Goal: Task Accomplishment & Management: Manage account settings

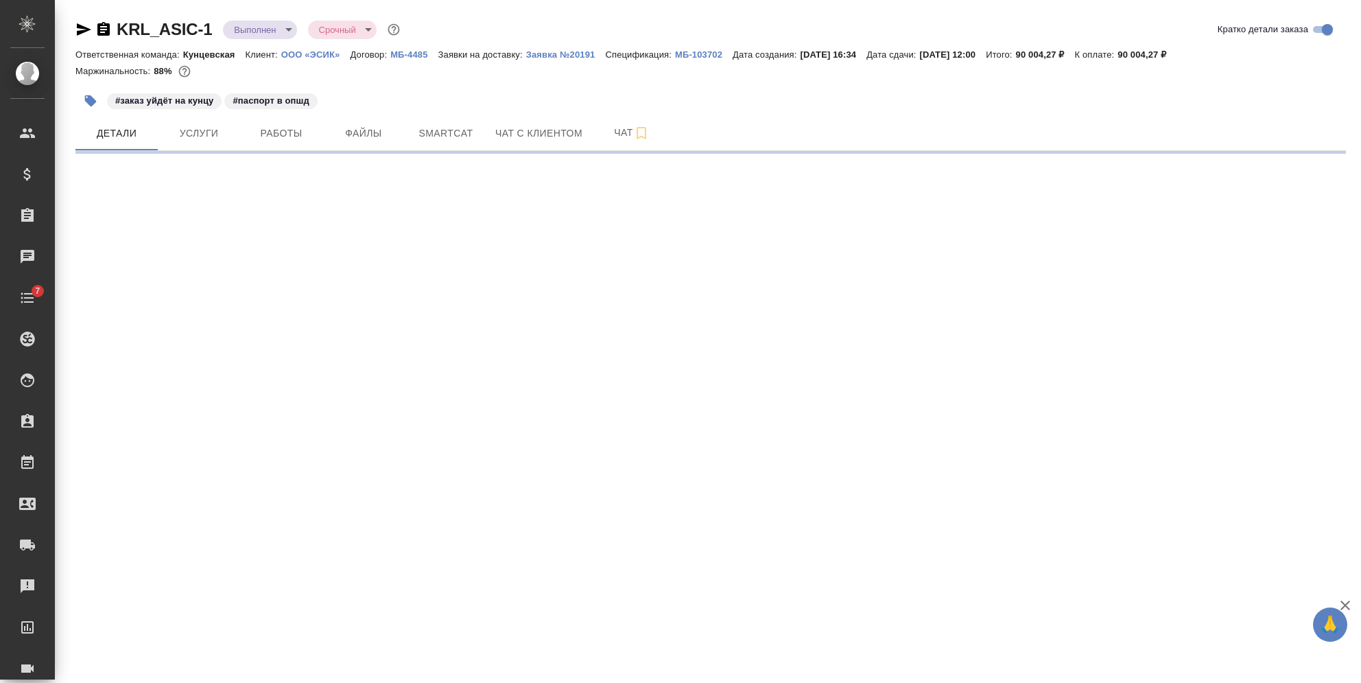
select select "RU"
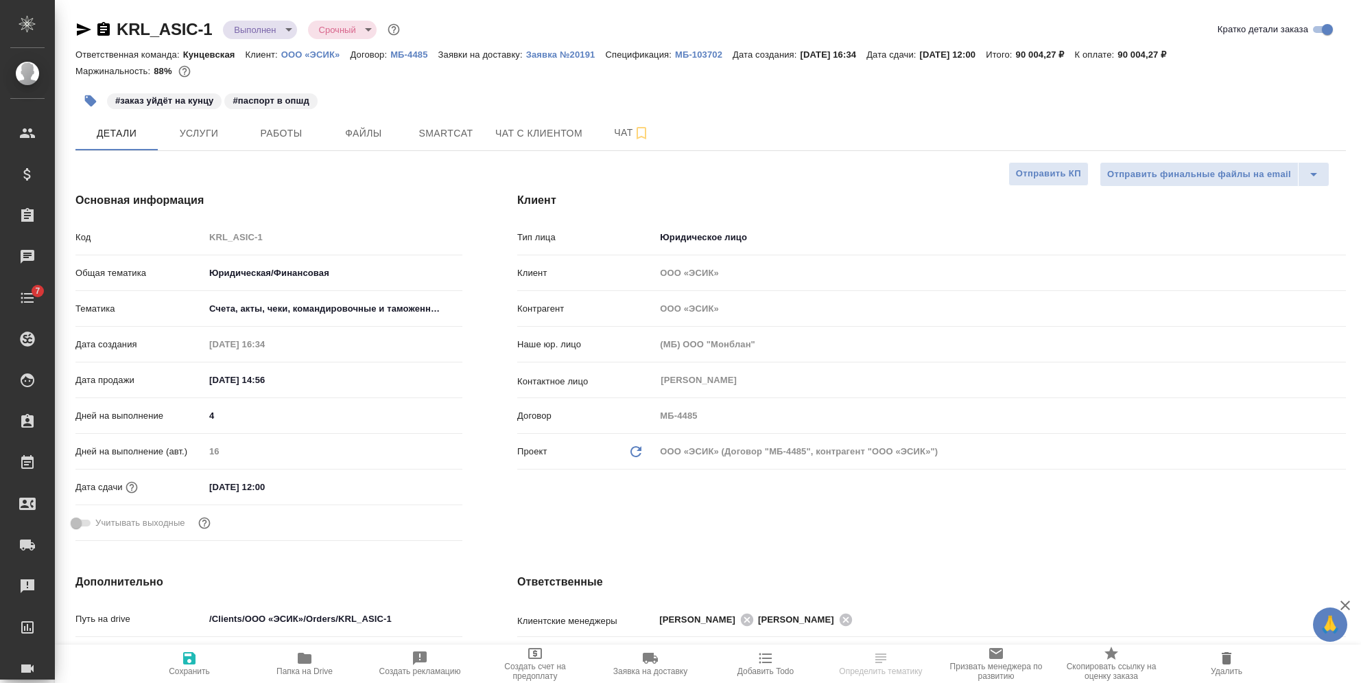
type textarea "x"
type input "[PERSON_NAME]"
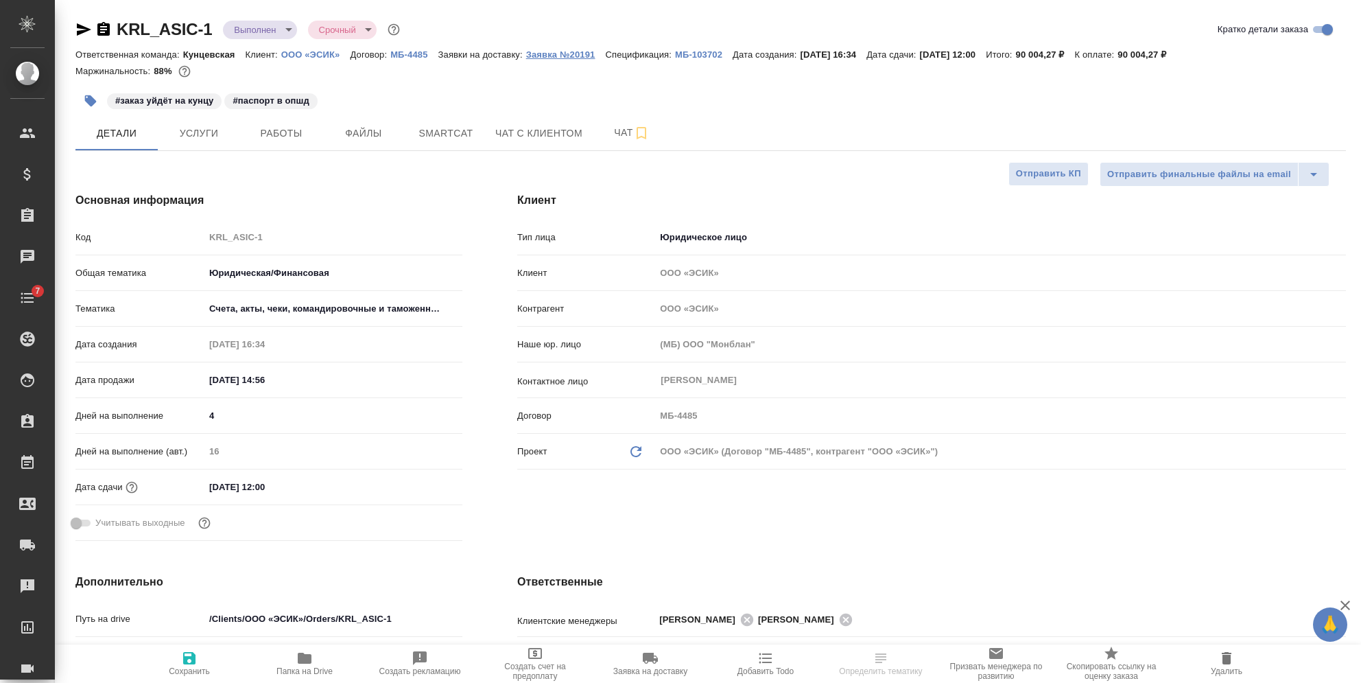
click at [547, 56] on p "Заявка №20191" at bounding box center [566, 54] width 80 height 10
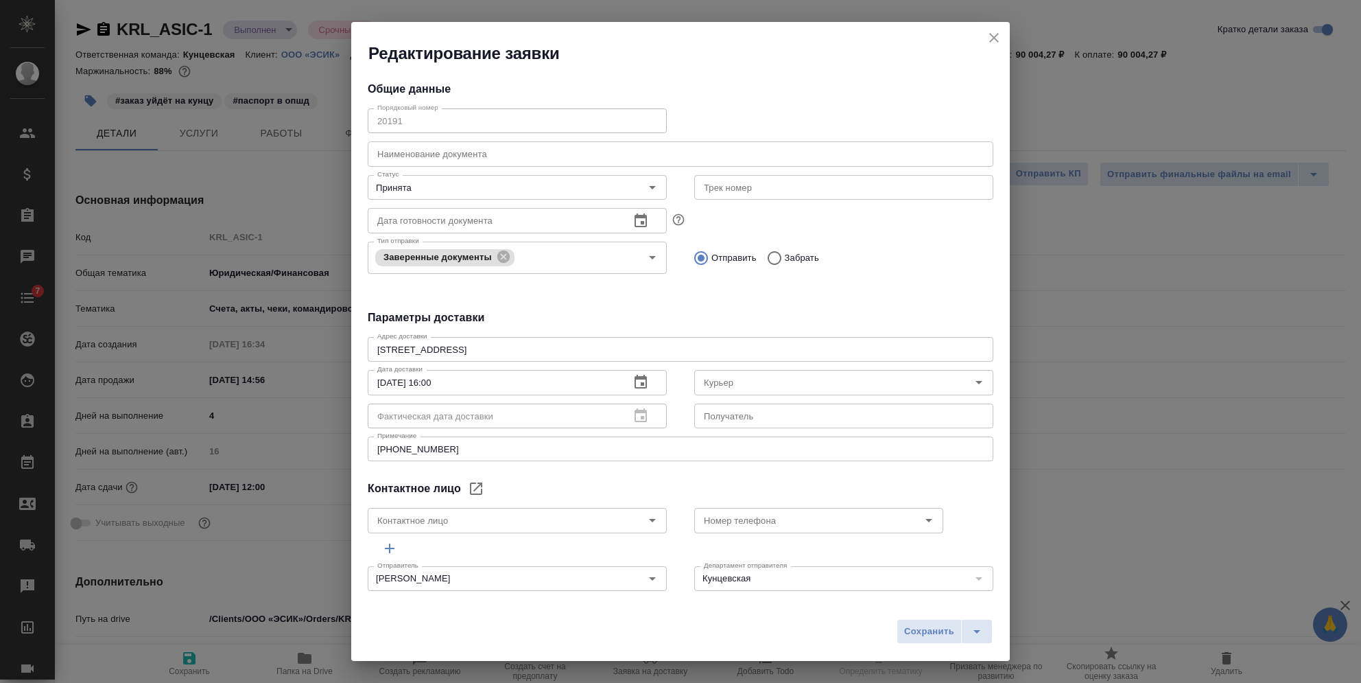
type input "Быханов Юрий"
type input "Иванова Евгения"
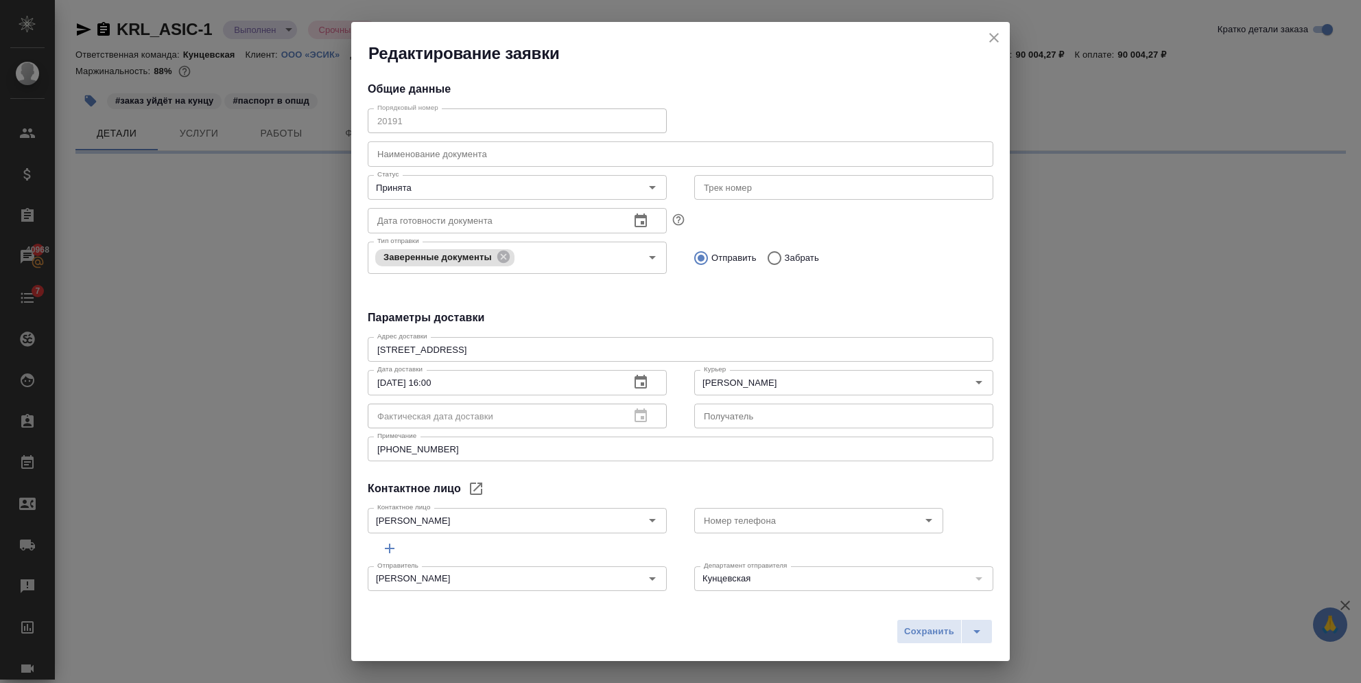
select select "RU"
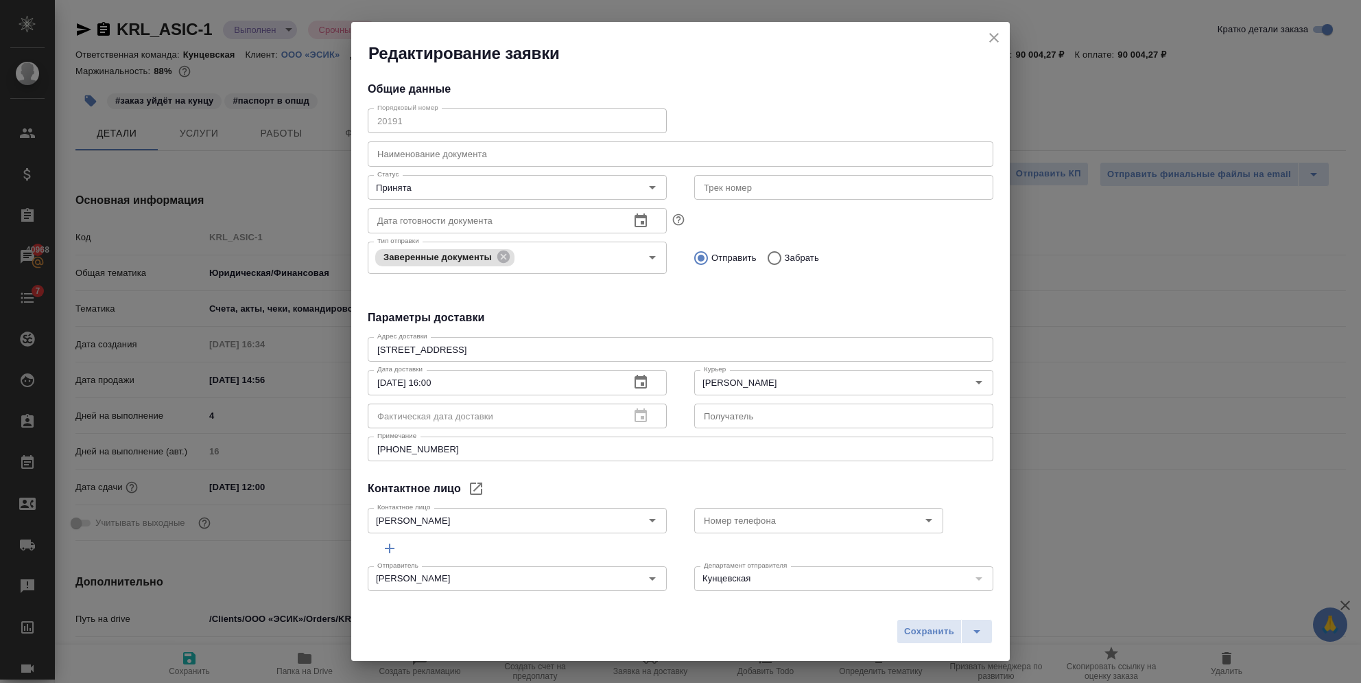
type textarea "x"
click at [753, 531] on div "Номер телефона" at bounding box center [818, 520] width 249 height 25
click at [754, 526] on input "Номер телефона" at bounding box center [795, 520] width 195 height 16
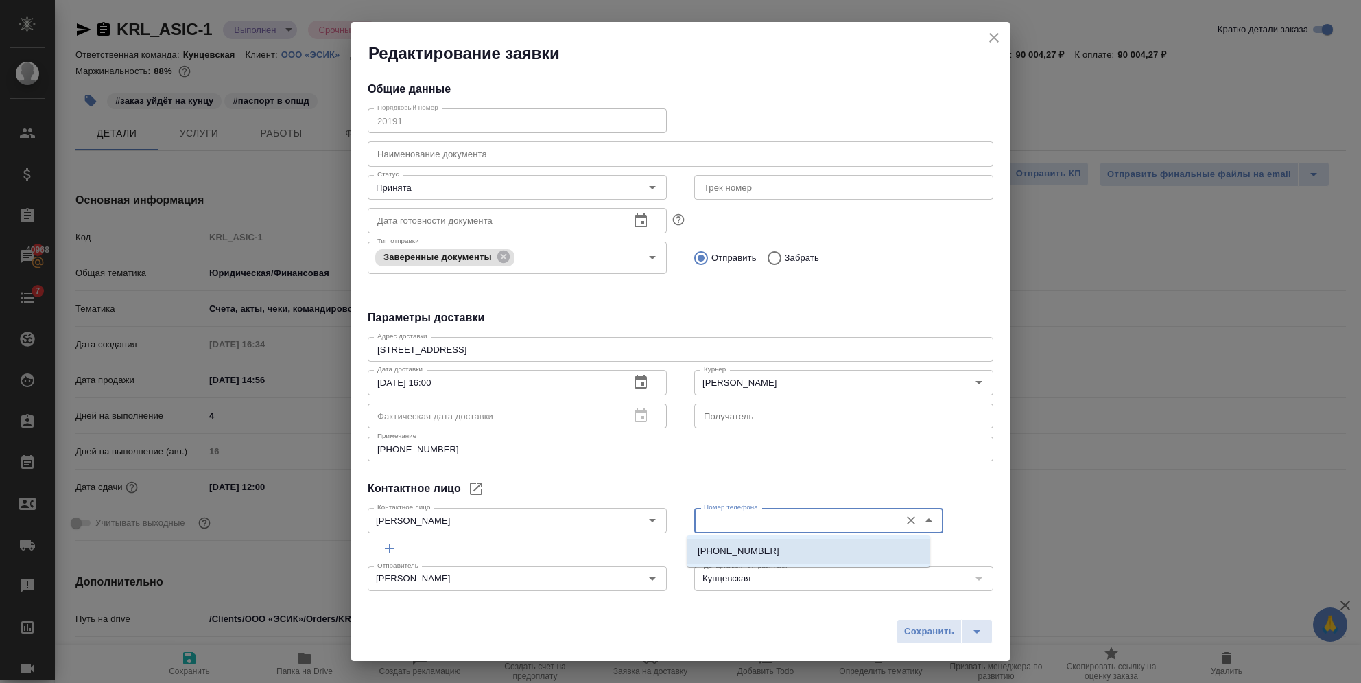
click at [747, 546] on p "+79000000000" at bounding box center [739, 551] width 82 height 14
type input "+79000000000"
click at [1000, 30] on icon "close" at bounding box center [994, 38] width 16 height 16
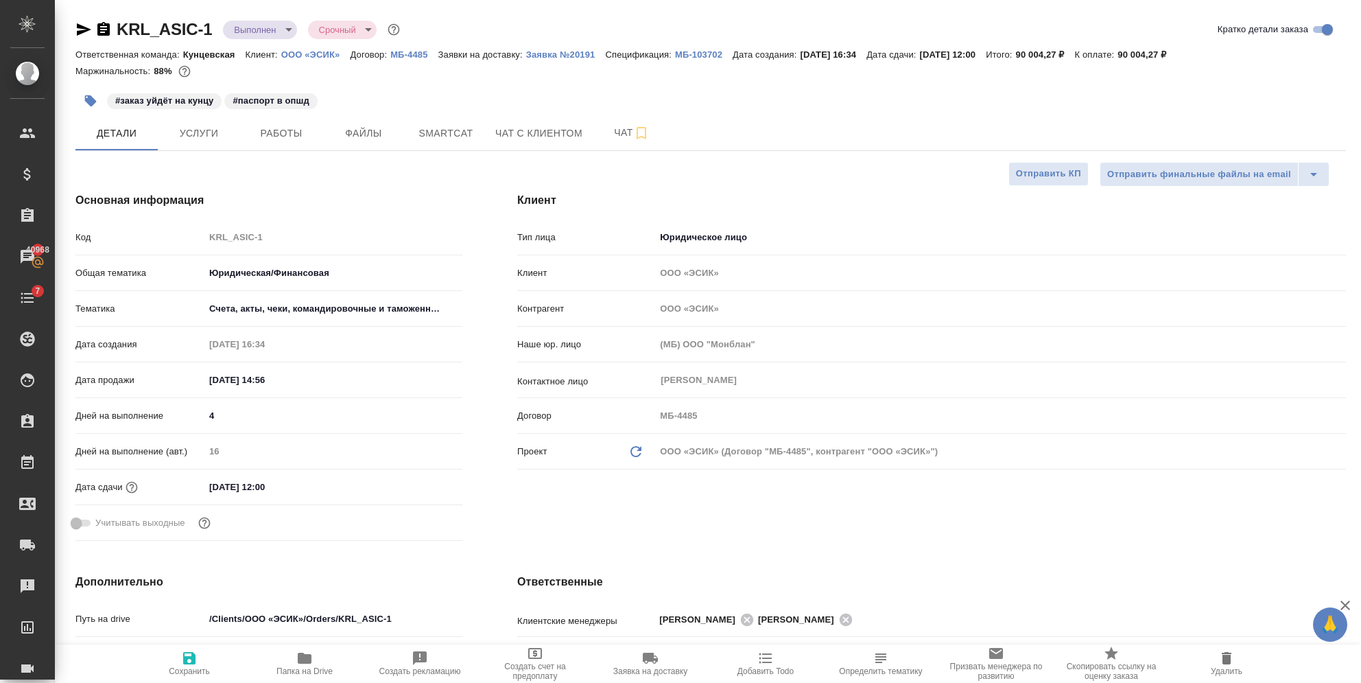
type textarea "x"
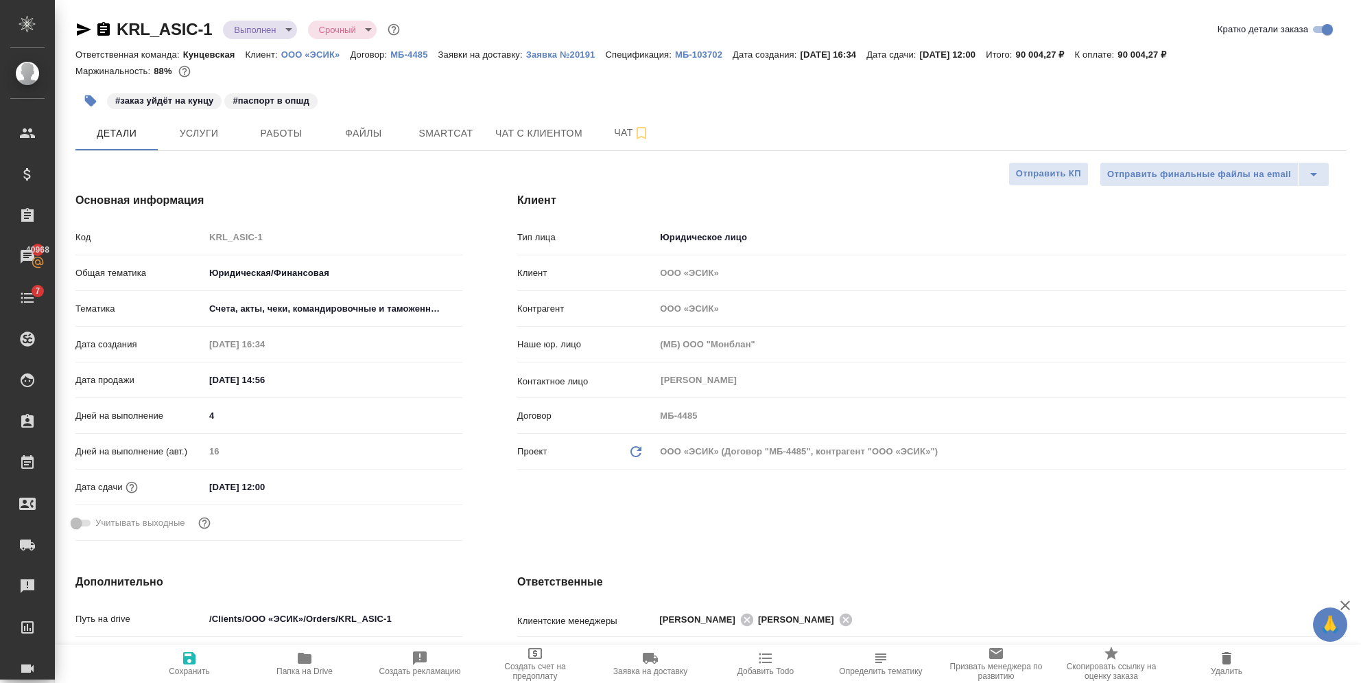
type textarea "x"
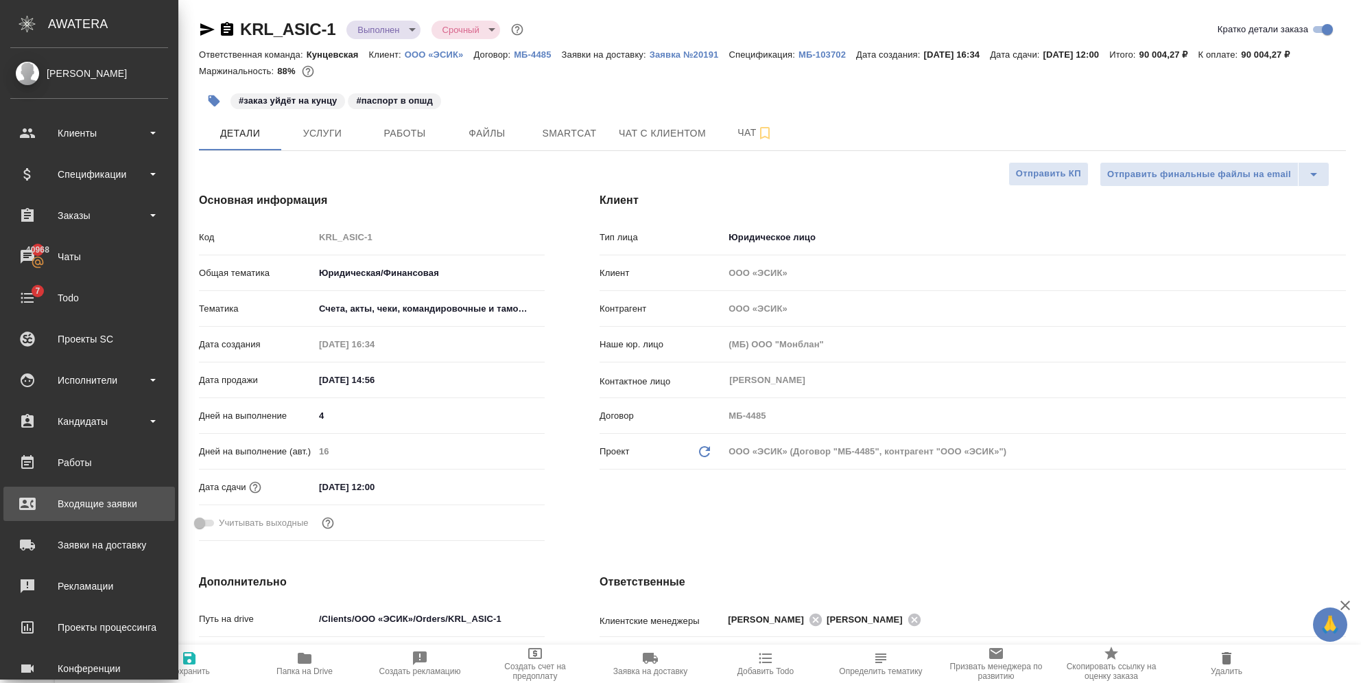
type textarea "x"
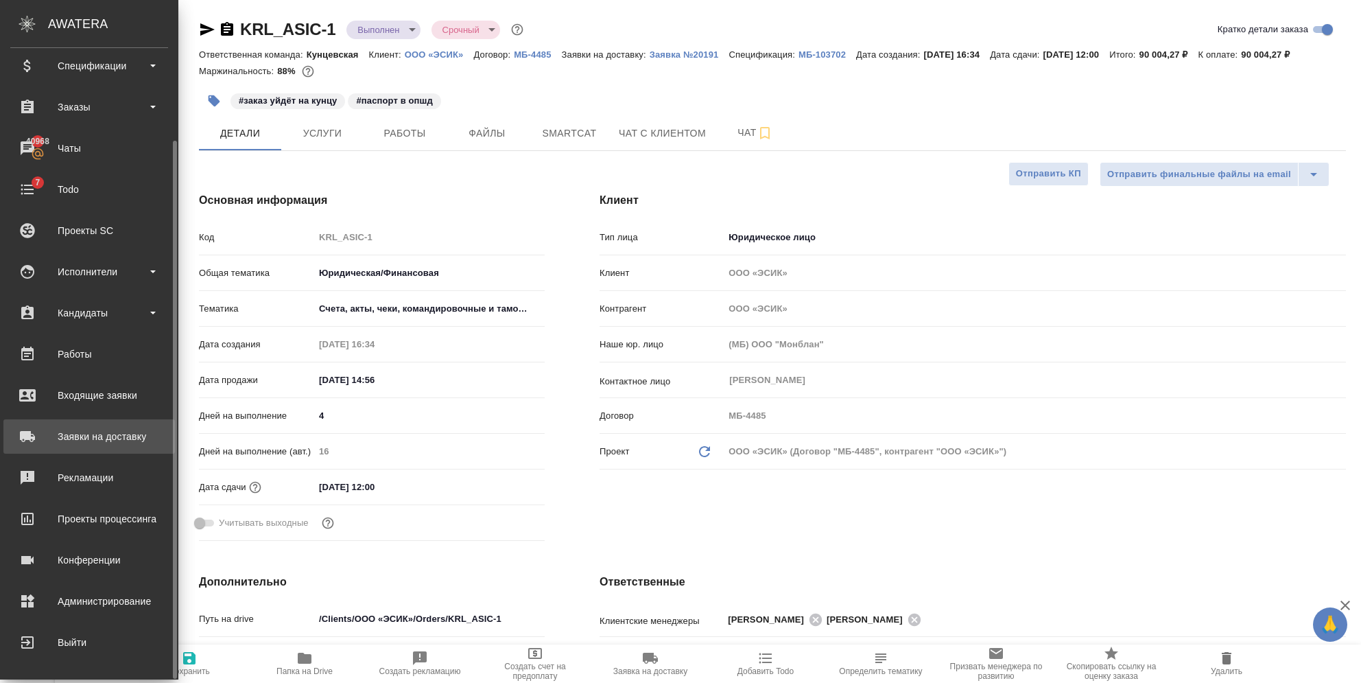
type textarea "x"
click at [115, 438] on div "Заявки на доставку" at bounding box center [89, 436] width 158 height 21
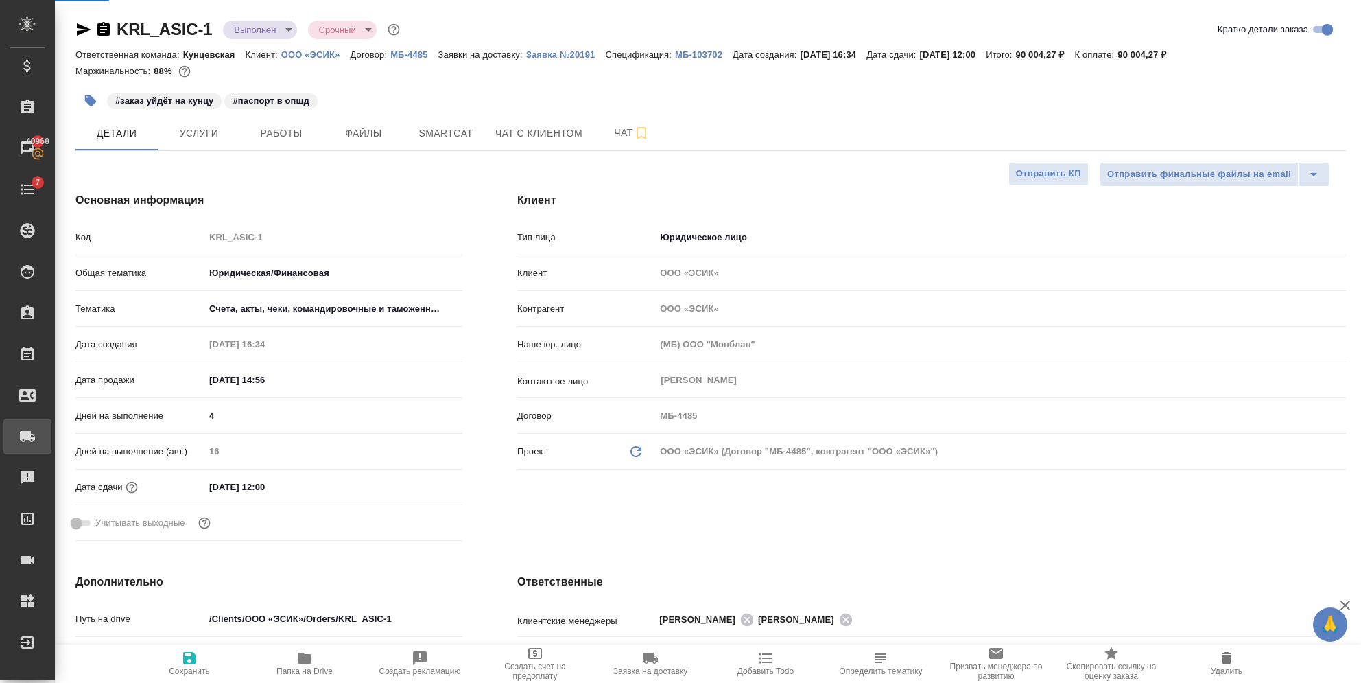
type textarea "x"
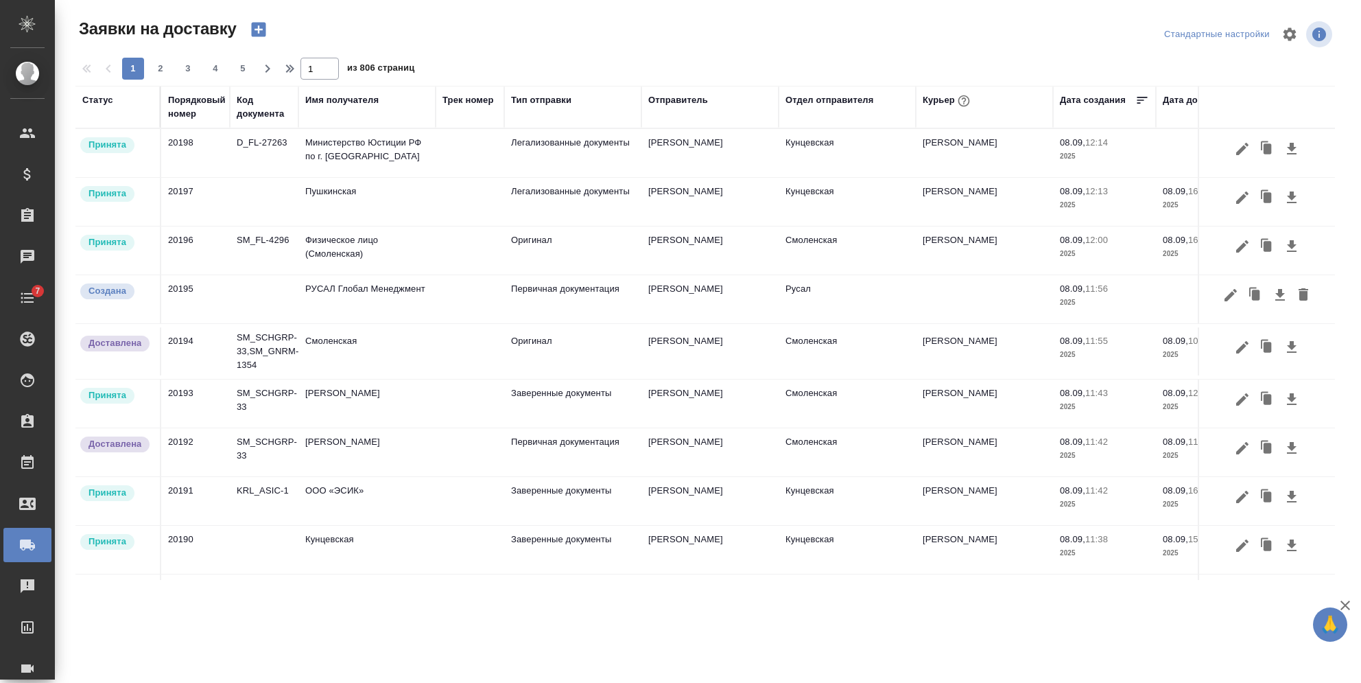
click at [196, 103] on div "Порядковый номер" at bounding box center [197, 106] width 58 height 27
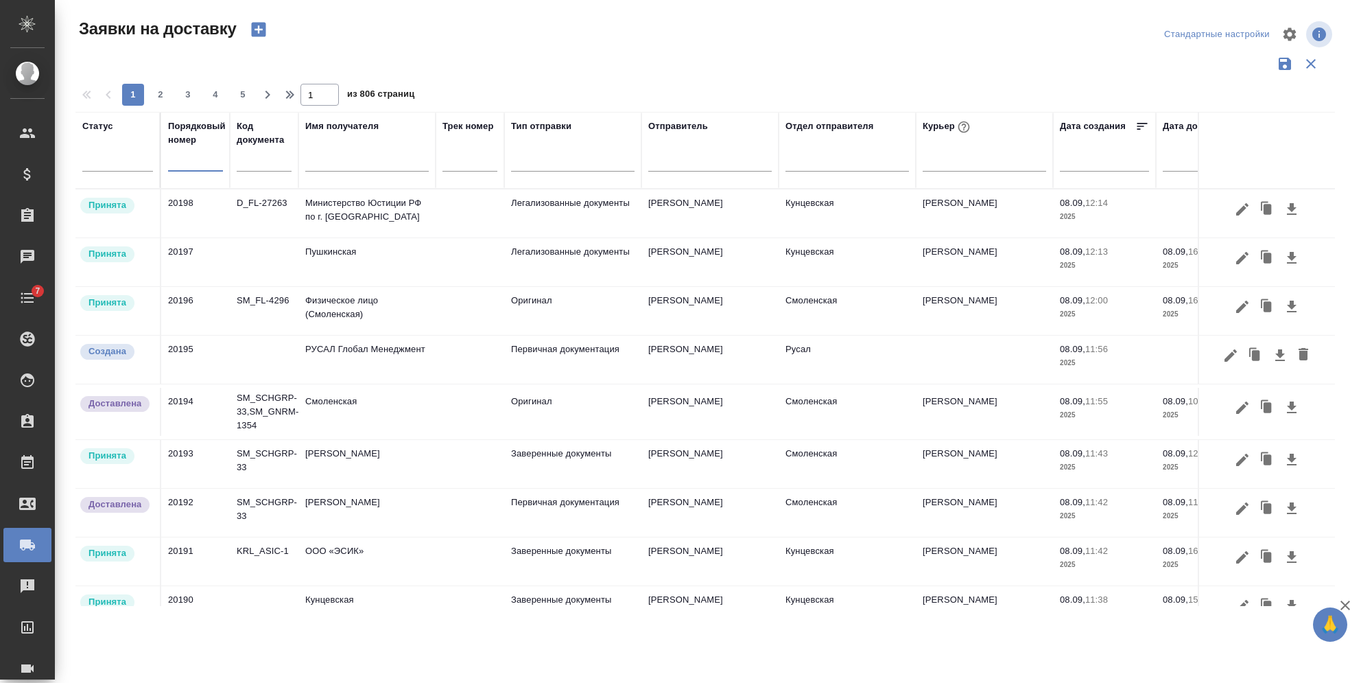
click at [189, 165] on input "text" at bounding box center [195, 161] width 55 height 19
paste input "20191"
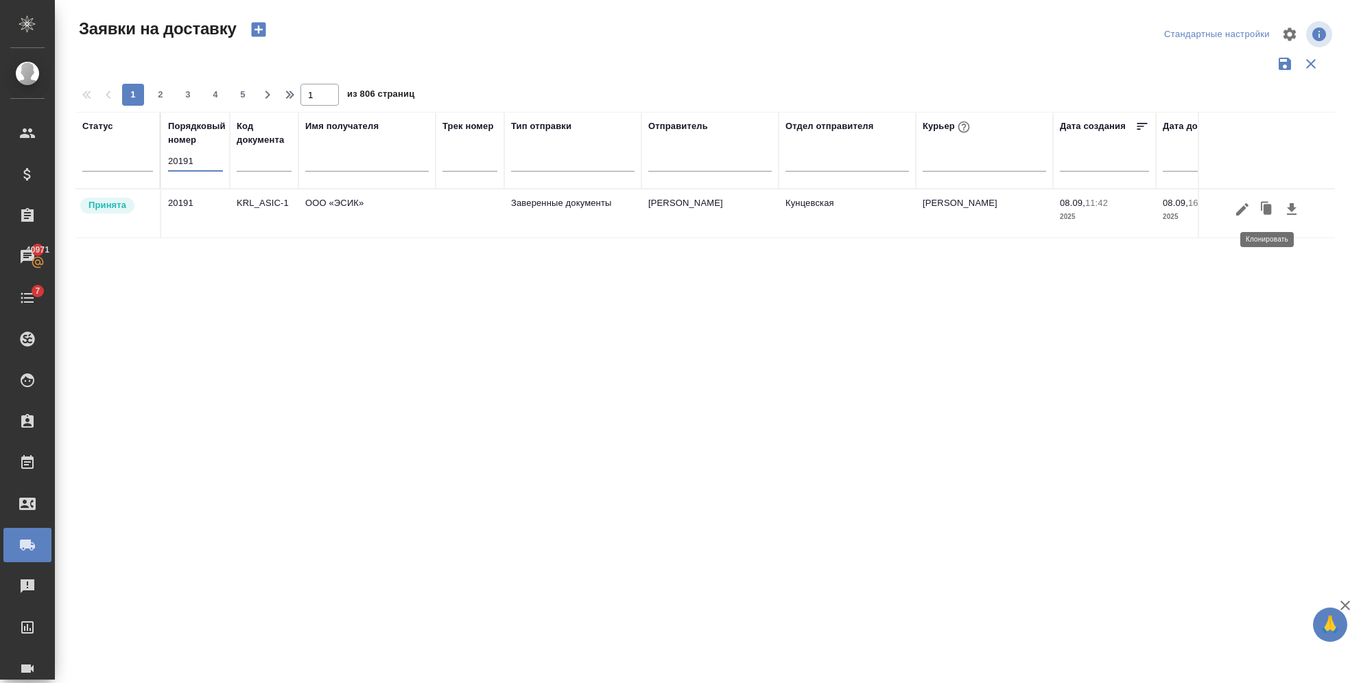
type input "20191"
click at [1287, 209] on icon "button" at bounding box center [1292, 209] width 16 height 16
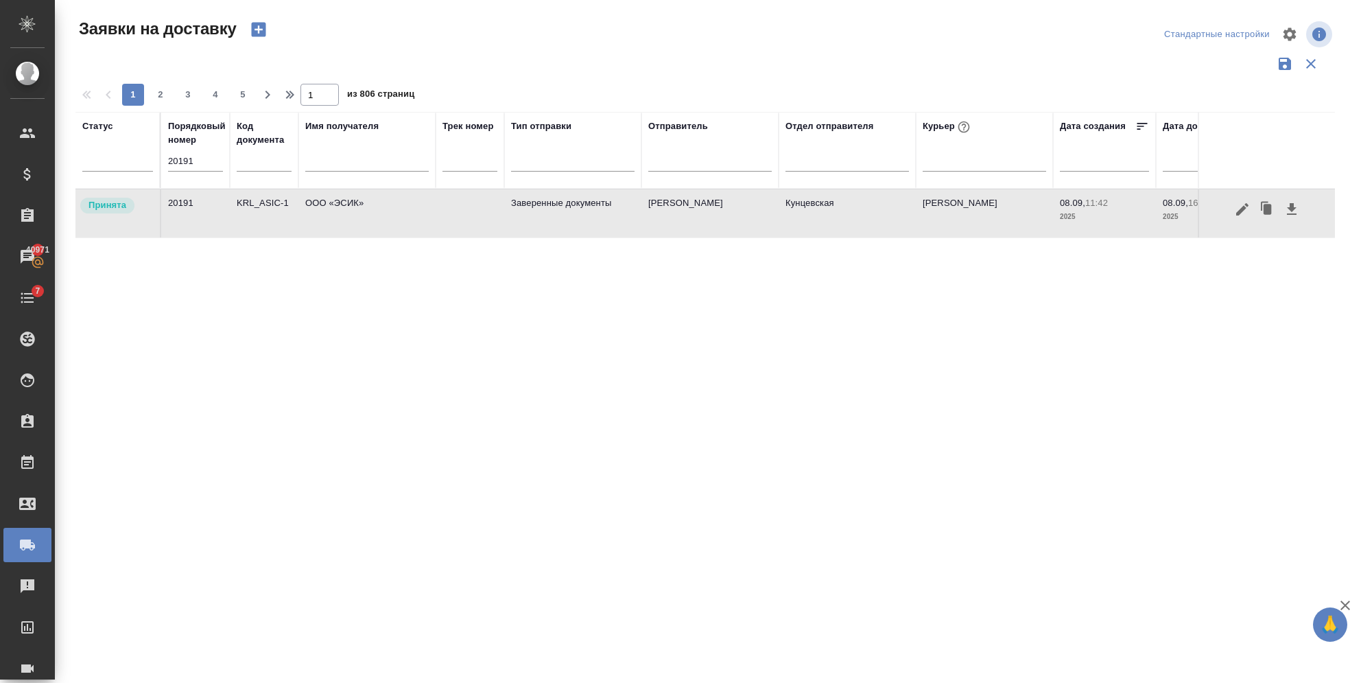
click at [427, 217] on td "ООО «ЭСИК»" at bounding box center [366, 213] width 137 height 48
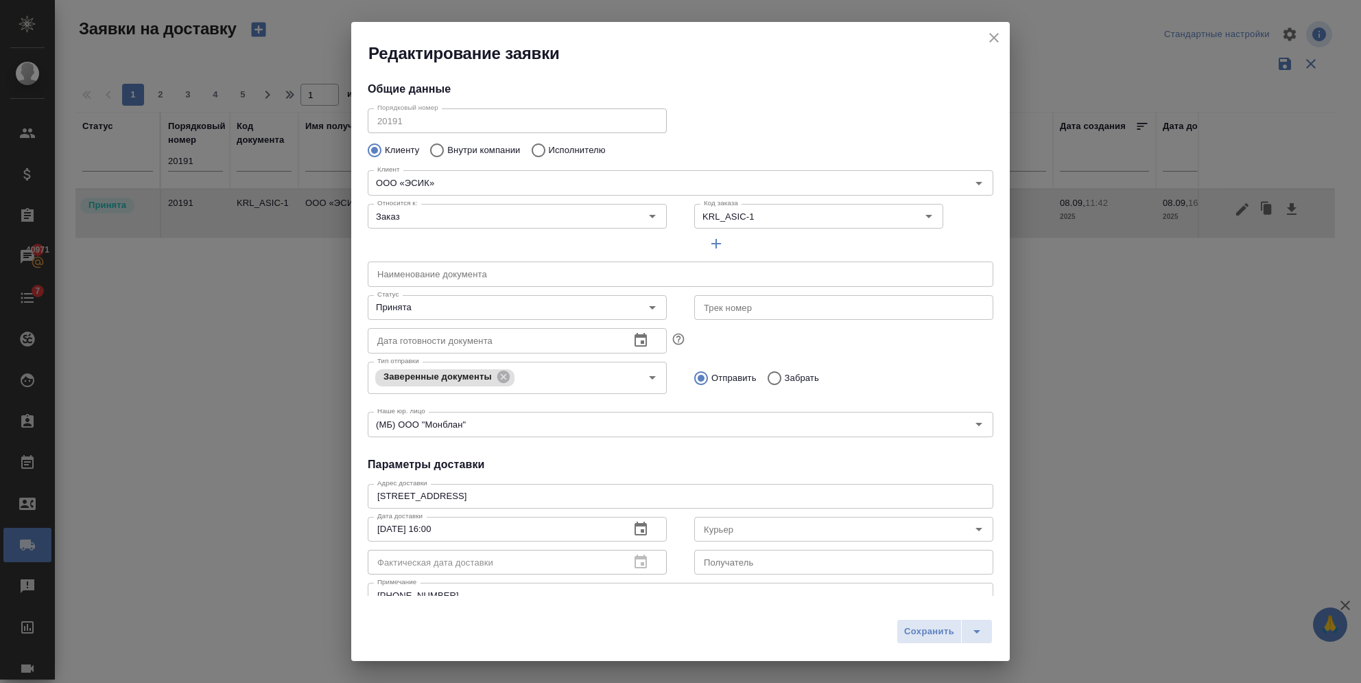
type input "Иванова Евгения"
type input "Быханов Юрий"
click at [824, 558] on input "text" at bounding box center [843, 562] width 299 height 25
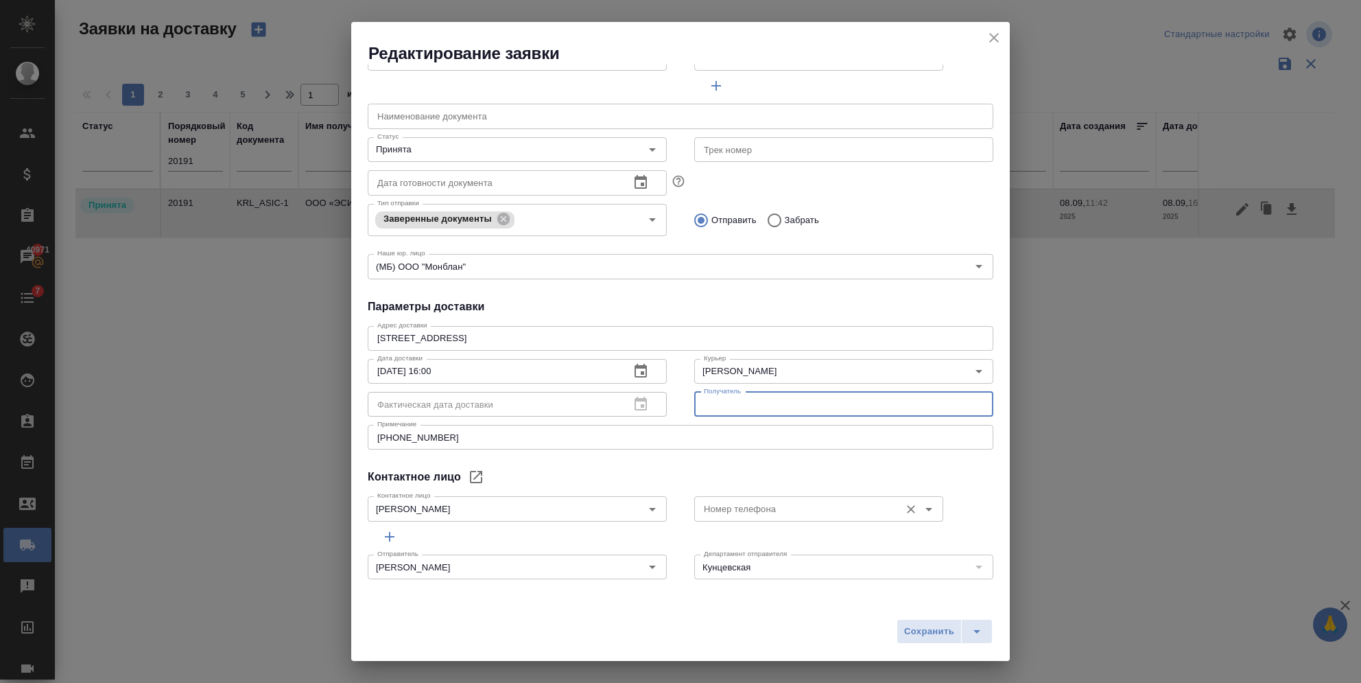
click at [757, 507] on input "Номер телефона" at bounding box center [795, 508] width 195 height 16
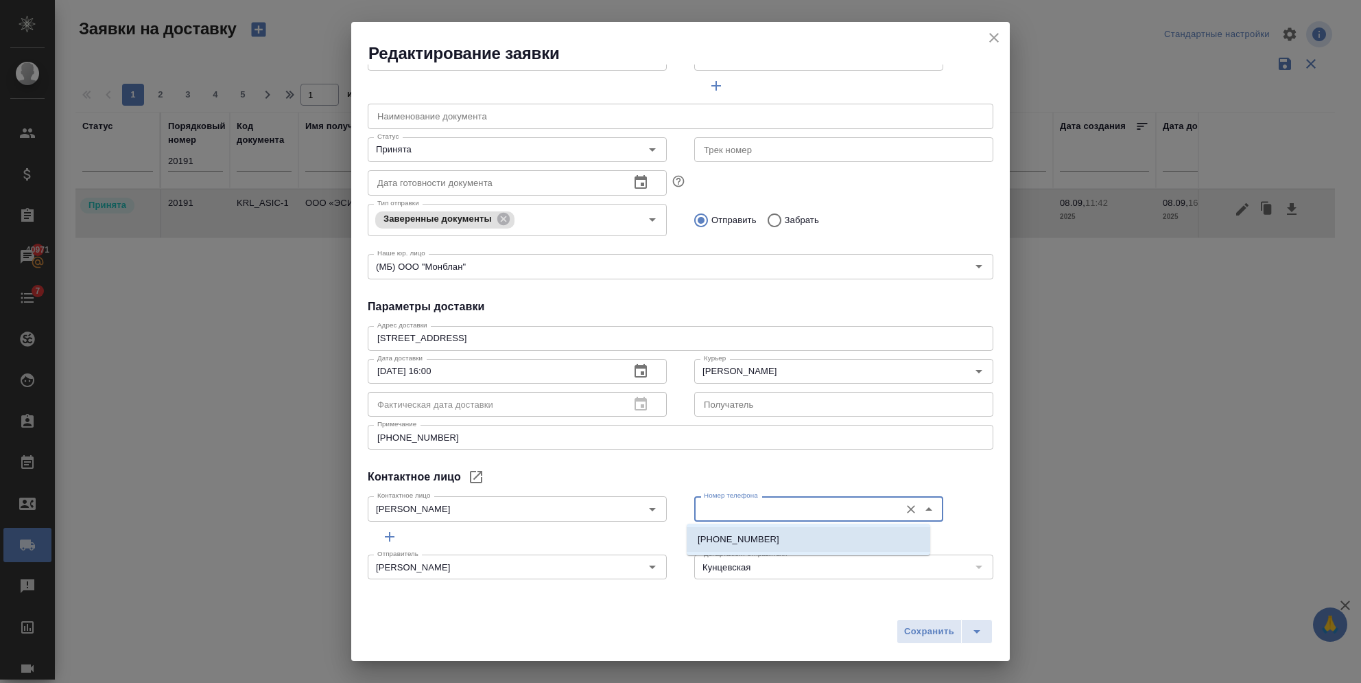
click at [743, 533] on p "+79000000000" at bounding box center [739, 539] width 82 height 14
type input "+79000000000"
click at [925, 637] on span "Сохранить" at bounding box center [929, 632] width 50 height 16
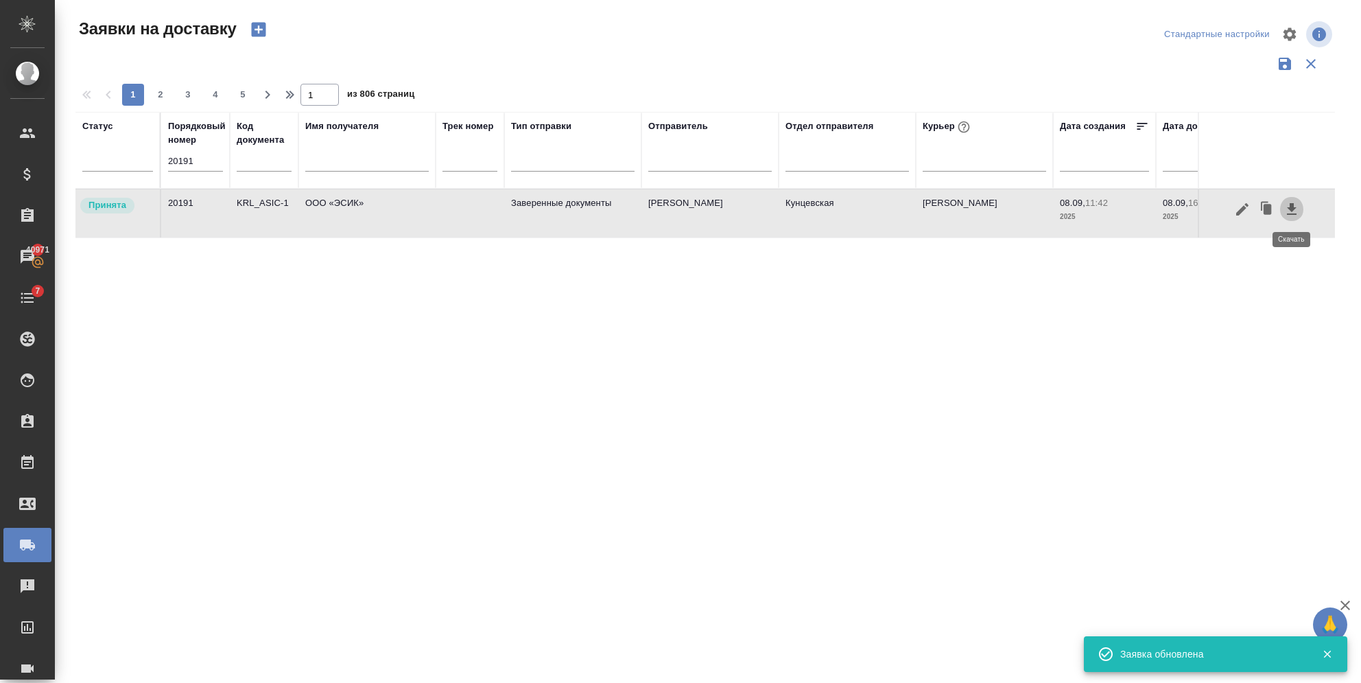
click at [1286, 207] on icon "button" at bounding box center [1292, 209] width 16 height 16
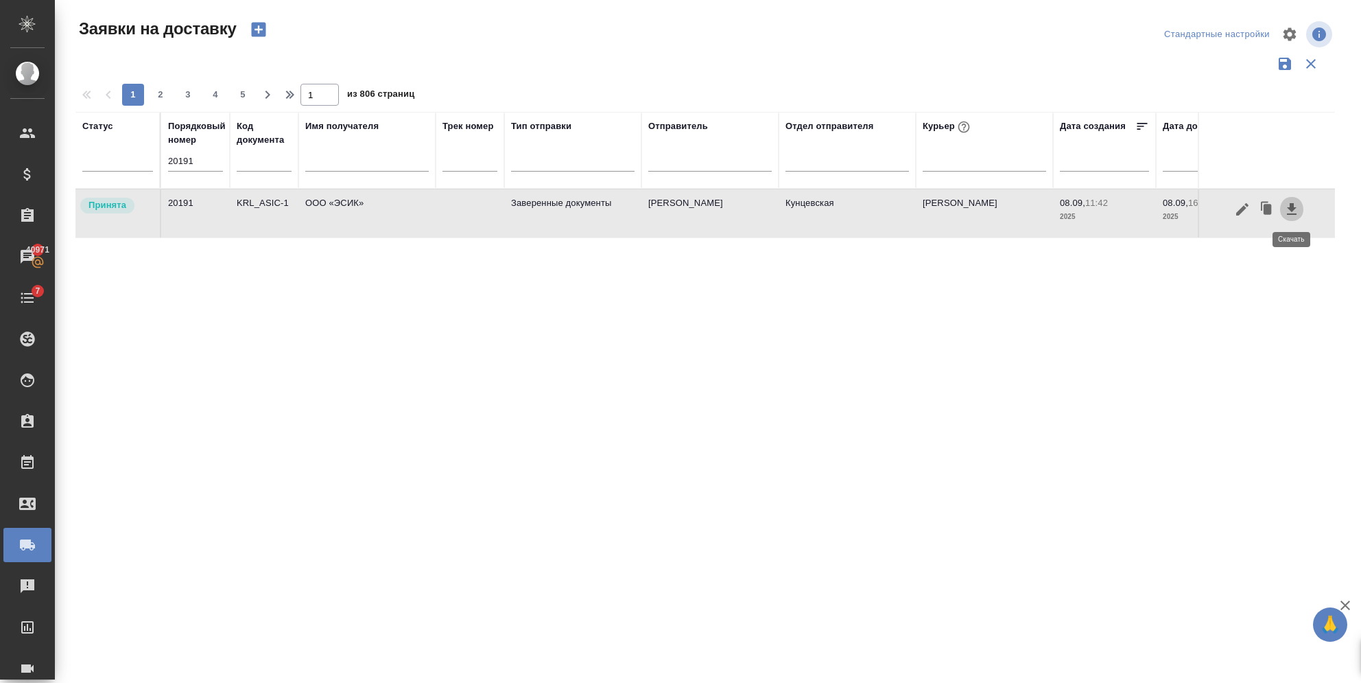
click at [1286, 207] on icon "button" at bounding box center [1292, 209] width 16 height 16
click at [1242, 204] on icon "button" at bounding box center [1242, 209] width 16 height 16
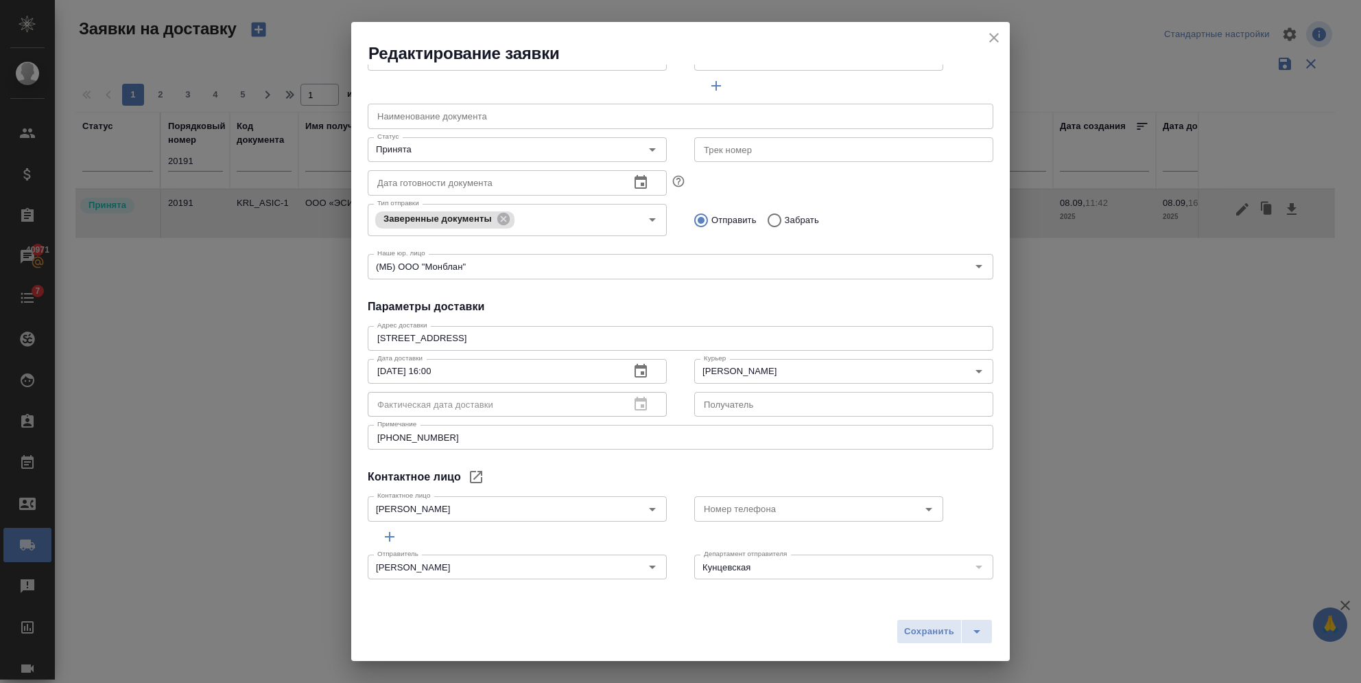
click at [994, 34] on icon "close" at bounding box center [994, 38] width 16 height 16
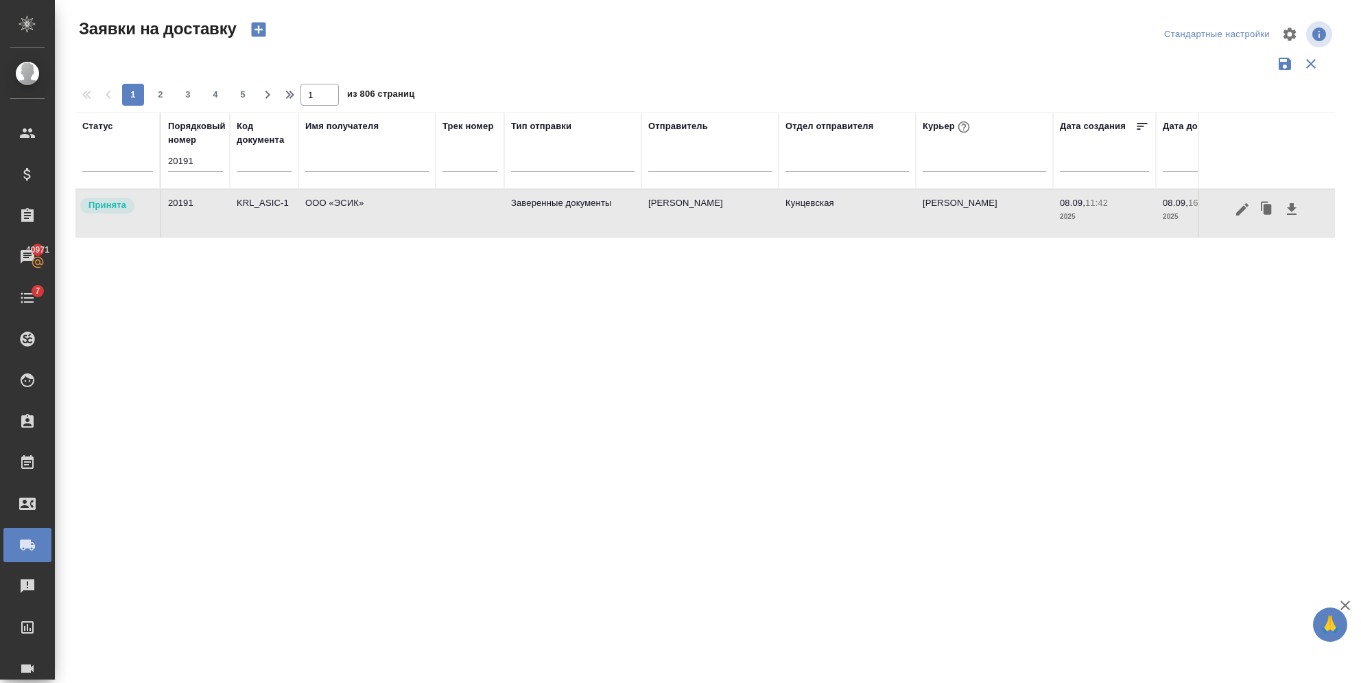
click at [1018, 349] on div "Статус Порядковый номер 20191 Код документа Имя получателя Трек номер Тип отпра…" at bounding box center [705, 359] width 1260 height 494
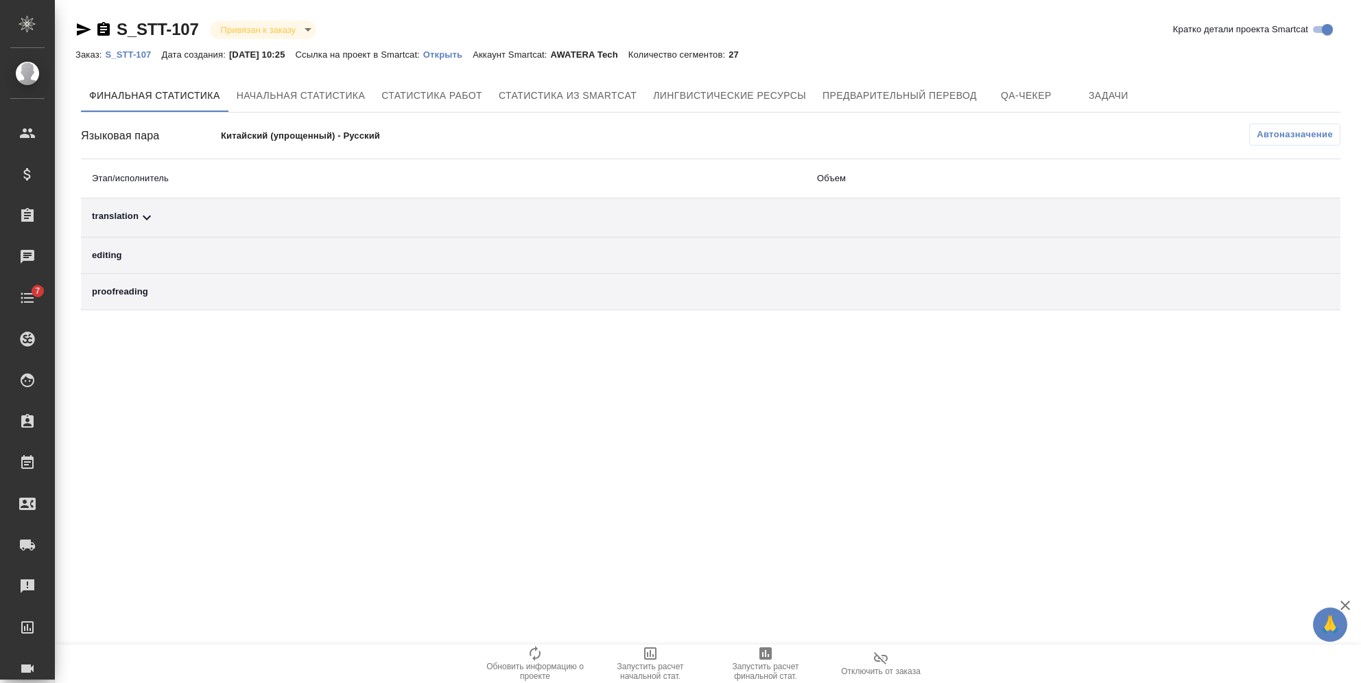
click at [1259, 132] on span "Автоназначение" at bounding box center [1295, 135] width 76 height 14
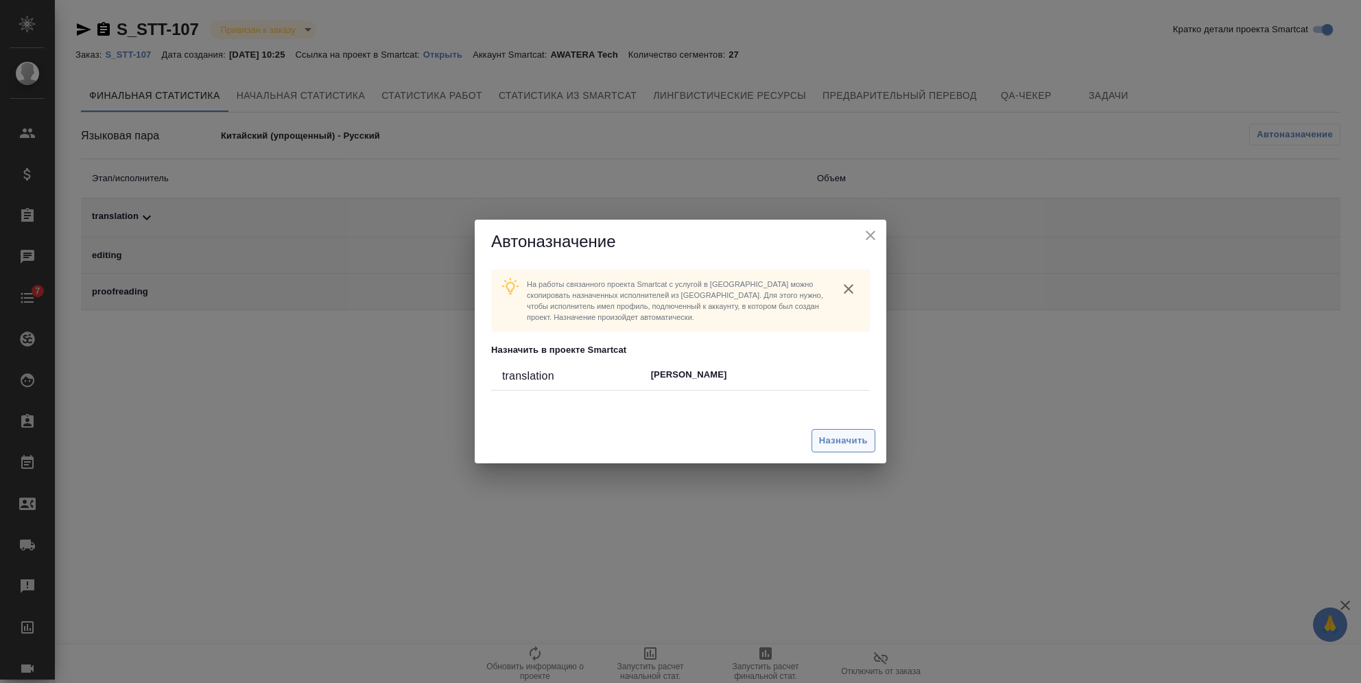
click at [848, 445] on span "Назначить" at bounding box center [843, 441] width 49 height 16
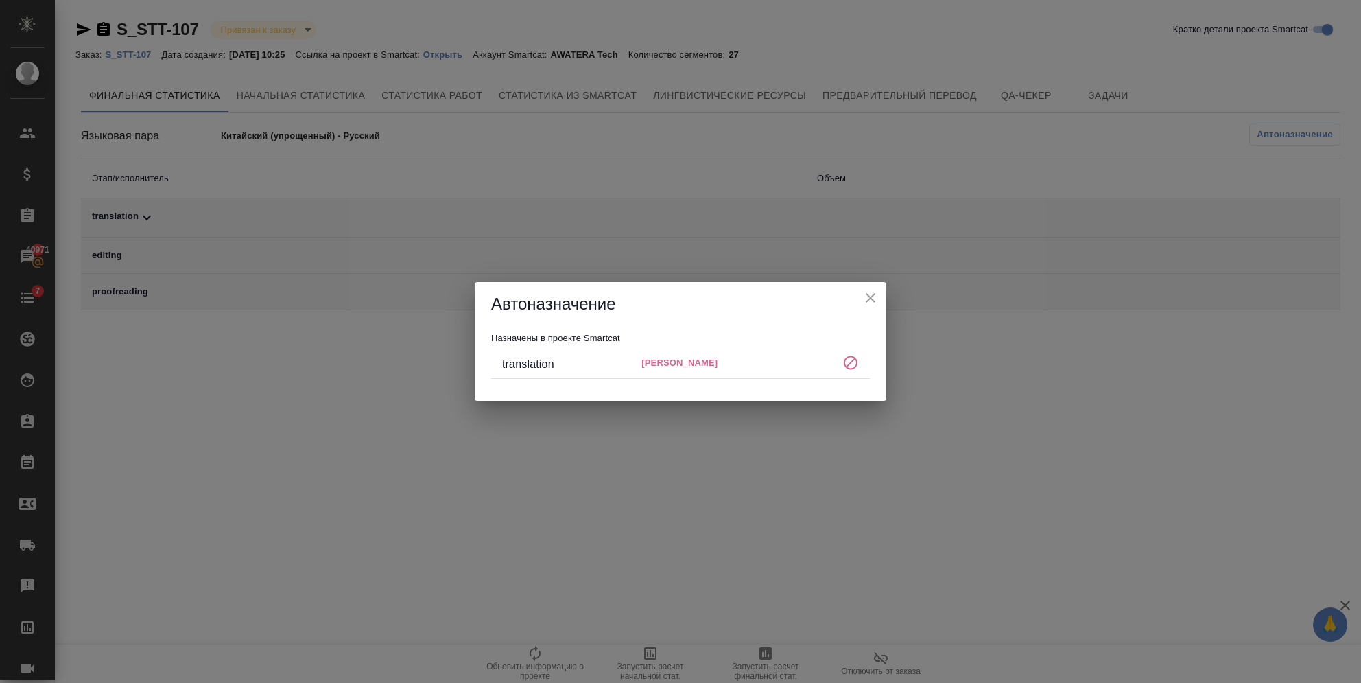
click at [873, 293] on icon "close" at bounding box center [870, 298] width 16 height 16
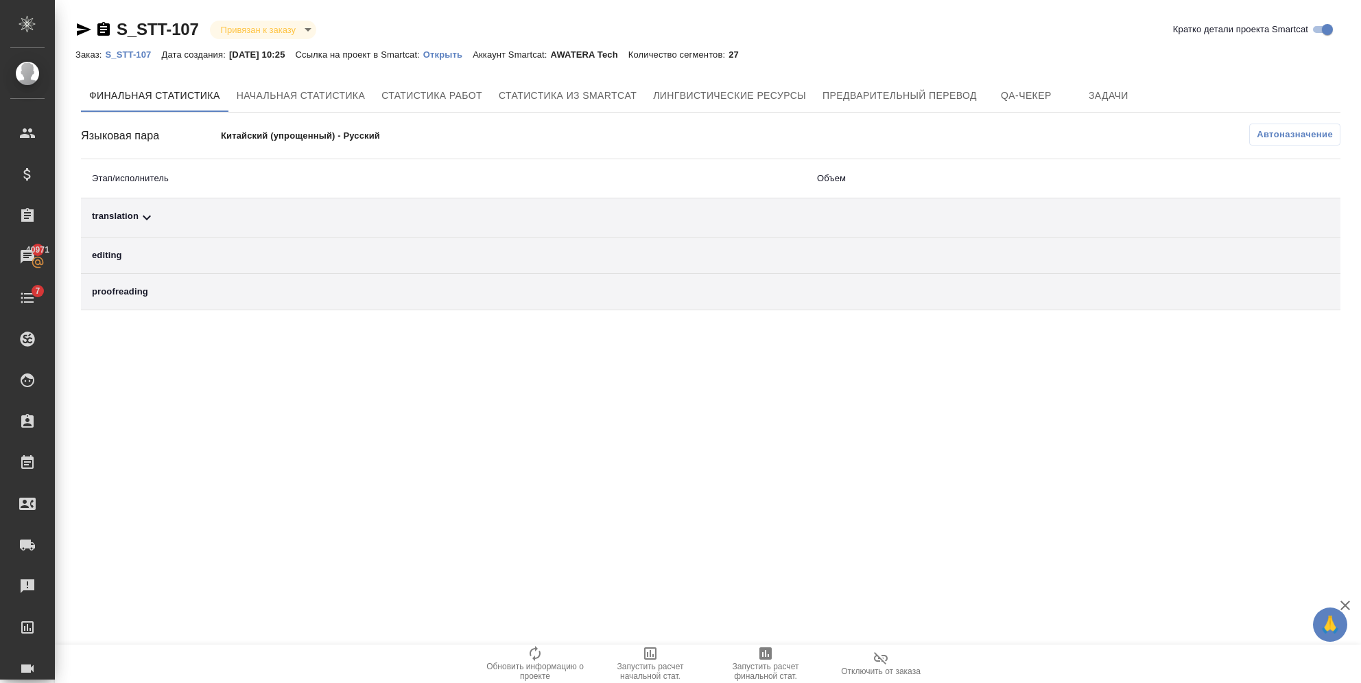
click at [445, 54] on p "Открыть" at bounding box center [447, 54] width 49 height 10
click at [123, 55] on p "S_STT-107" at bounding box center [133, 54] width 56 height 10
click at [1300, 134] on span "Автоназначение" at bounding box center [1295, 135] width 76 height 14
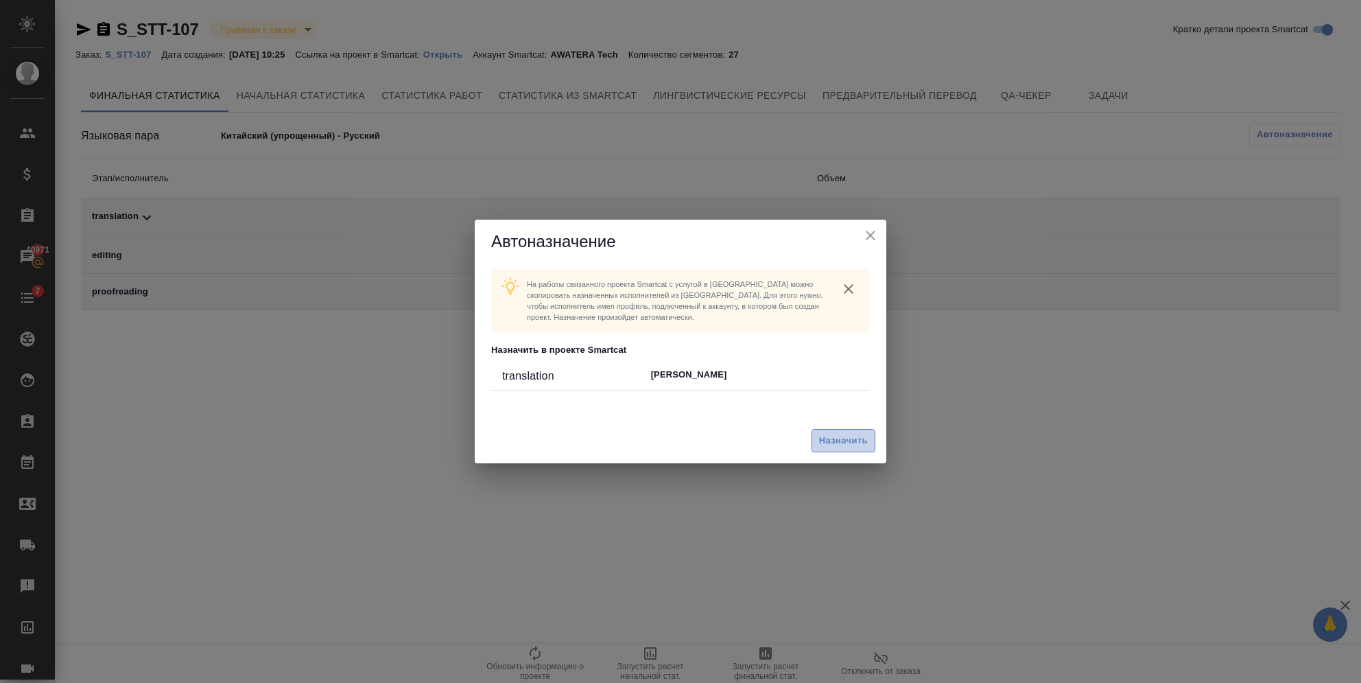
click at [849, 437] on span "Назначить" at bounding box center [843, 441] width 49 height 16
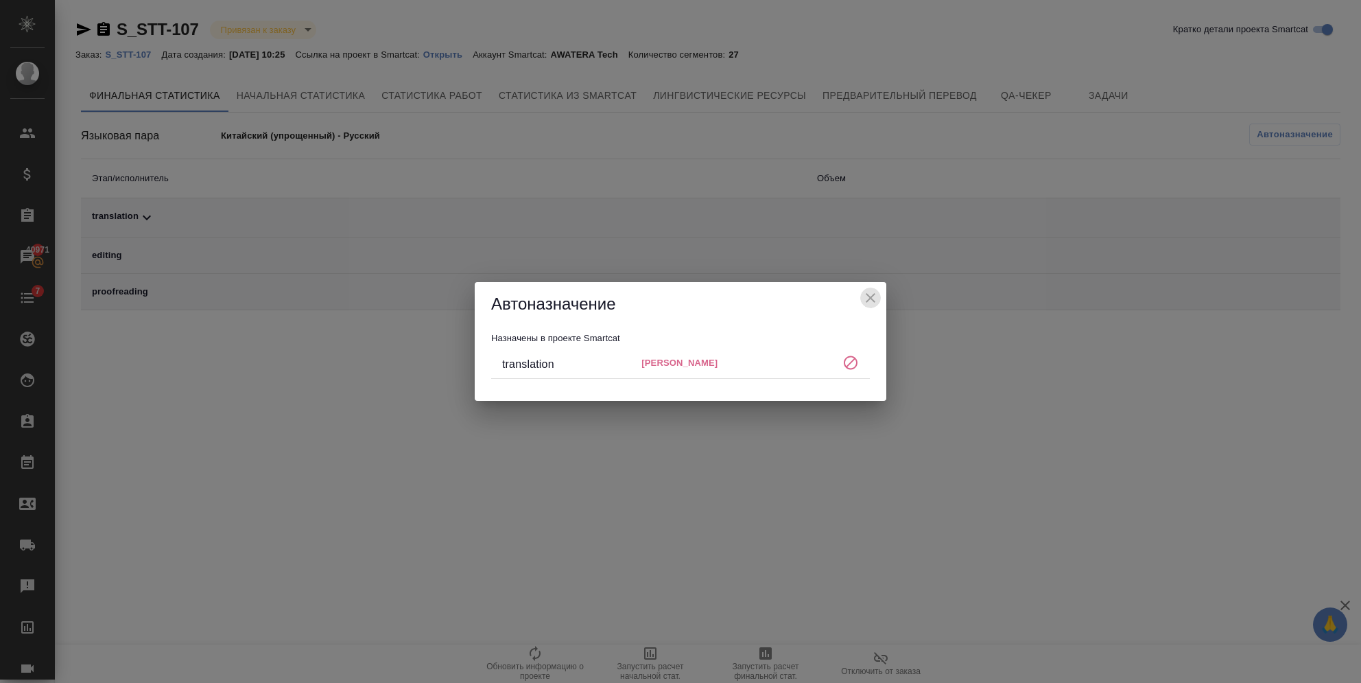
click at [864, 297] on icon "close" at bounding box center [870, 298] width 16 height 16
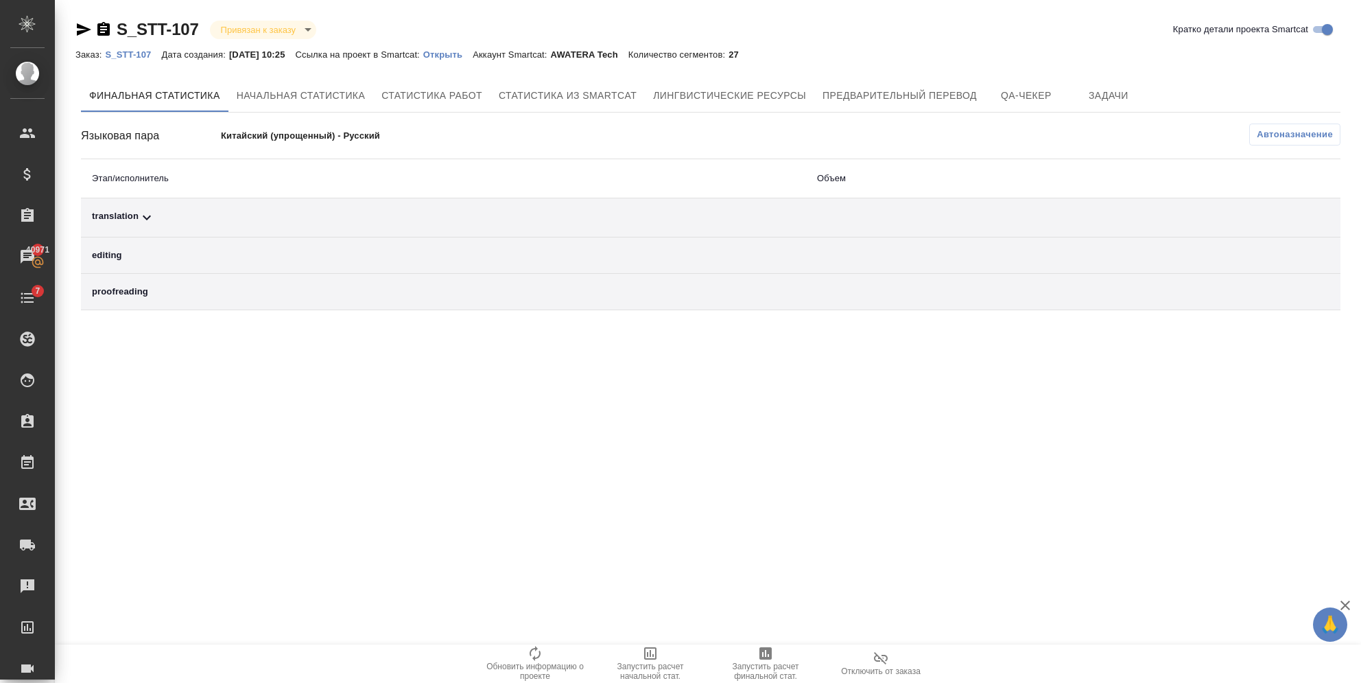
click at [144, 209] on icon at bounding box center [147, 217] width 16 height 16
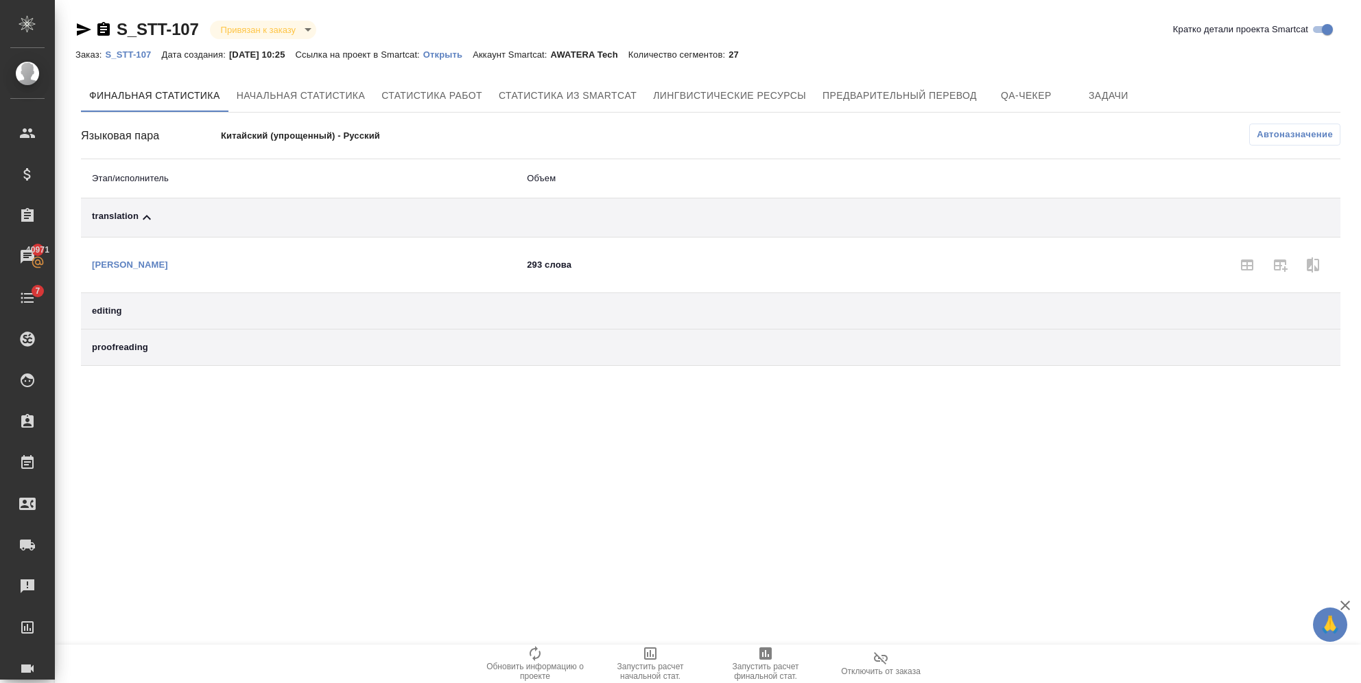
click at [144, 209] on icon at bounding box center [147, 217] width 16 height 16
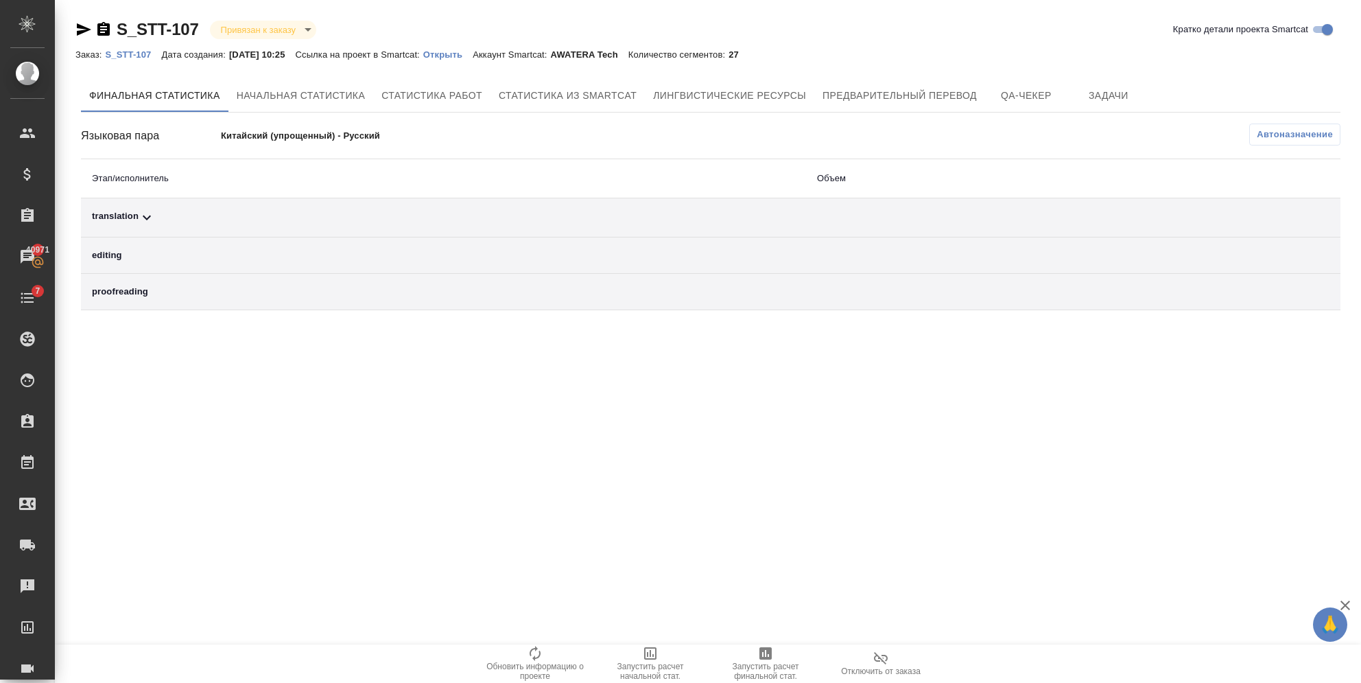
click at [1253, 129] on button "Автоназначение" at bounding box center [1294, 134] width 91 height 22
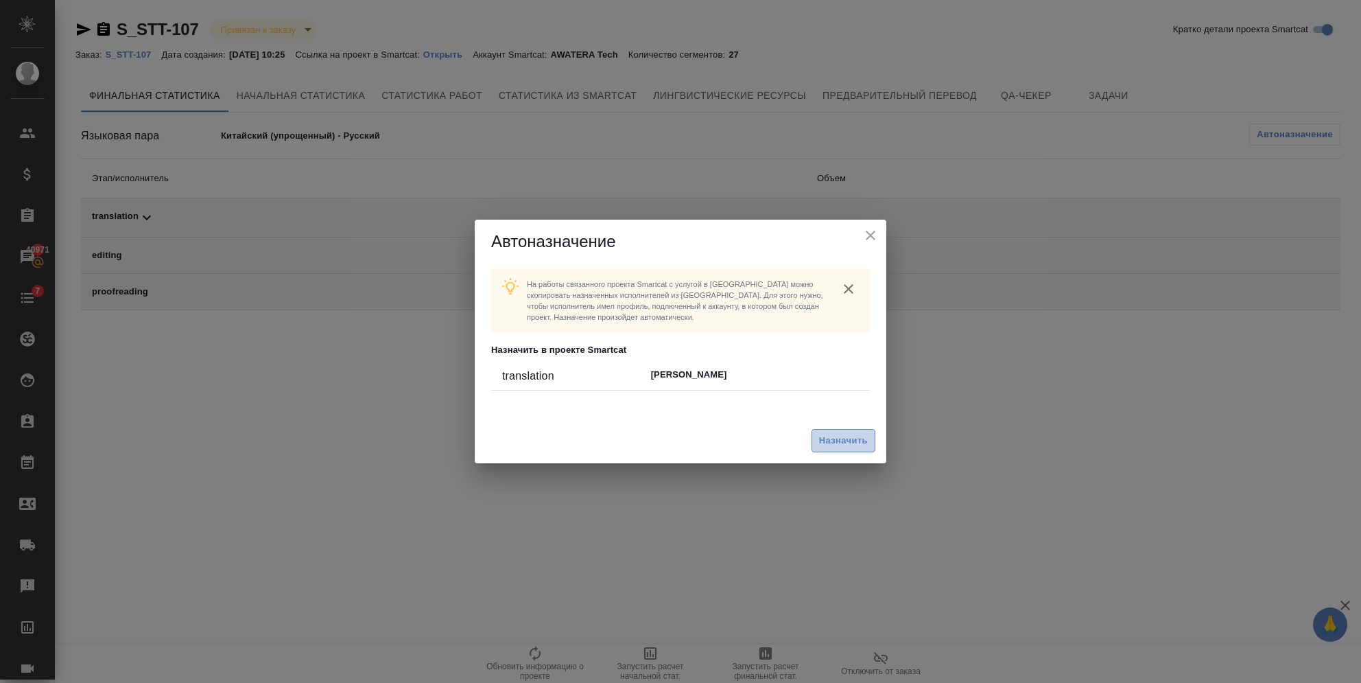
click at [832, 434] on span "Назначить" at bounding box center [843, 441] width 49 height 16
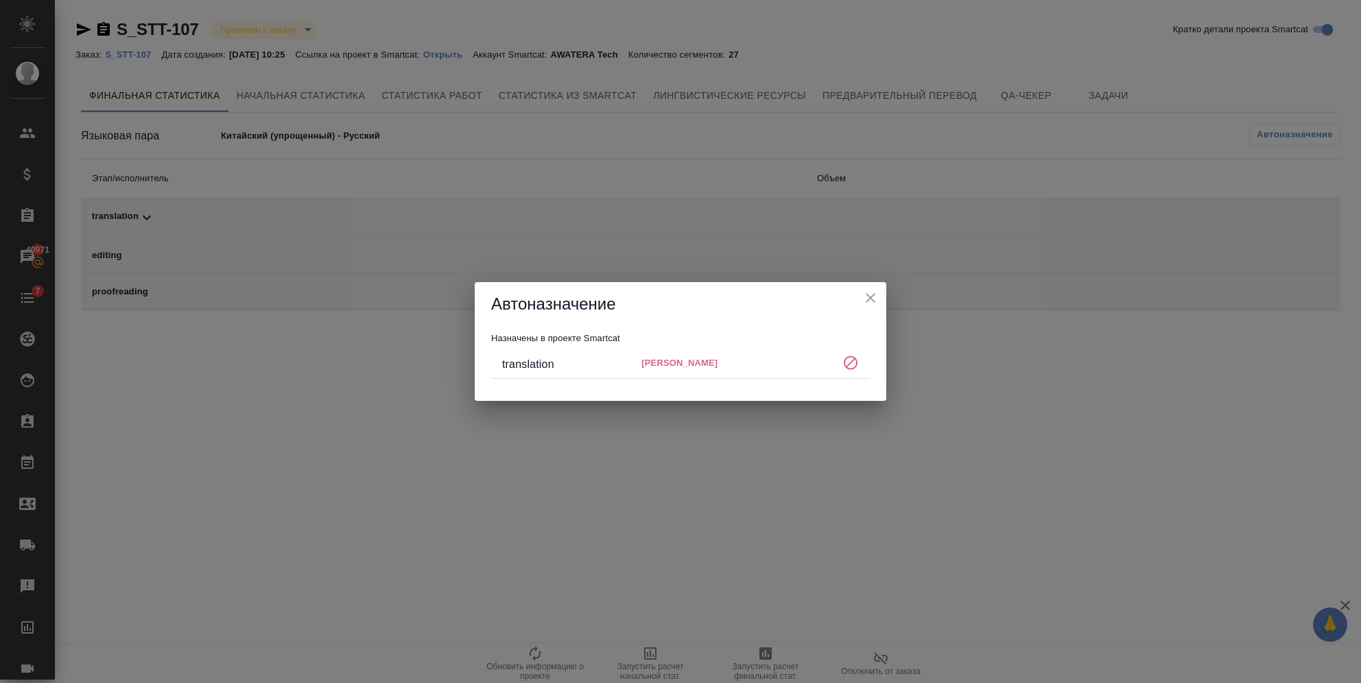
click at [865, 300] on icon "close" at bounding box center [870, 298] width 16 height 16
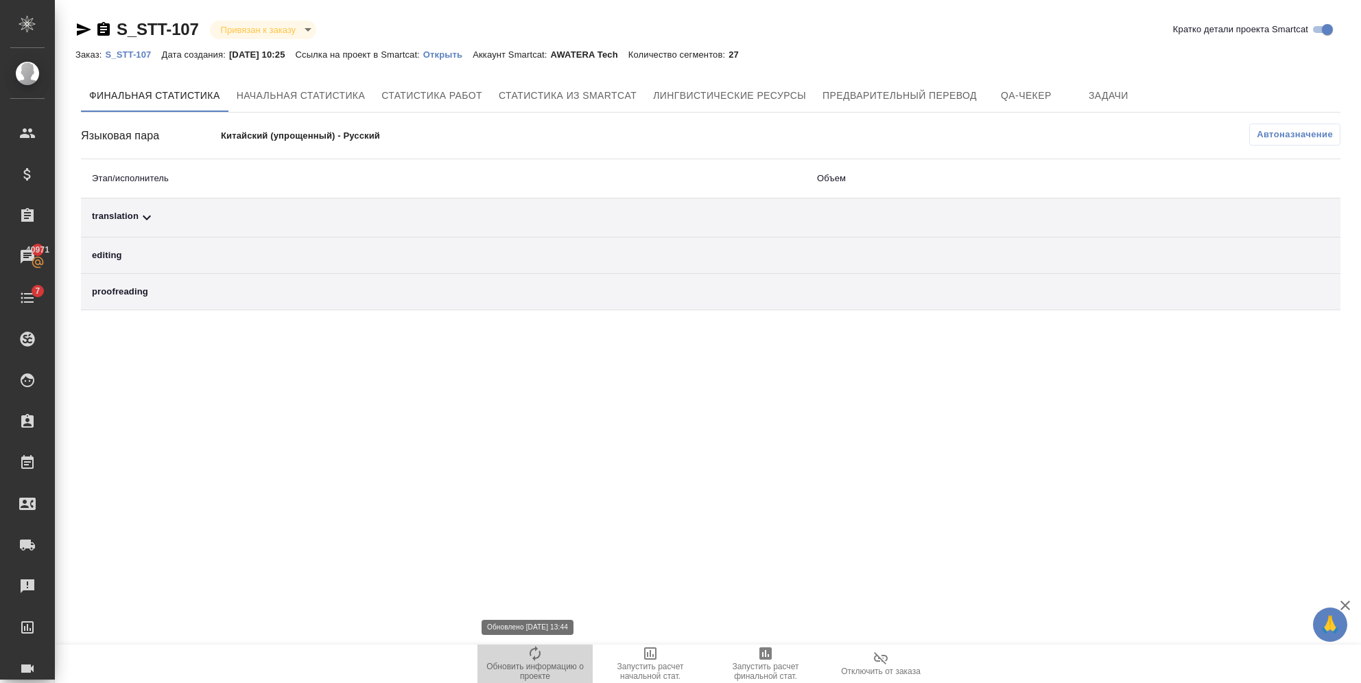
click at [524, 673] on span "Обновить информацию о проекте" at bounding box center [535, 670] width 99 height 19
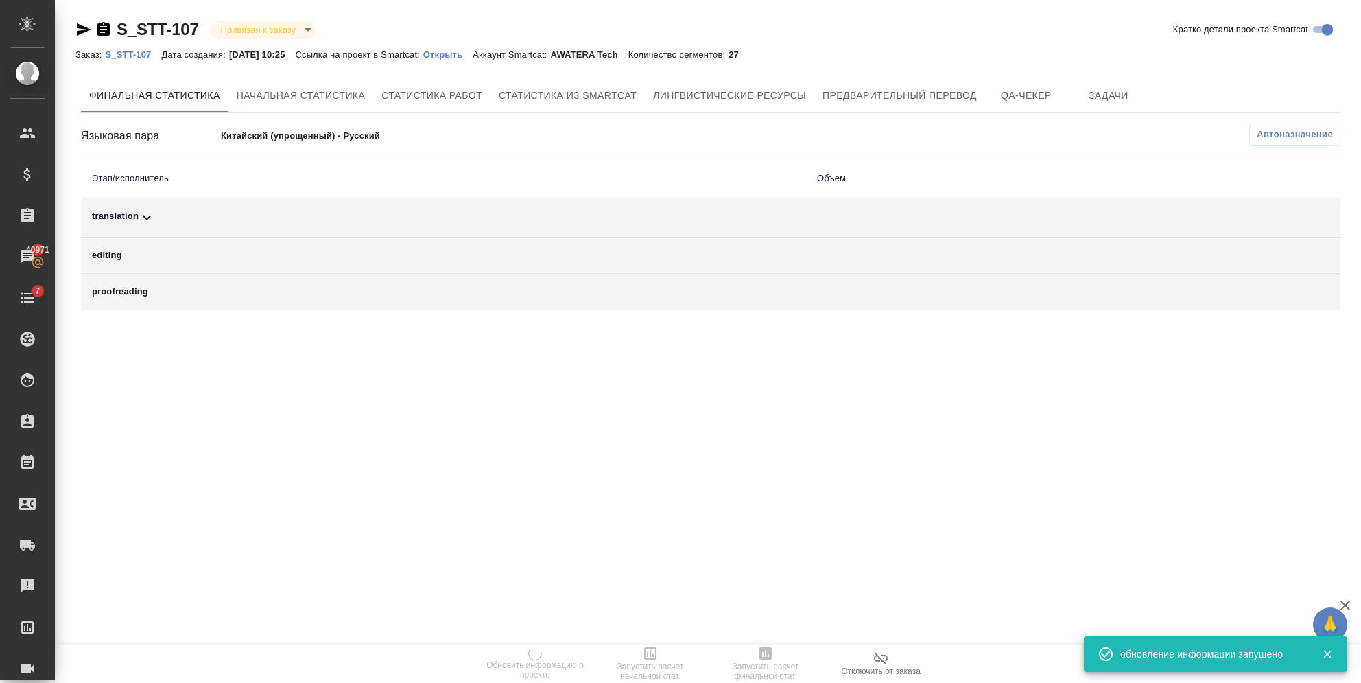
click at [1295, 131] on span "Автоназначение" at bounding box center [1295, 135] width 76 height 14
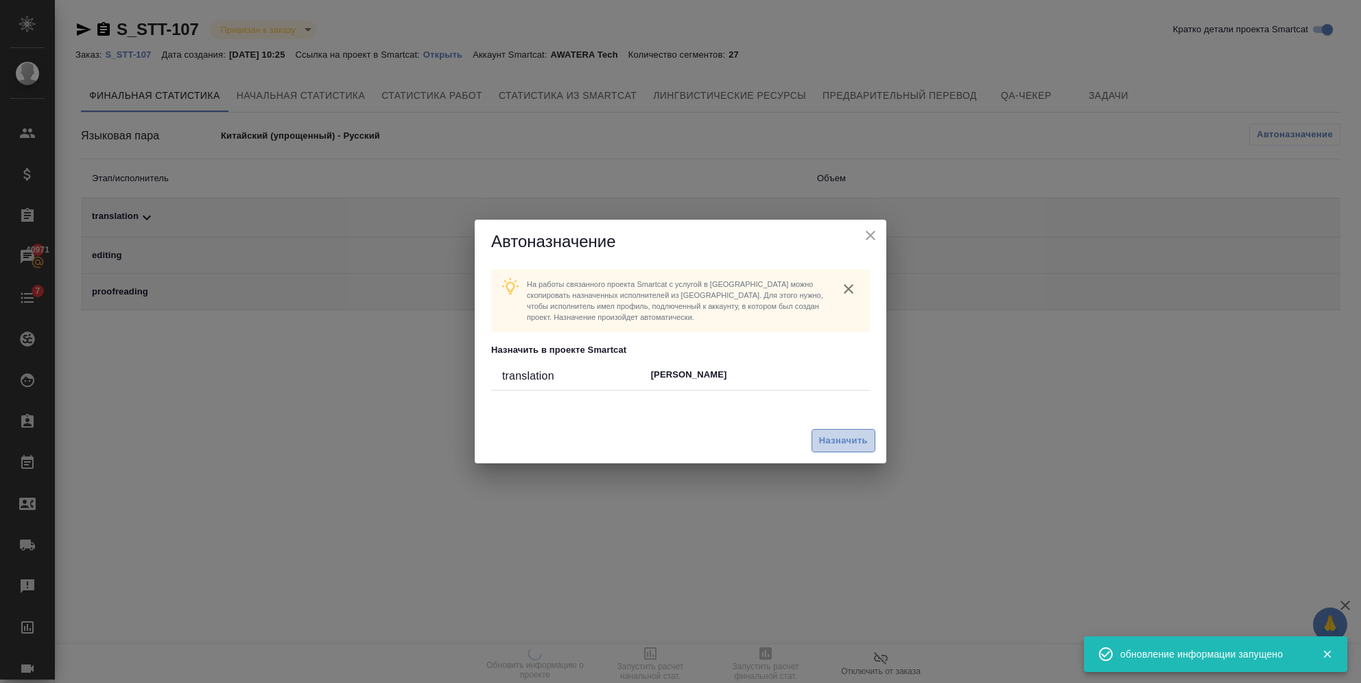
click at [863, 434] on span "Назначить" at bounding box center [843, 441] width 49 height 16
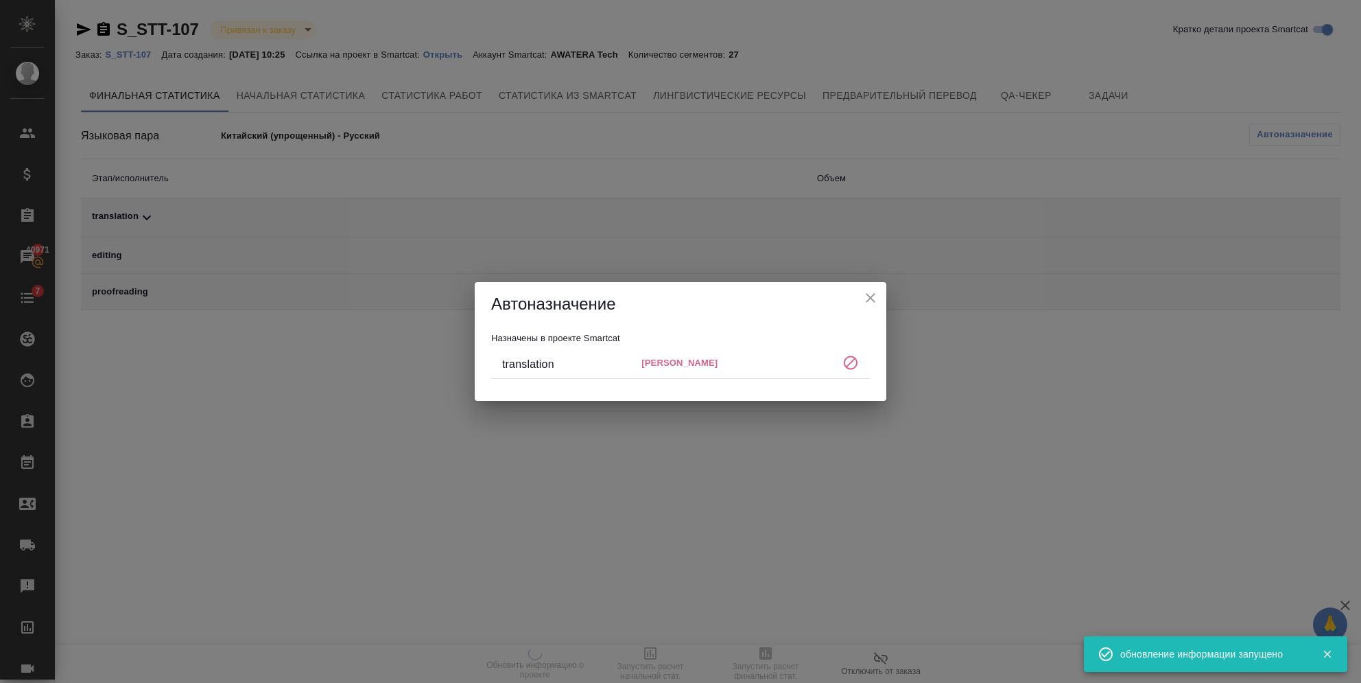
drag, startPoint x: 879, startPoint y: 287, endPoint x: 874, endPoint y: 292, distance: 7.3
click at [874, 292] on div "Автоназначение" at bounding box center [681, 304] width 412 height 44
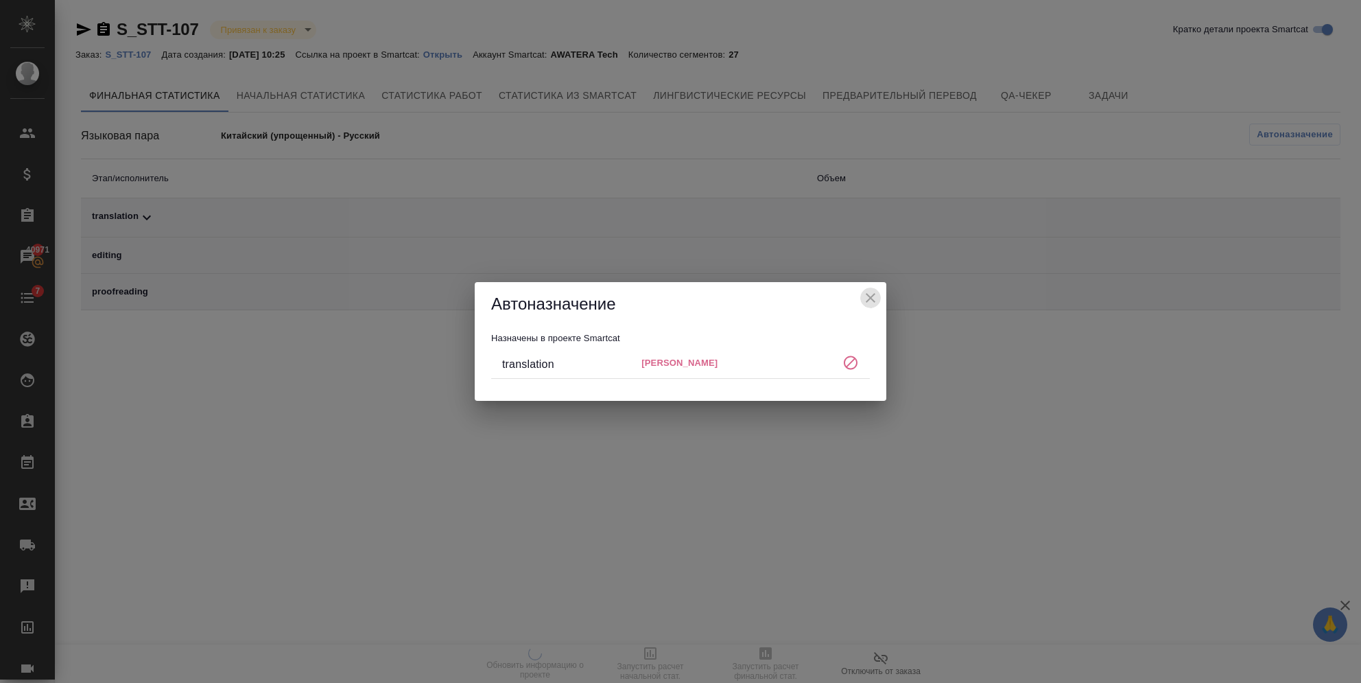
click at [864, 299] on icon "close" at bounding box center [870, 298] width 16 height 16
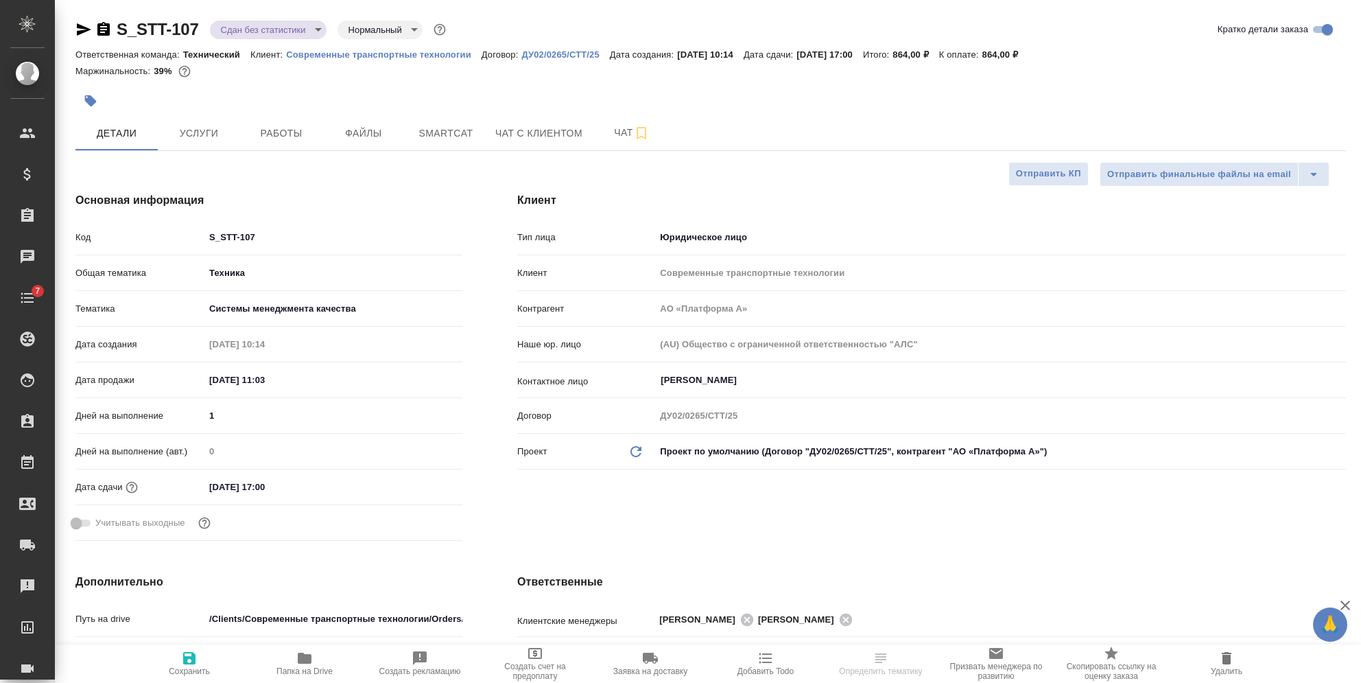
select select "RU"
click at [104, 25] on icon "button" at bounding box center [103, 29] width 12 height 14
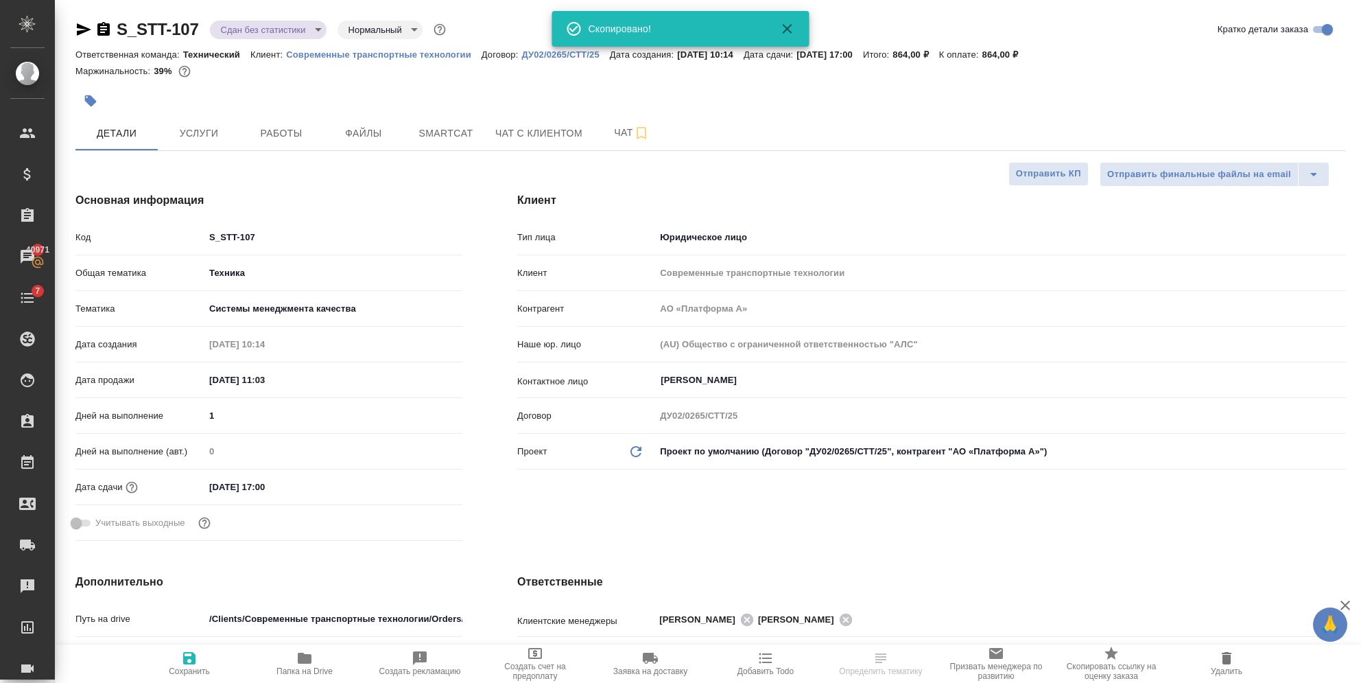
select select "RU"
type textarea "x"
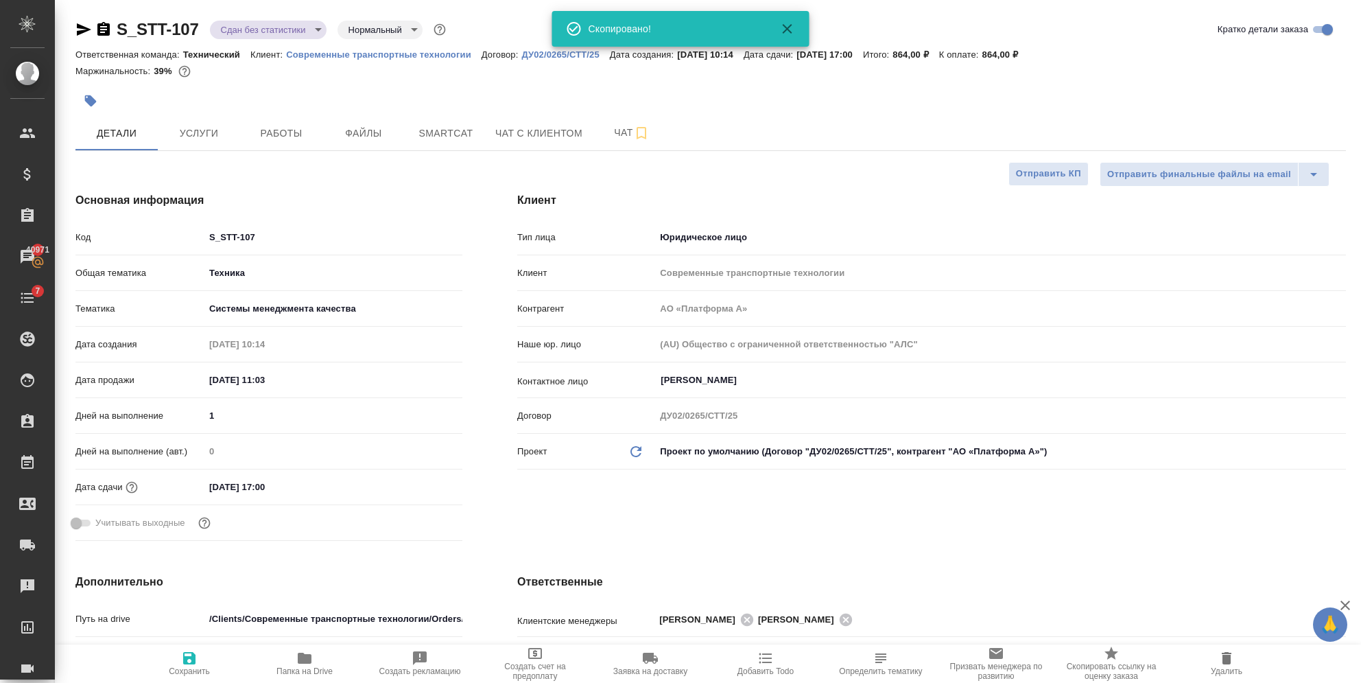
type textarea "x"
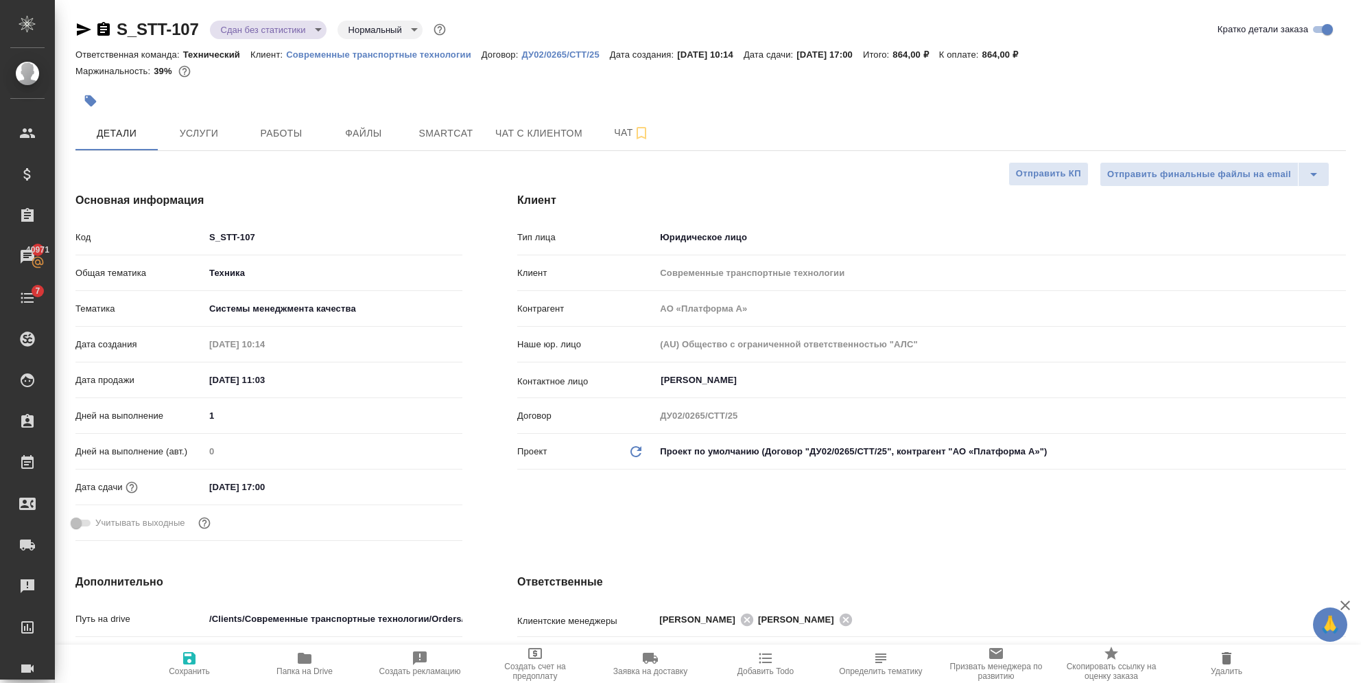
type textarea "x"
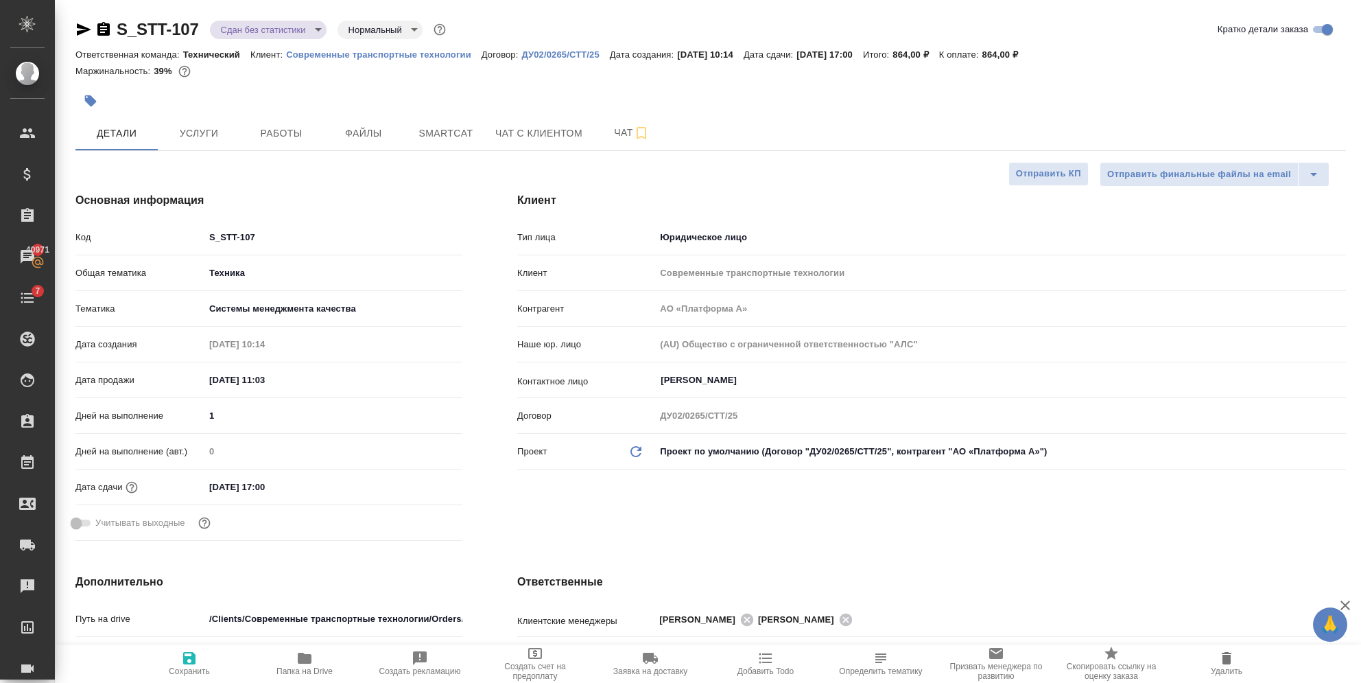
type textarea "x"
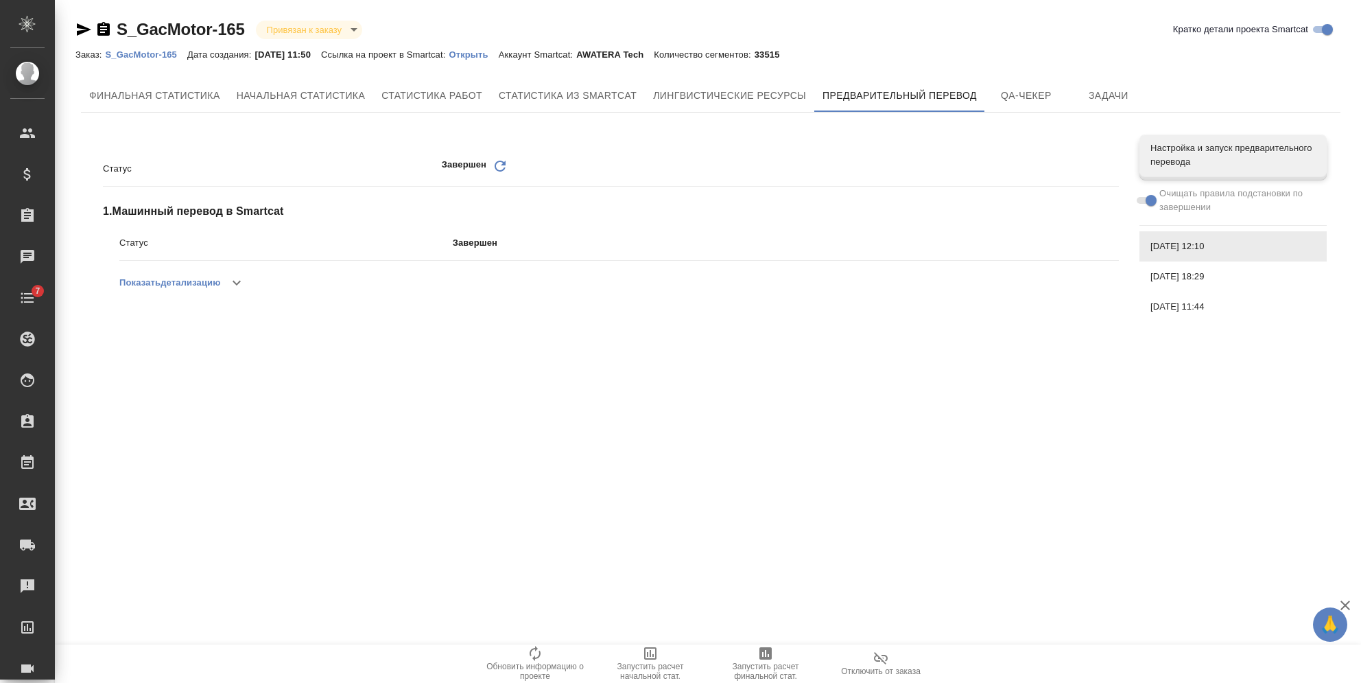
click at [237, 280] on icon "button" at bounding box center [236, 282] width 16 height 16
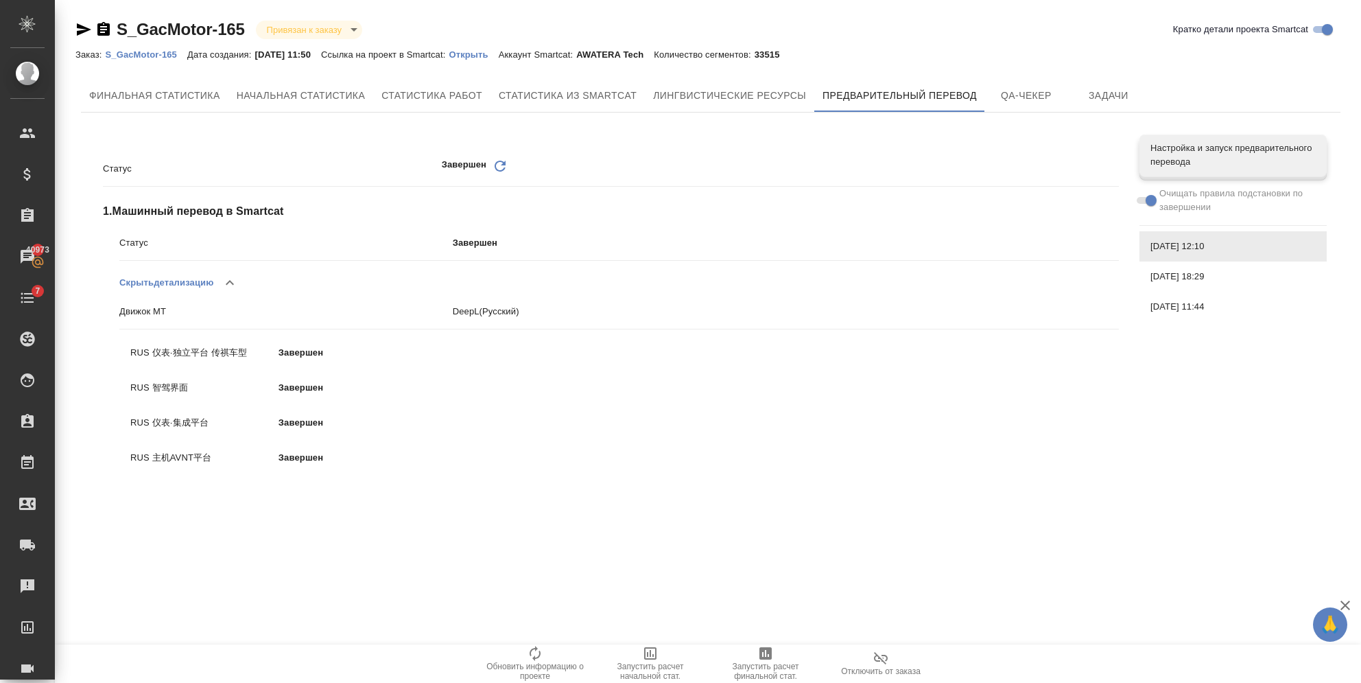
click at [1127, 73] on div "Финальная статистика Начальная статистика Статистика работ Статистика из Smartc…" at bounding box center [710, 293] width 1271 height 440
click at [1112, 94] on span "Задачи" at bounding box center [1109, 95] width 66 height 17
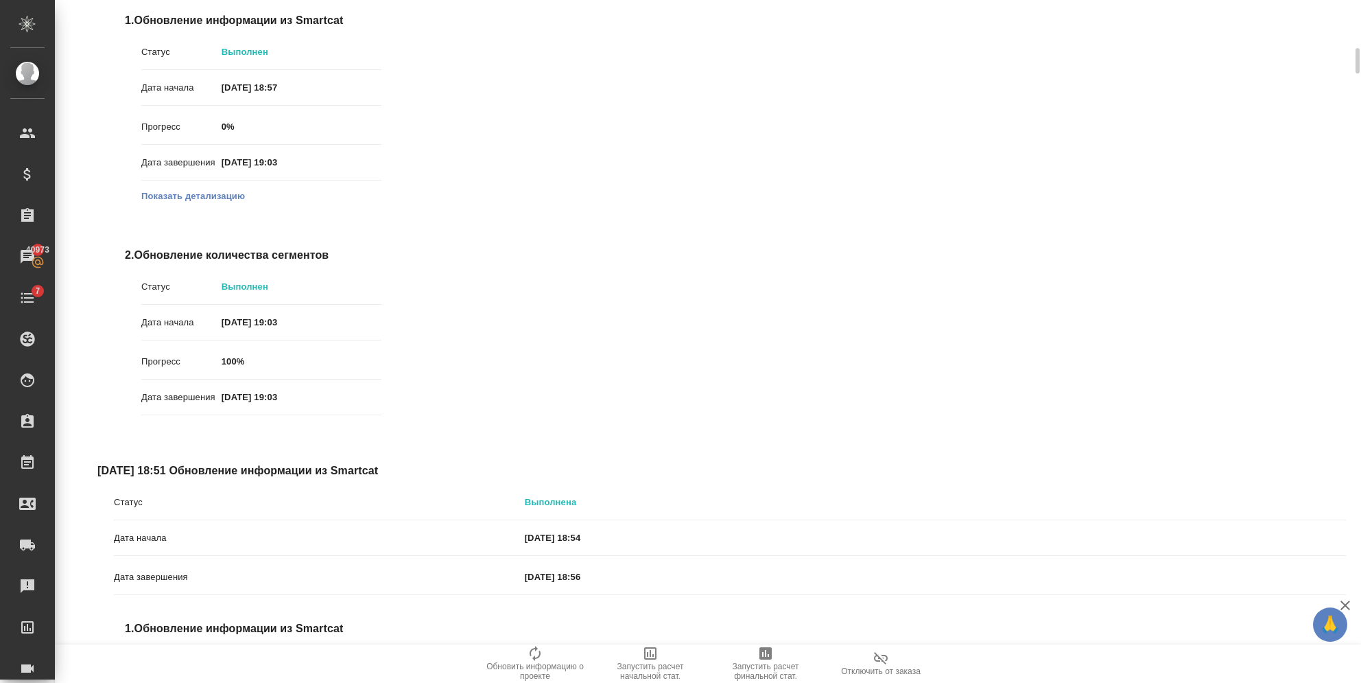
scroll to position [1372, 0]
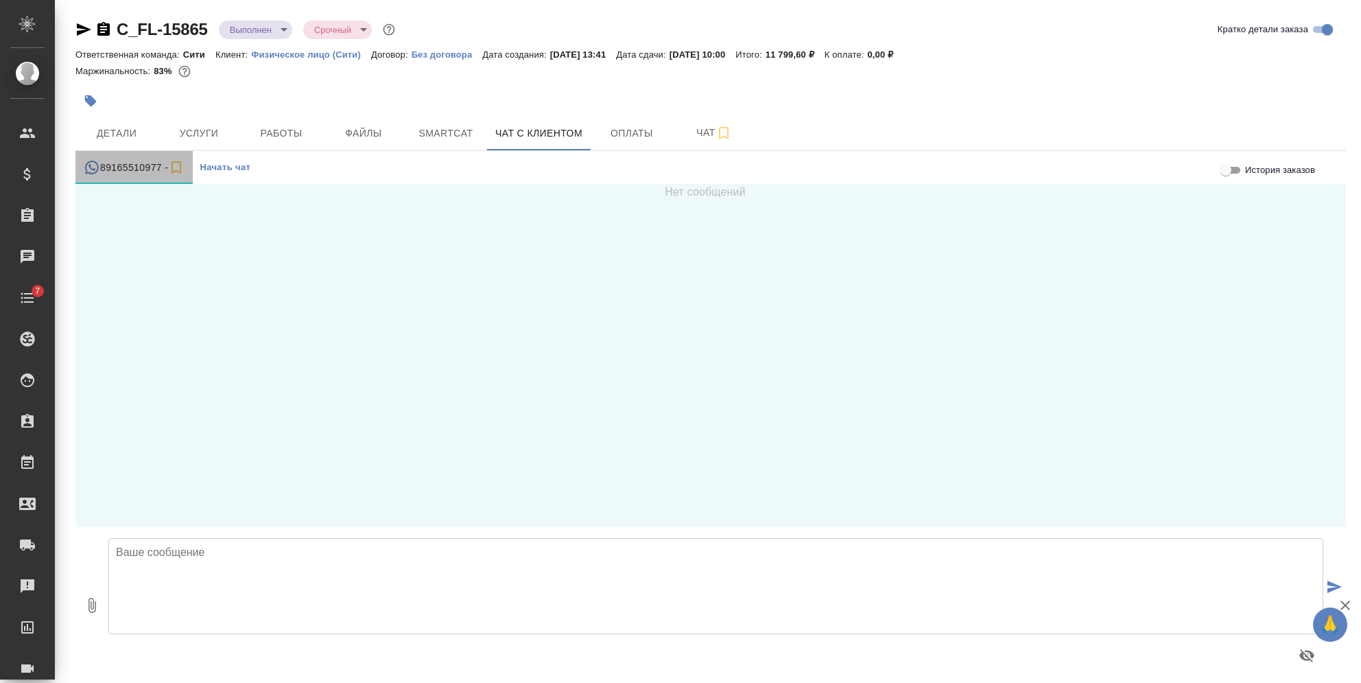
drag, startPoint x: 158, startPoint y: 172, endPoint x: 137, endPoint y: 163, distance: 23.4
click at [137, 163] on div "89165510977 -" at bounding box center [134, 167] width 101 height 17
click at [106, 127] on span "Детали" at bounding box center [117, 133] width 66 height 17
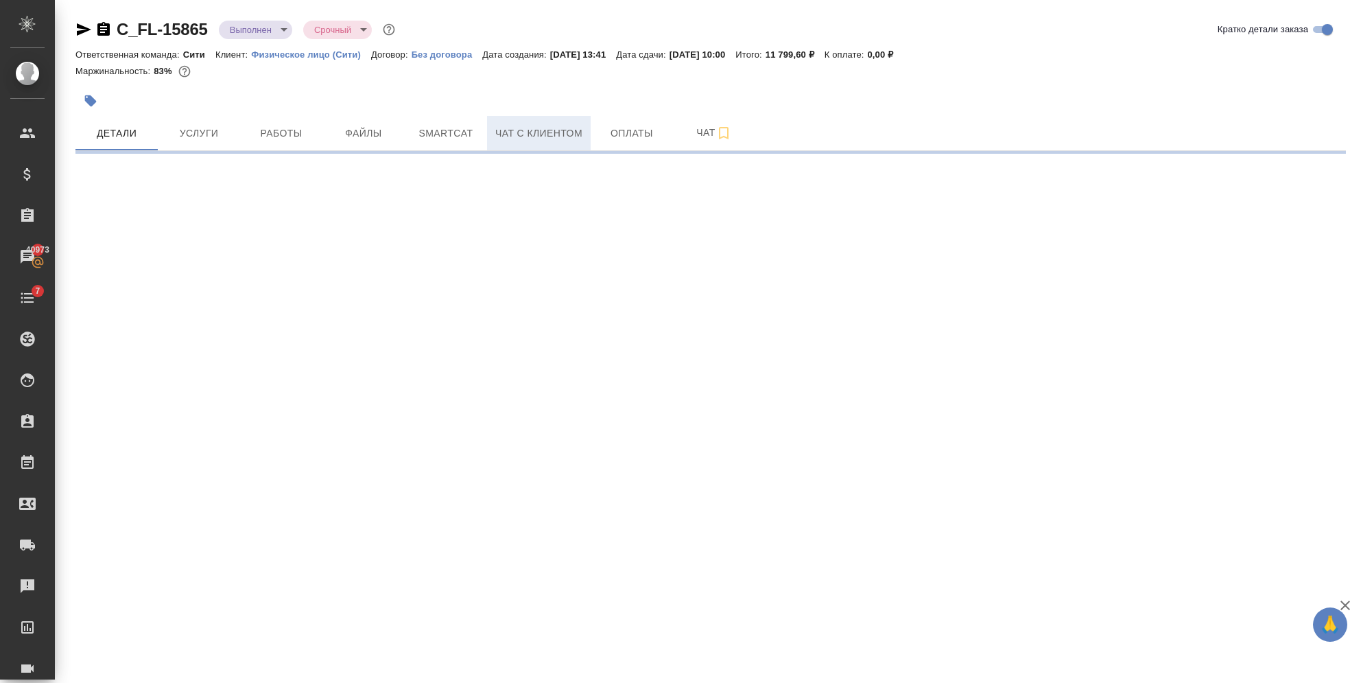
click at [571, 128] on span "Чат с клиентом" at bounding box center [538, 133] width 87 height 17
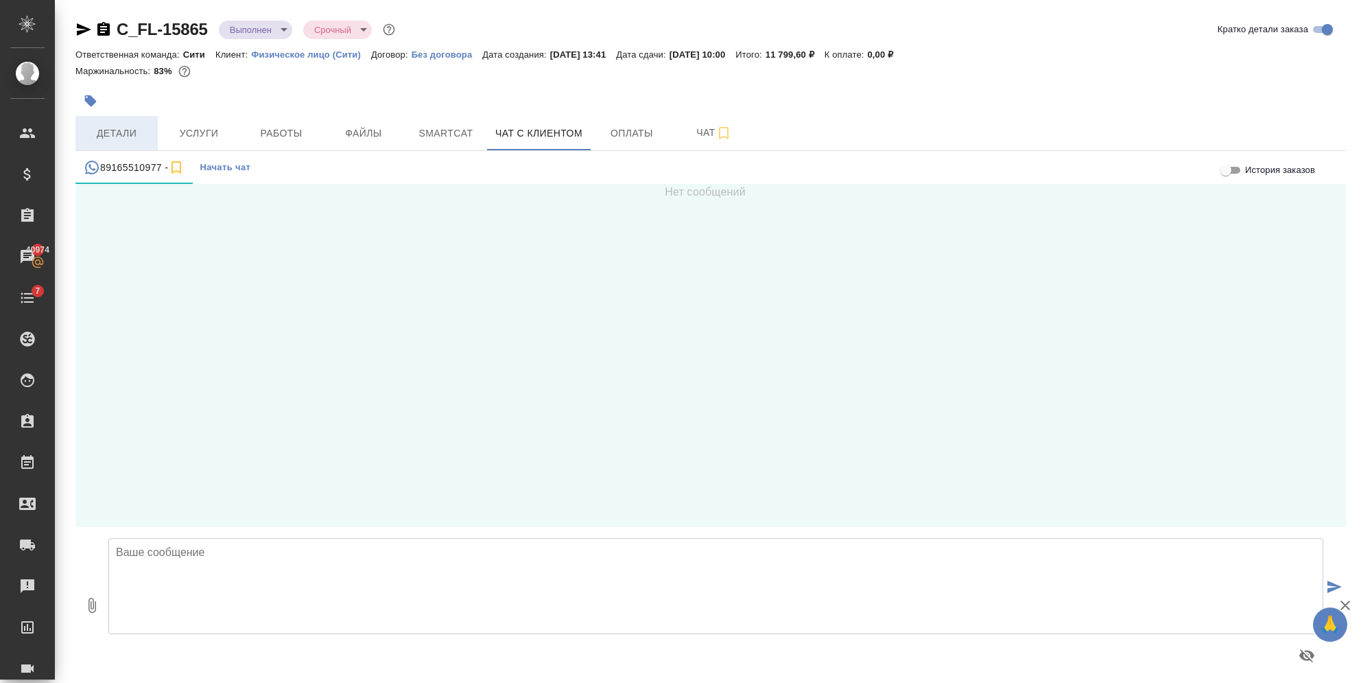
click at [139, 125] on span "Детали" at bounding box center [117, 133] width 66 height 17
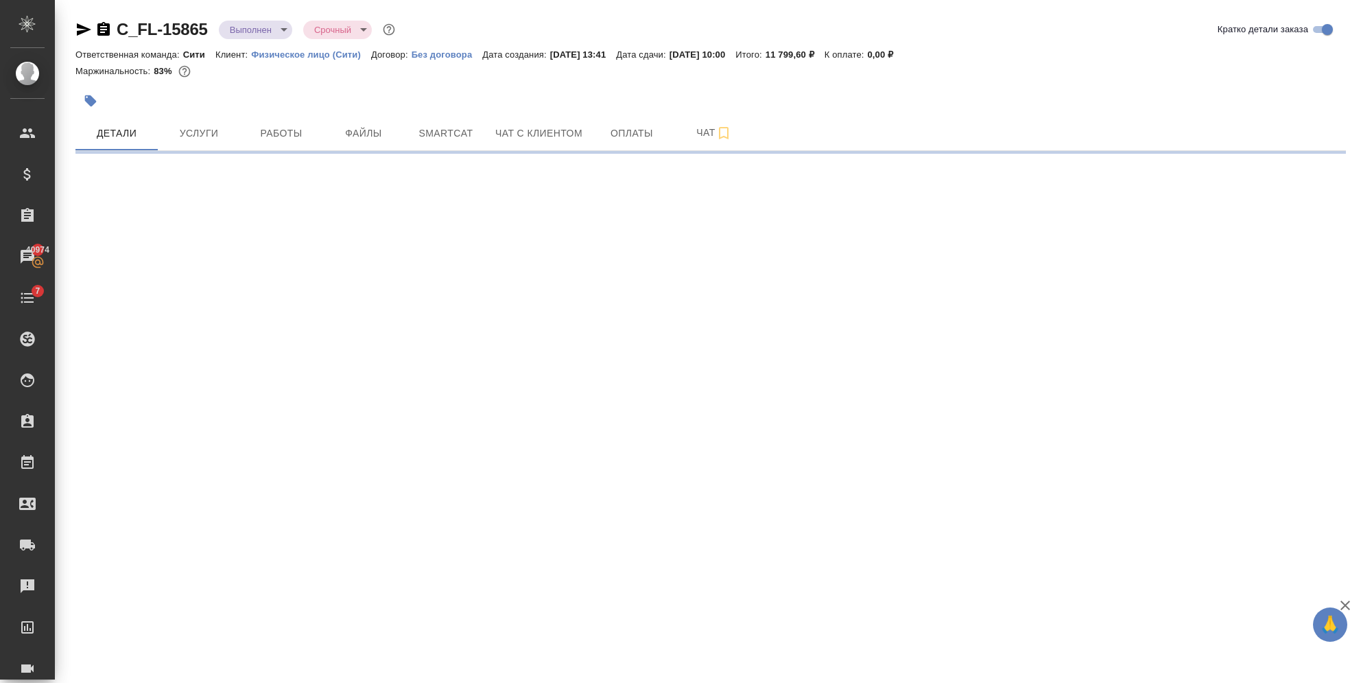
select select "RU"
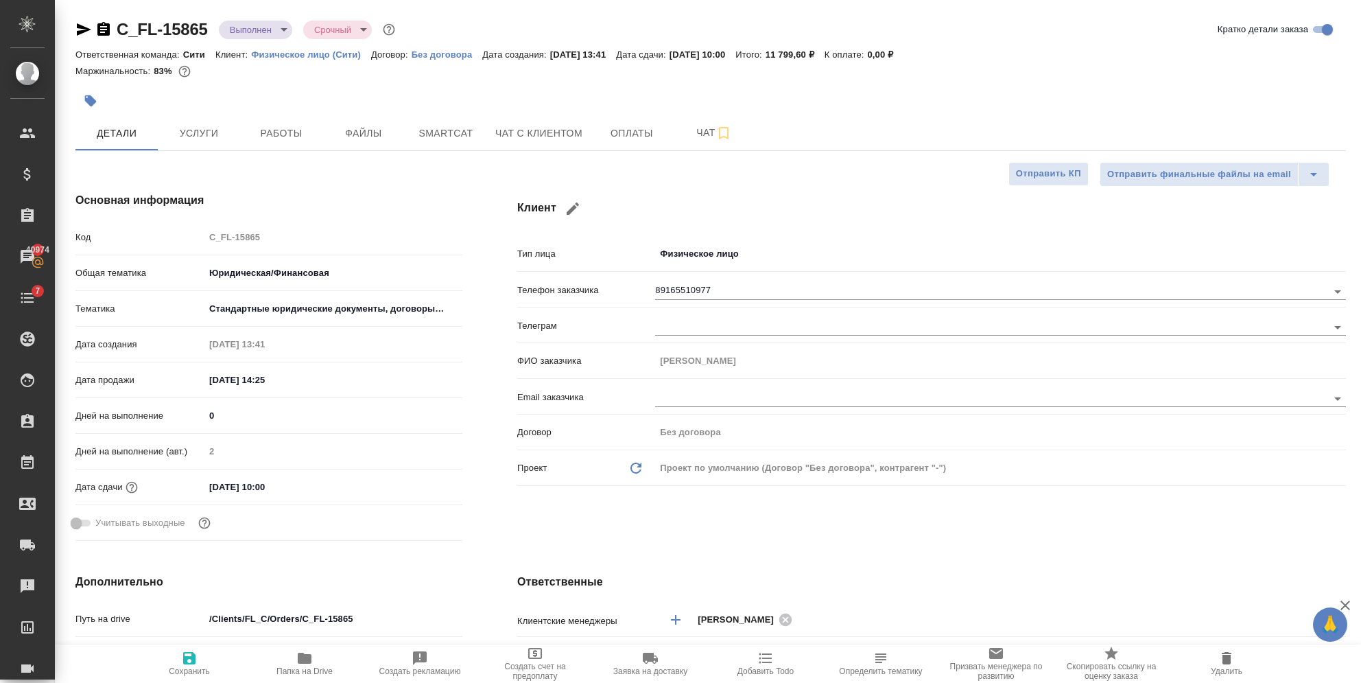
type textarea "x"
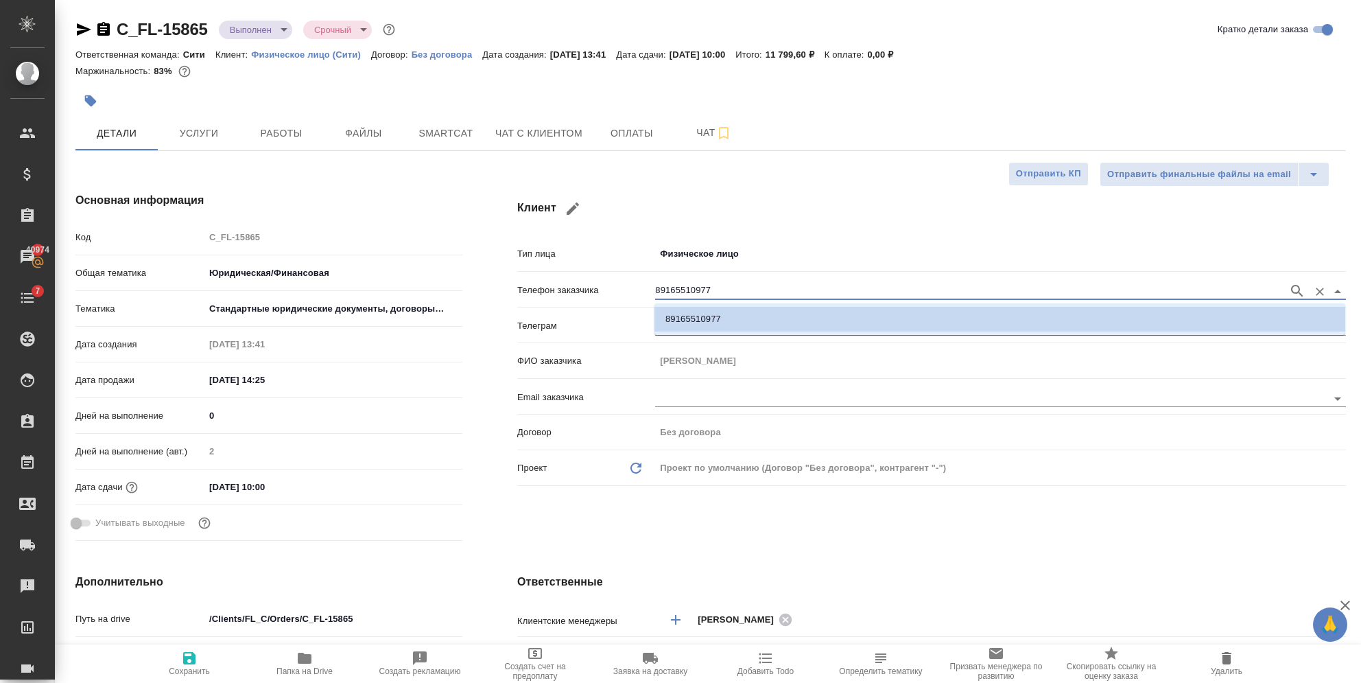
drag, startPoint x: 717, startPoint y: 288, endPoint x: 552, endPoint y: 287, distance: 164.7
click at [552, 287] on div "Телефон заказчика 89165510977" at bounding box center [931, 289] width 829 height 24
click at [798, 201] on h4 "Клиент" at bounding box center [931, 208] width 829 height 33
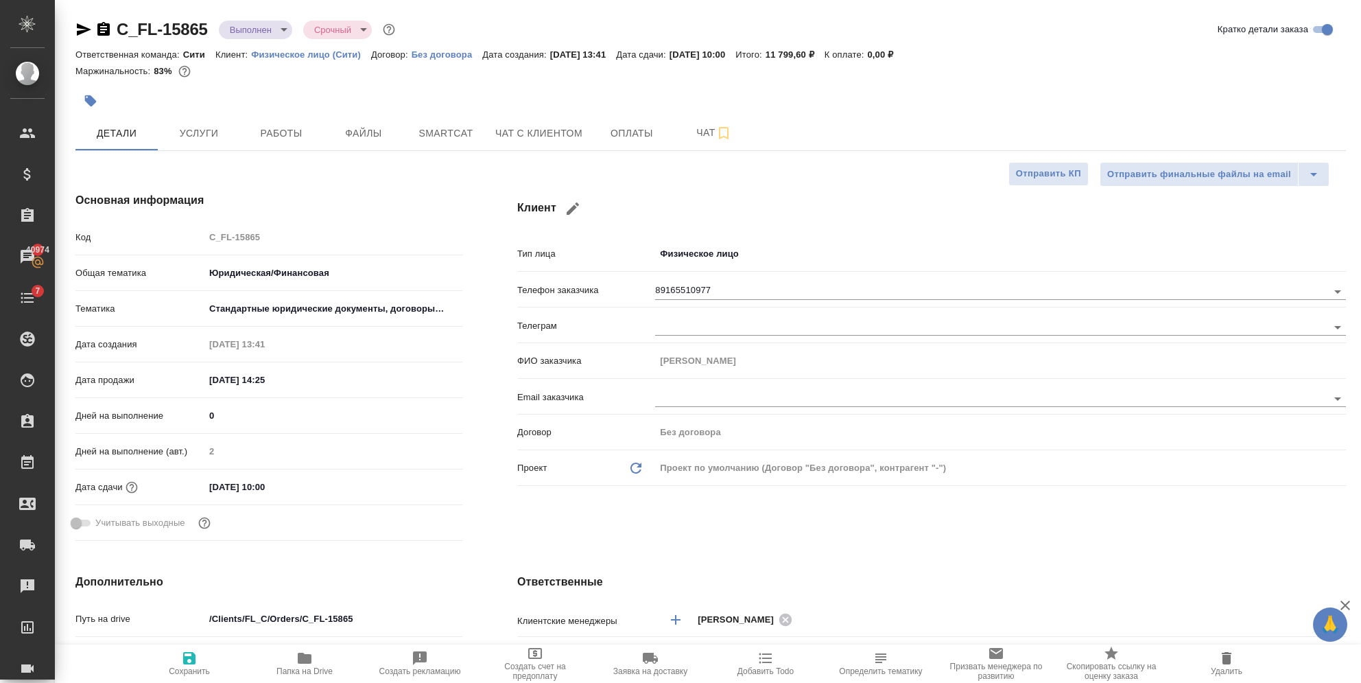
type textarea "x"
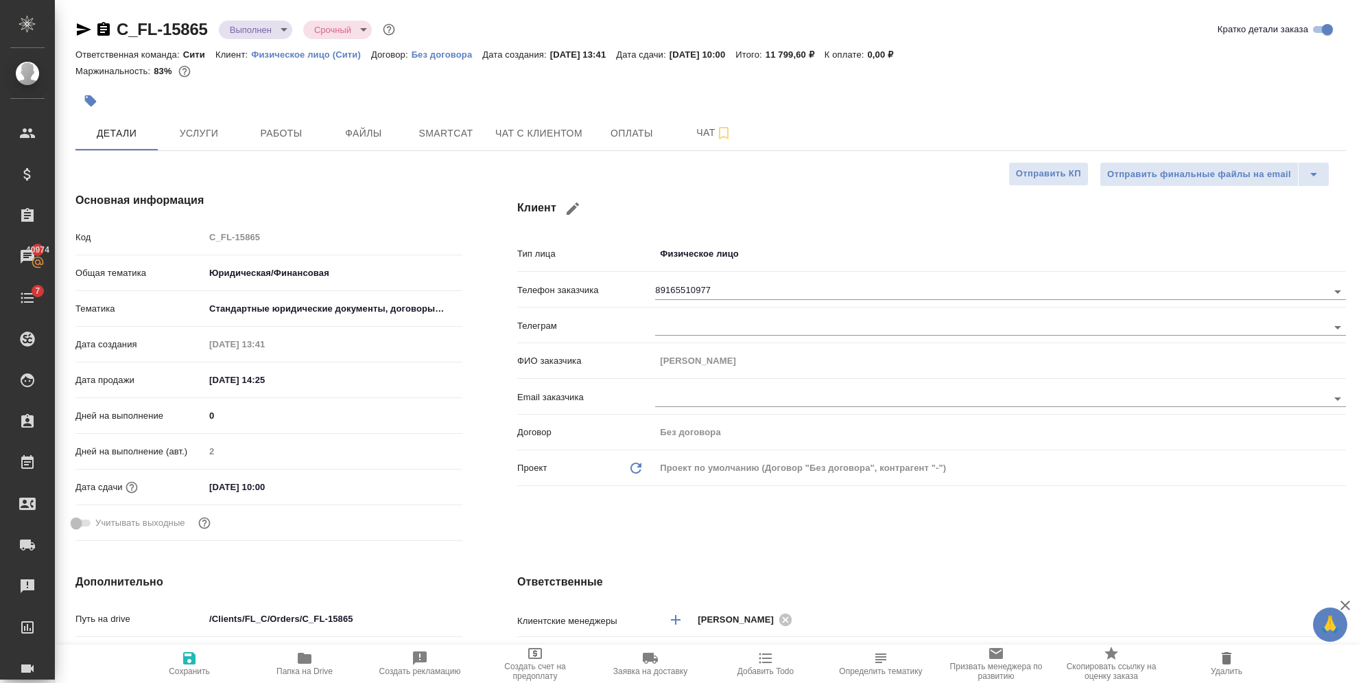
type textarea "x"
click at [276, 50] on p "Физическое лицо (Сити)" at bounding box center [311, 54] width 120 height 10
type textarea "x"
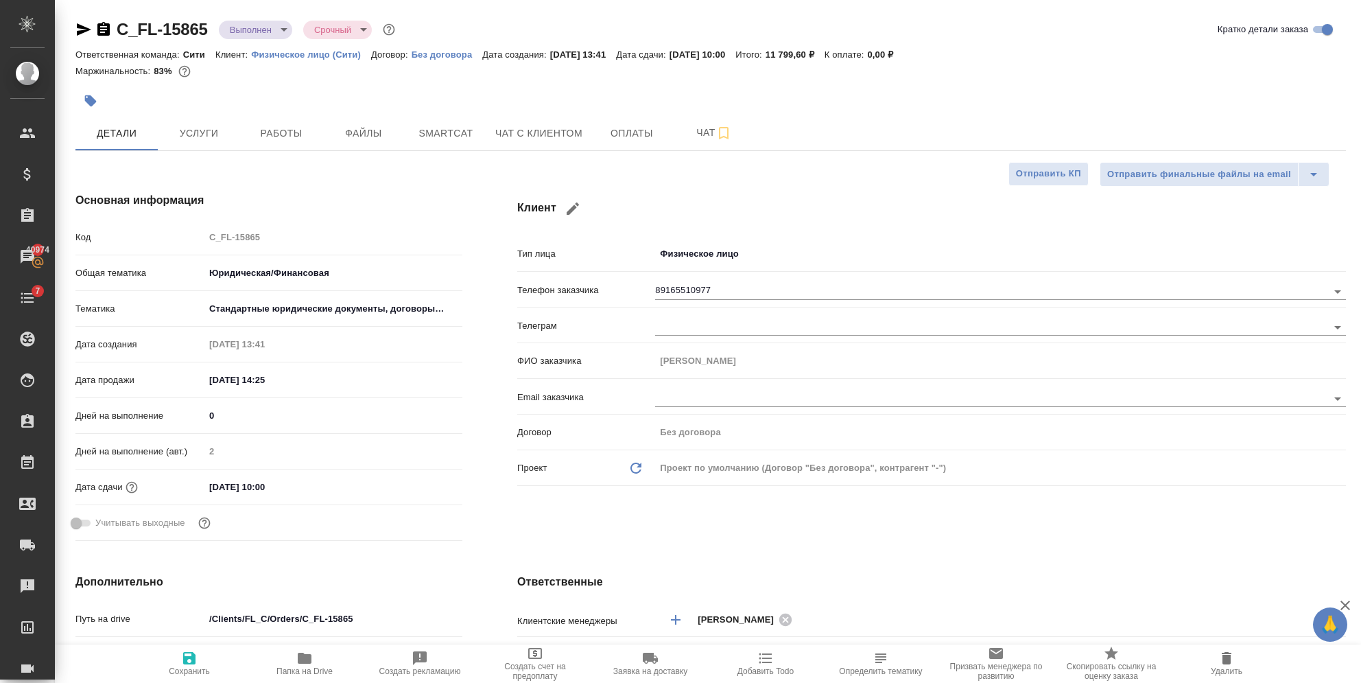
type textarea "x"
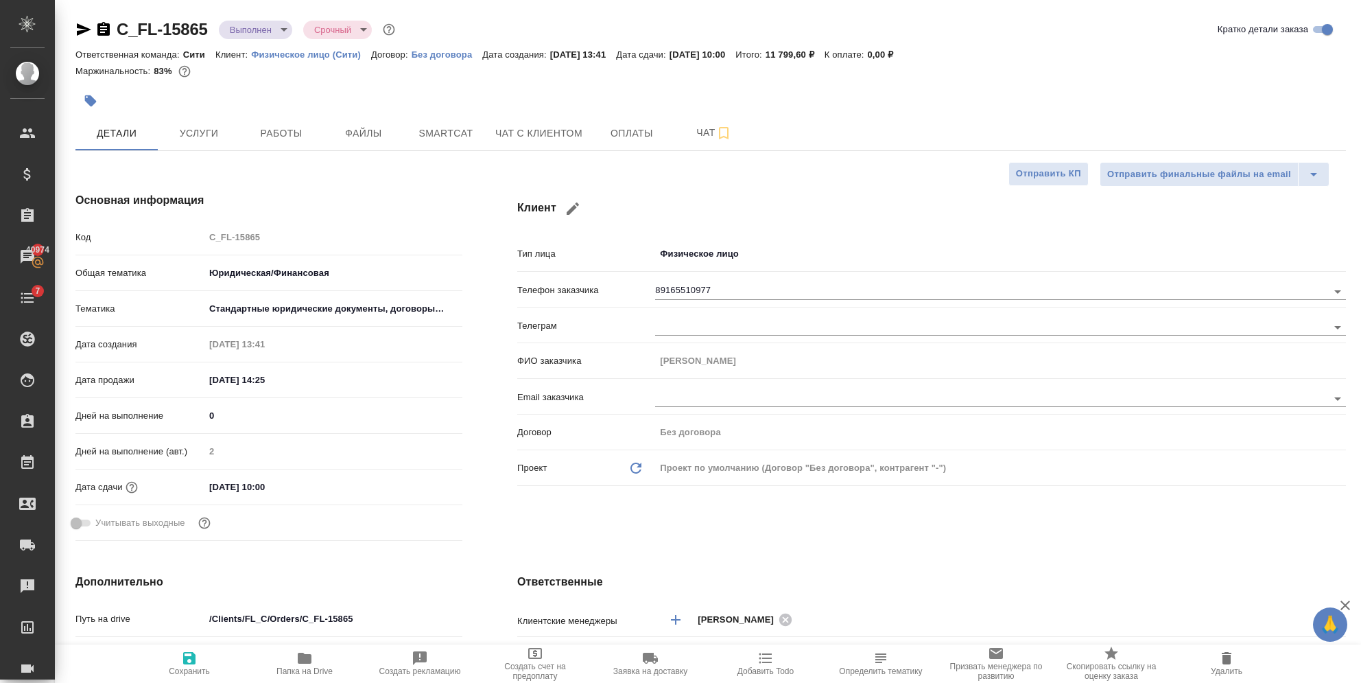
type textarea "x"
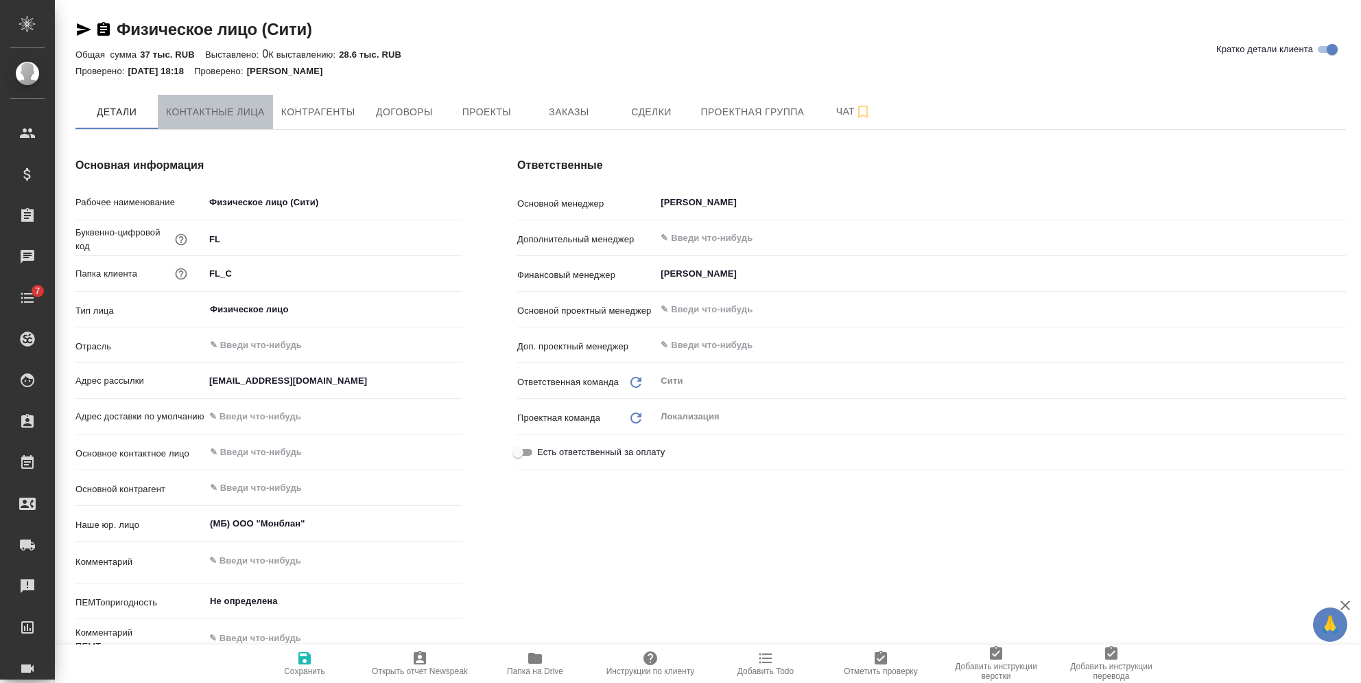
click at [226, 110] on span "Контактные лица" at bounding box center [215, 112] width 99 height 17
type textarea "x"
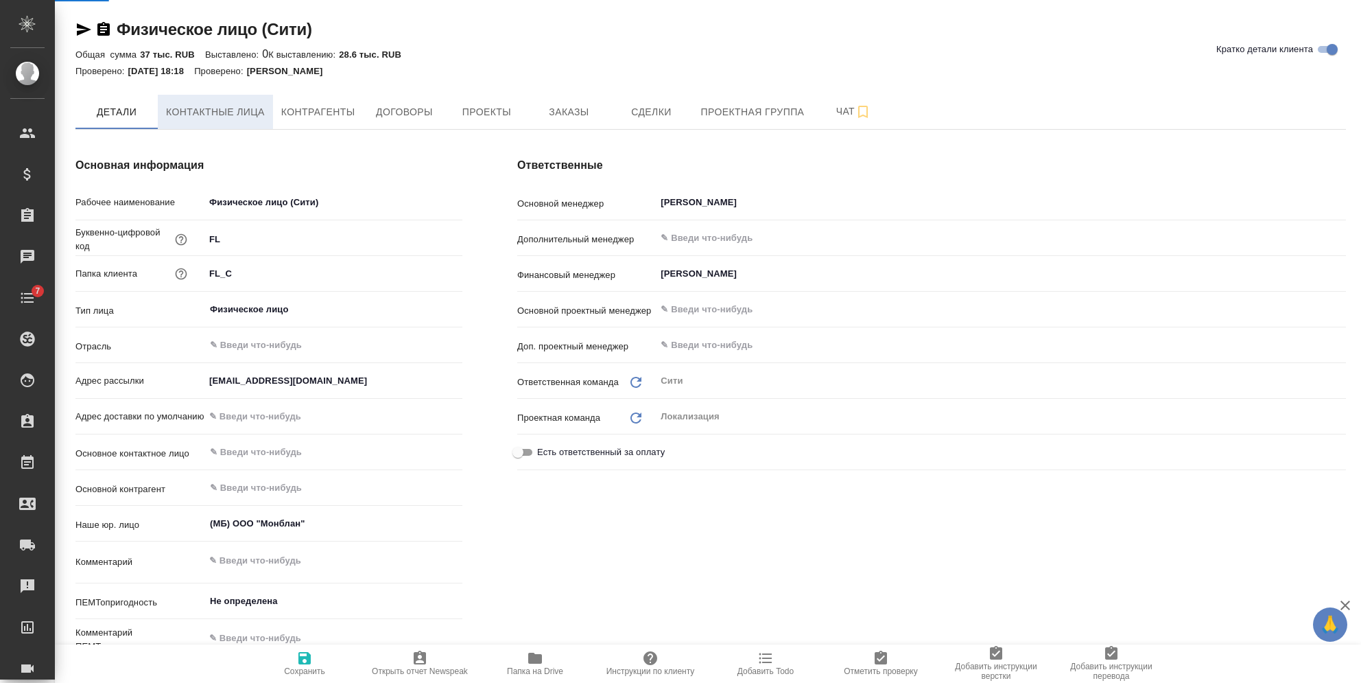
select select "RU"
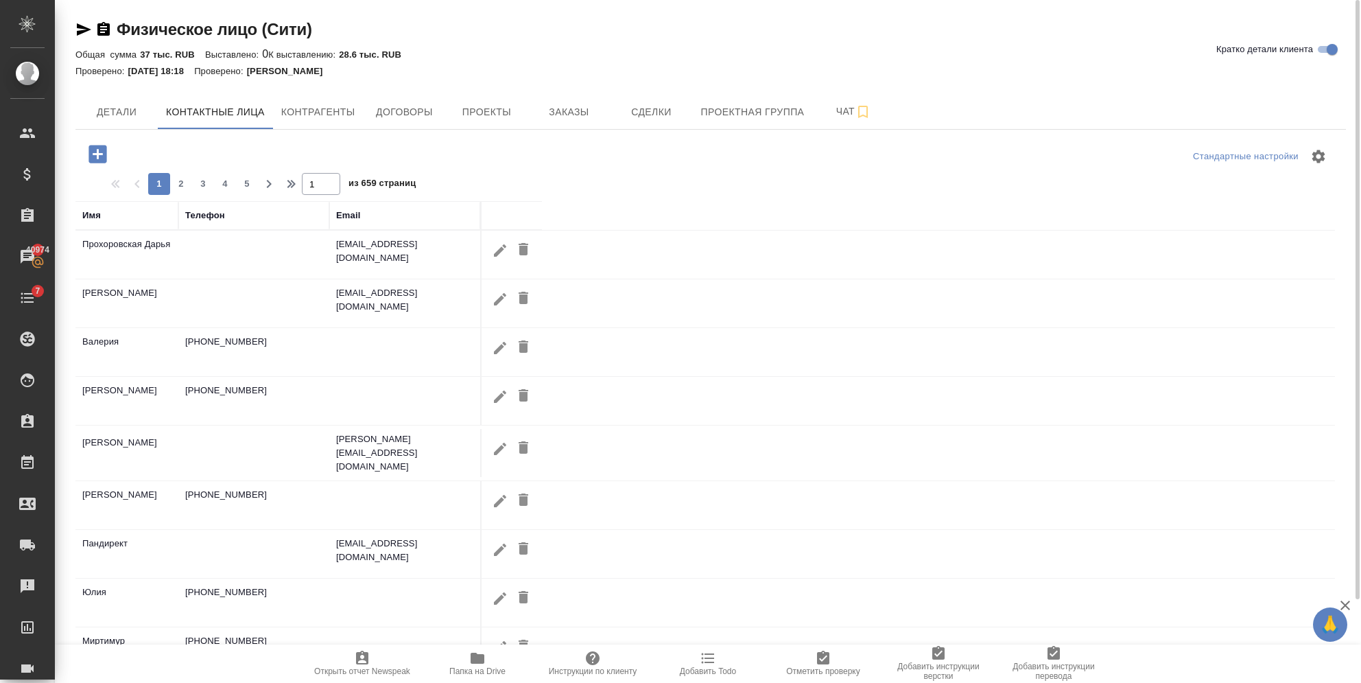
click at [188, 217] on div "Телефон" at bounding box center [205, 216] width 40 height 14
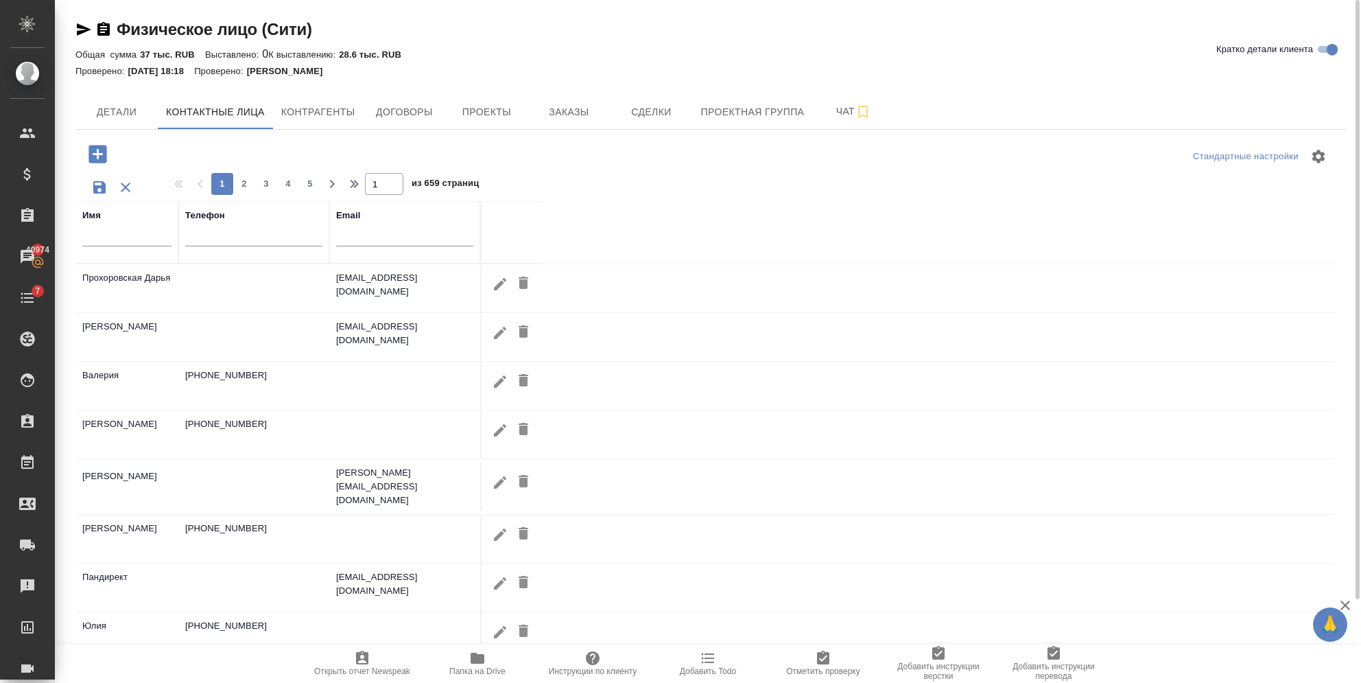
click at [115, 243] on input "text" at bounding box center [126, 237] width 89 height 17
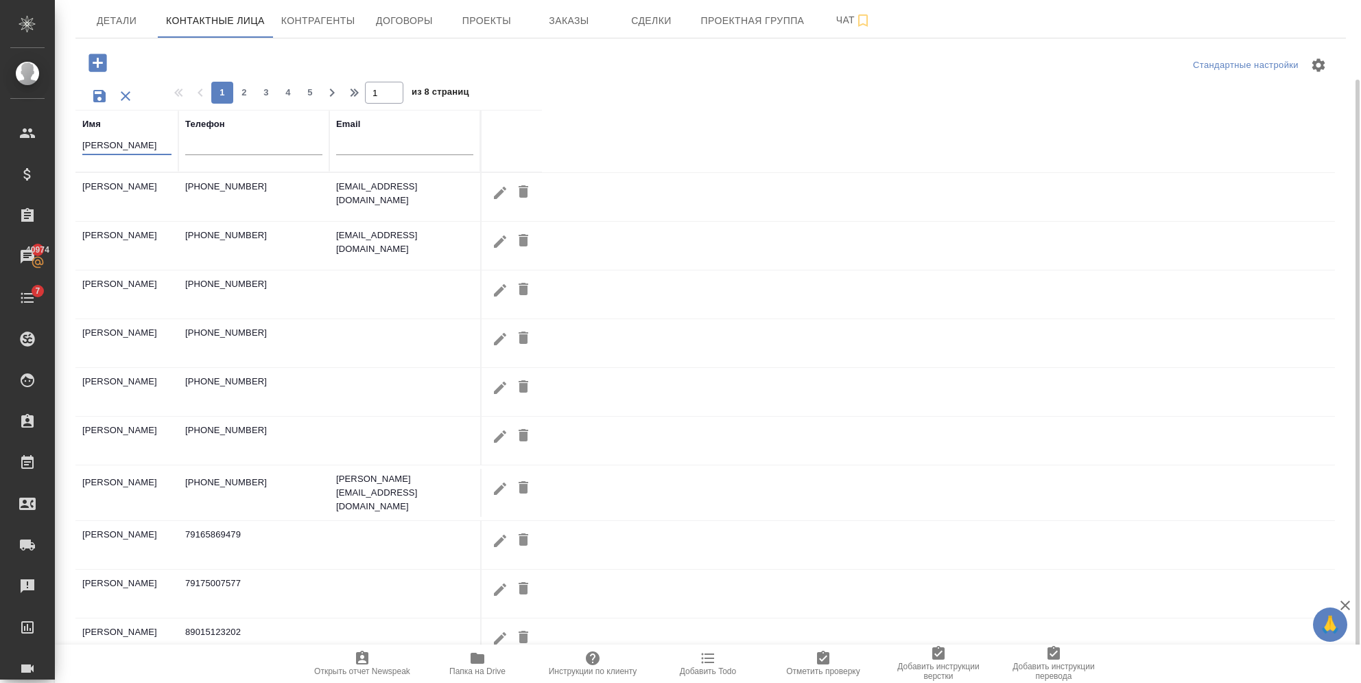
scroll to position [95, 0]
type input "Евгений"
click at [209, 145] on input "text" at bounding box center [253, 142] width 137 height 17
paste input "89165510977"
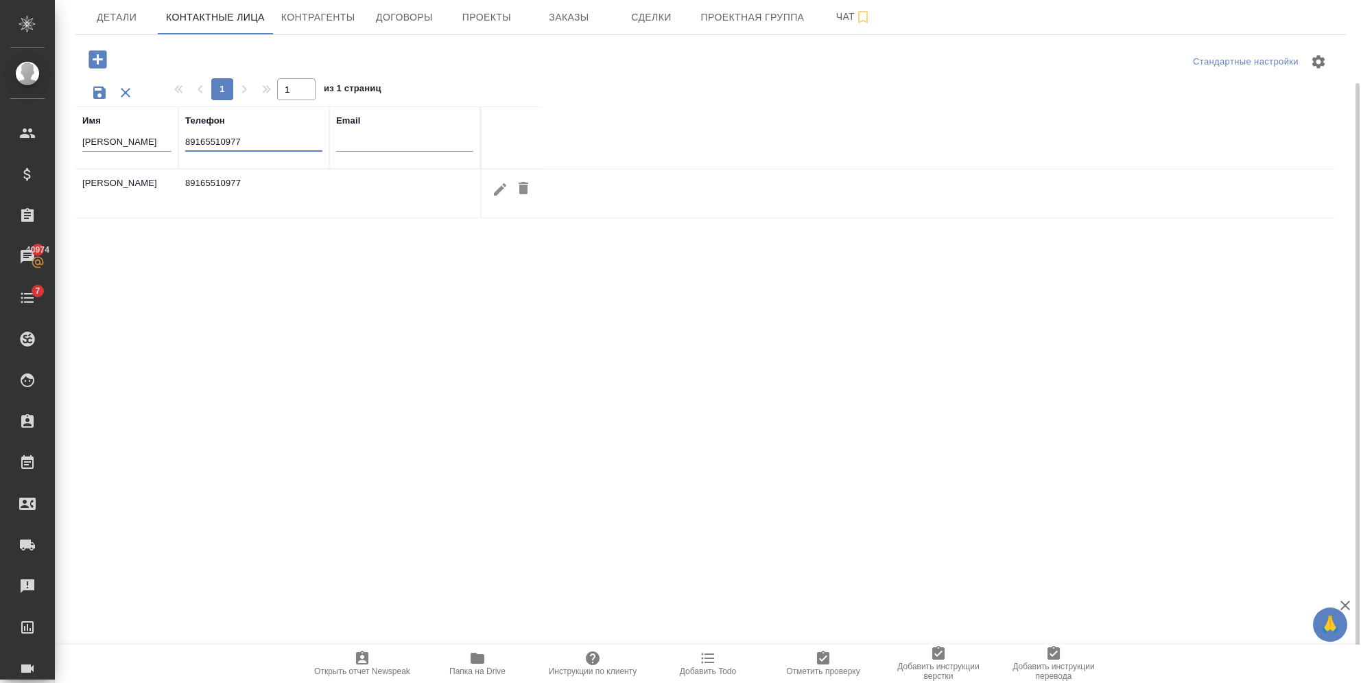
type input "89165510977"
click at [496, 189] on icon "button" at bounding box center [500, 189] width 16 height 16
type input "Евгений"
select select "ZZ"
type input "89165510977"
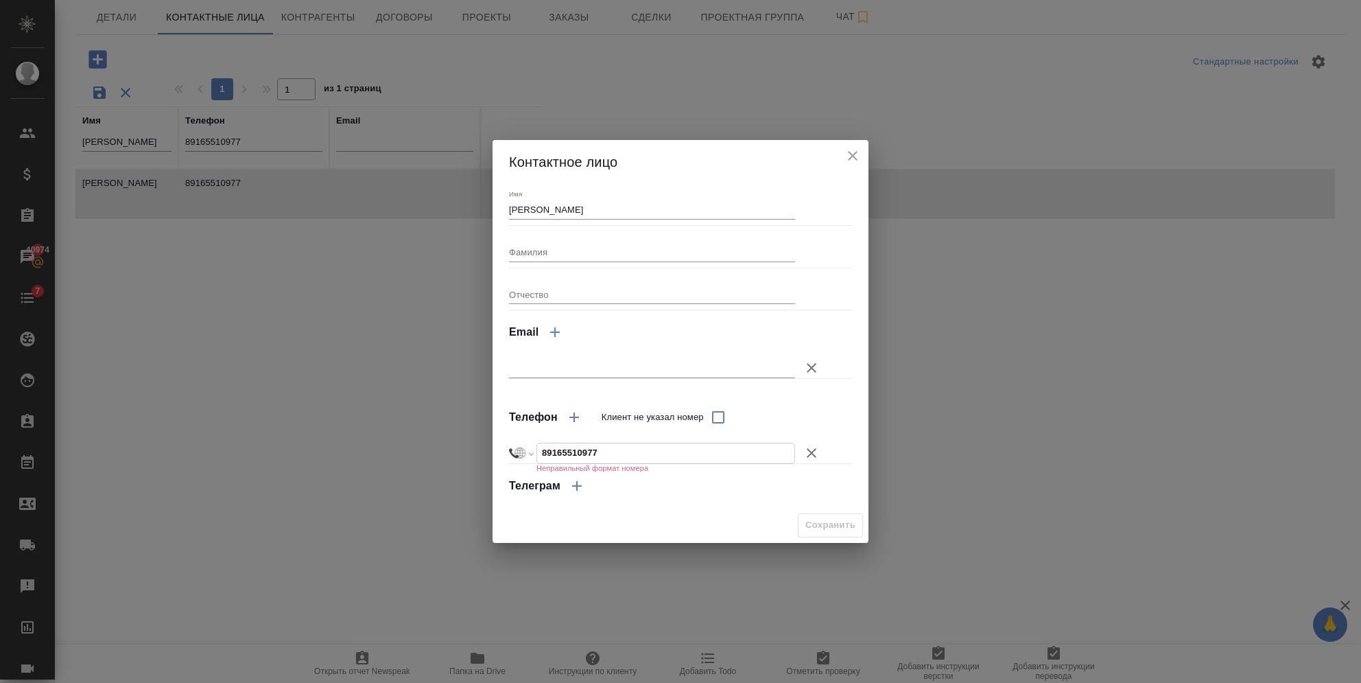
click at [543, 450] on input "89165510977" at bounding box center [665, 453] width 257 height 20
select select "IN"
type input "+91 65510 977"
select select "RU"
type input "+7 916 551 09 77"
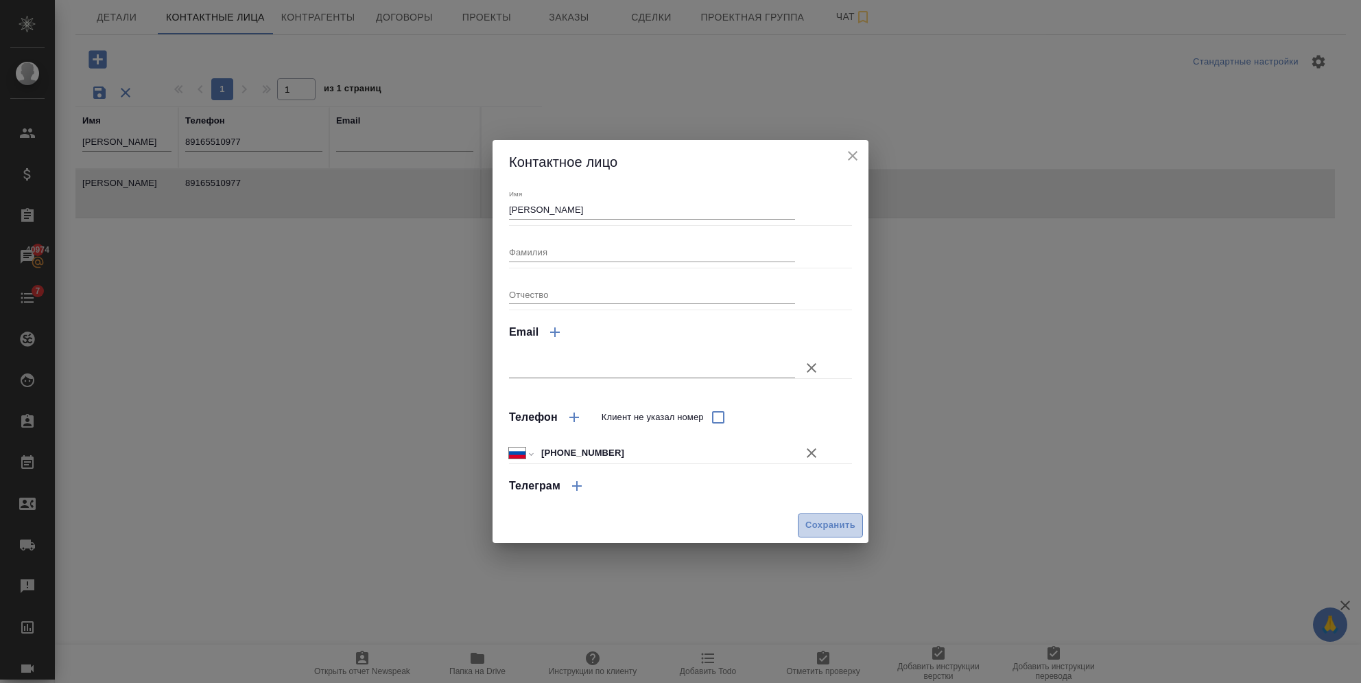
click at [825, 523] on span "Сохранить" at bounding box center [830, 525] width 50 height 16
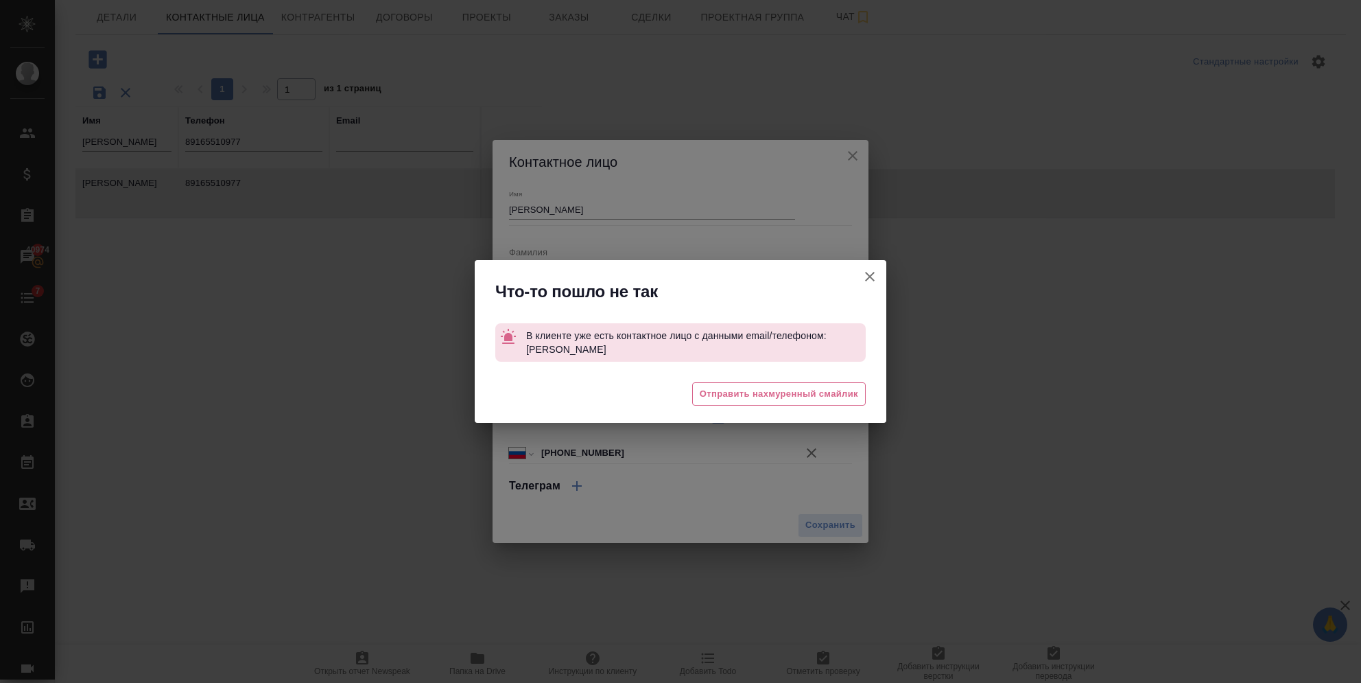
click at [889, 277] on div "Что-то пошло не так В клиенте уже есть контактное лицо с данными email/телефоно…" at bounding box center [680, 341] width 1361 height 683
click at [873, 278] on icon "button" at bounding box center [870, 277] width 10 height 10
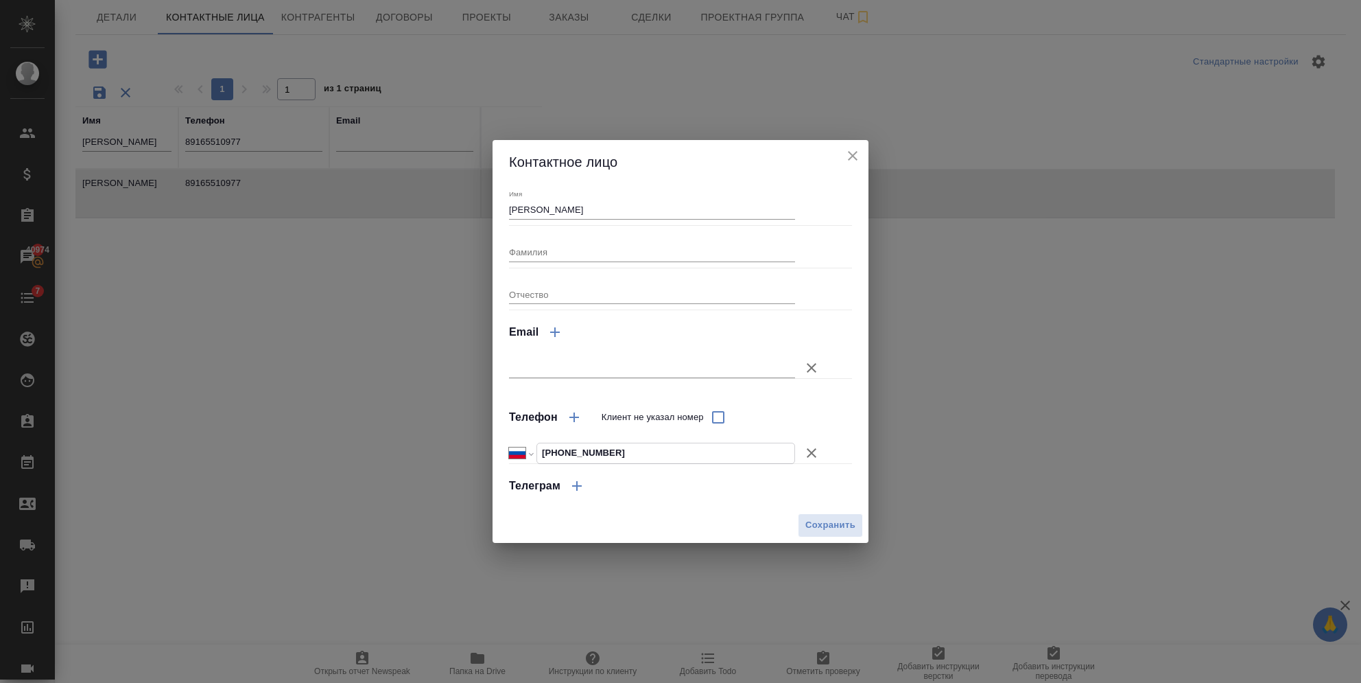
drag, startPoint x: 628, startPoint y: 449, endPoint x: 447, endPoint y: 440, distance: 181.4
click at [447, 440] on div "Контактное лицо Имя Евгений Фамилия Отчество Email Телефон Клиент не указал ном…" at bounding box center [680, 341] width 1361 height 683
click at [857, 152] on icon "close" at bounding box center [853, 156] width 16 height 16
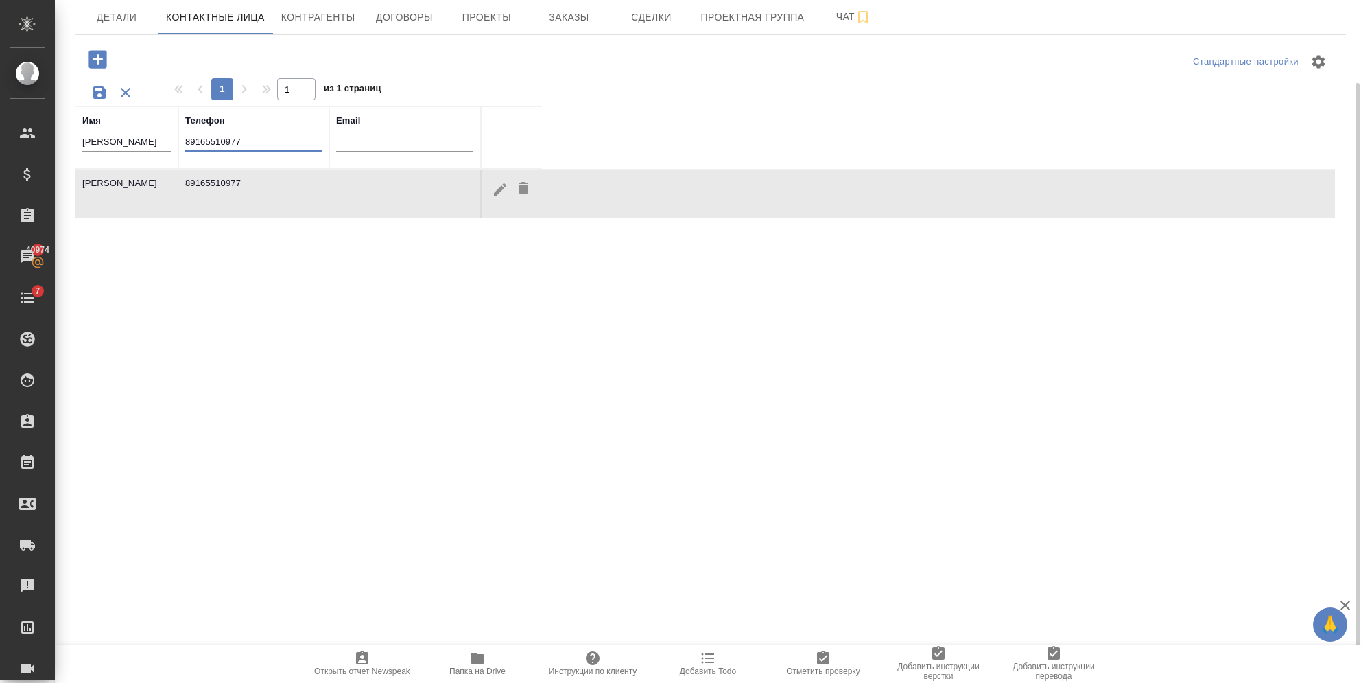
drag, startPoint x: 255, startPoint y: 139, endPoint x: 111, endPoint y: 141, distance: 144.1
click at [111, 141] on tr "Имя Евгений Телефон 89165510977 Email" at bounding box center [308, 137] width 467 height 62
paste input "+7 916 551 09"
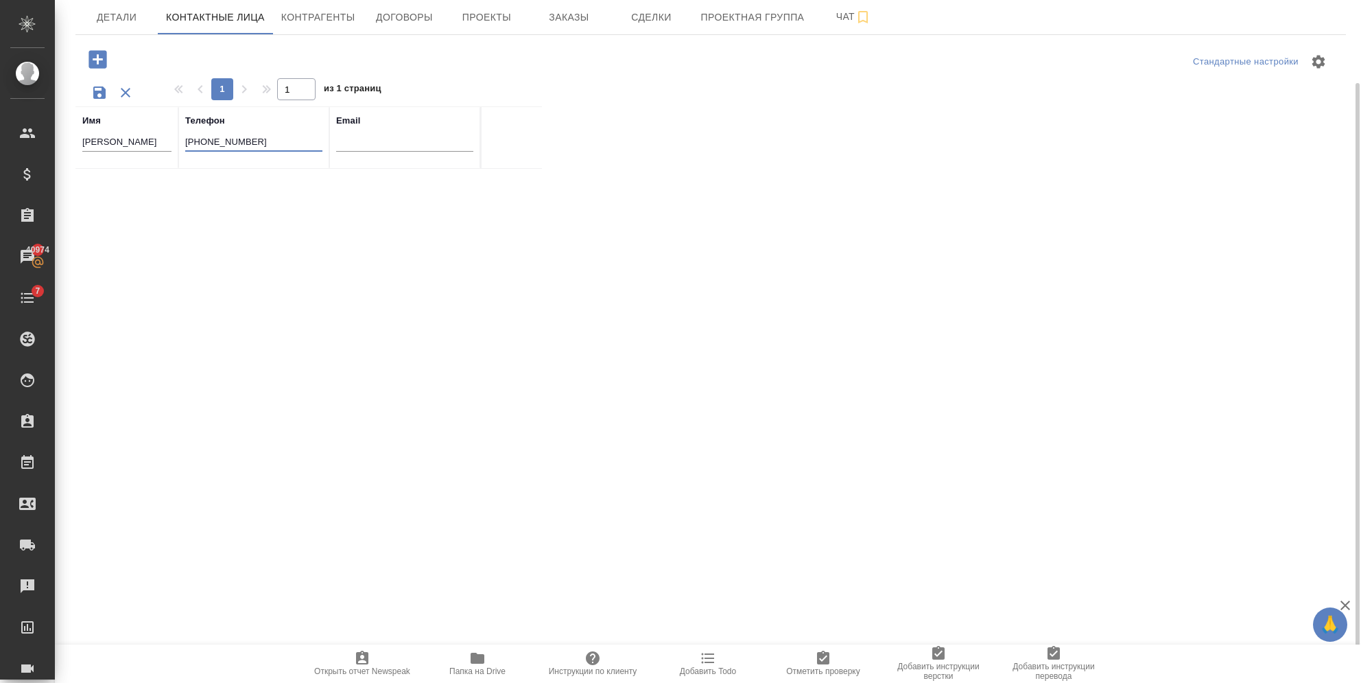
type input "+7 916 551 09 77"
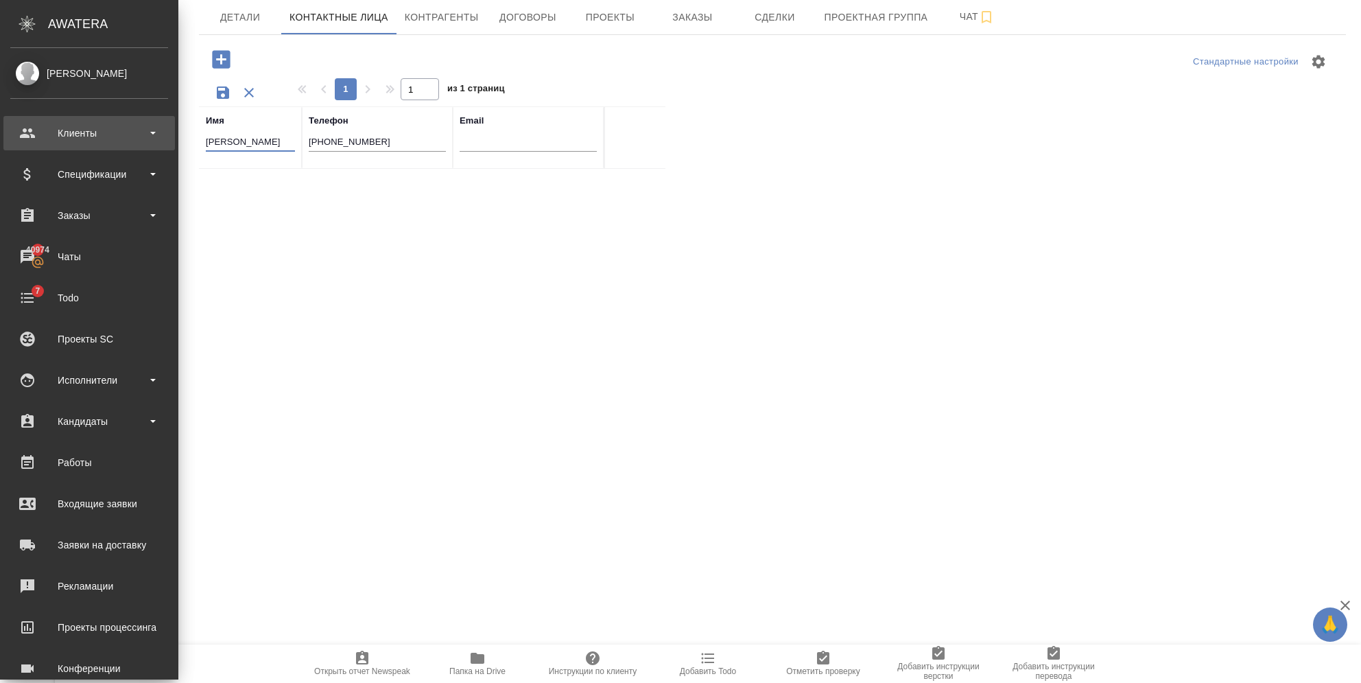
drag, startPoint x: 145, startPoint y: 141, endPoint x: 8, endPoint y: 141, distance: 137.9
click at [8, 141] on div ".cls-1 fill:#fff; AWATERA Semenets Irina Клиенты Спецификации Заказы 40974 Чаты…" at bounding box center [680, 341] width 1361 height 683
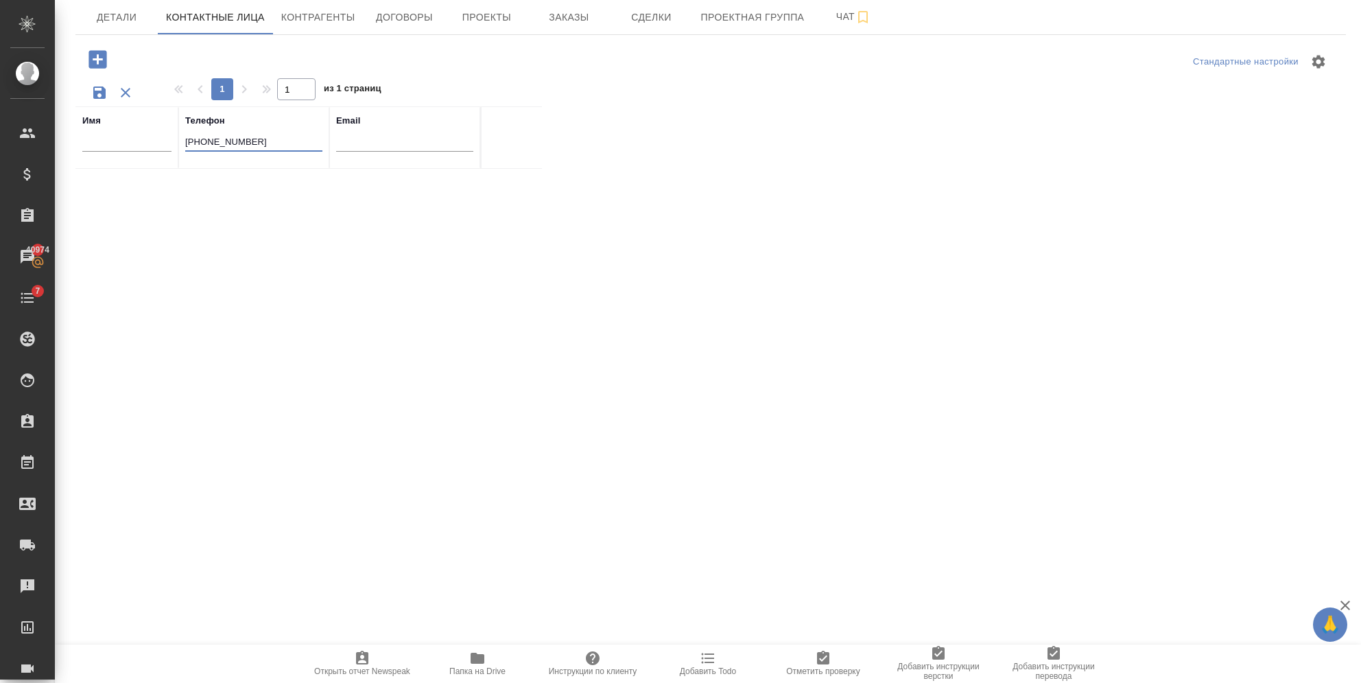
drag, startPoint x: 269, startPoint y: 144, endPoint x: 119, endPoint y: 144, distance: 150.2
click at [119, 144] on tr "Имя Телефон +7 916 551 09 77 Email" at bounding box center [308, 137] width 467 height 62
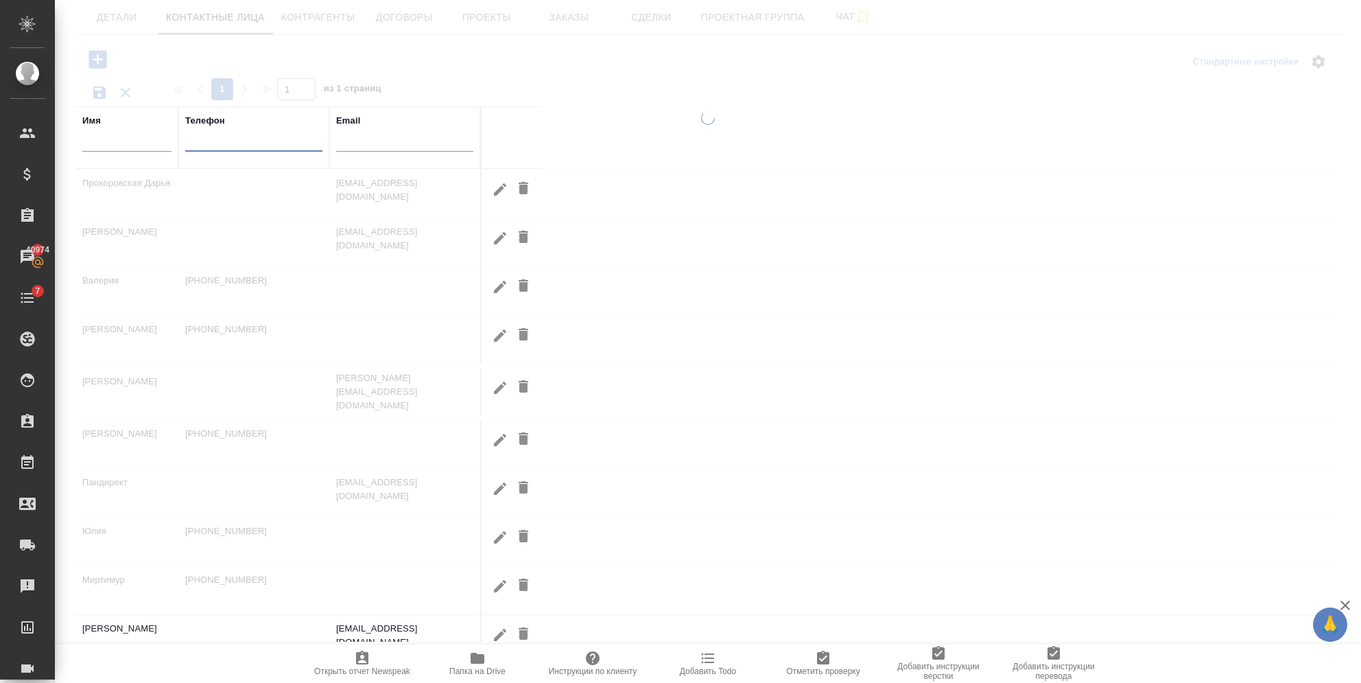
click at [215, 150] on input "text" at bounding box center [253, 142] width 137 height 17
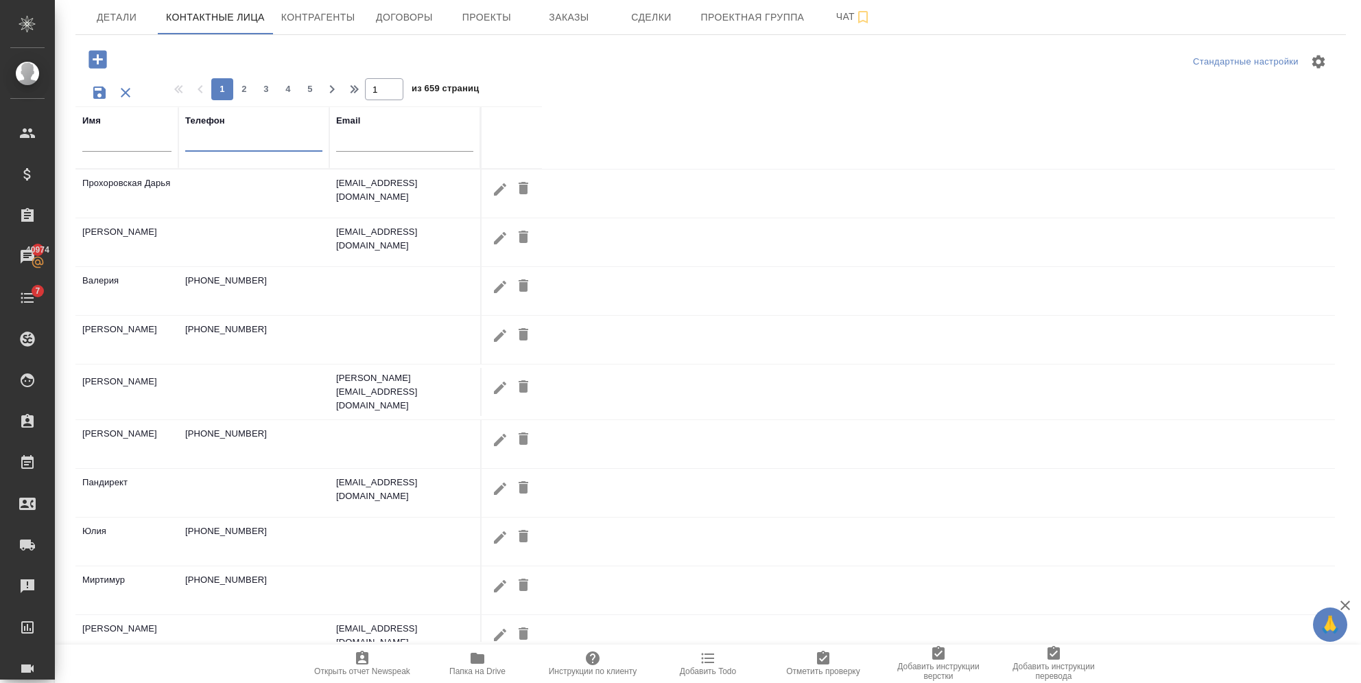
paste input "+7 916 551 09 77"
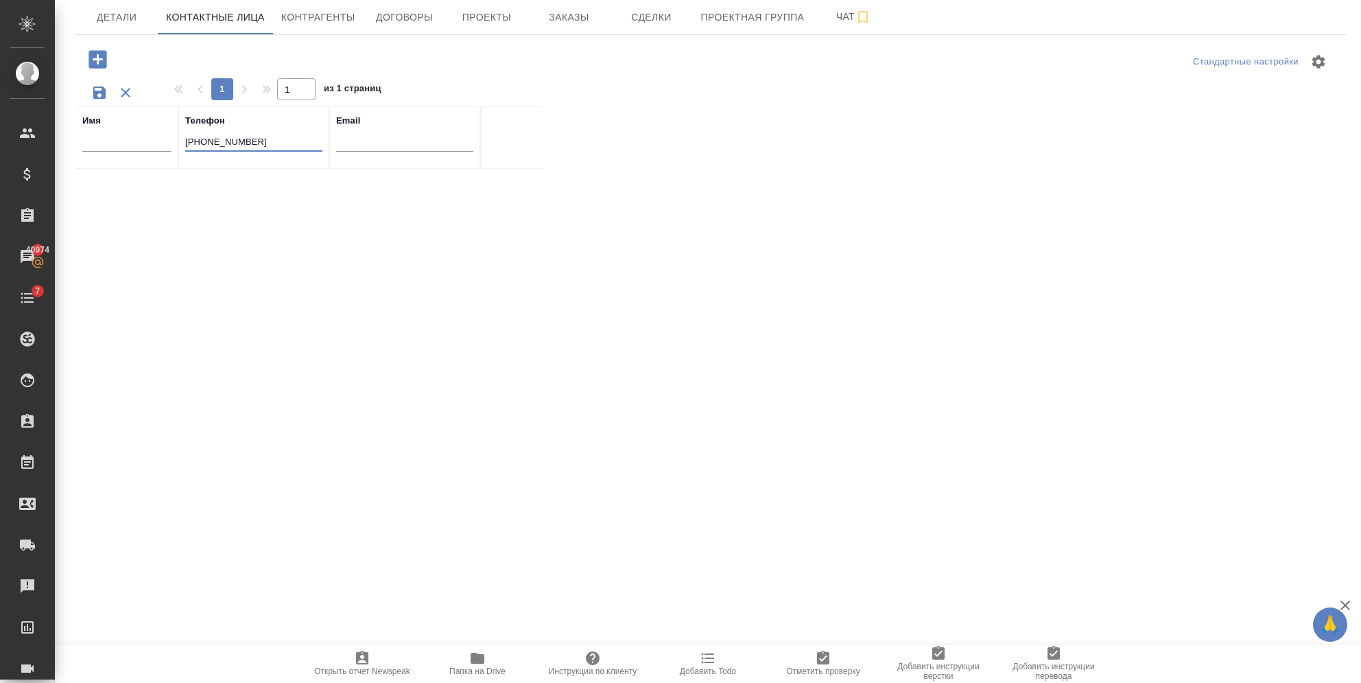
drag, startPoint x: 196, startPoint y: 143, endPoint x: 182, endPoint y: 140, distance: 13.3
click at [182, 140] on th "Телефон +7 916 551 09 77" at bounding box center [253, 137] width 151 height 62
click at [183, 139] on th "Телефон 916 551 09 77" at bounding box center [253, 137] width 151 height 62
click at [185, 143] on input "916 551 09 77" at bounding box center [253, 142] width 137 height 17
click at [210, 141] on input "8916 551 09 77" at bounding box center [253, 142] width 137 height 17
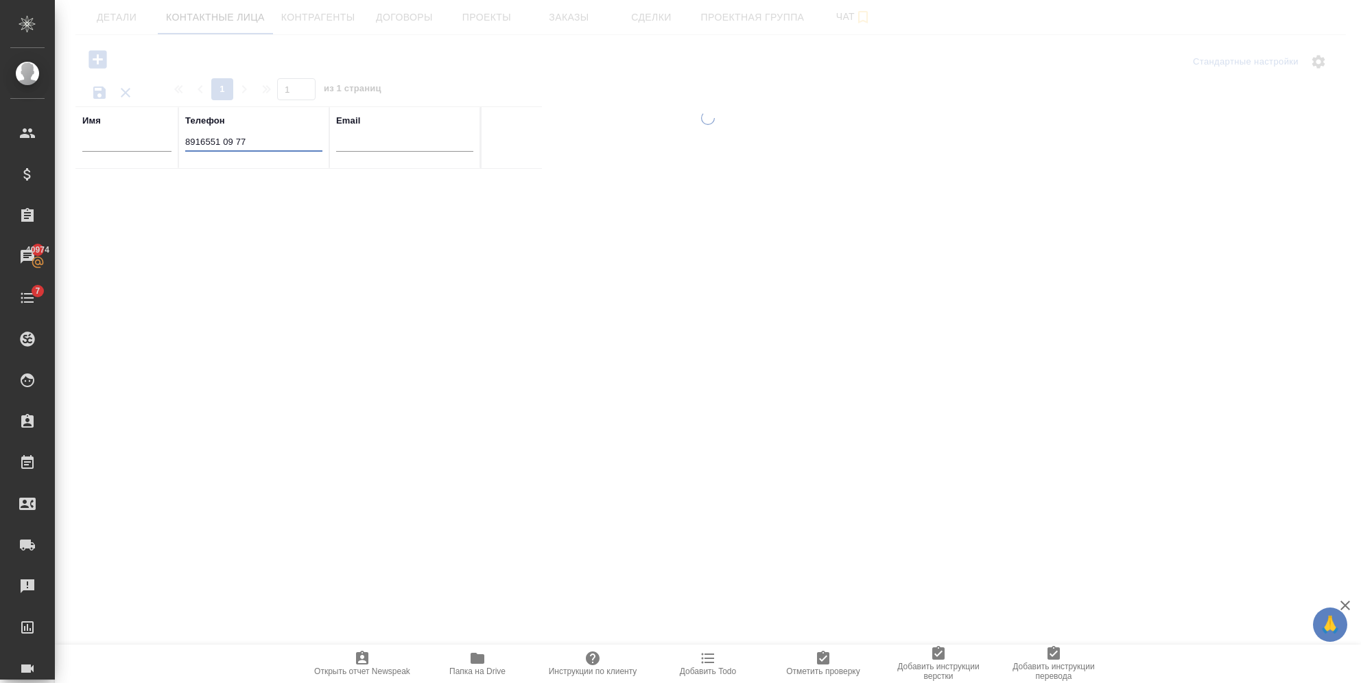
click at [224, 141] on input "8916551 09 77" at bounding box center [253, 142] width 137 height 17
click at [233, 141] on input "891655109 77" at bounding box center [253, 142] width 137 height 17
type input "89165510977"
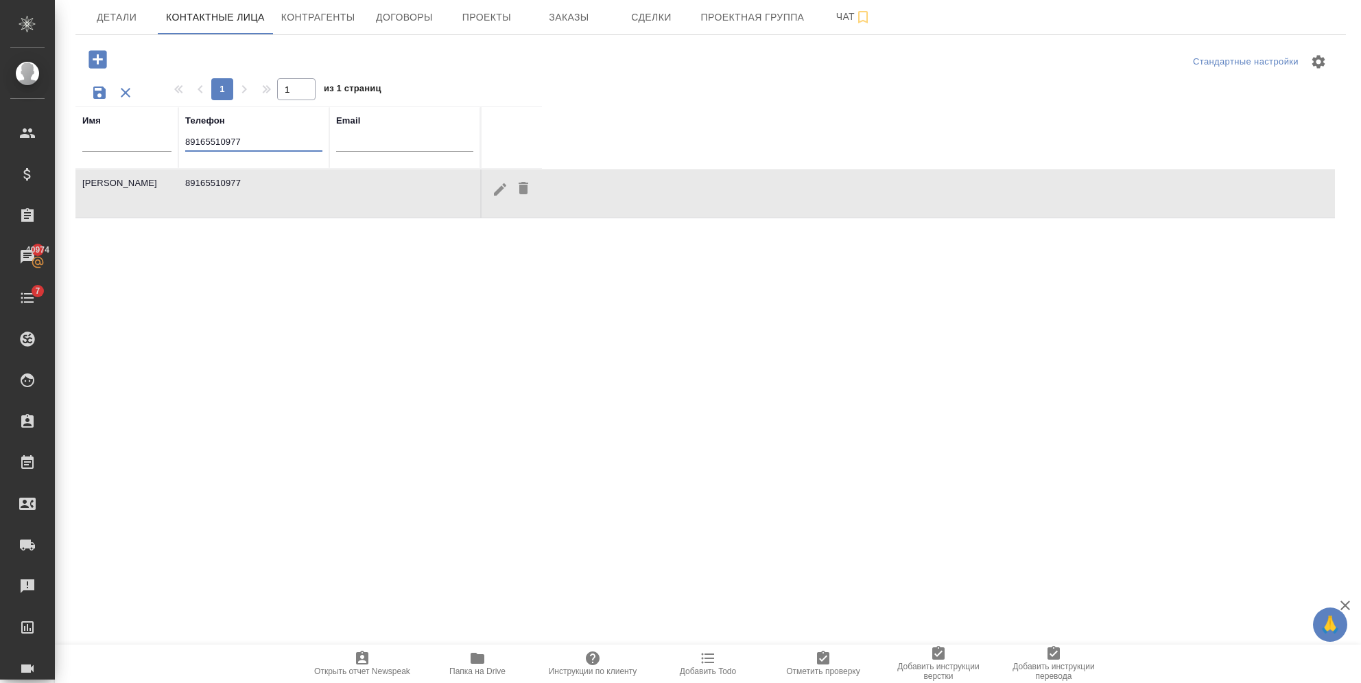
click at [497, 187] on icon "button" at bounding box center [500, 189] width 16 height 16
select select "ZZ"
type input "89165510977"
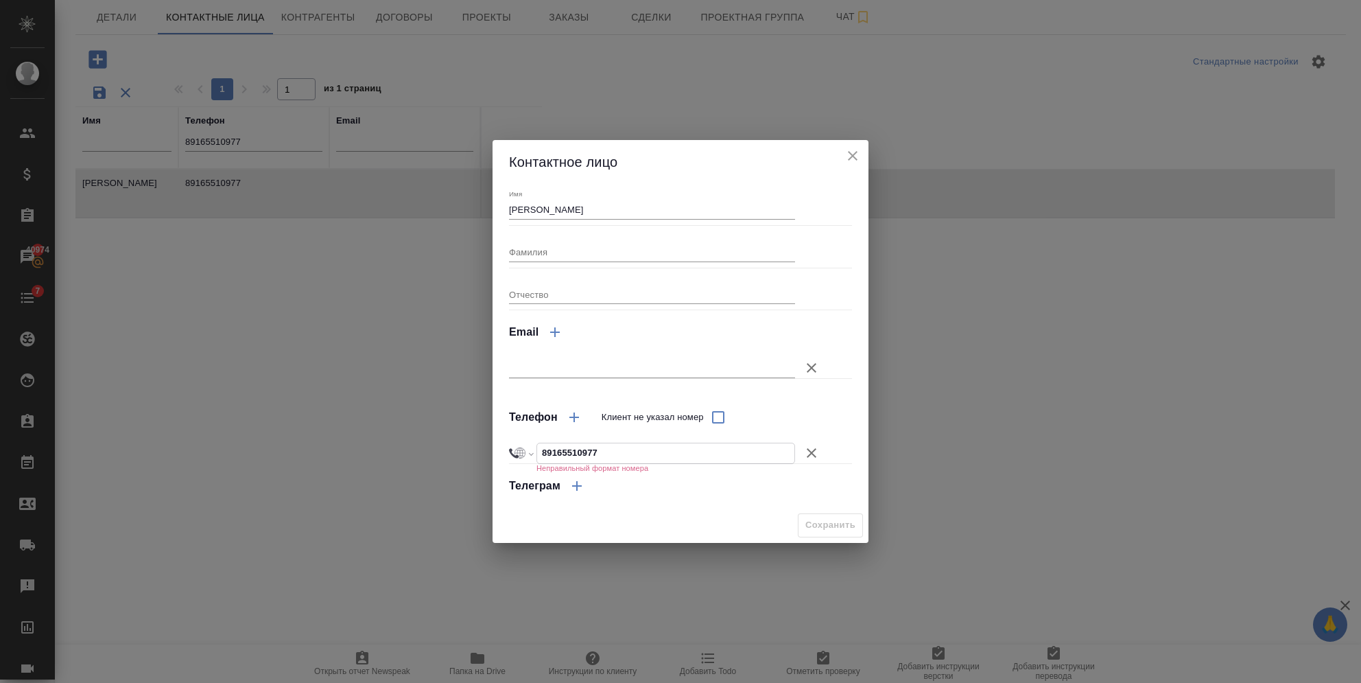
drag, startPoint x: 547, startPoint y: 449, endPoint x: 538, endPoint y: 448, distance: 9.0
click at [538, 448] on input "89165510977" at bounding box center [665, 453] width 257 height 20
select select "IN"
type input "+91 65510 977"
select select "RU"
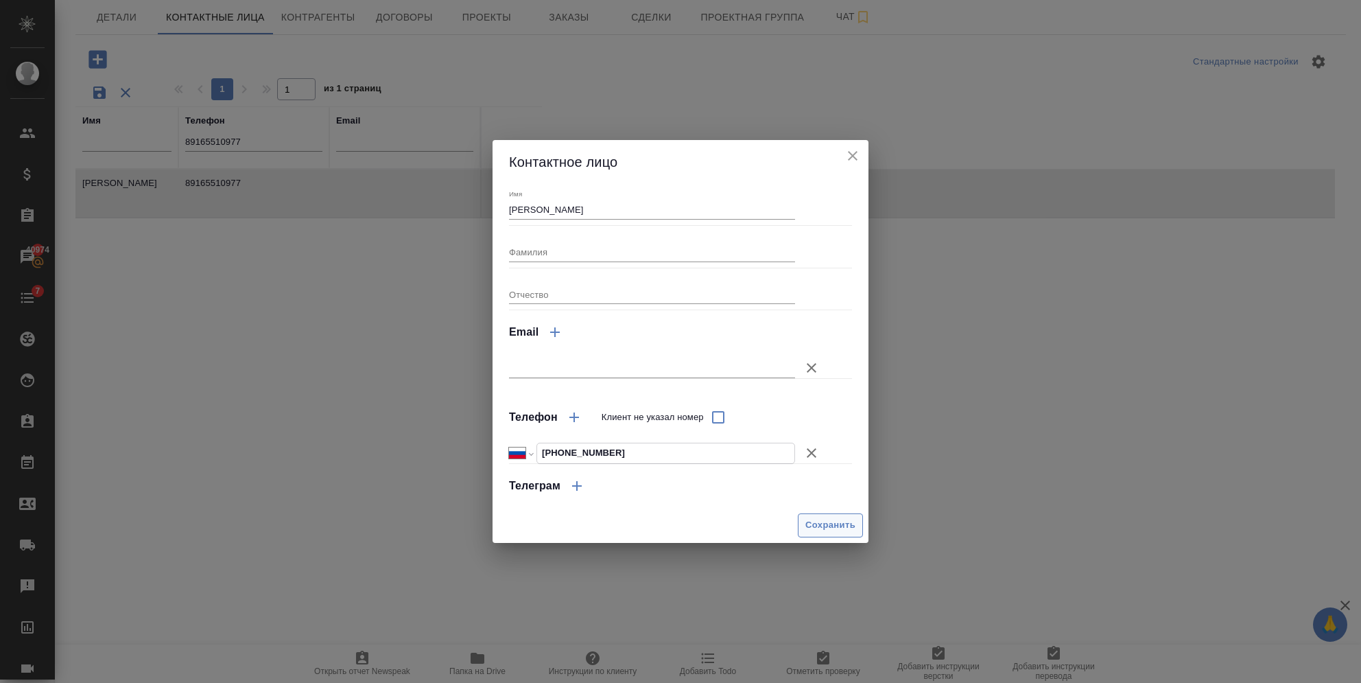
type input "+7 916 551 09 77"
click at [815, 525] on span "Сохранить" at bounding box center [830, 525] width 50 height 16
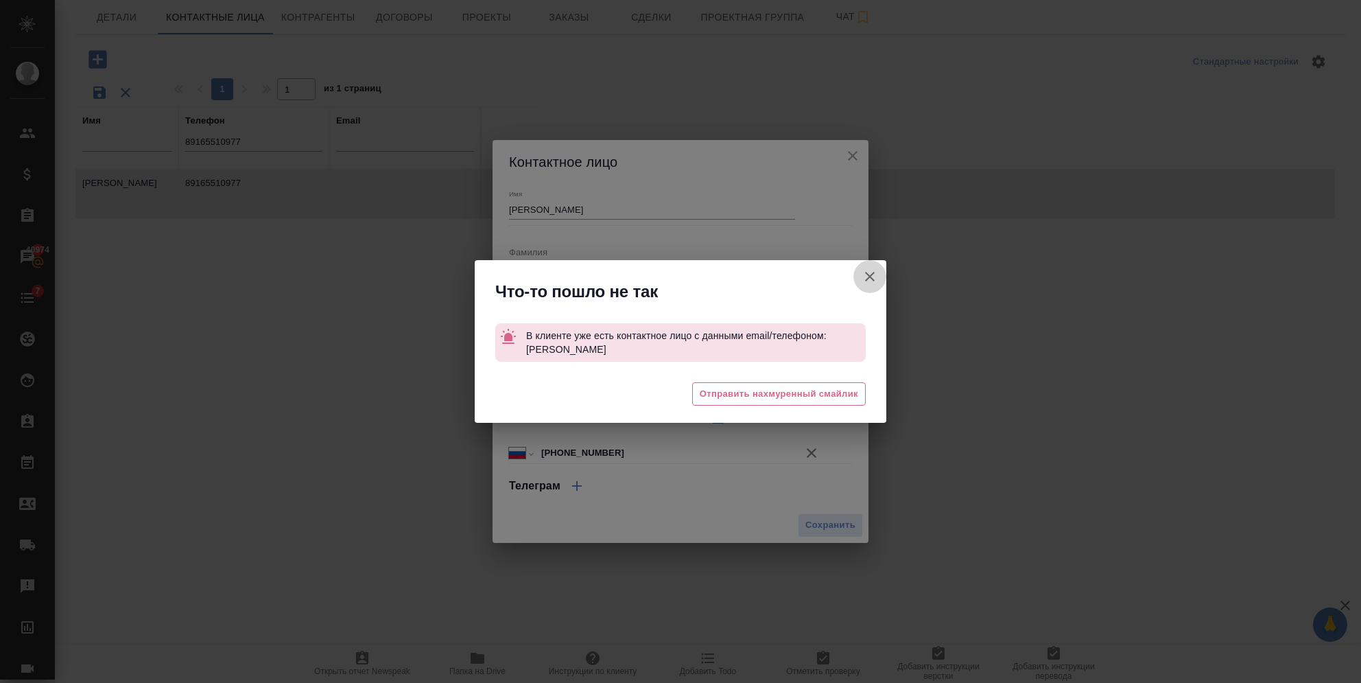
click at [872, 274] on icon "button" at bounding box center [870, 277] width 10 height 10
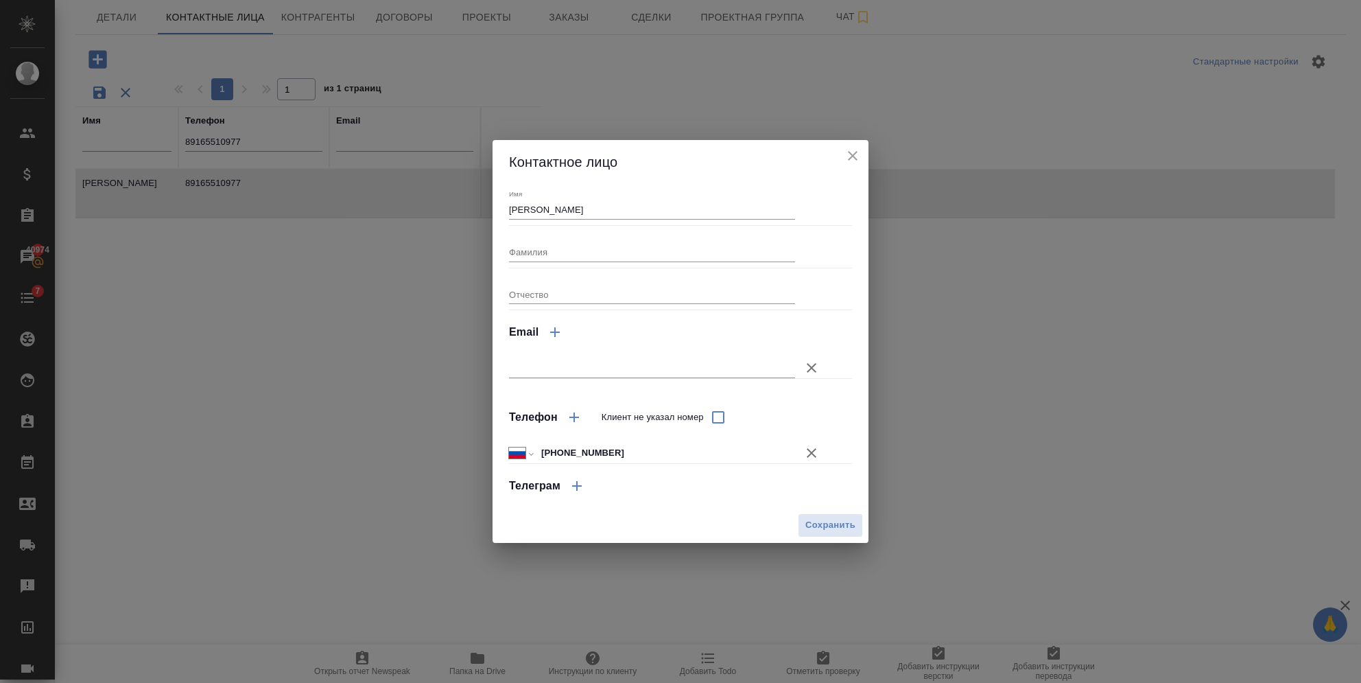
click at [846, 152] on icon "close" at bounding box center [853, 156] width 16 height 16
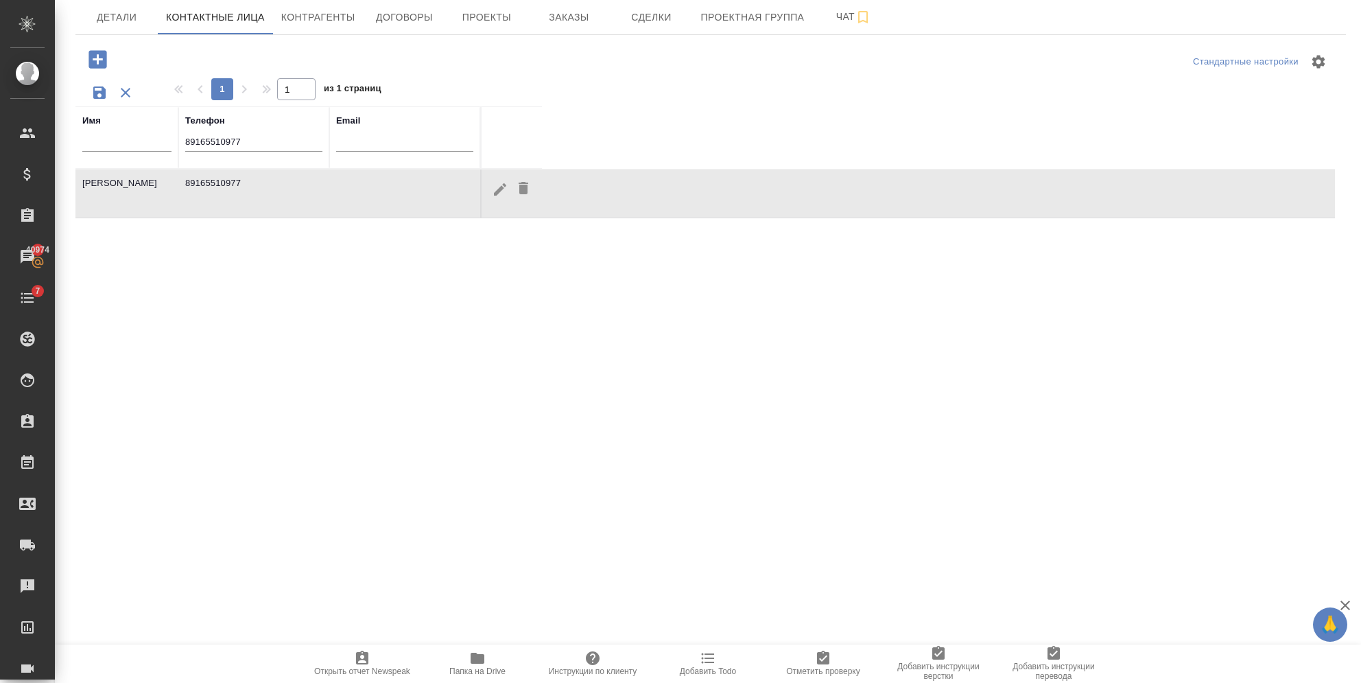
scroll to position [0, 0]
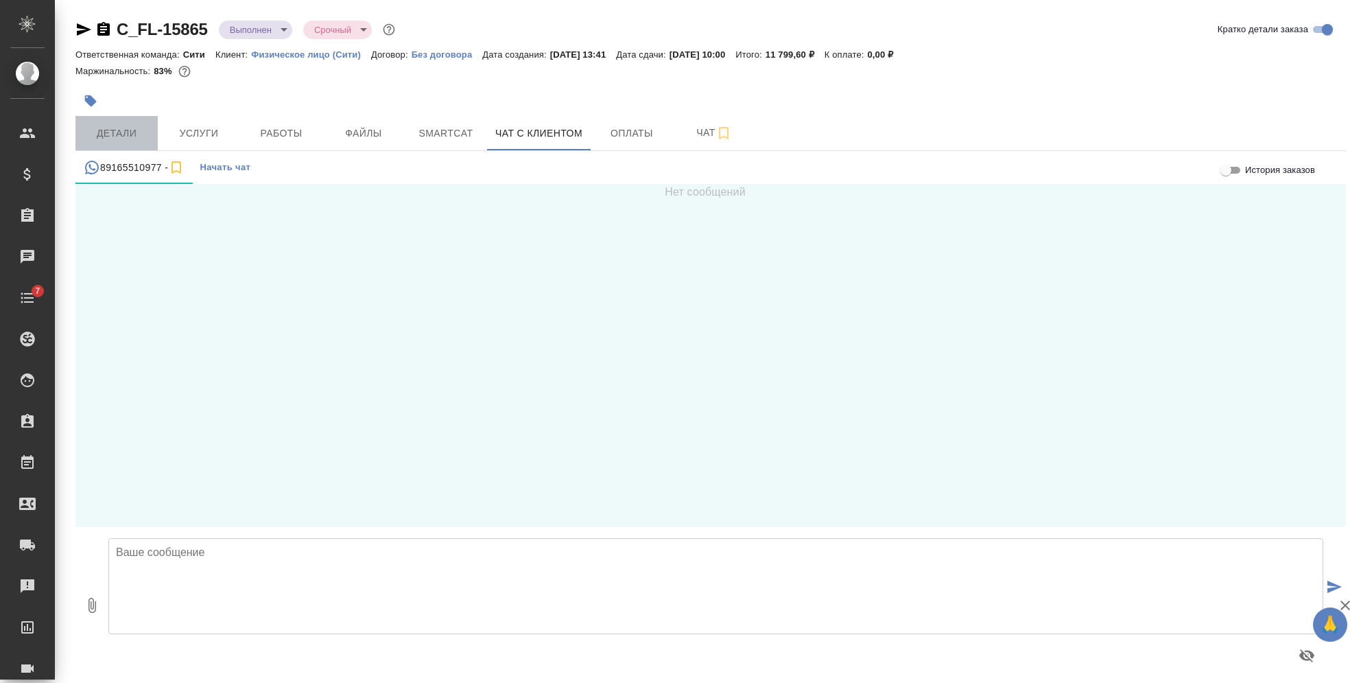
click at [132, 129] on span "Детали" at bounding box center [117, 133] width 66 height 17
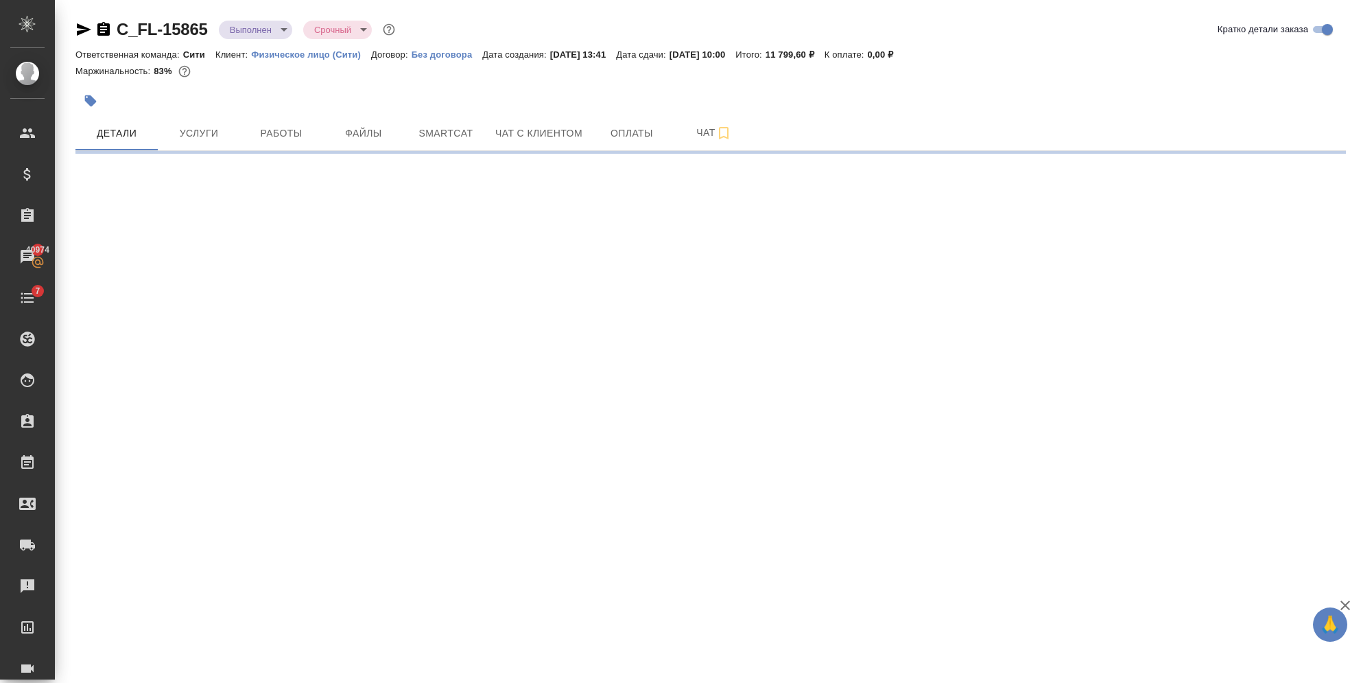
select select "RU"
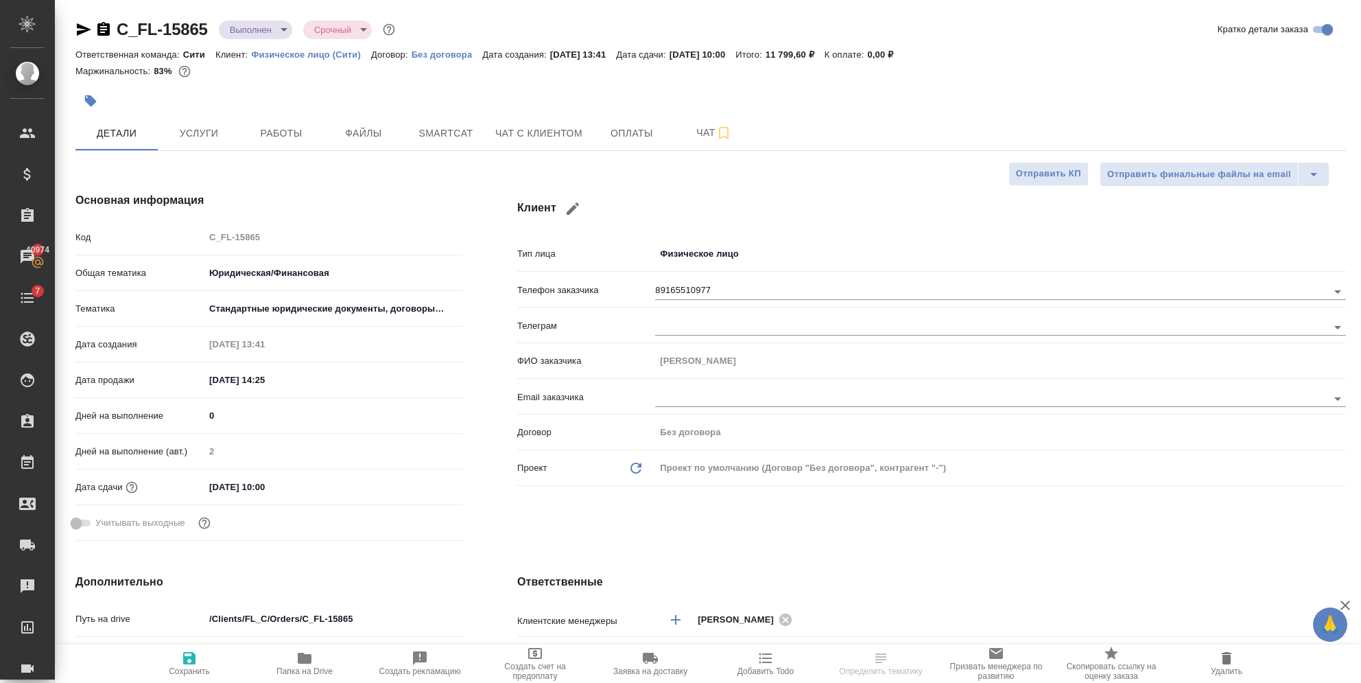
type textarea "x"
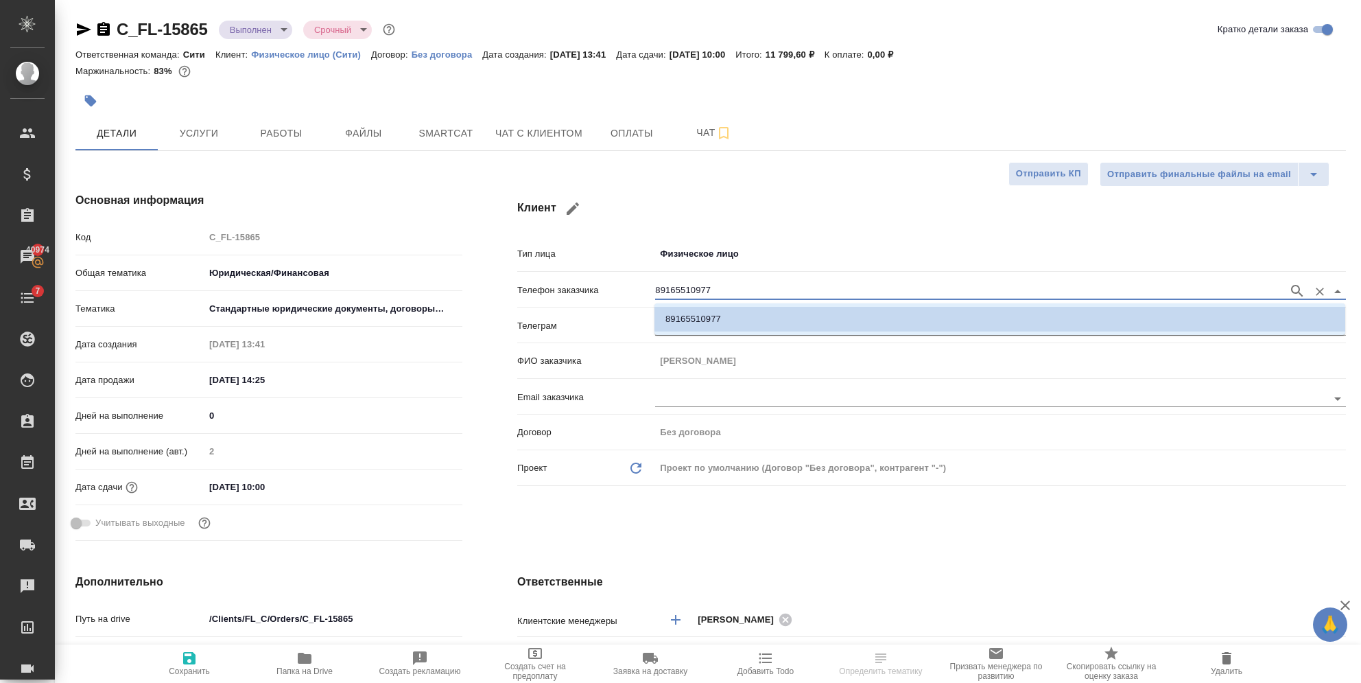
drag, startPoint x: 729, startPoint y: 287, endPoint x: 540, endPoint y: 281, distance: 189.5
click at [545, 284] on div "Телефон заказчика 89165510977" at bounding box center [931, 289] width 829 height 24
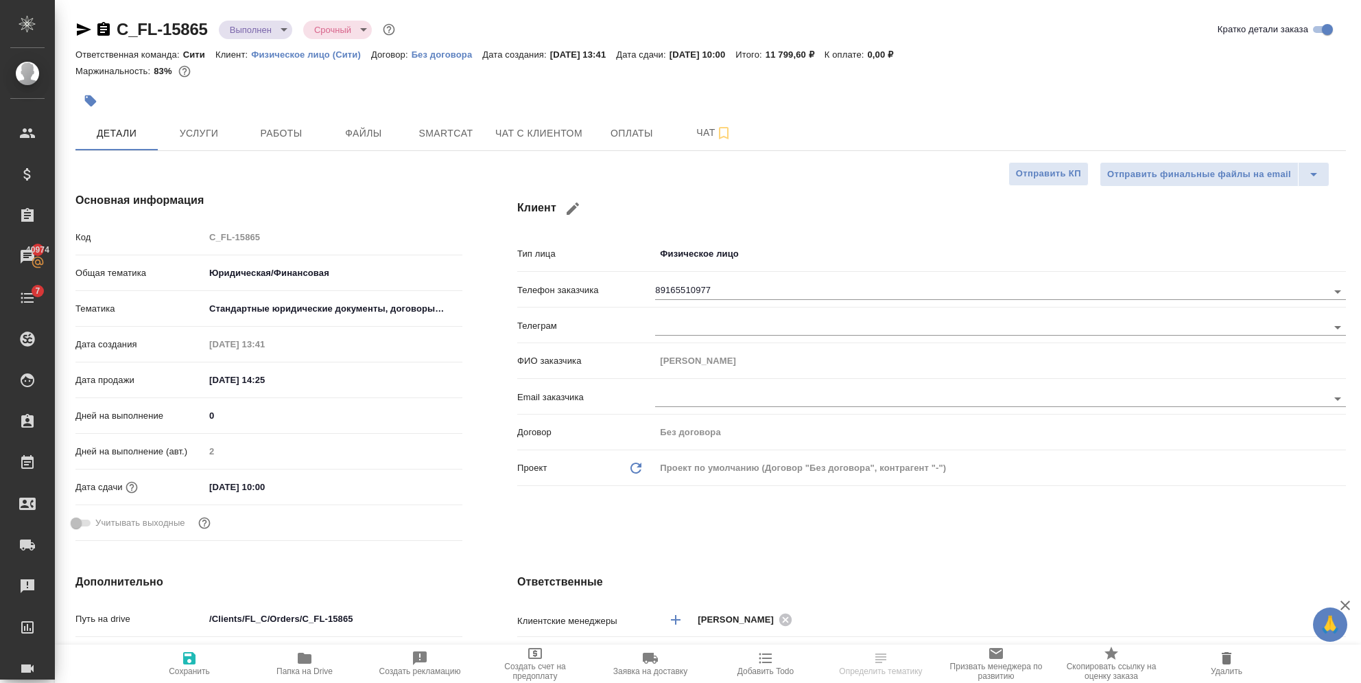
type textarea "x"
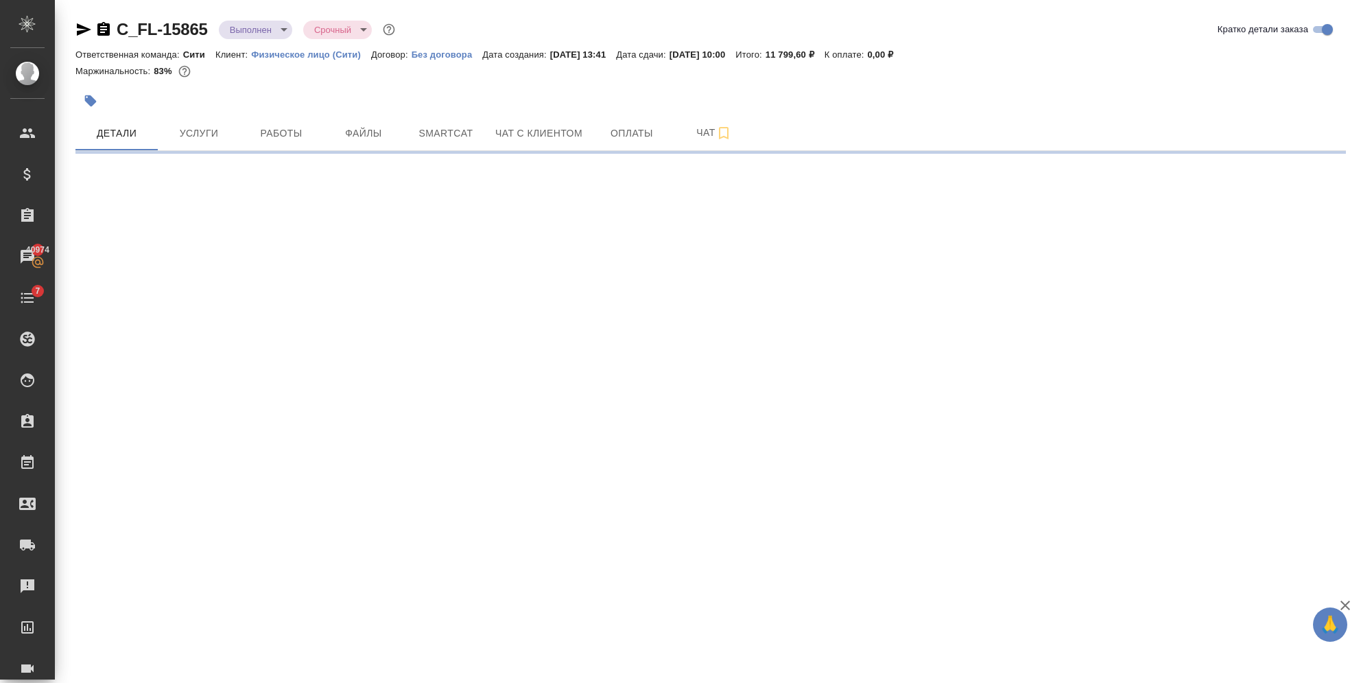
select select "RU"
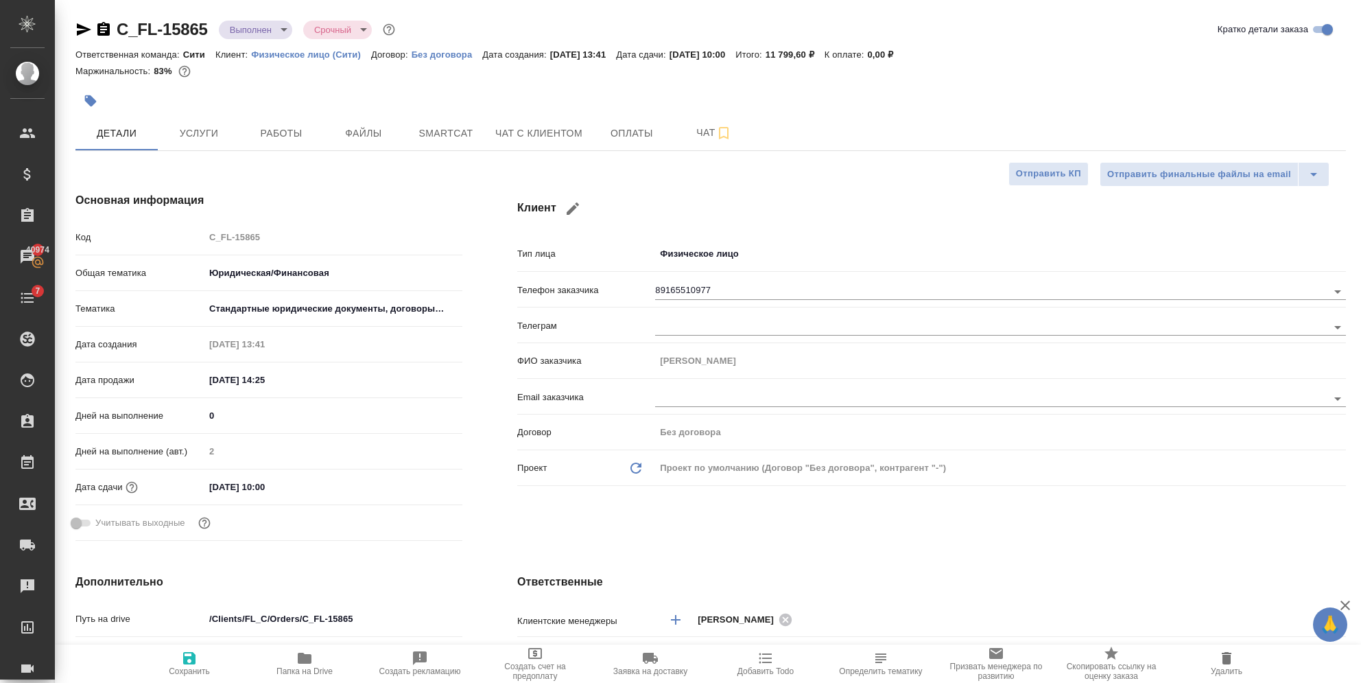
type textarea "x"
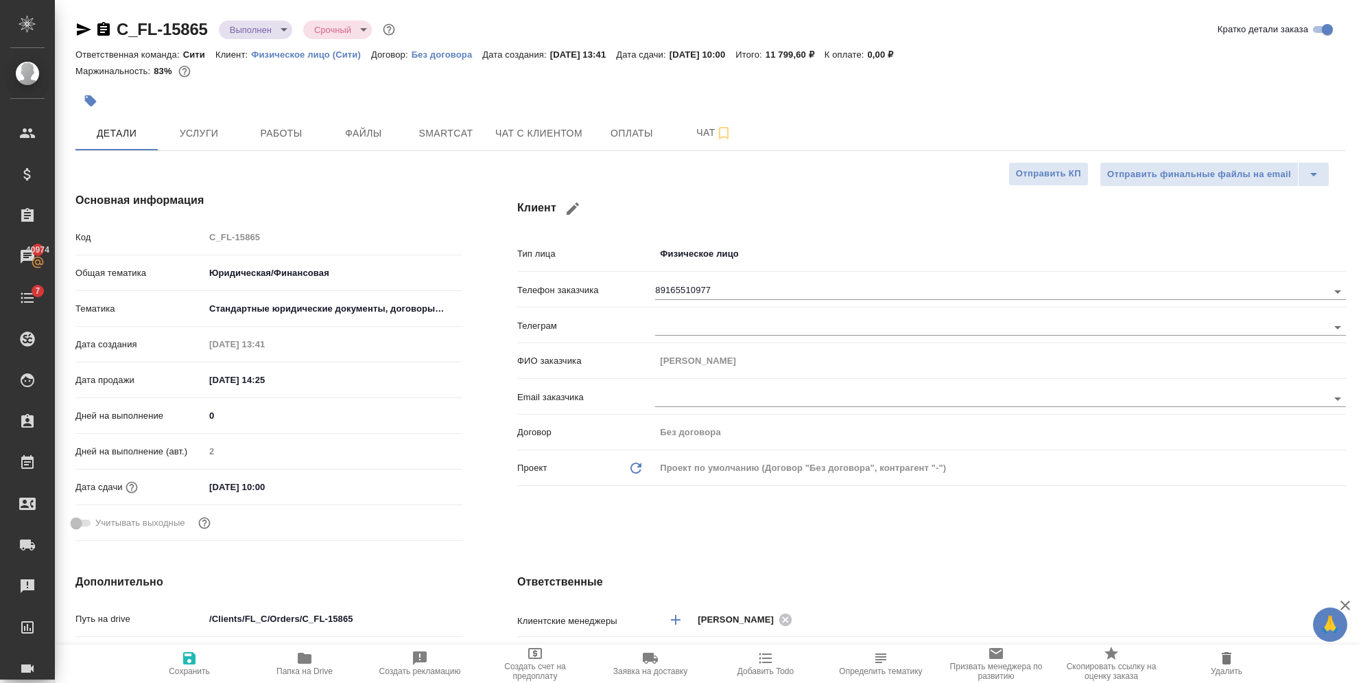
type textarea "x"
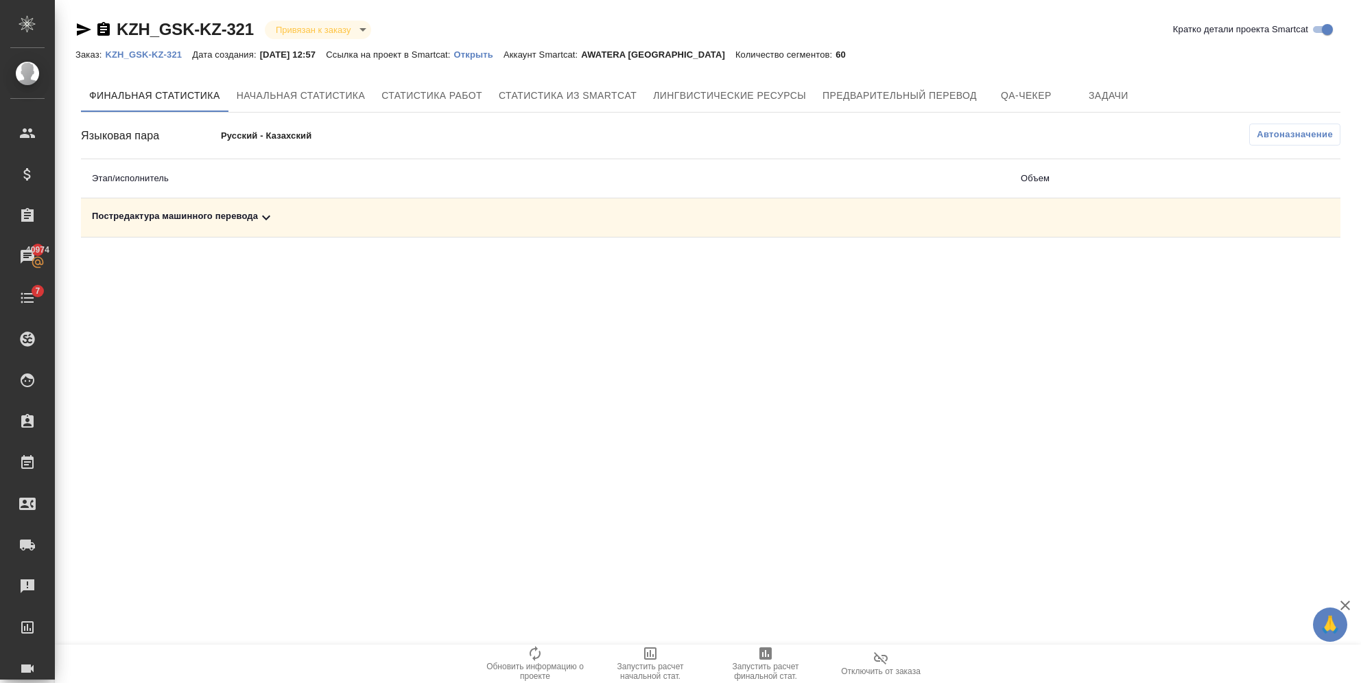
click at [271, 214] on icon at bounding box center [266, 217] width 16 height 16
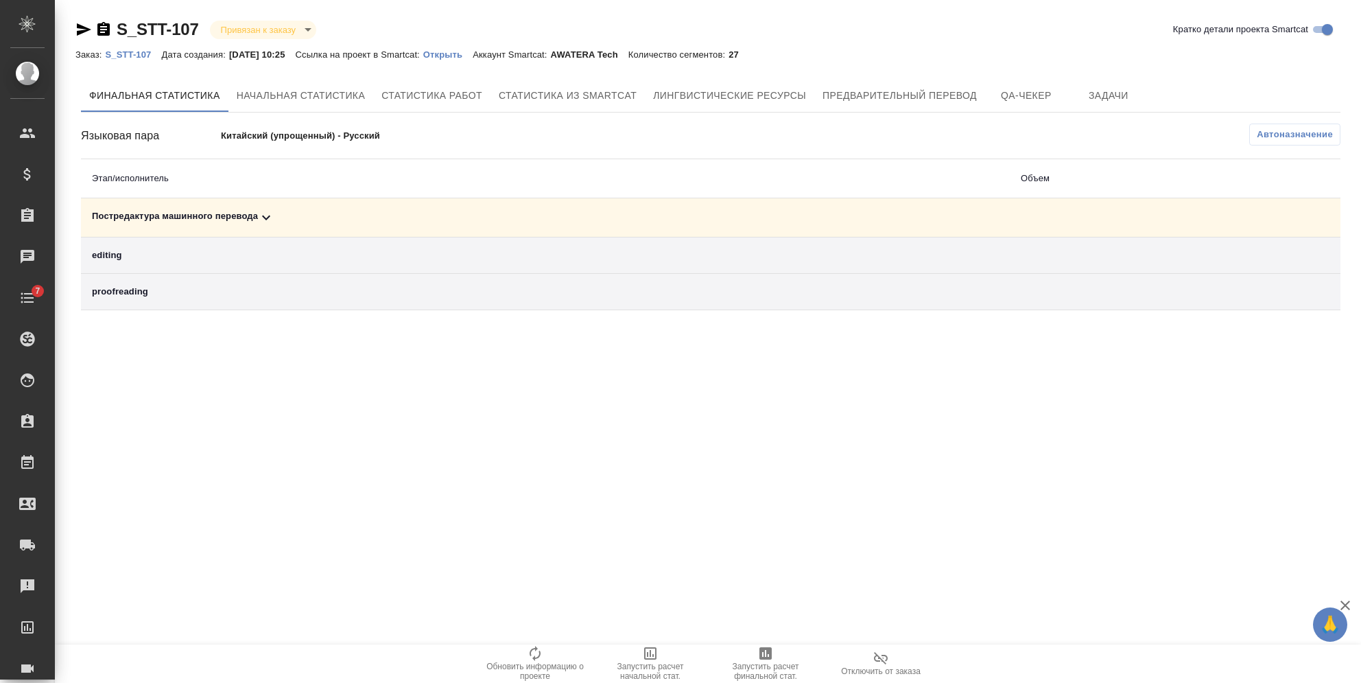
click at [273, 207] on td "Постредактура машинного перевода" at bounding box center [545, 217] width 929 height 39
click at [266, 214] on icon at bounding box center [266, 217] width 16 height 16
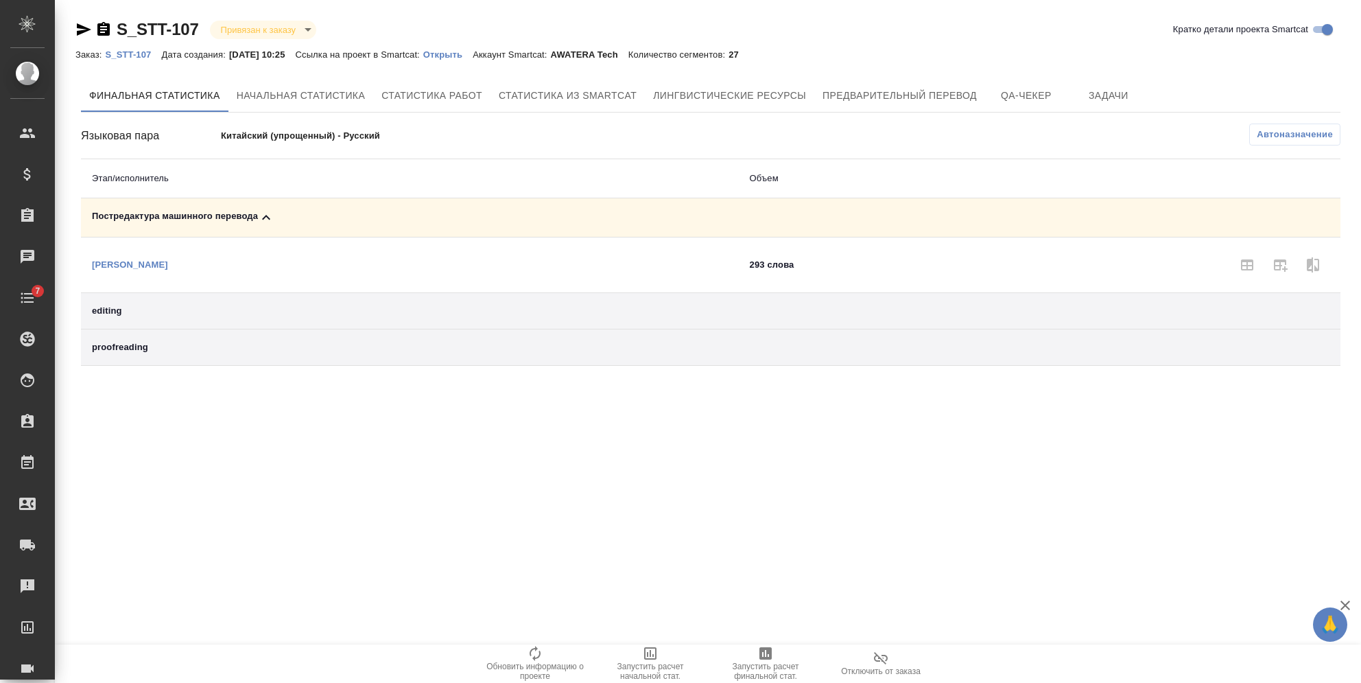
click at [266, 214] on icon at bounding box center [266, 217] width 16 height 16
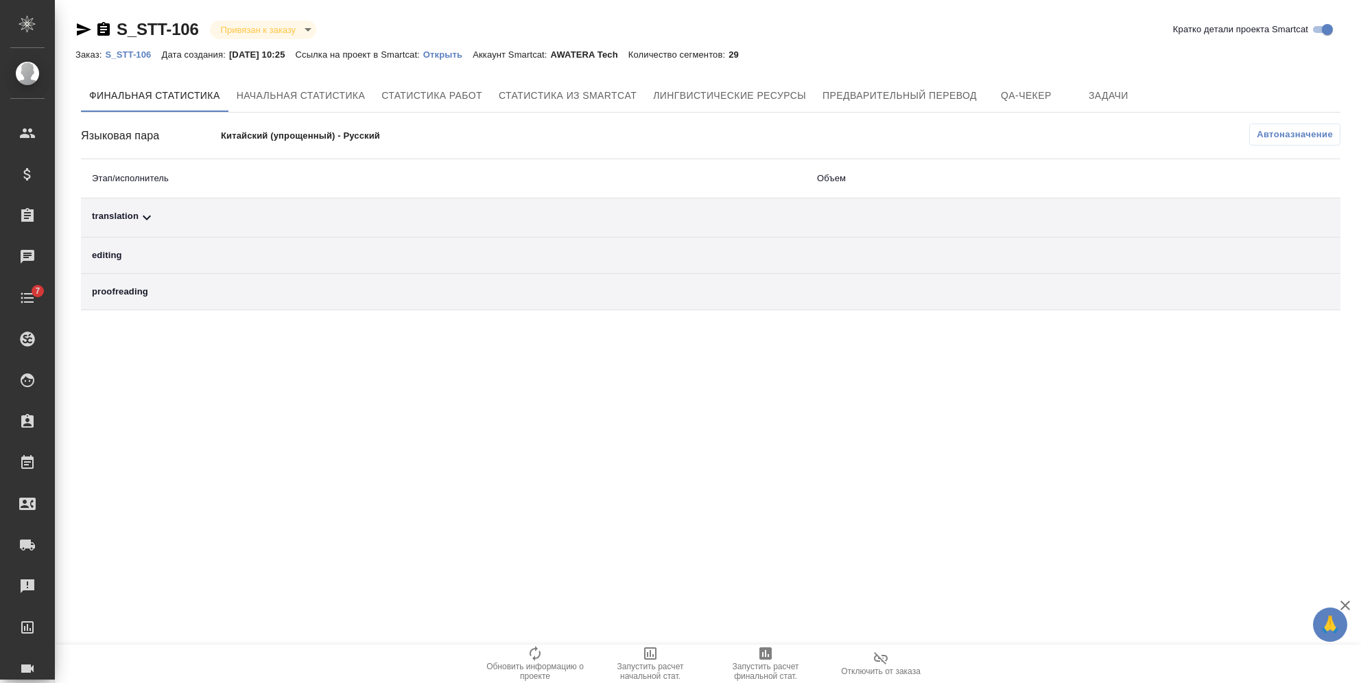
click at [106, 25] on icon "button" at bounding box center [103, 29] width 12 height 14
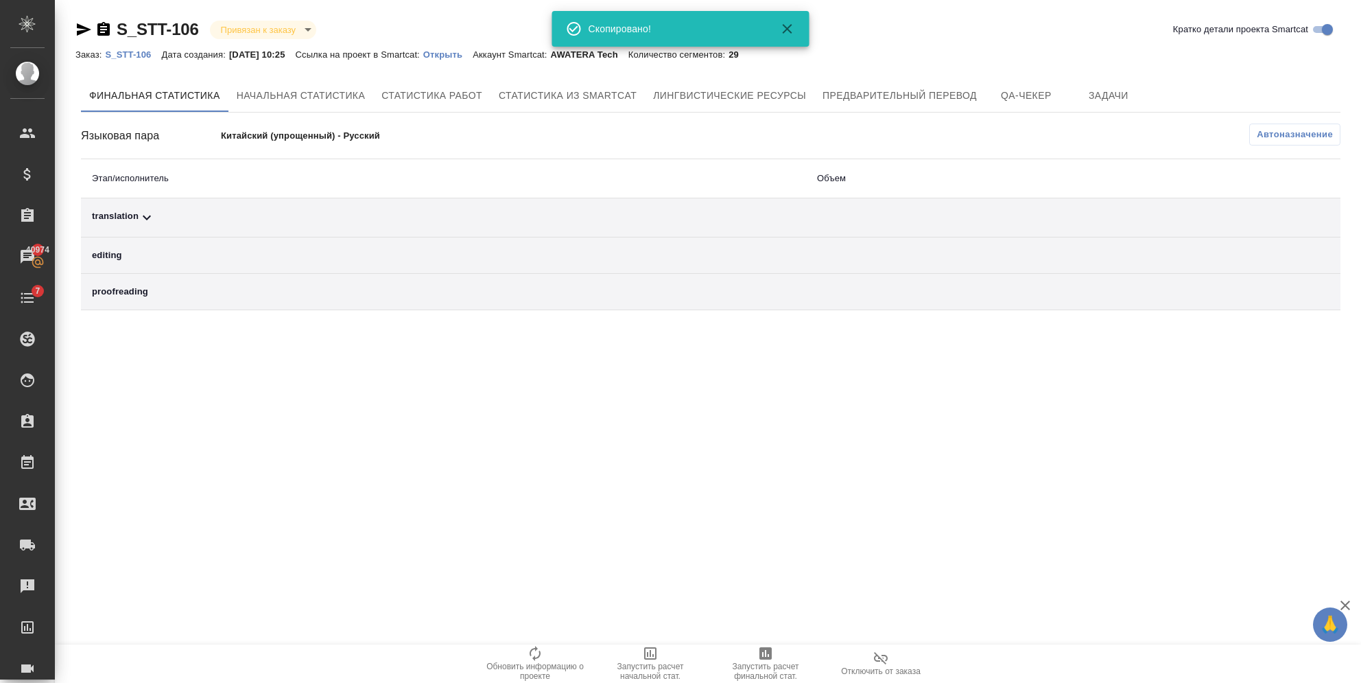
click at [467, 58] on p "Открыть" at bounding box center [447, 54] width 49 height 10
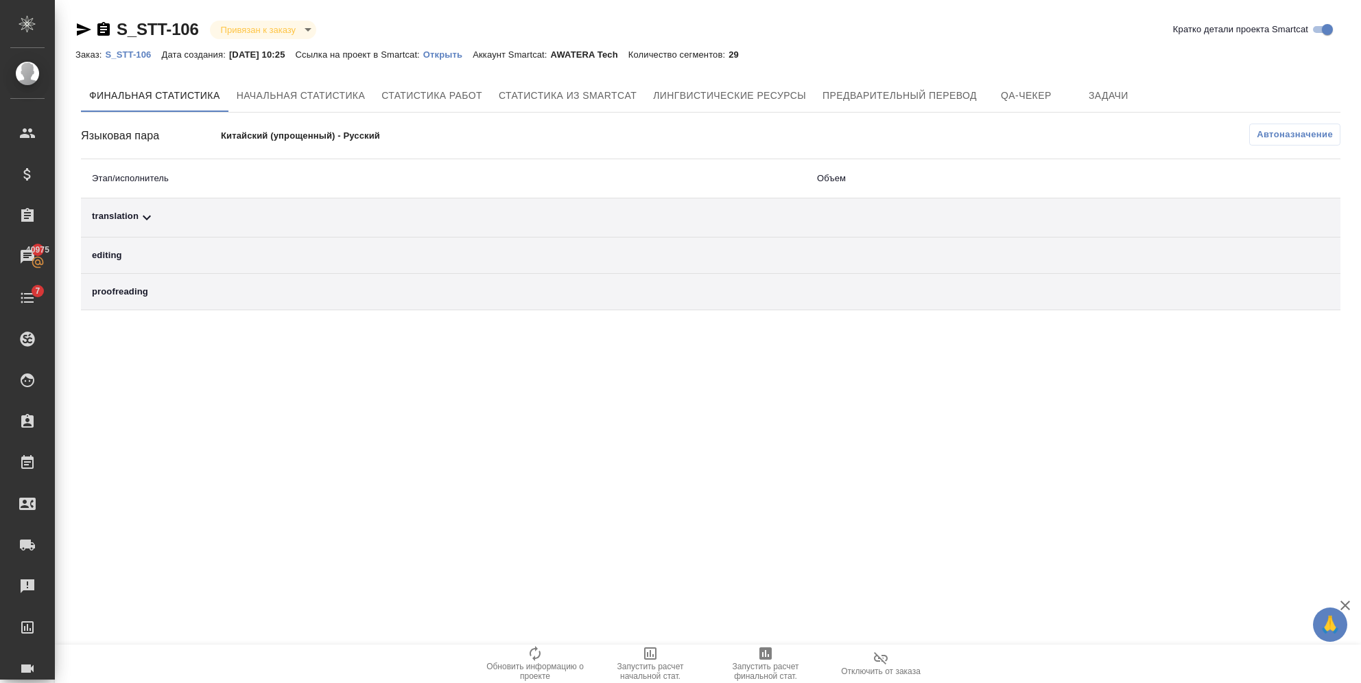
click at [1272, 125] on button "Автоназначение" at bounding box center [1294, 134] width 91 height 22
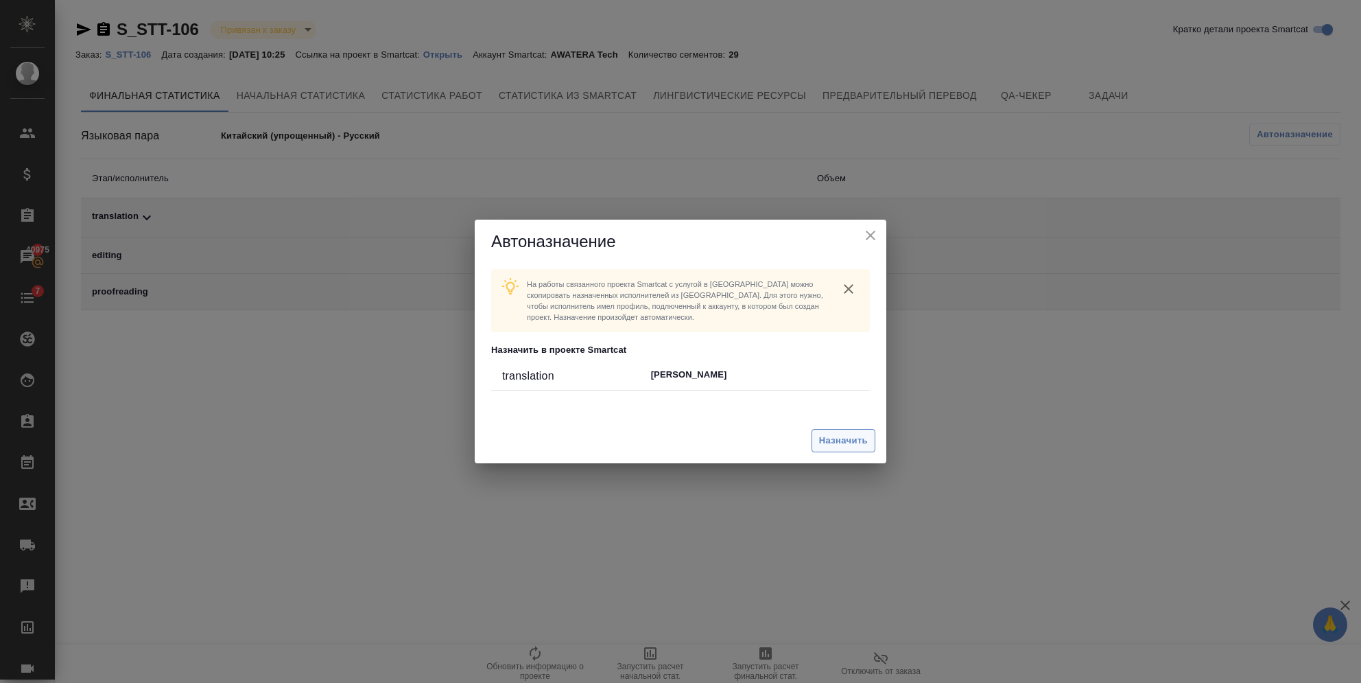
click at [860, 435] on span "Назначить" at bounding box center [843, 441] width 49 height 16
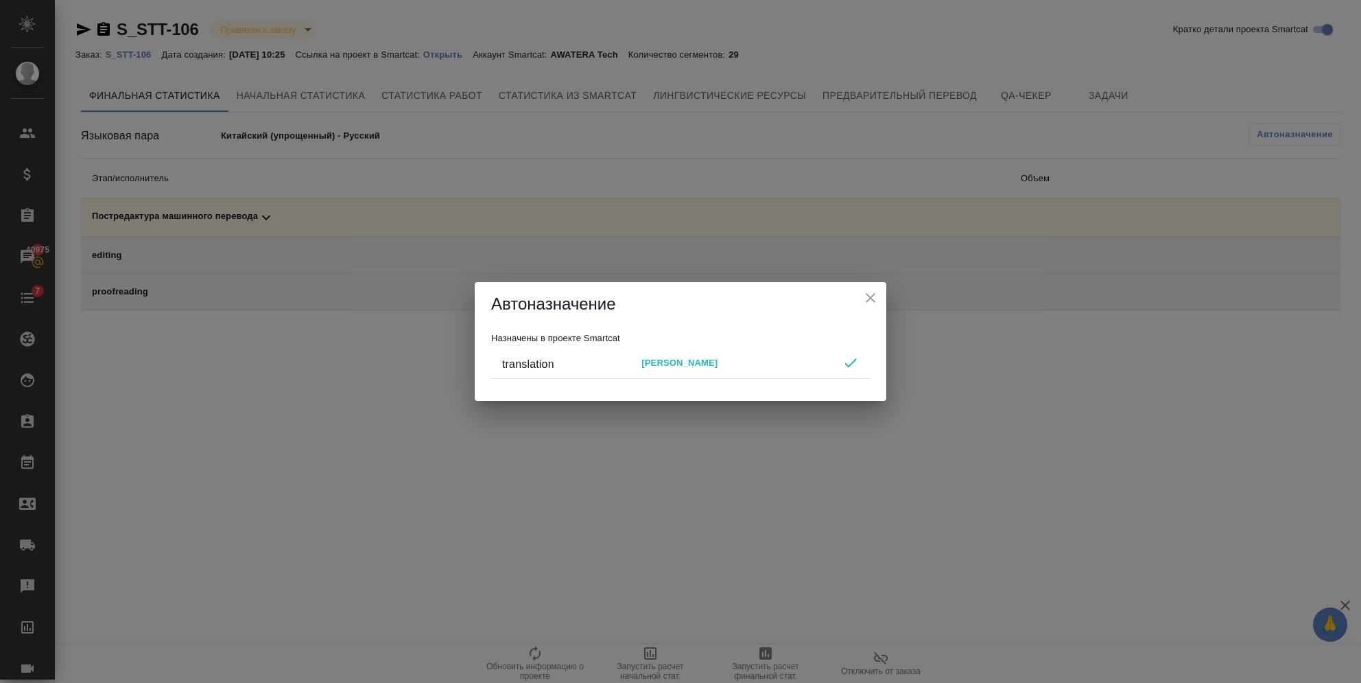
click at [862, 294] on button "close" at bounding box center [870, 297] width 21 height 21
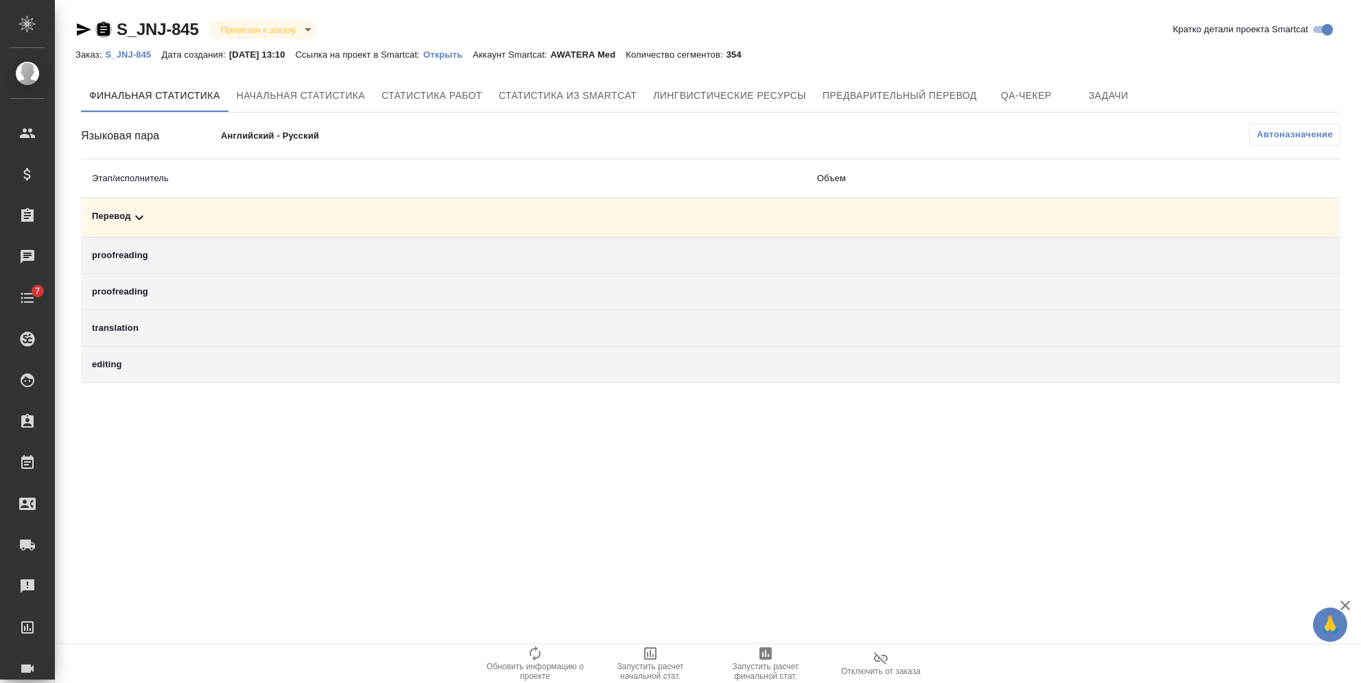
click at [104, 30] on icon "button" at bounding box center [103, 29] width 16 height 16
click at [458, 55] on p "Открыть" at bounding box center [447, 54] width 49 height 10
click at [1282, 130] on span "Автоназначение" at bounding box center [1295, 135] width 76 height 14
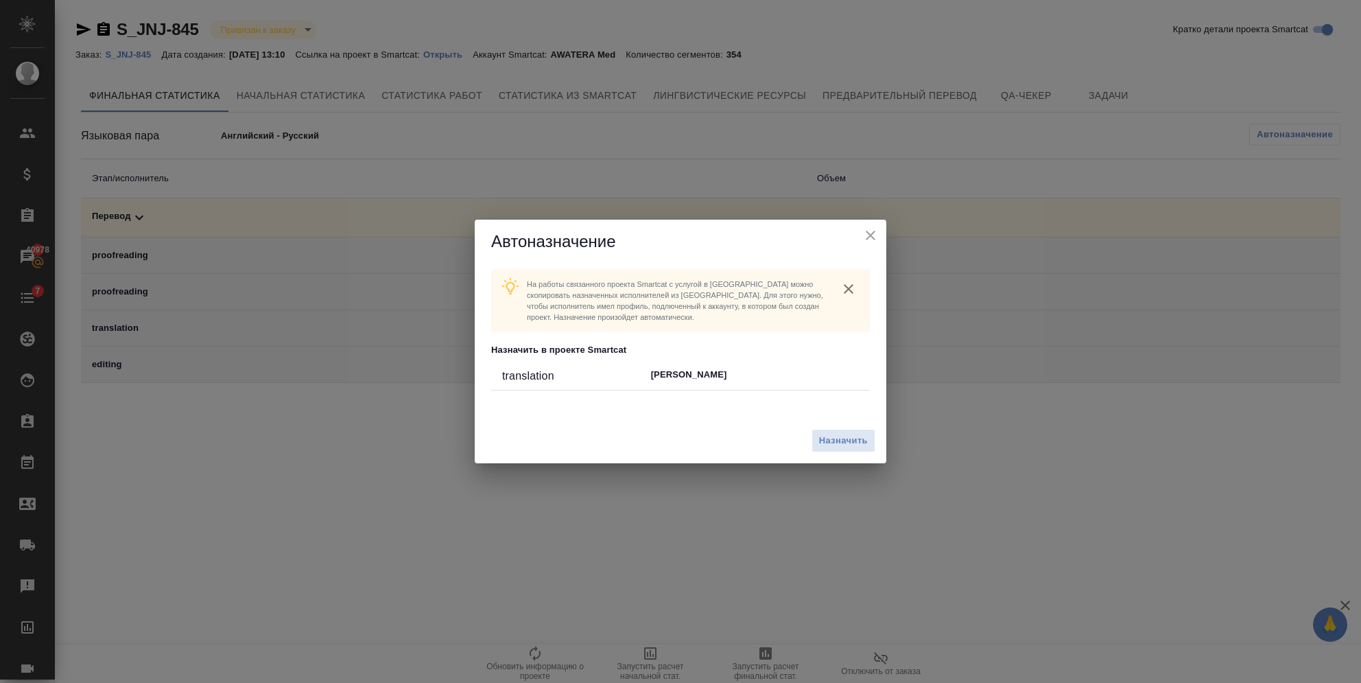
click at [833, 426] on div "Назначить" at bounding box center [681, 441] width 412 height 46
click at [836, 437] on span "Назначить" at bounding box center [843, 441] width 49 height 16
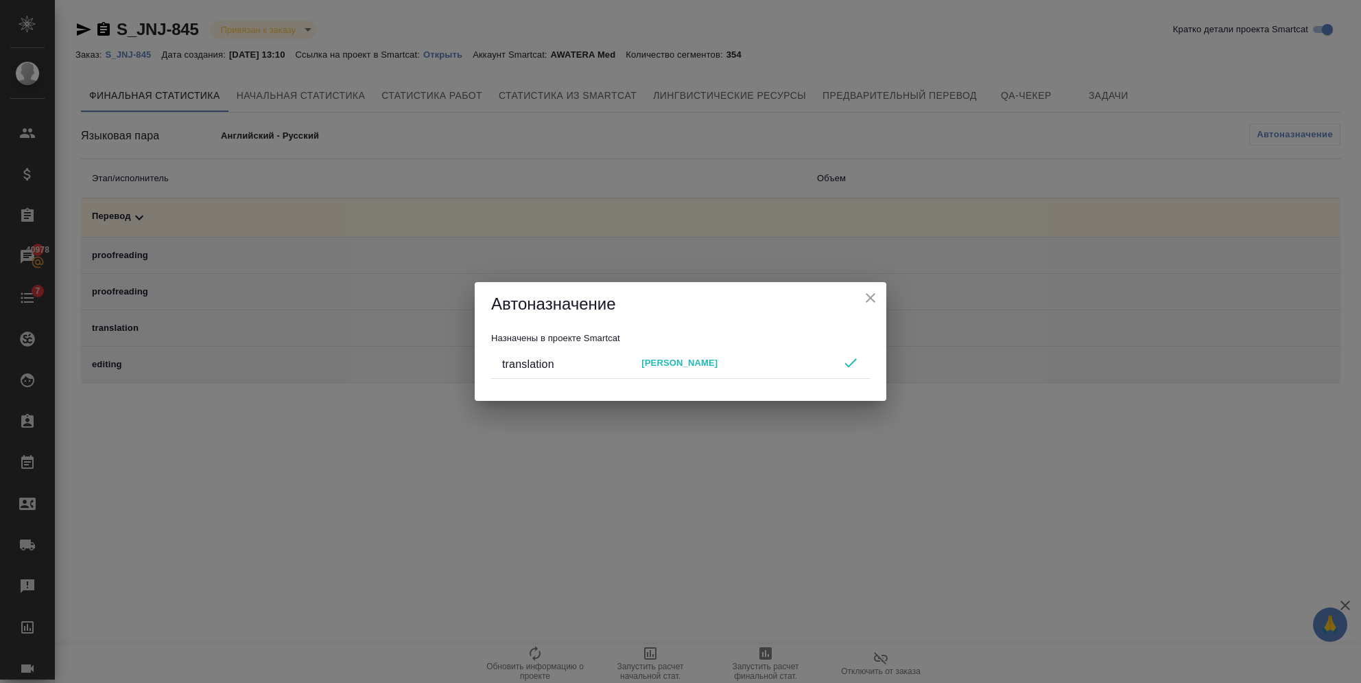
click at [879, 292] on button "close" at bounding box center [870, 297] width 21 height 21
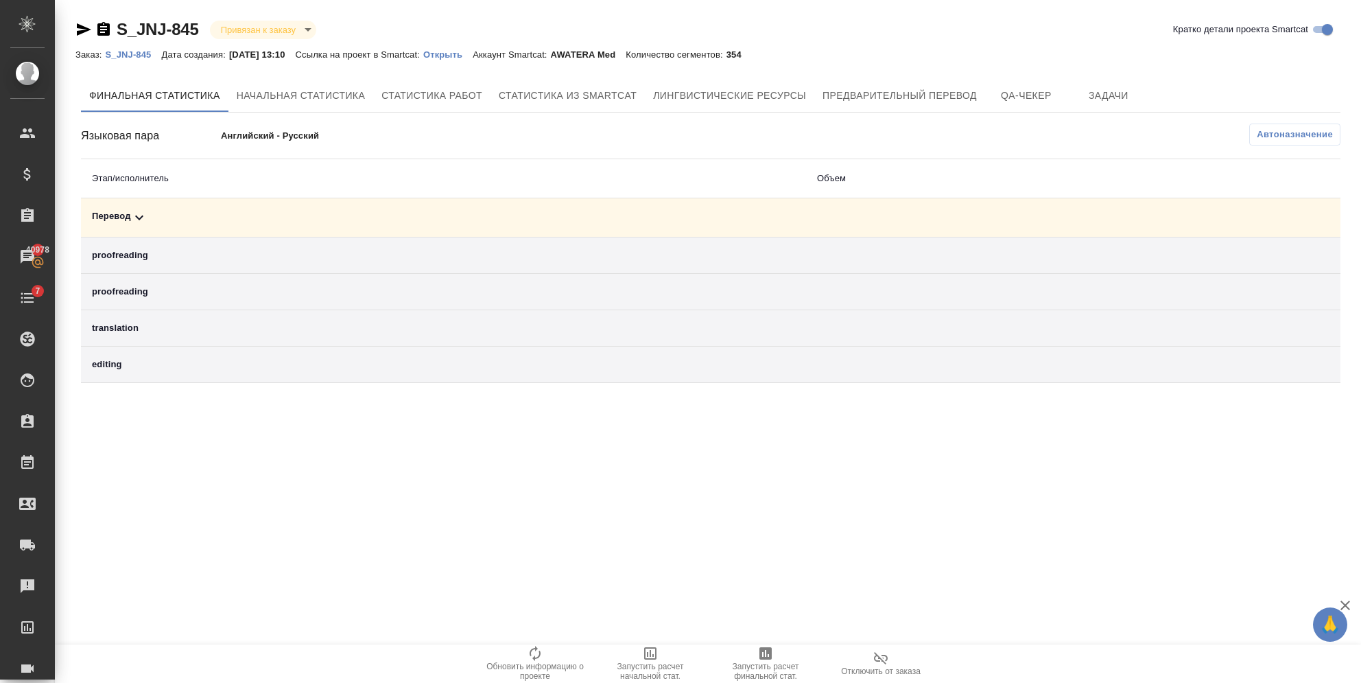
click at [138, 208] on td "Перевод" at bounding box center [443, 217] width 725 height 39
click at [137, 214] on icon at bounding box center [139, 217] width 16 height 16
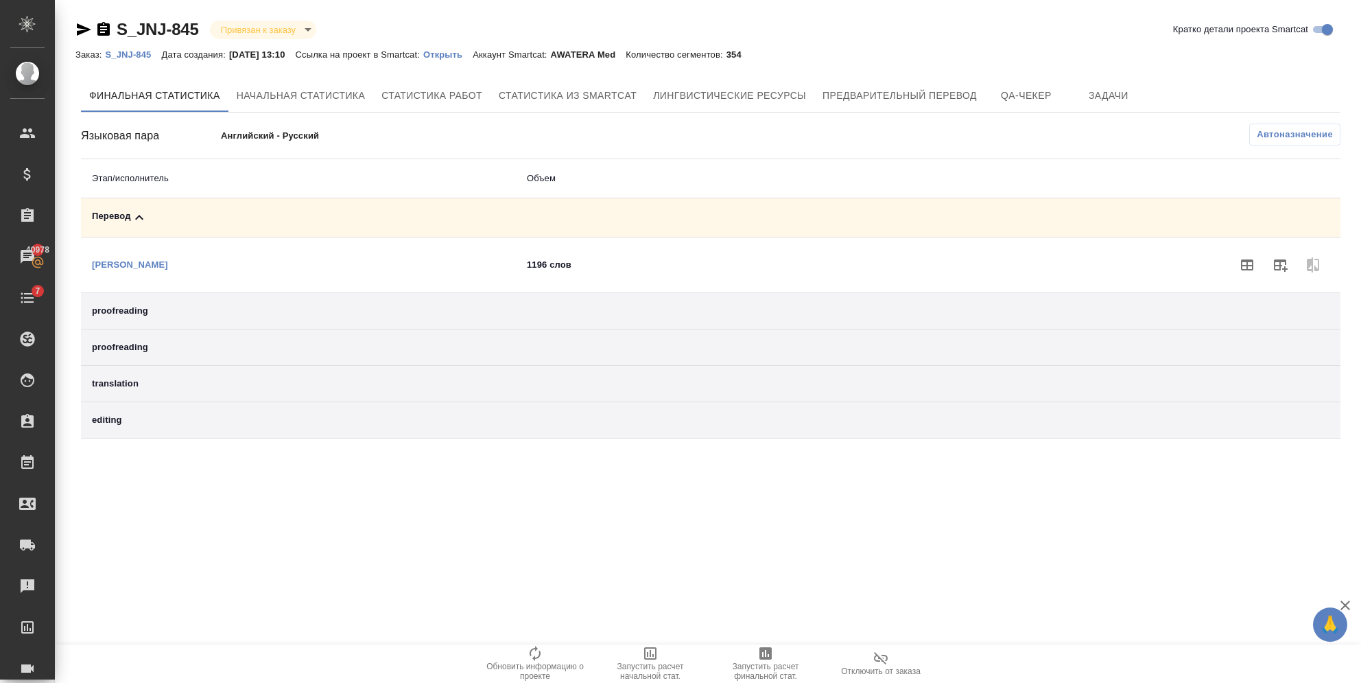
click at [137, 214] on icon at bounding box center [139, 217] width 16 height 16
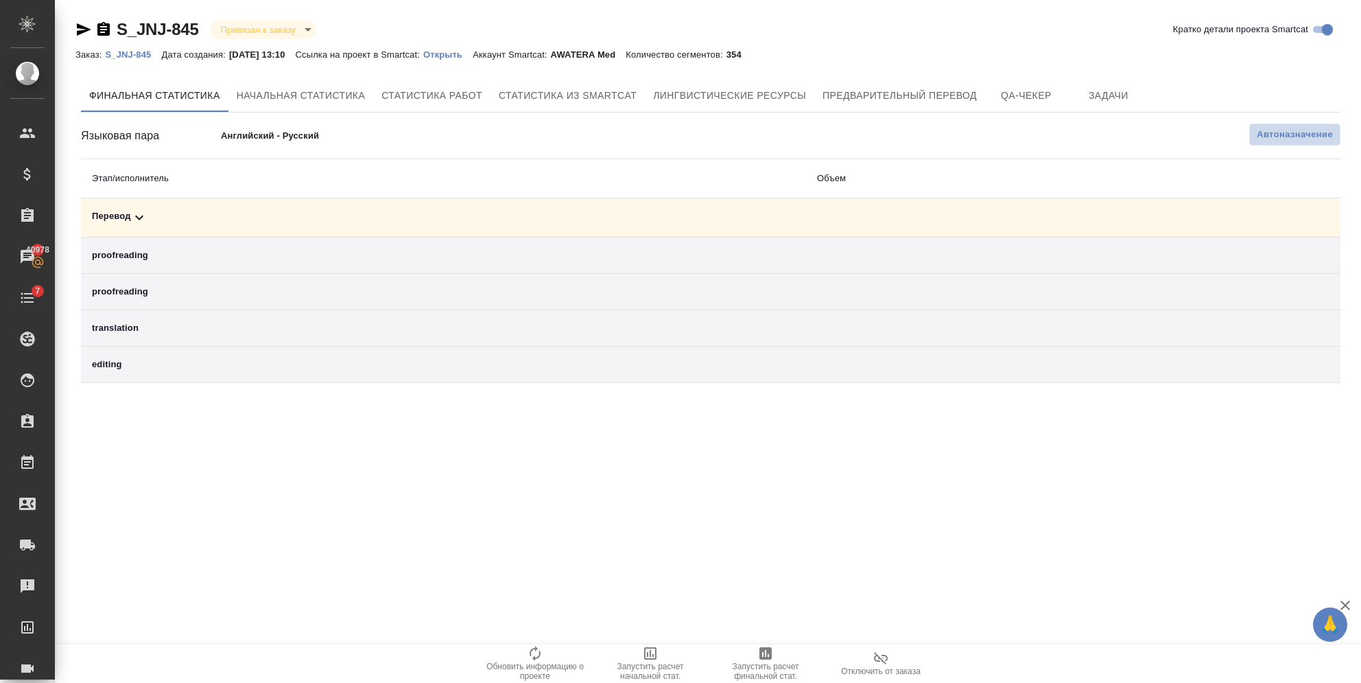
click at [1253, 126] on button "Автоназначение" at bounding box center [1294, 134] width 91 height 22
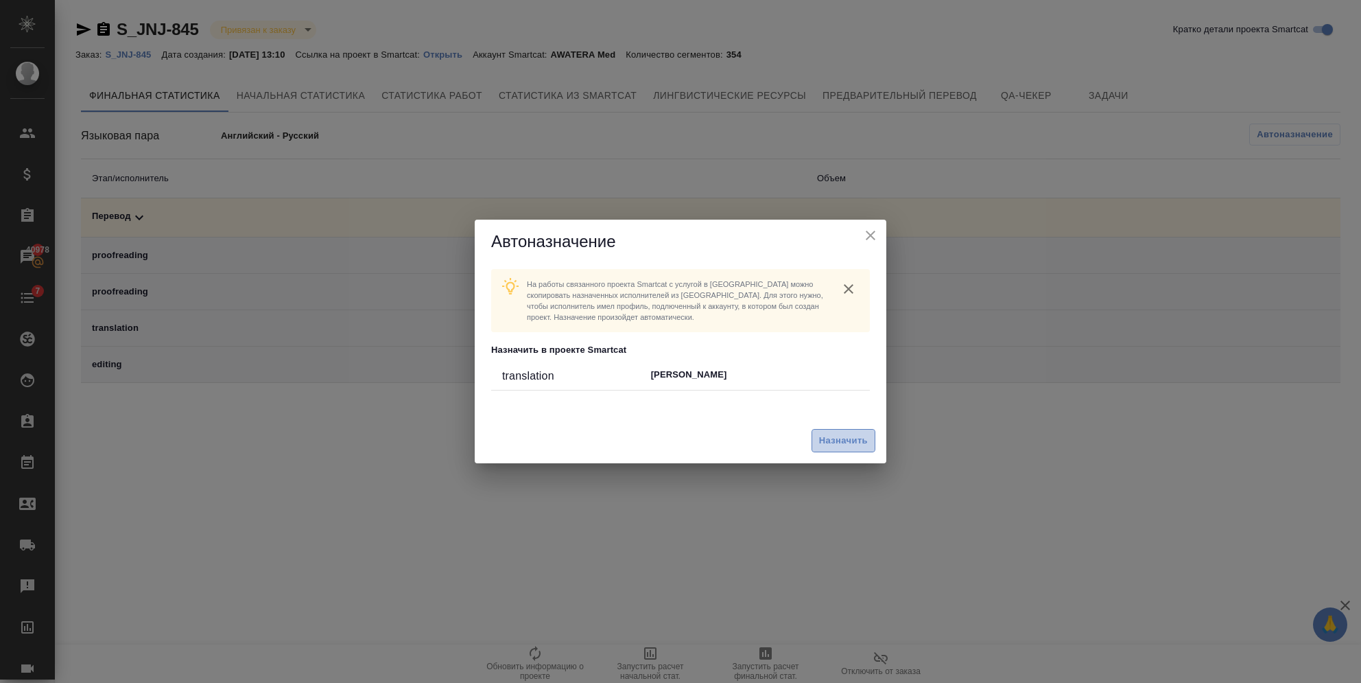
click at [865, 434] on span "Назначить" at bounding box center [843, 441] width 49 height 16
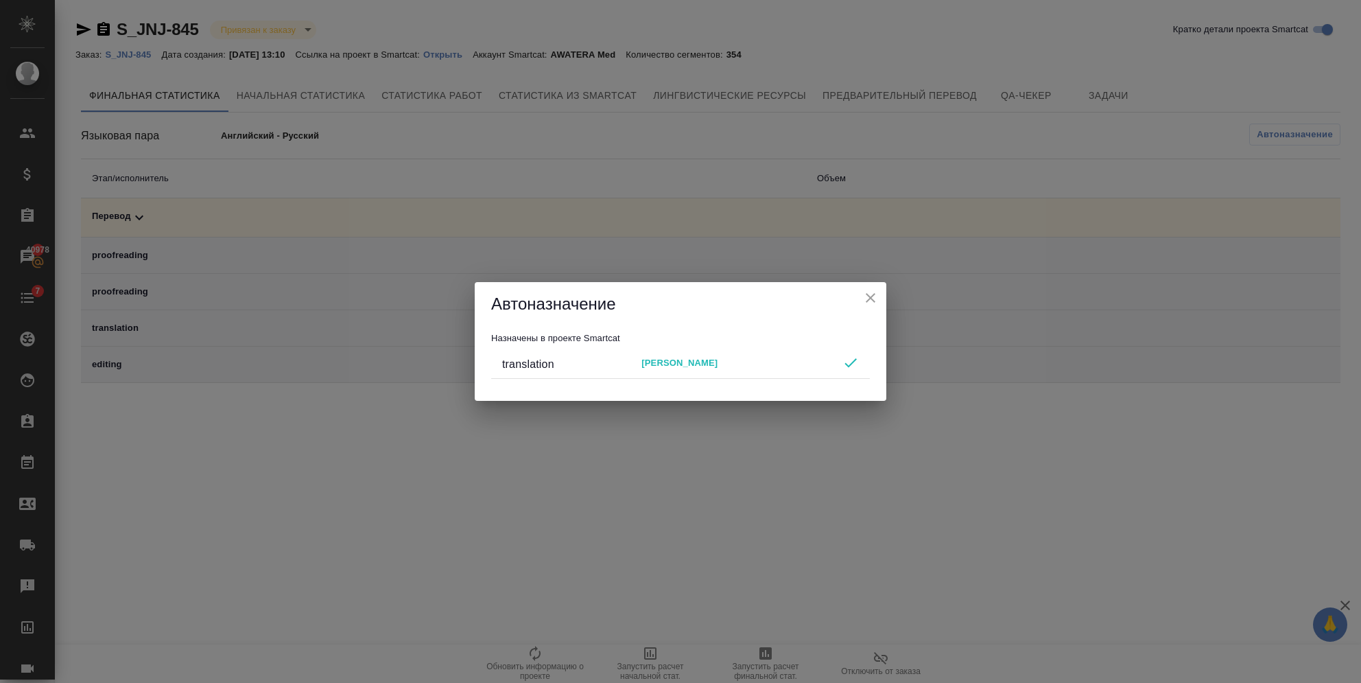
click at [866, 302] on icon "close" at bounding box center [871, 298] width 10 height 10
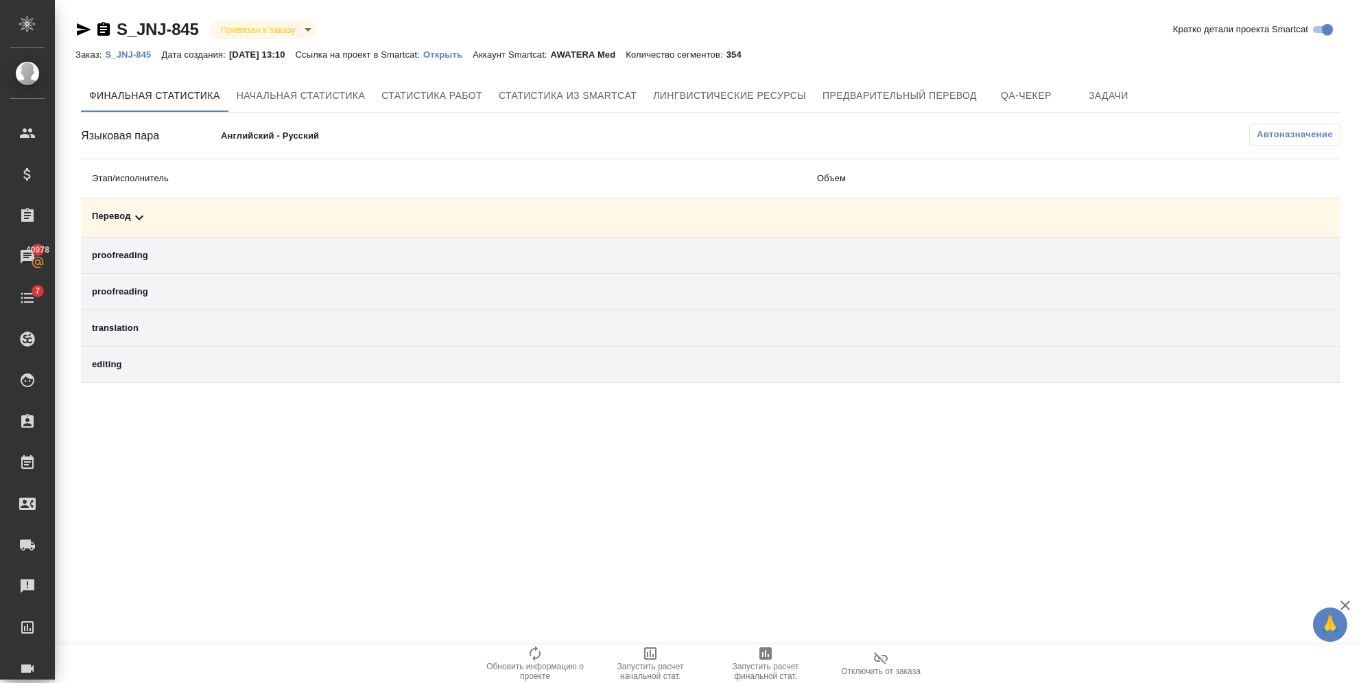
click at [138, 221] on icon at bounding box center [139, 217] width 16 height 16
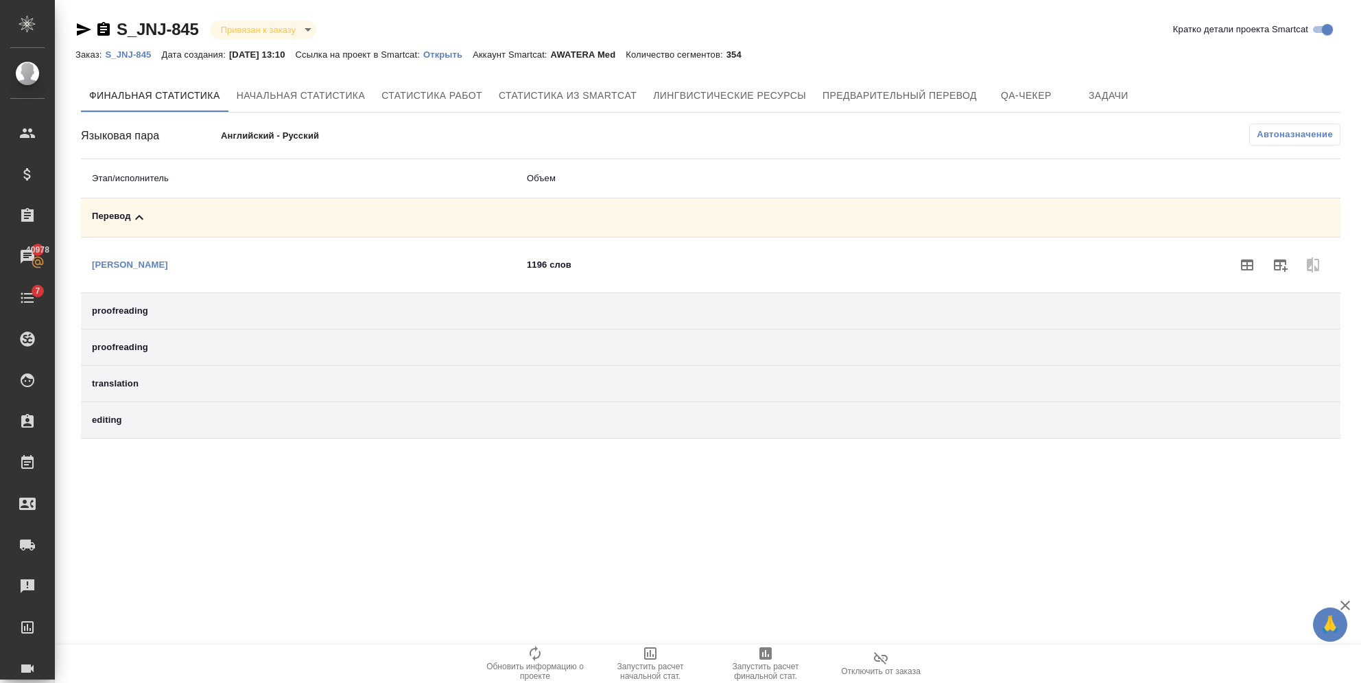
click at [138, 221] on icon at bounding box center [139, 217] width 16 height 16
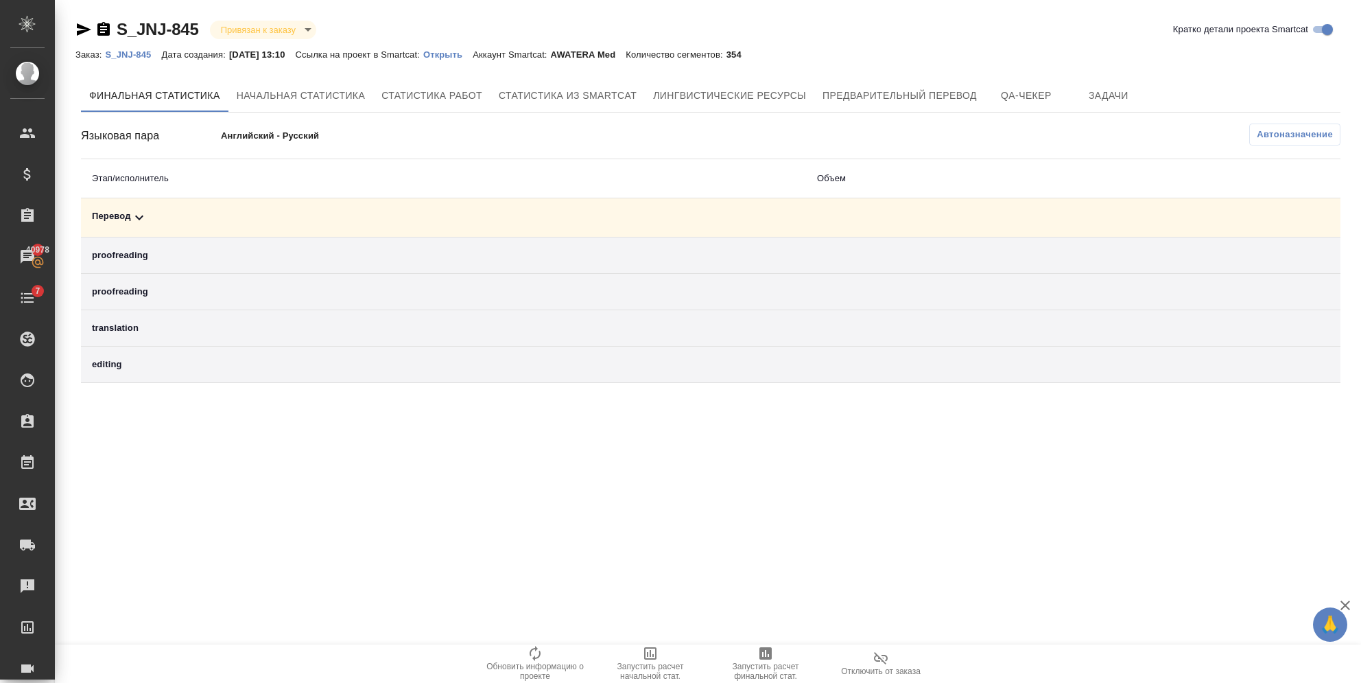
click at [136, 56] on p "S_JNJ-845" at bounding box center [133, 54] width 56 height 10
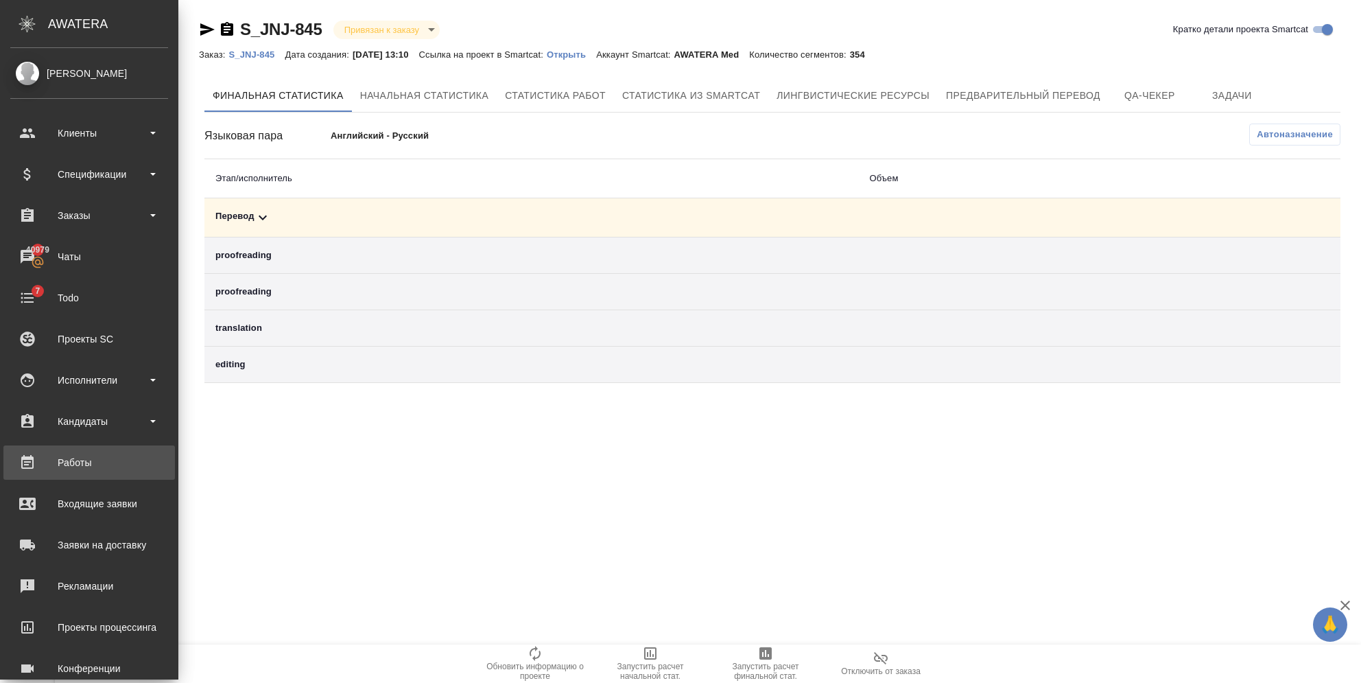
scroll to position [108, 0]
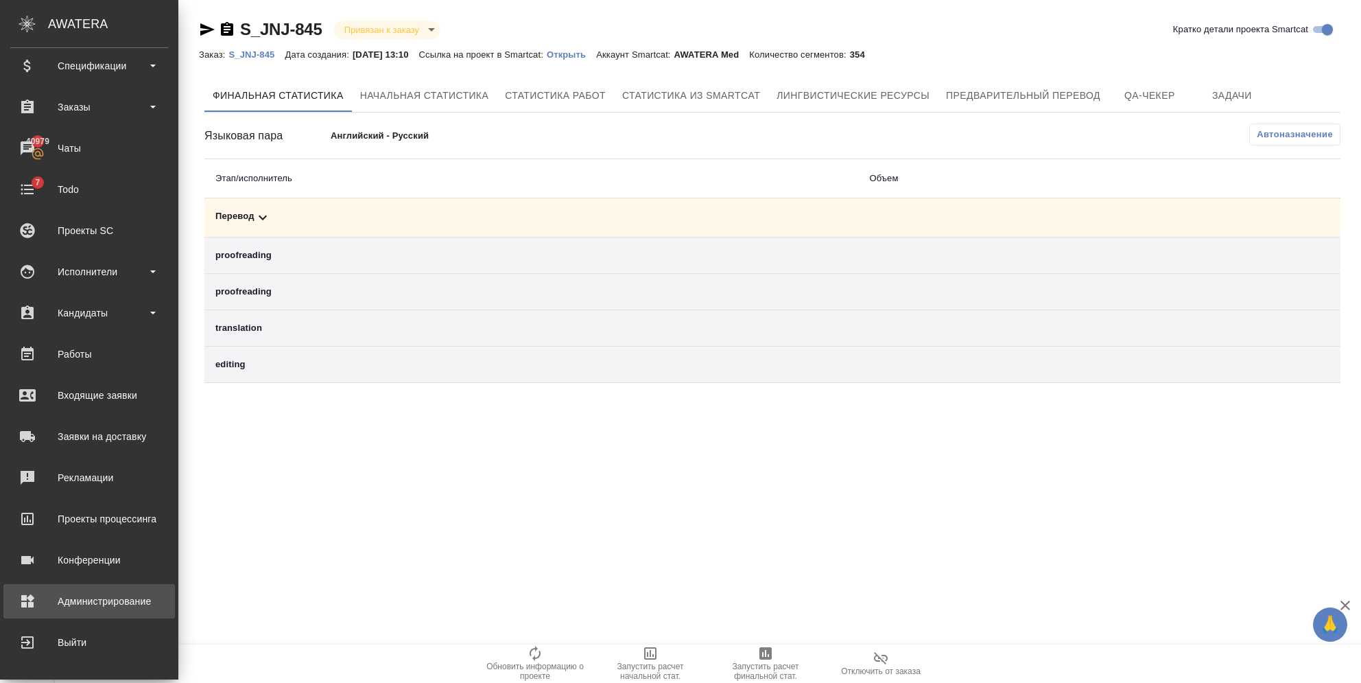
click at [27, 607] on div "Администрирование" at bounding box center [89, 601] width 158 height 21
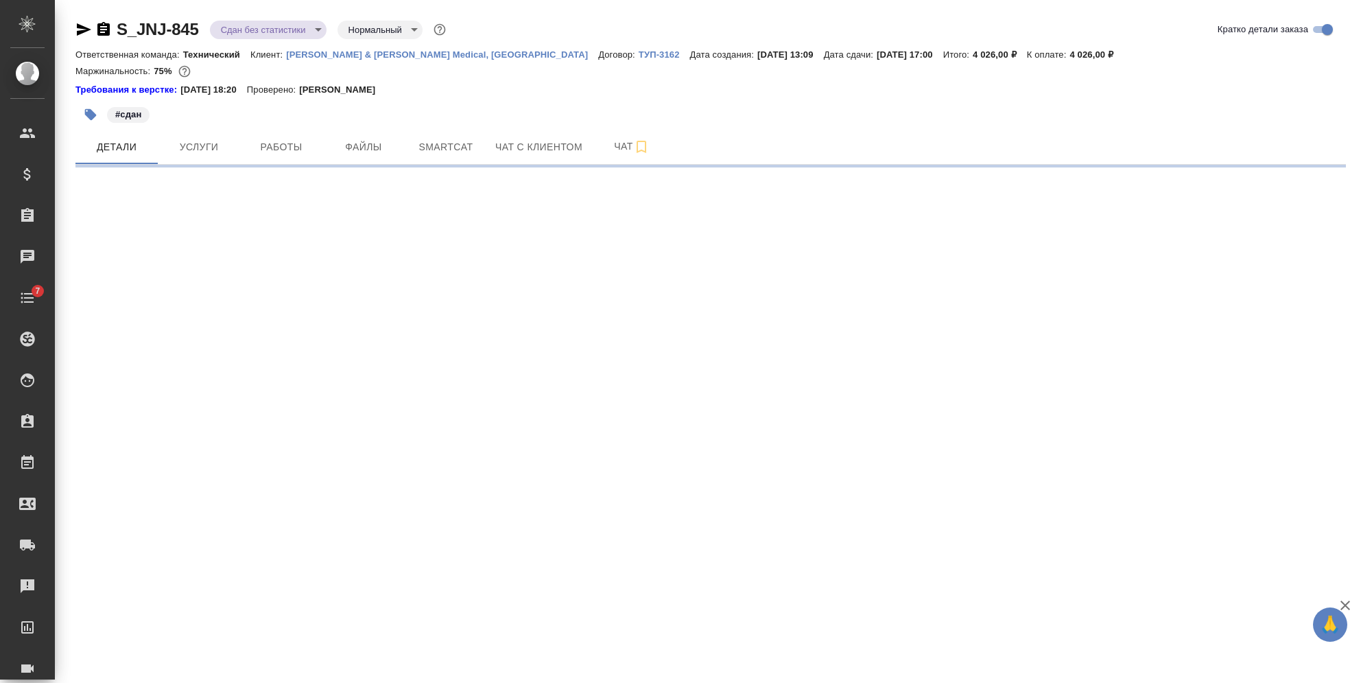
select select "RU"
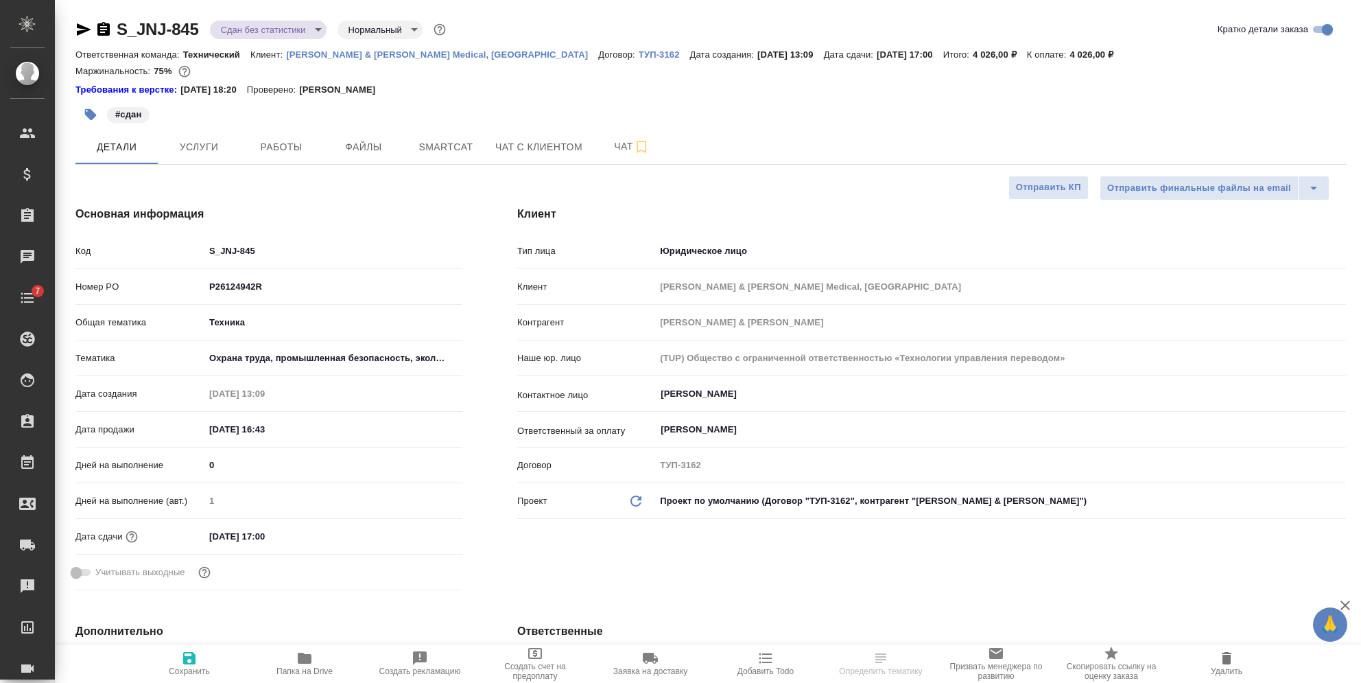
type textarea "x"
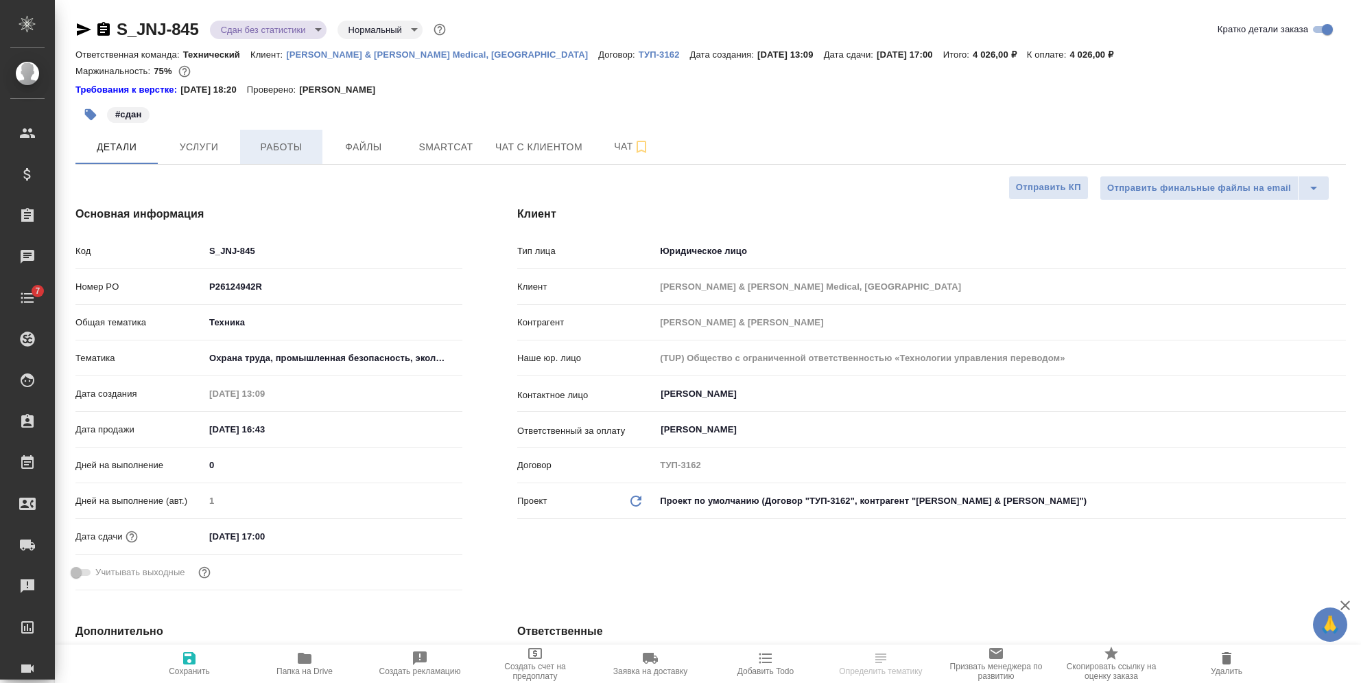
type textarea "x"
click at [291, 148] on span "Работы" at bounding box center [281, 147] width 66 height 17
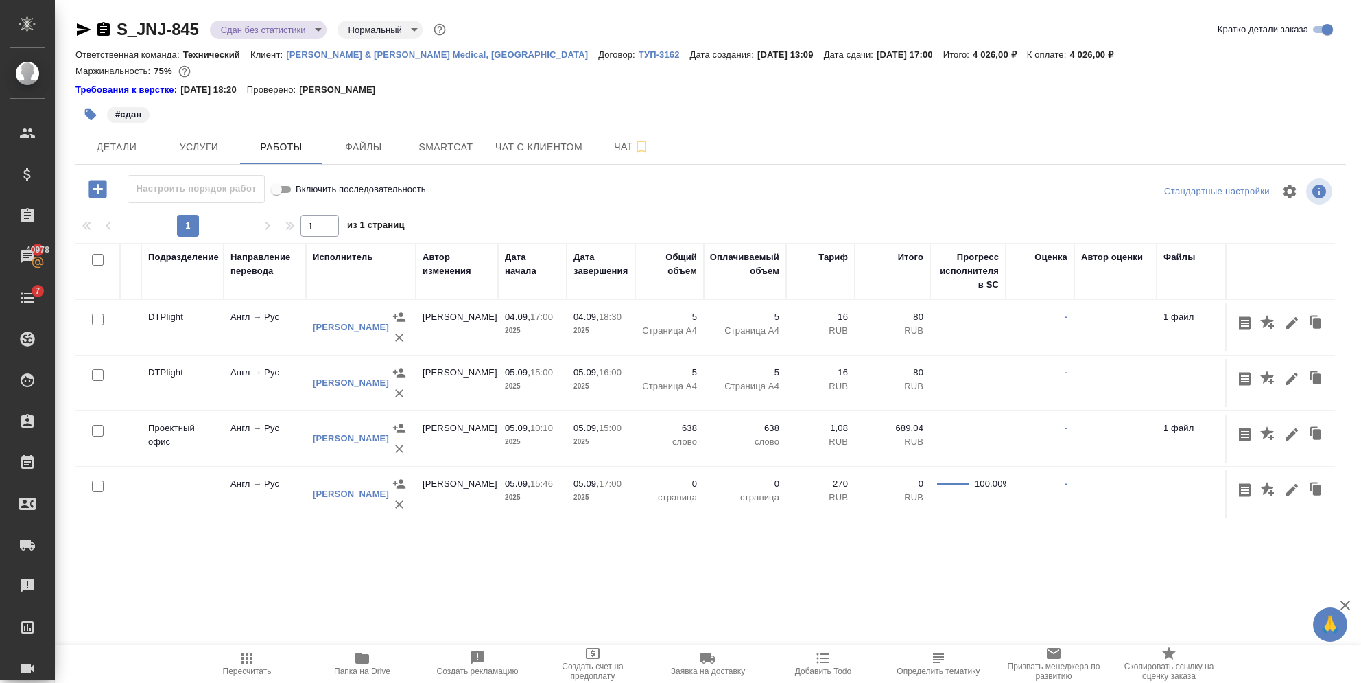
scroll to position [0, 321]
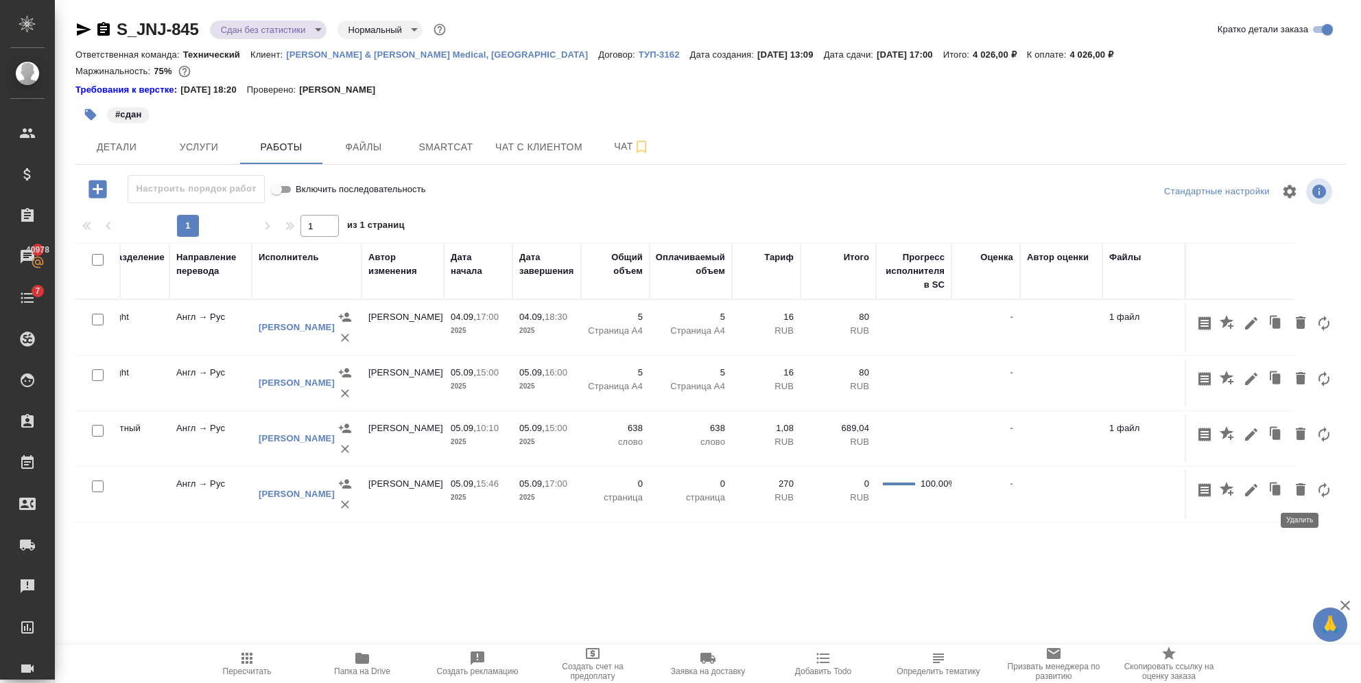
click at [1300, 495] on icon "button" at bounding box center [1301, 489] width 16 height 16
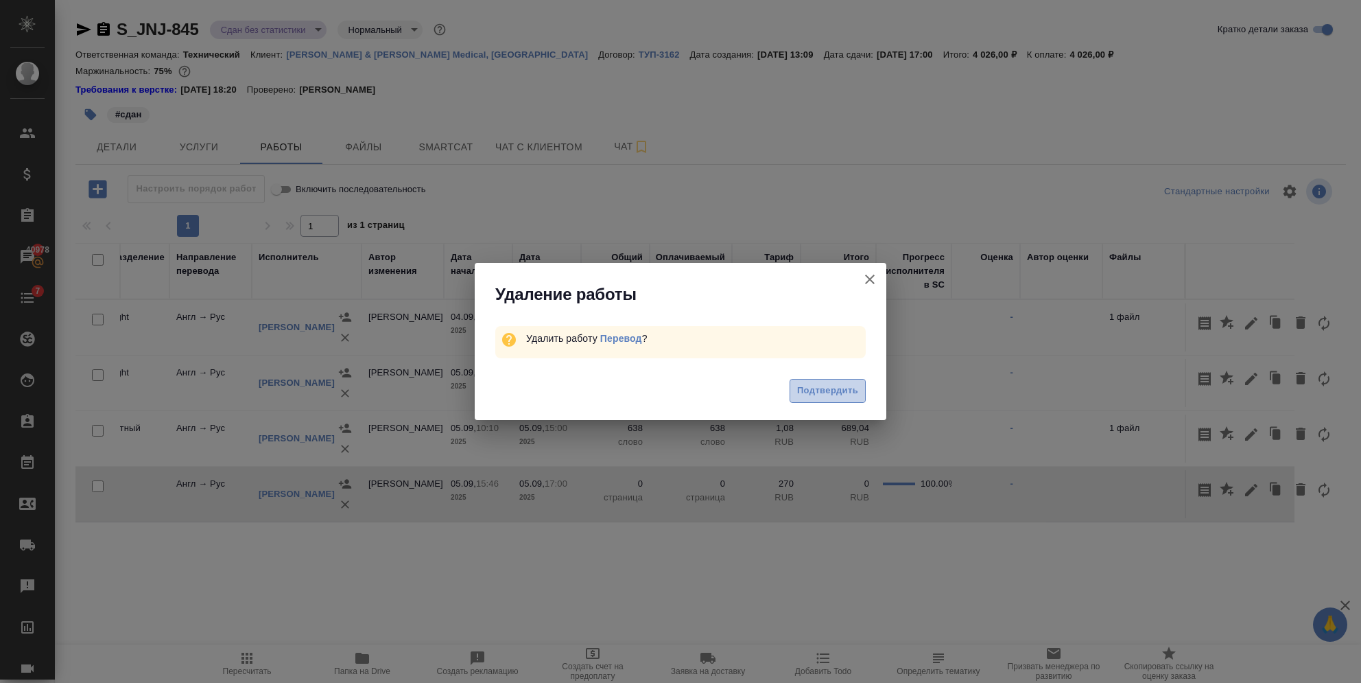
click at [821, 388] on span "Подтвердить" at bounding box center [827, 391] width 61 height 16
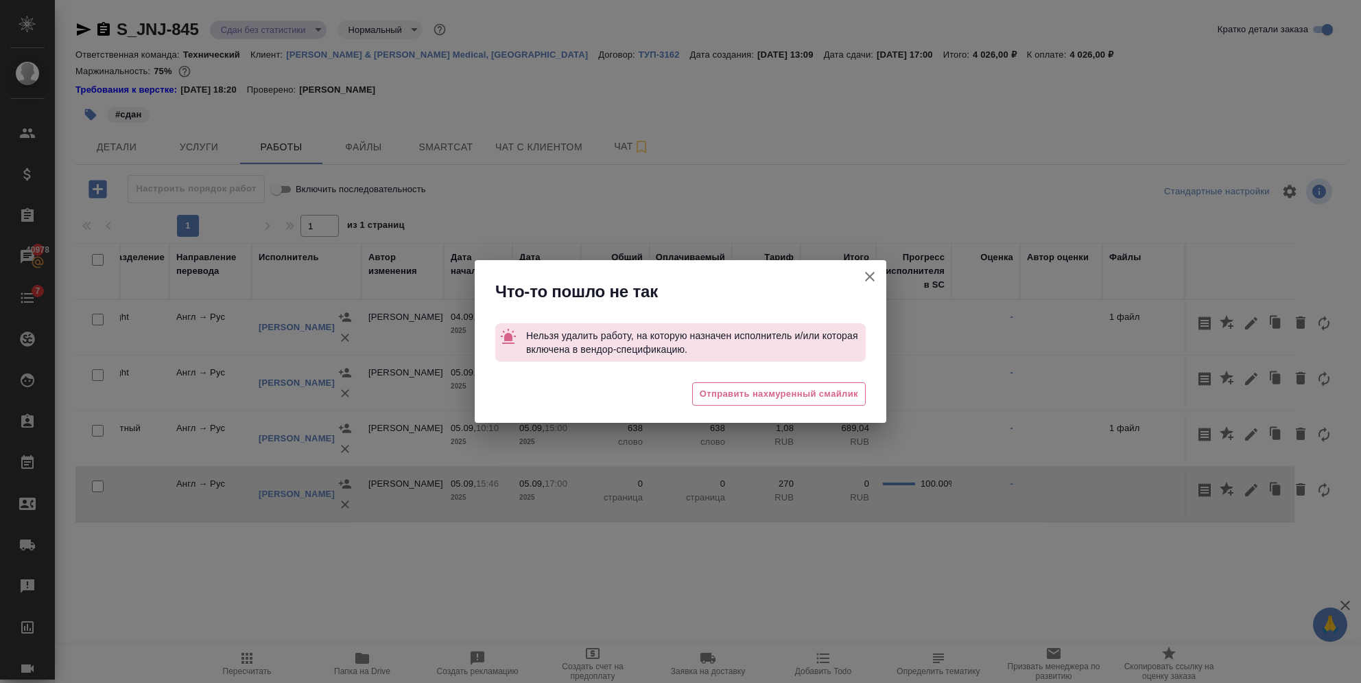
click at [871, 270] on icon "button" at bounding box center [870, 276] width 16 height 16
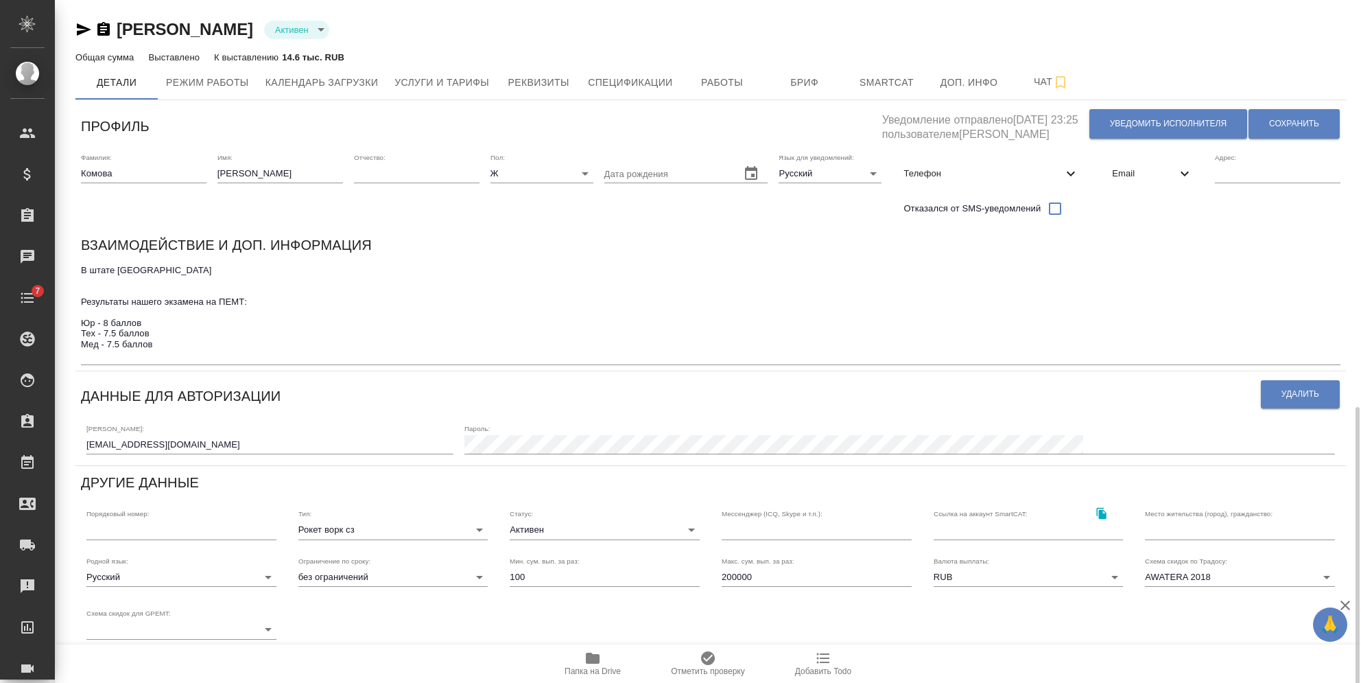
scroll to position [233, 0]
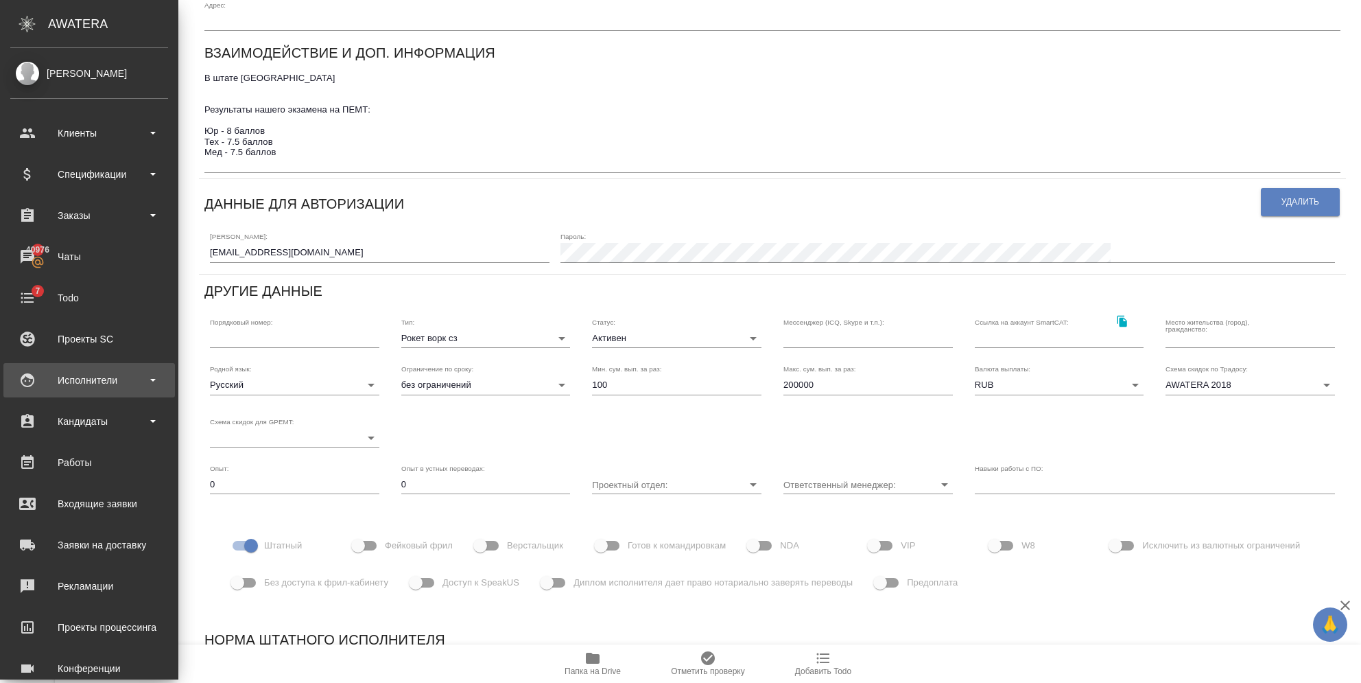
click at [84, 379] on div "Исполнители" at bounding box center [89, 380] width 158 height 21
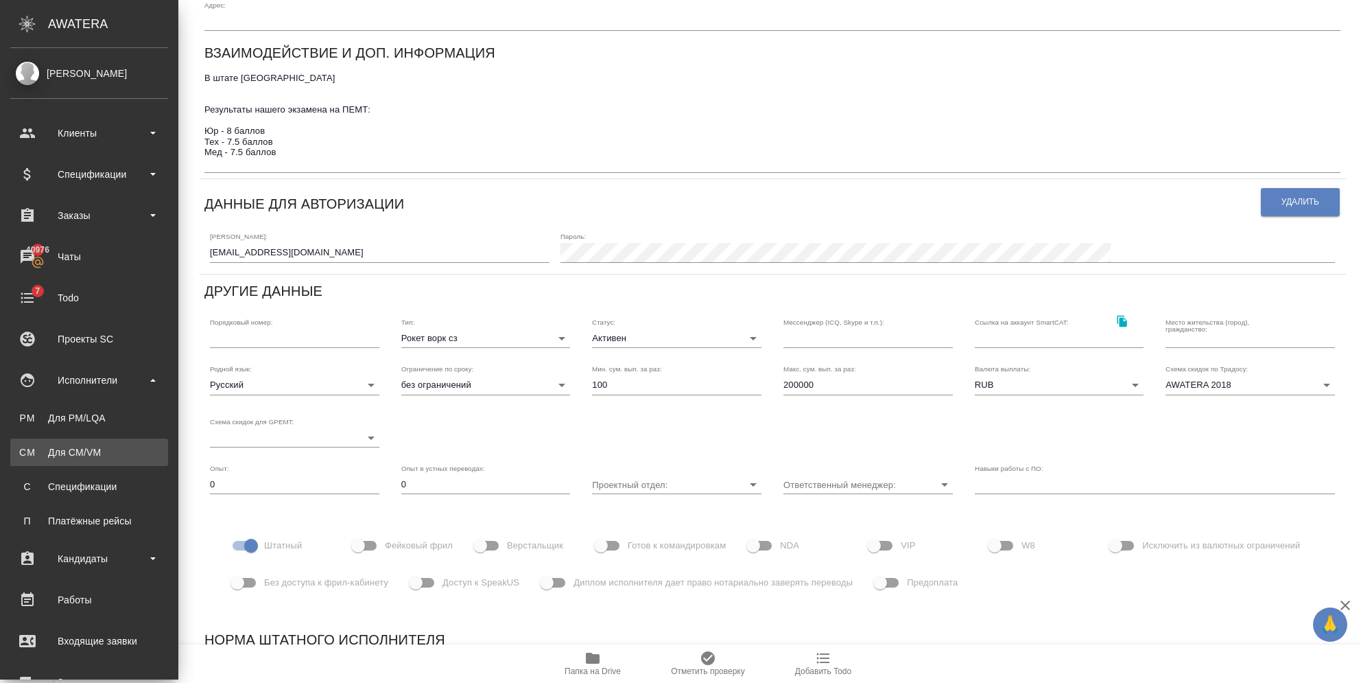
click at [82, 447] on div "Для CM/VM" at bounding box center [89, 452] width 144 height 14
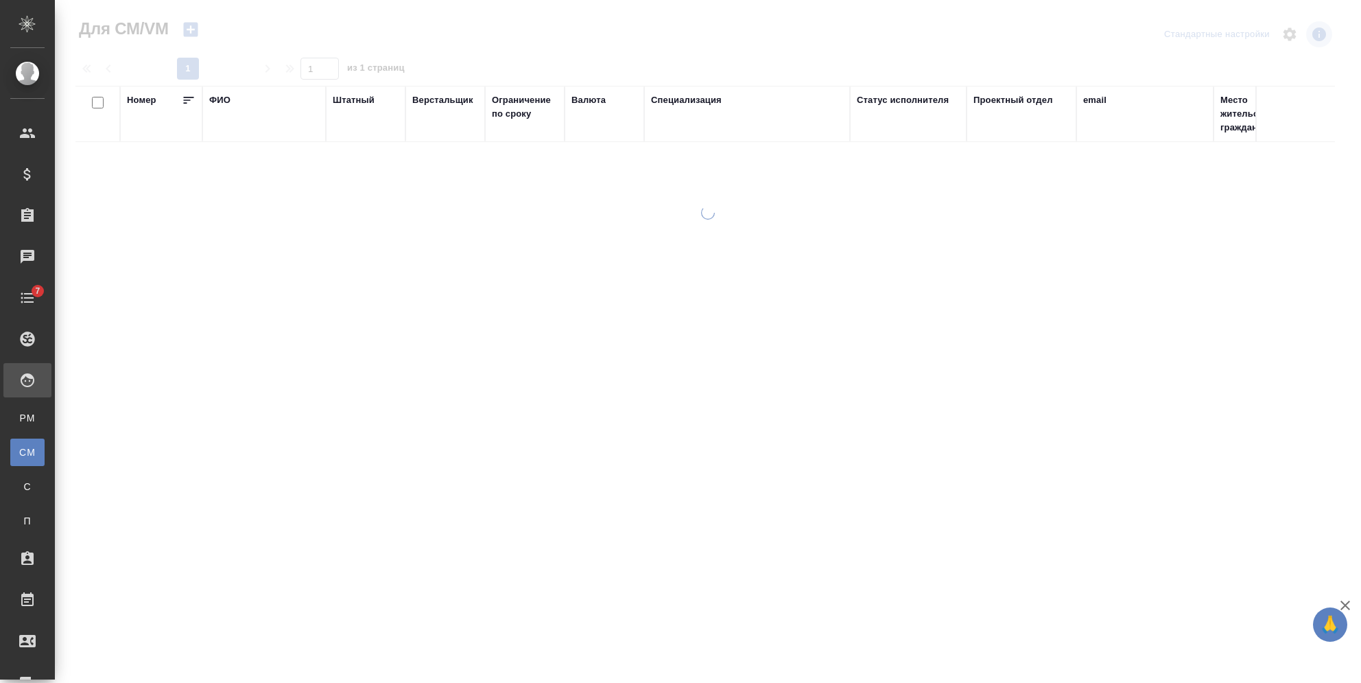
click at [221, 103] on div "ФИО" at bounding box center [219, 100] width 21 height 14
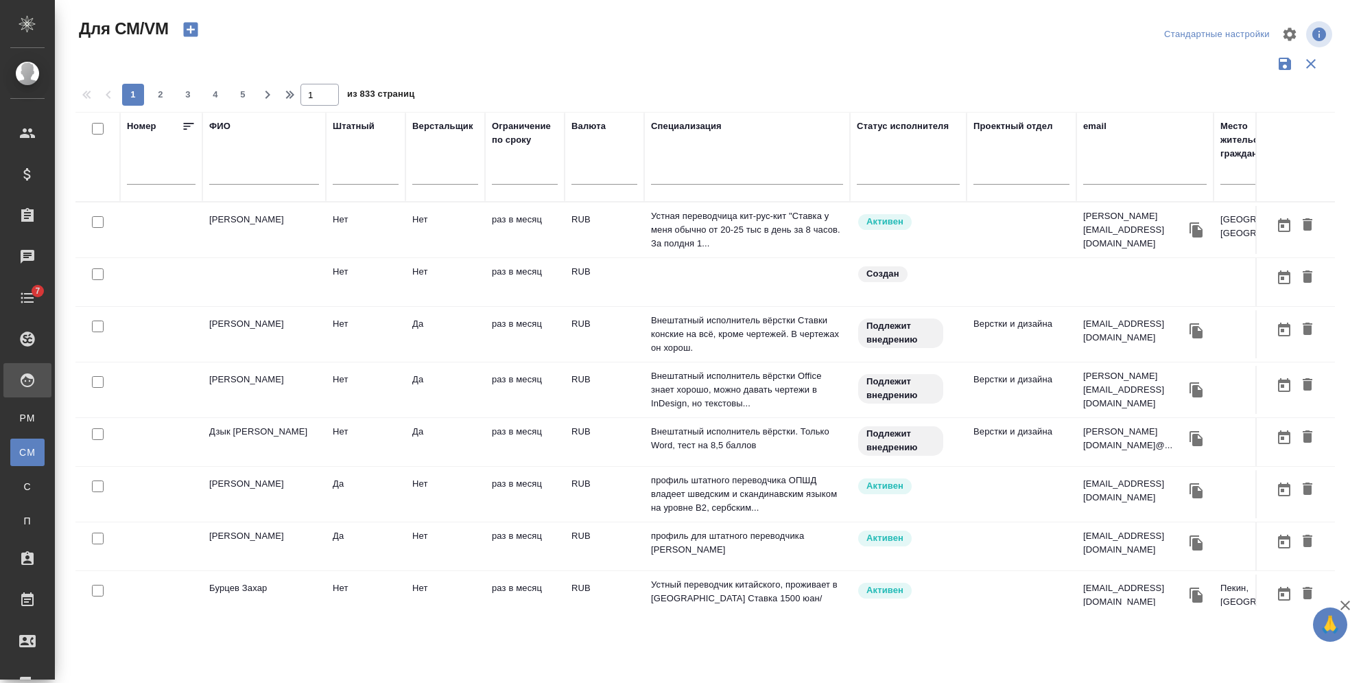
click at [235, 163] on div at bounding box center [264, 178] width 110 height 34
click at [231, 174] on input "text" at bounding box center [264, 175] width 110 height 17
paste input "[PERSON_NAME]"
type input "[PERSON_NAME]"
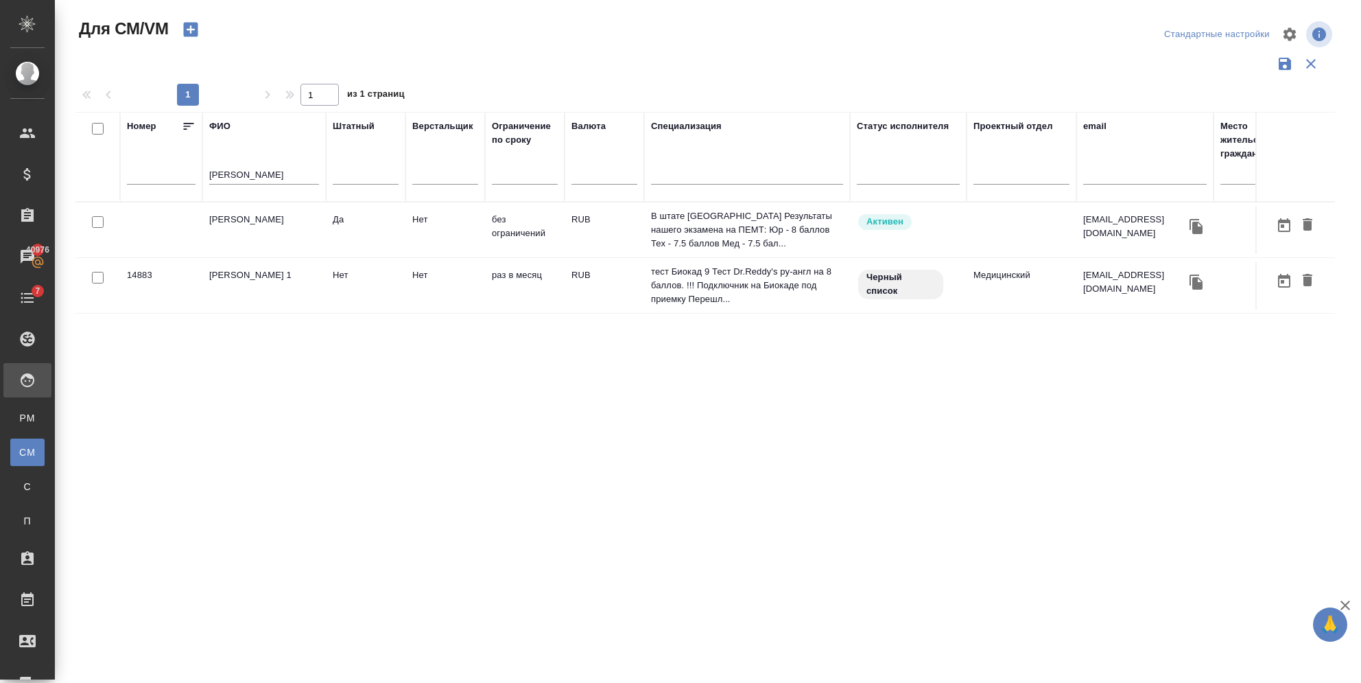
click at [275, 291] on td "Комова Татьяна 1" at bounding box center [263, 285] width 123 height 48
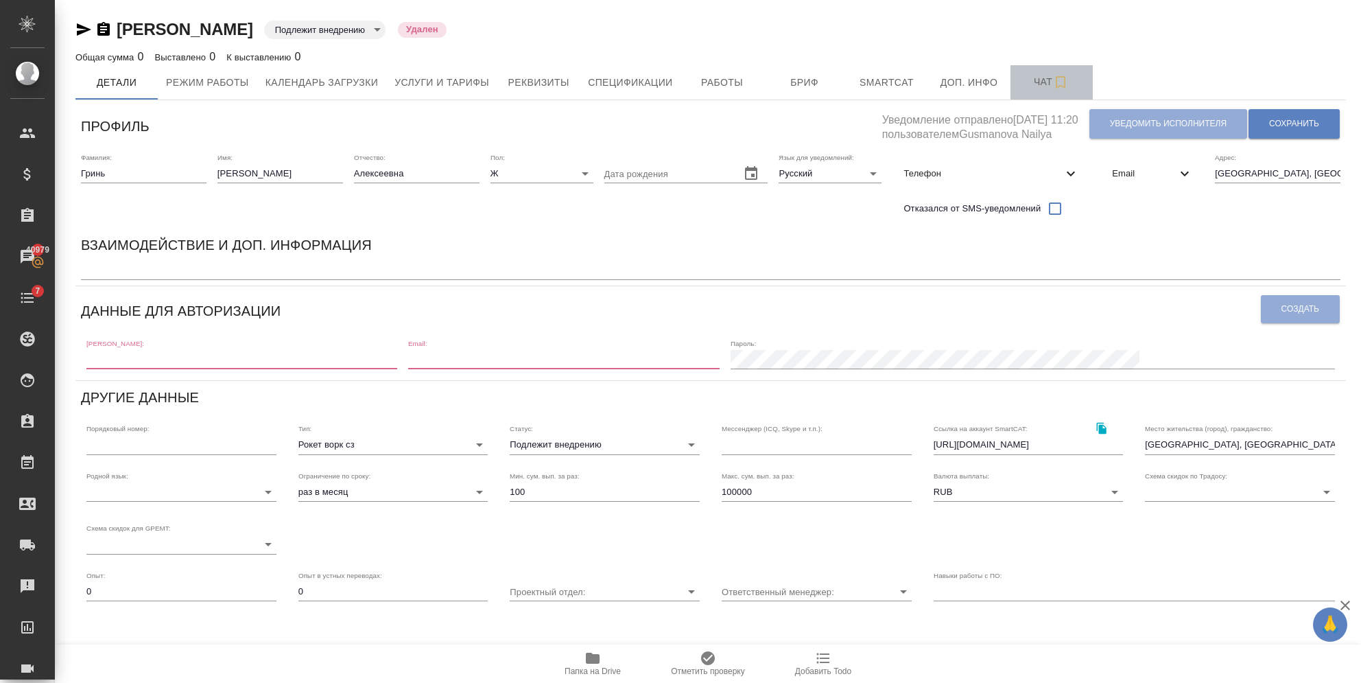
click at [1019, 86] on span "Чат" at bounding box center [1052, 81] width 66 height 17
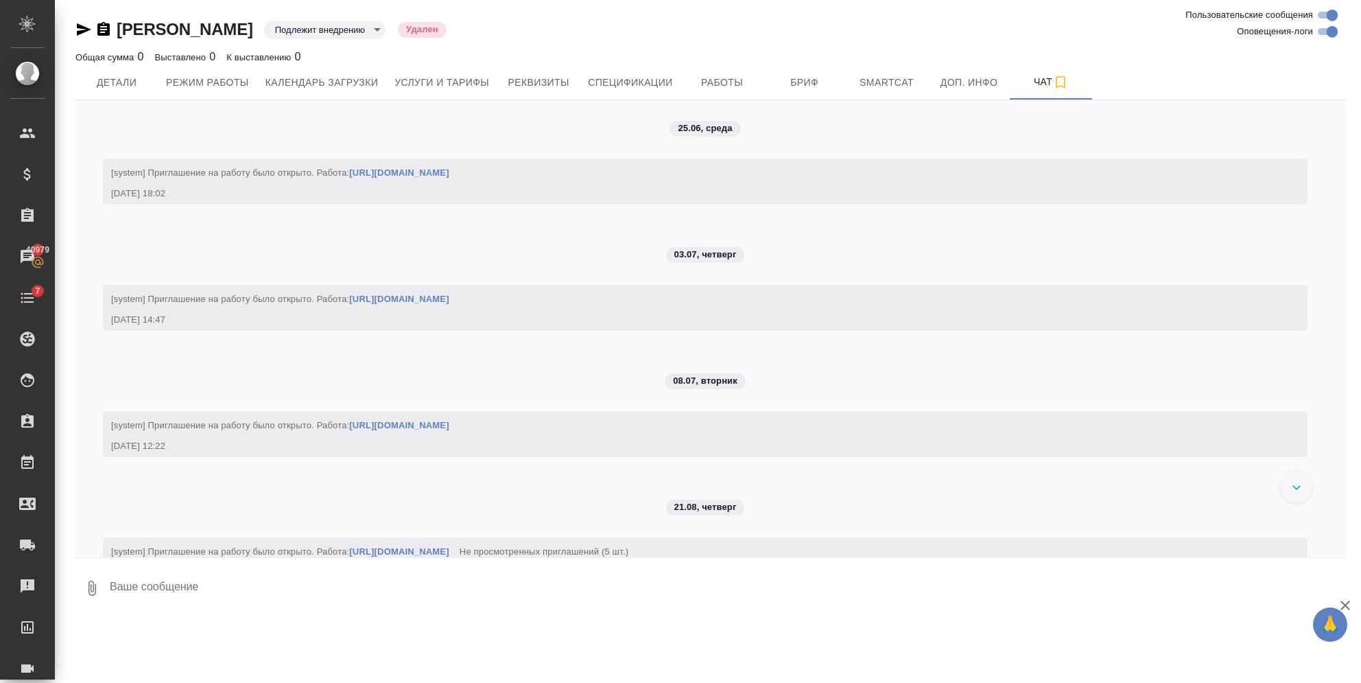
scroll to position [825, 0]
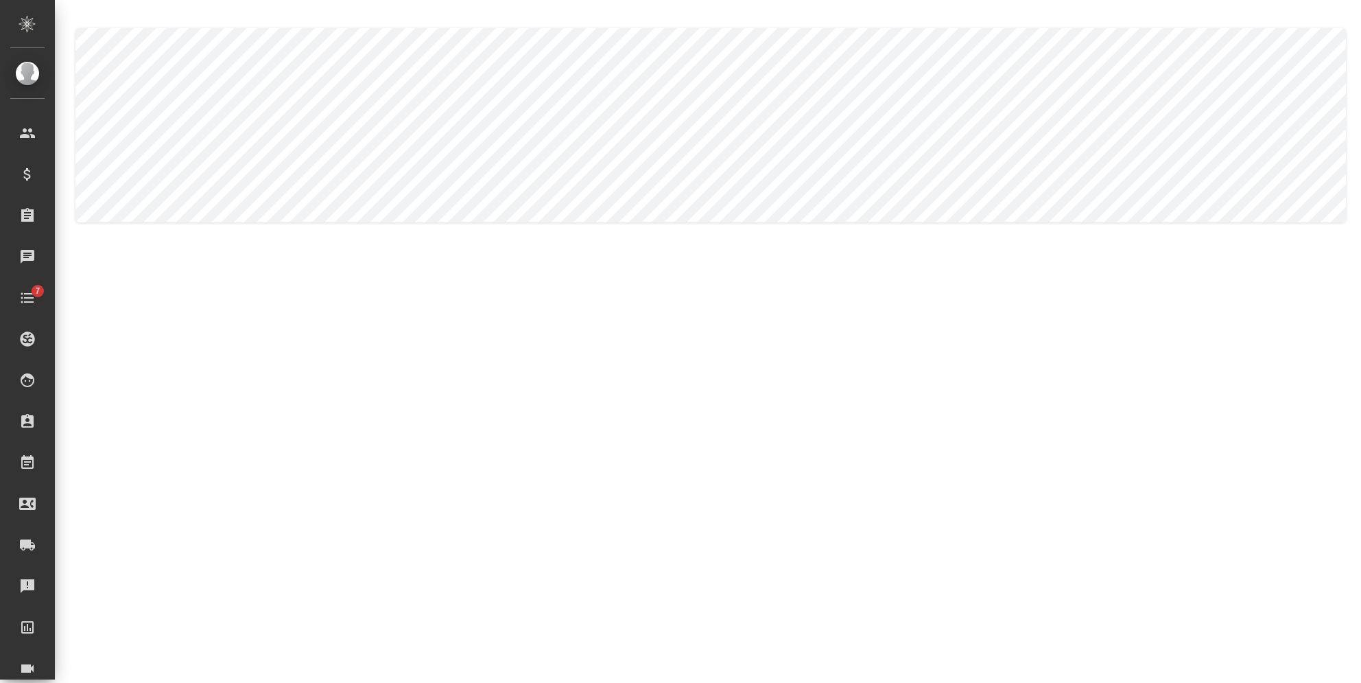
click at [189, 134] on body ".cls-1 fill:#fff; AWATERA [PERSON_NAME] Спецификации Заказы Чаты 7 Todo Проекты…" at bounding box center [680, 341] width 1361 height 683
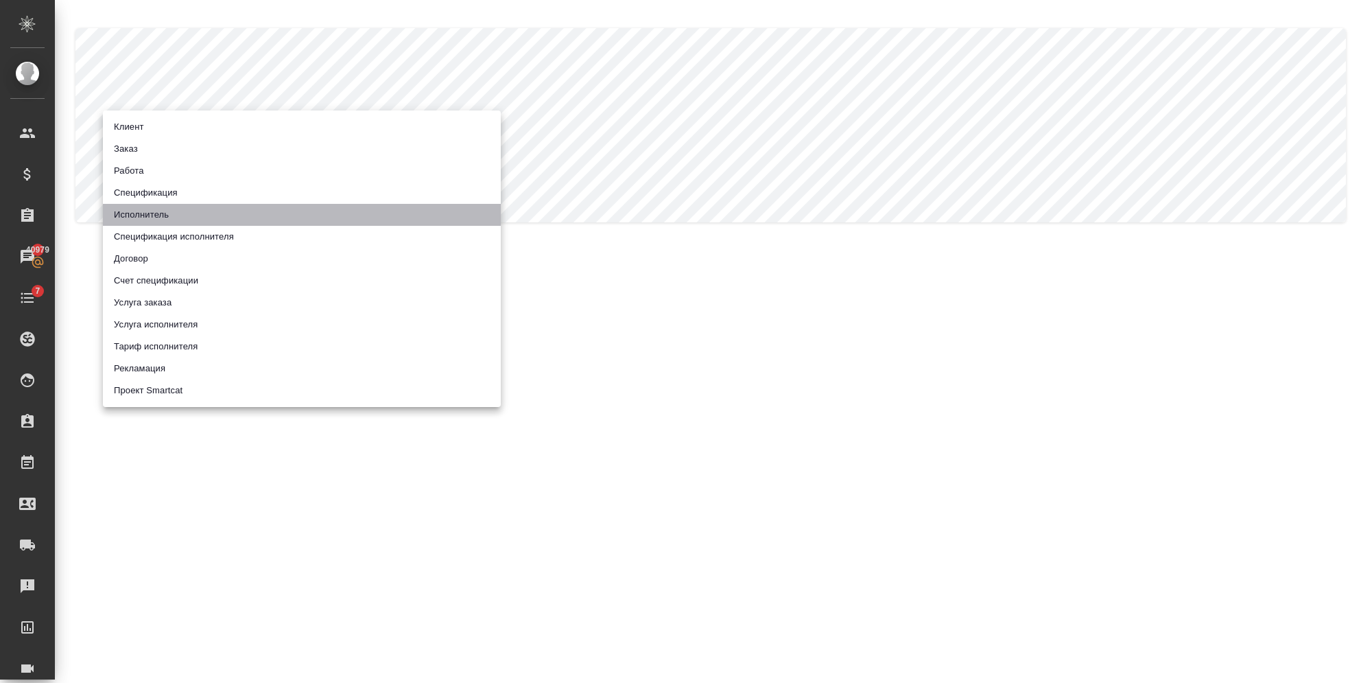
click at [143, 218] on li "Исполнитель" at bounding box center [302, 215] width 398 height 22
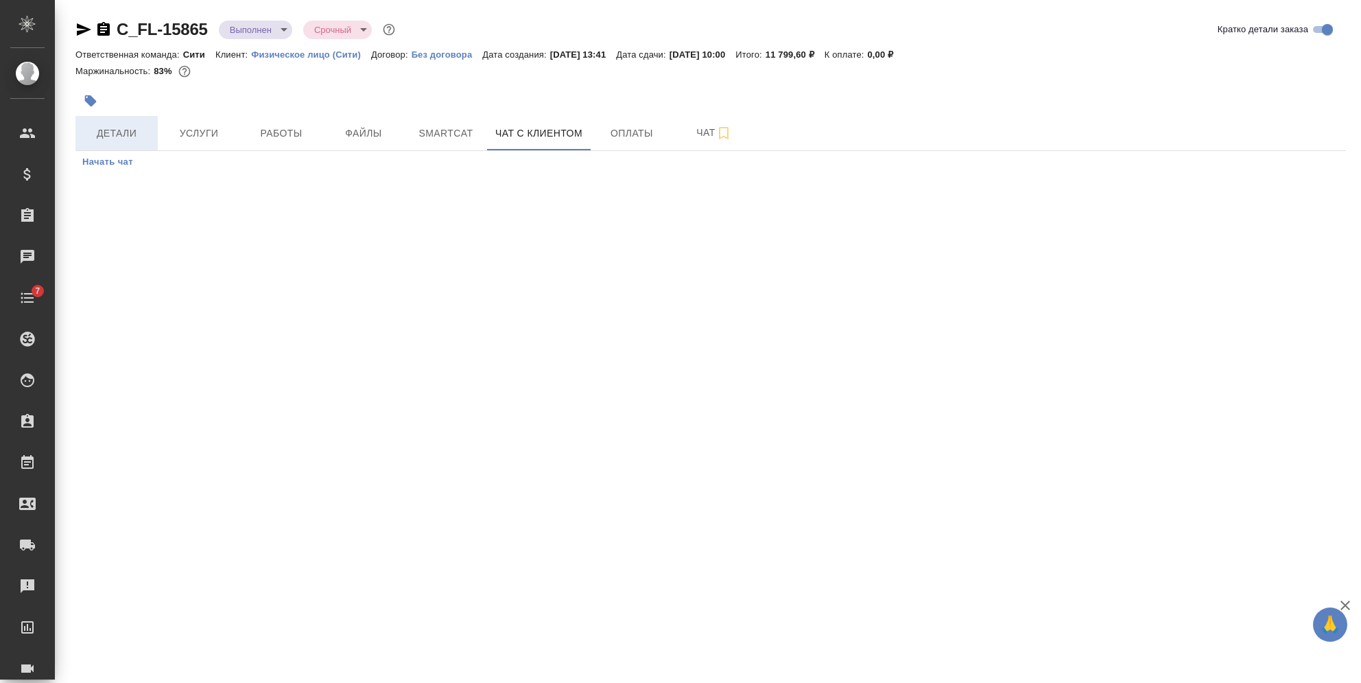
click at [119, 130] on span "Детали" at bounding box center [117, 133] width 66 height 17
select select "RU"
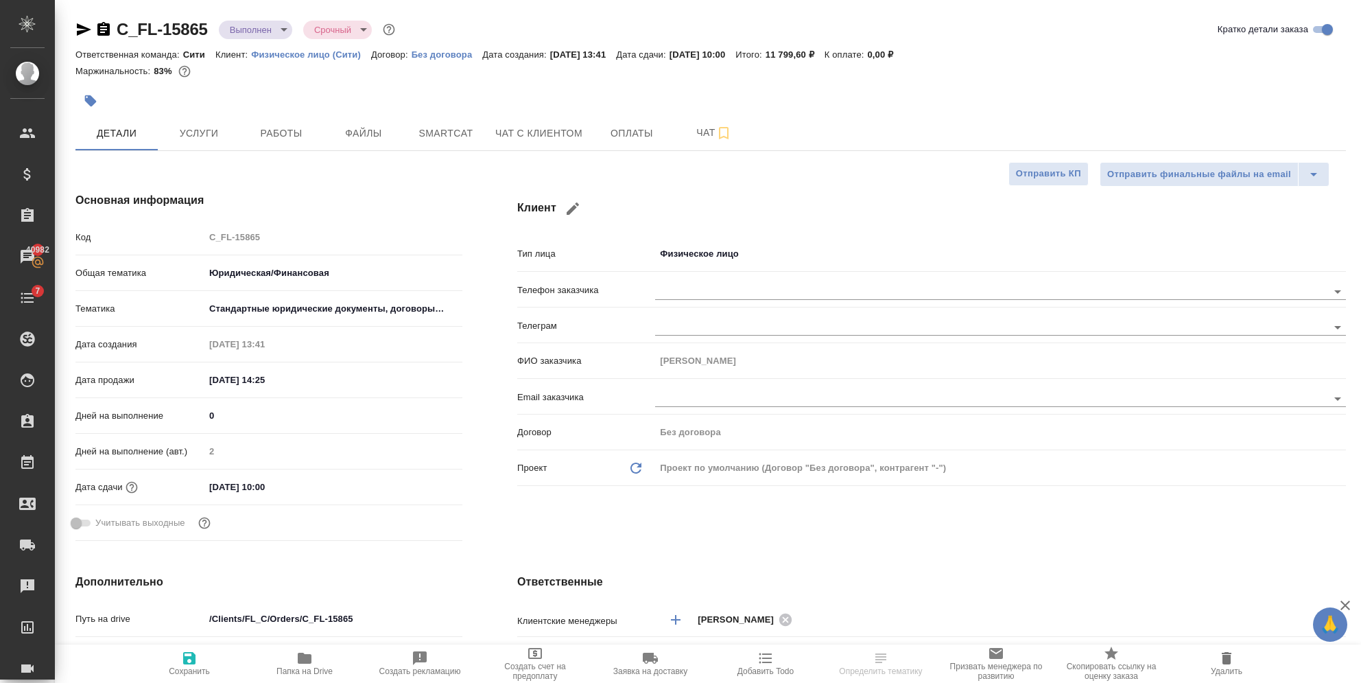
type textarea "x"
click at [720, 288] on input "text" at bounding box center [968, 291] width 626 height 16
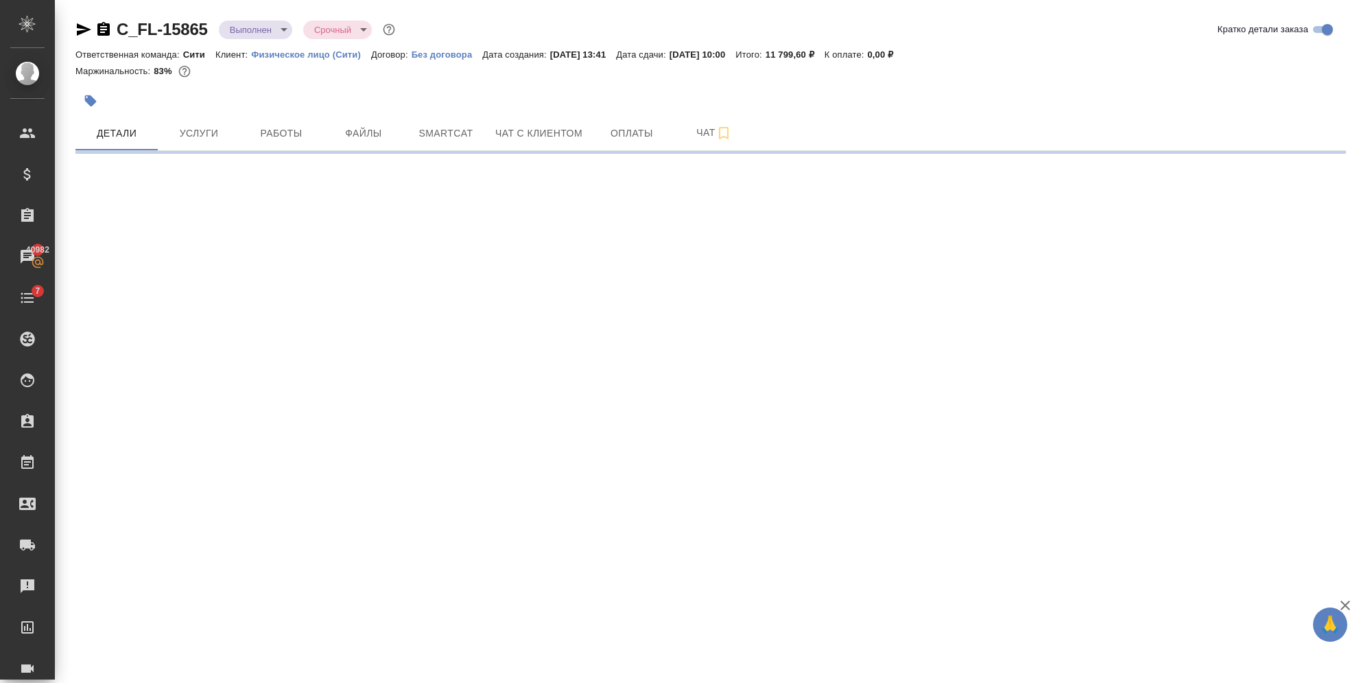
click at [1297, 287] on div ".cls-1 fill:#fff; AWATERA [PERSON_NAME] Спецификации Заказы 40982 Чаты 7 Todo П…" at bounding box center [680, 341] width 1361 height 683
select select "RU"
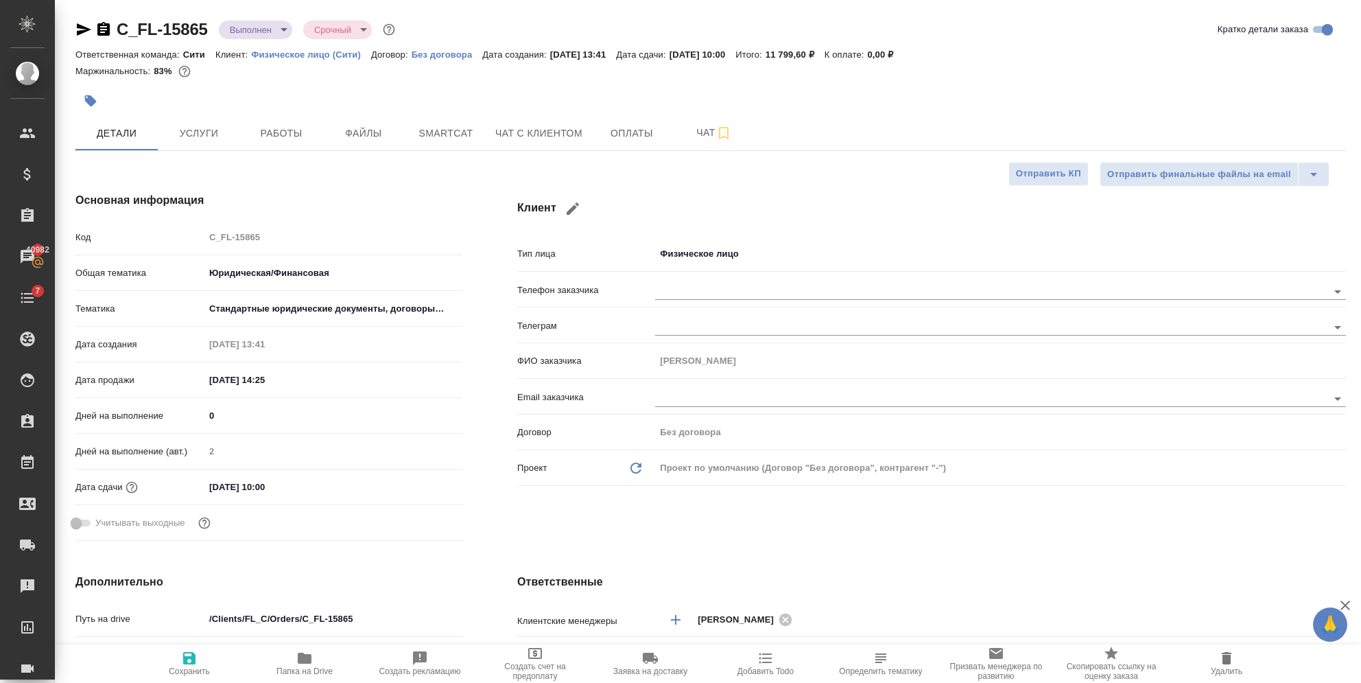
type textarea "x"
click at [1298, 286] on icon "button" at bounding box center [1297, 291] width 12 height 12
click at [716, 304] on div "Телефон заказчика" at bounding box center [931, 295] width 829 height 36
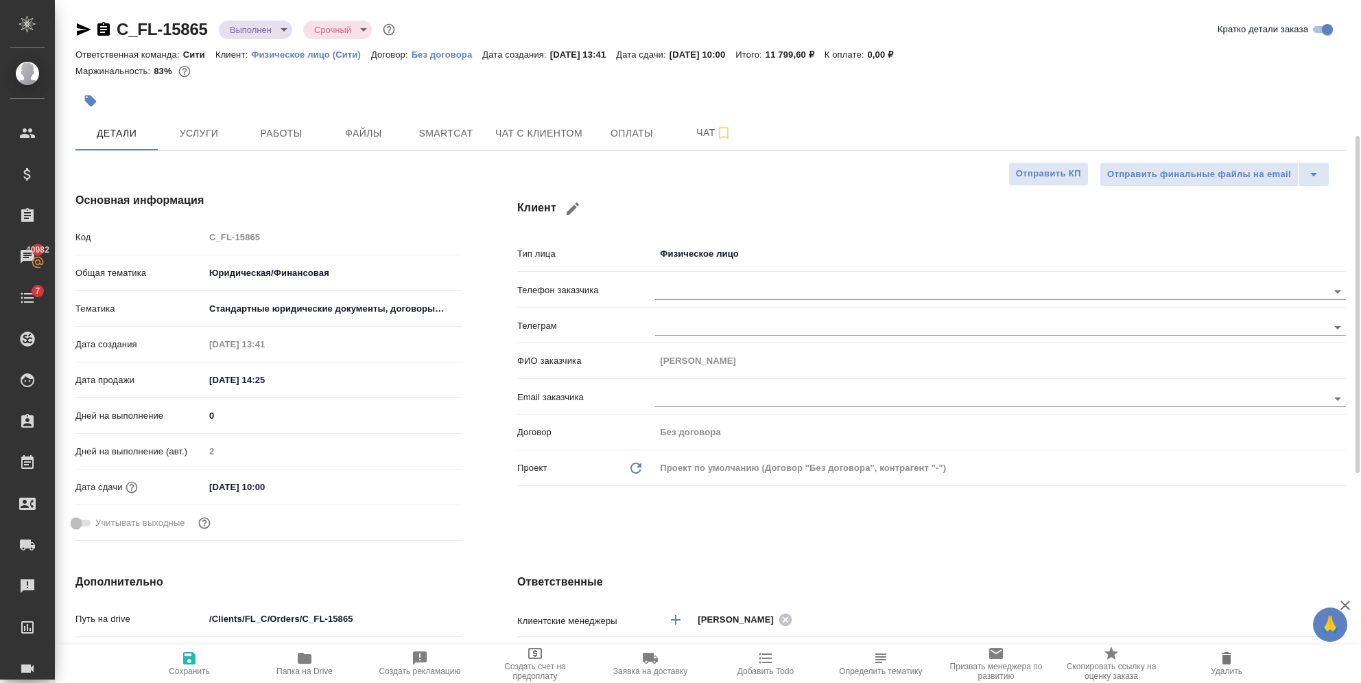
scroll to position [91, 0]
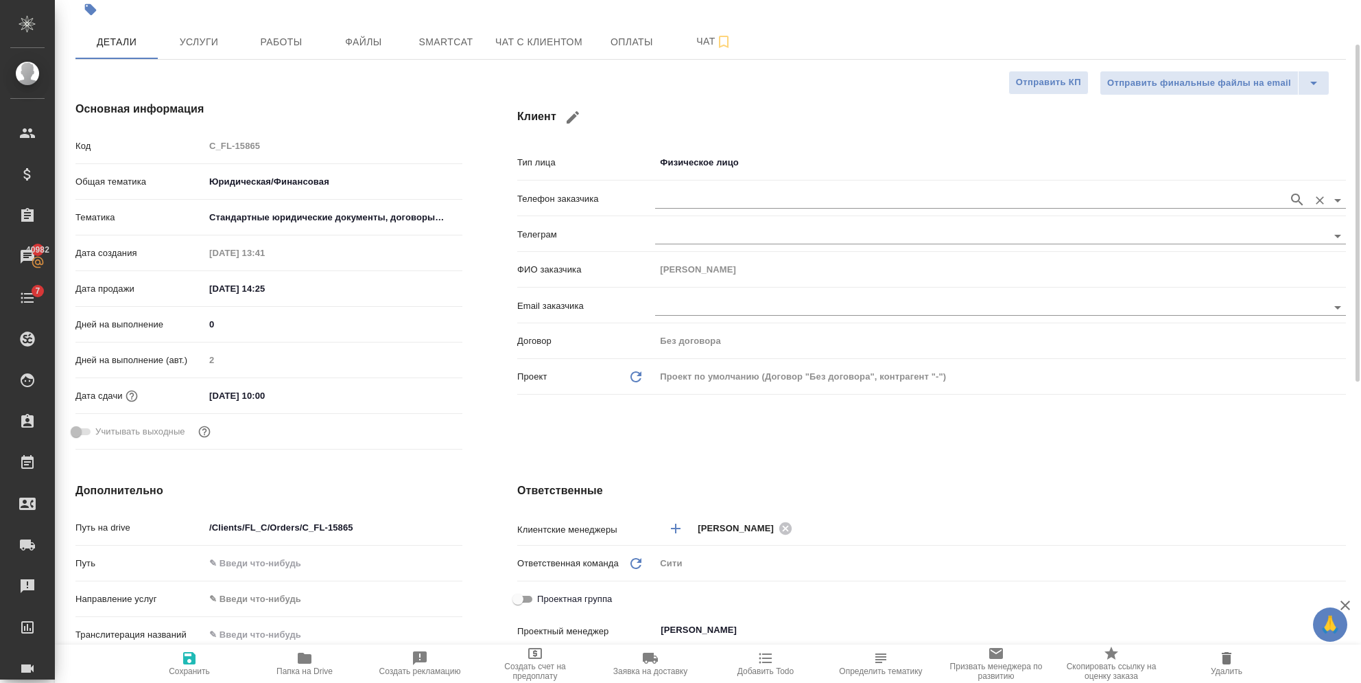
drag, startPoint x: 750, startPoint y: 187, endPoint x: 682, endPoint y: 191, distance: 68.0
click at [682, 191] on input "text" at bounding box center [968, 199] width 626 height 16
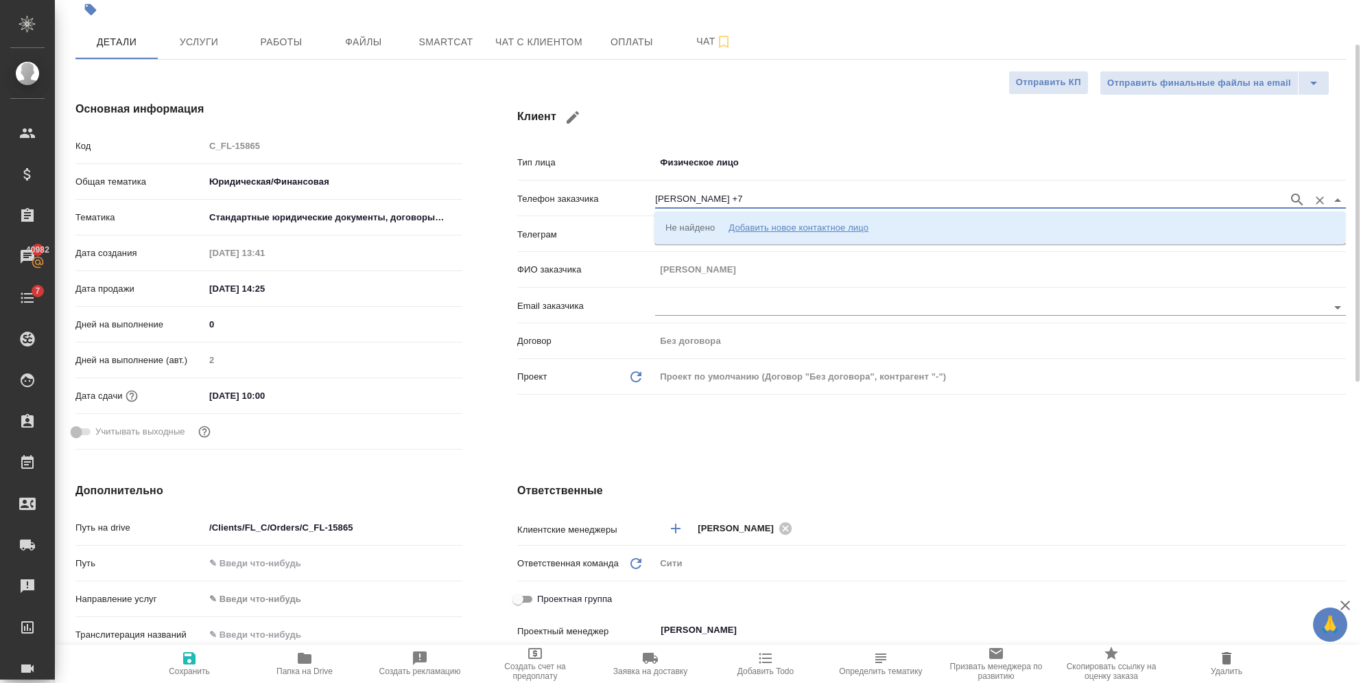
type input "евгений +7"
click at [779, 447] on div "Клиент Тип лица Физическое лицо private Телефон заказчика евгений +7 Телеграм Ф…" at bounding box center [932, 277] width 884 height 409
drag, startPoint x: 747, startPoint y: 196, endPoint x: 508, endPoint y: 196, distance: 239.4
click at [508, 196] on div "Клиент Тип лица Физическое лицо private Телефон заказчика евгений +7 Телеграм Ф…" at bounding box center [932, 277] width 884 height 409
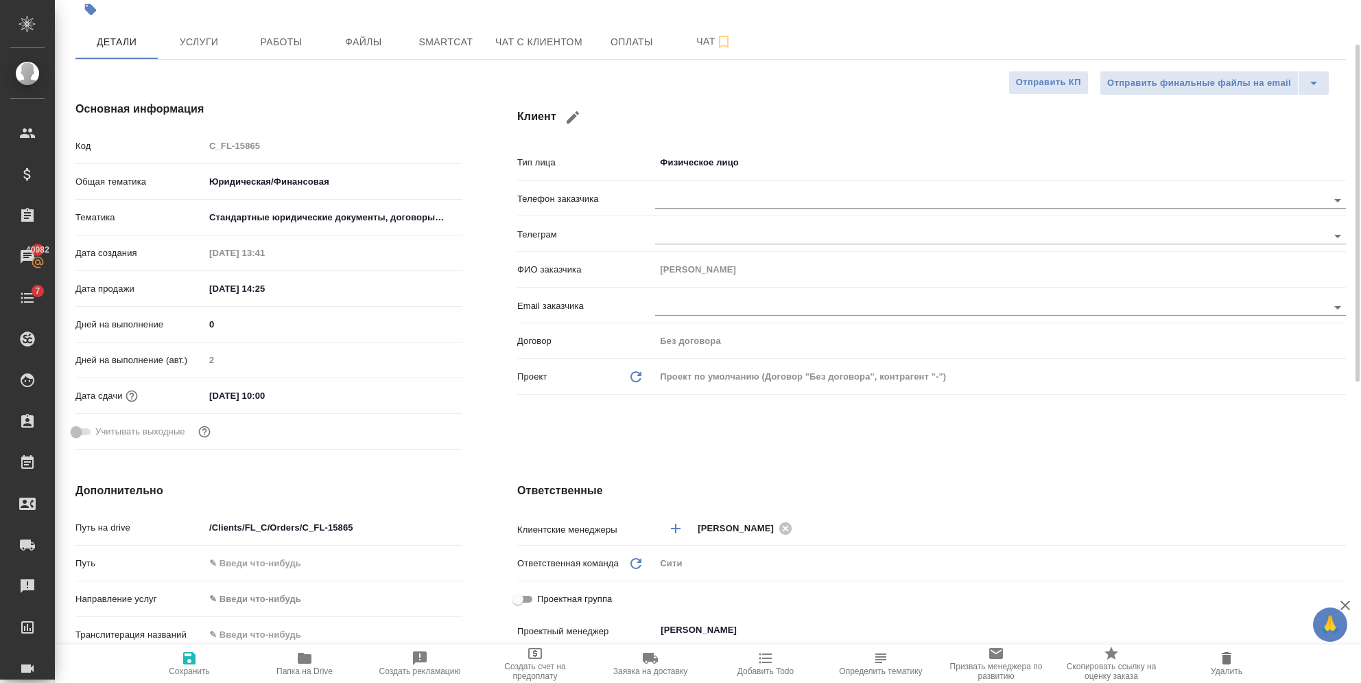
type textarea "x"
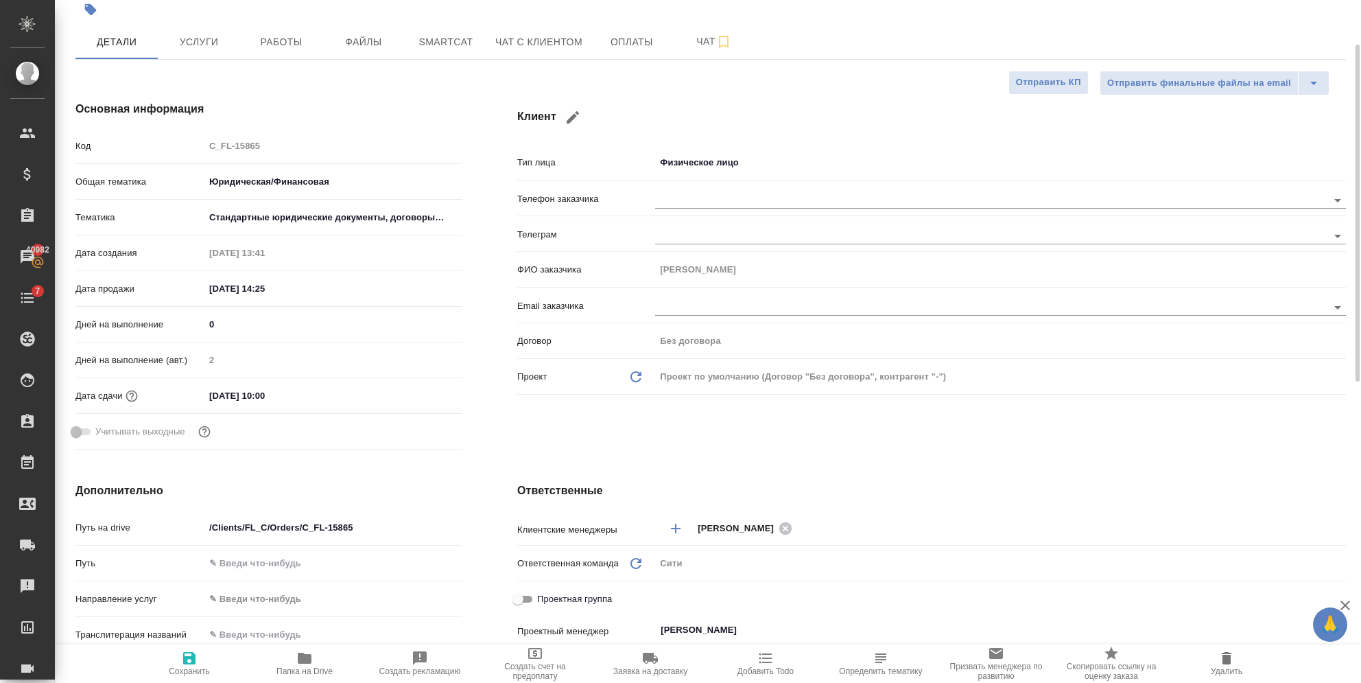
type textarea "x"
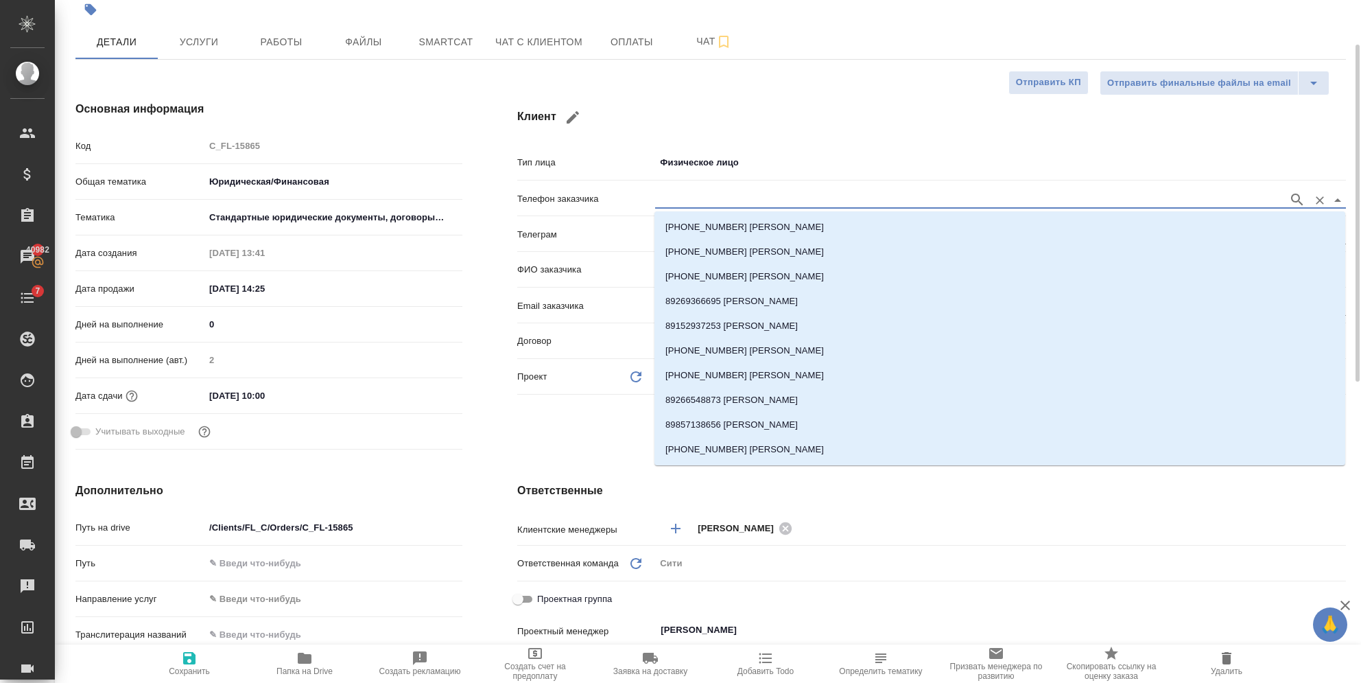
click at [672, 197] on input "text" at bounding box center [968, 199] width 626 height 16
paste input "+79165510977"
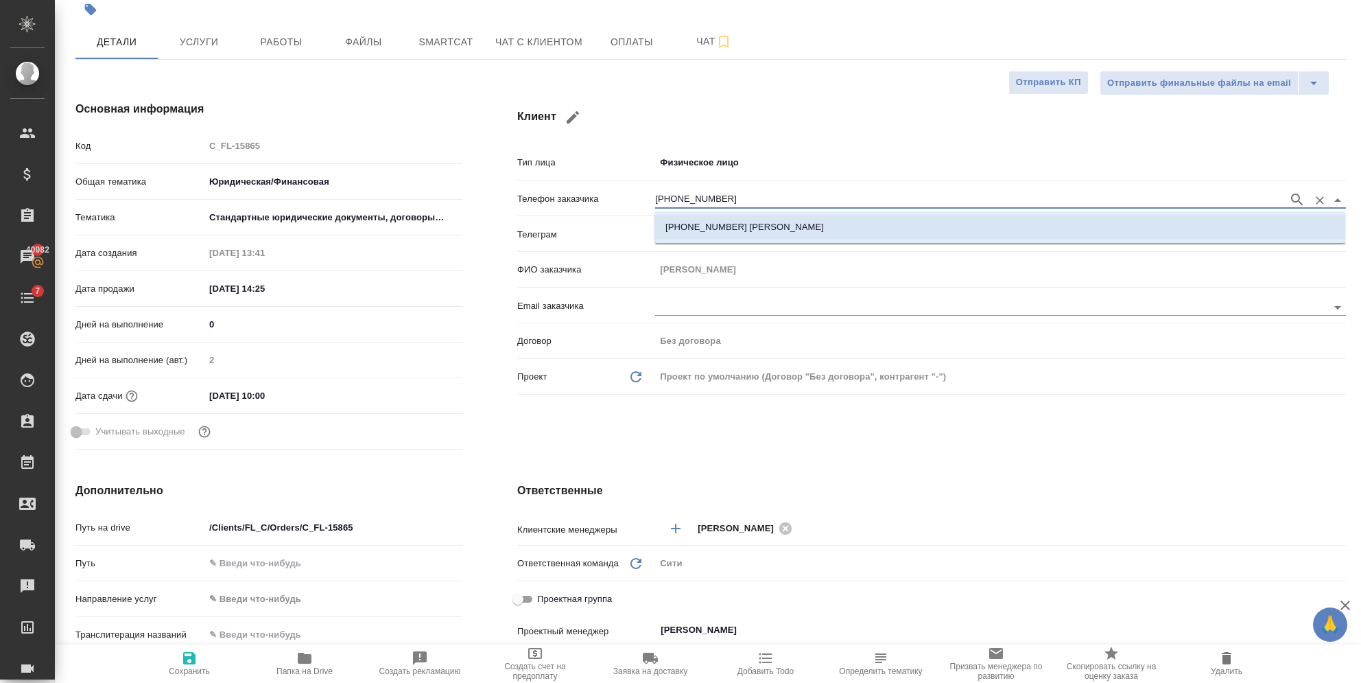
click at [717, 219] on li "+79165510977 Евгений" at bounding box center [1000, 227] width 691 height 25
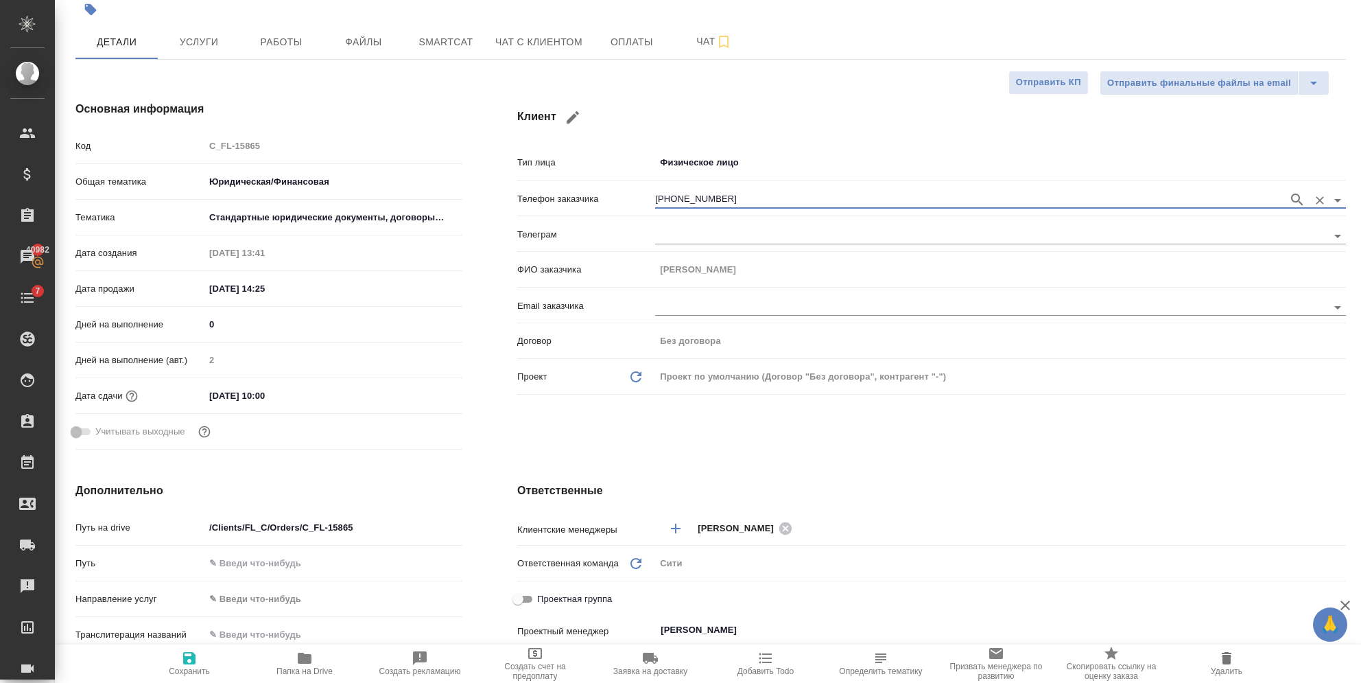
type input "+79165510977 Евгений"
type textarea "x"
type input "+79165510977 Евгений"
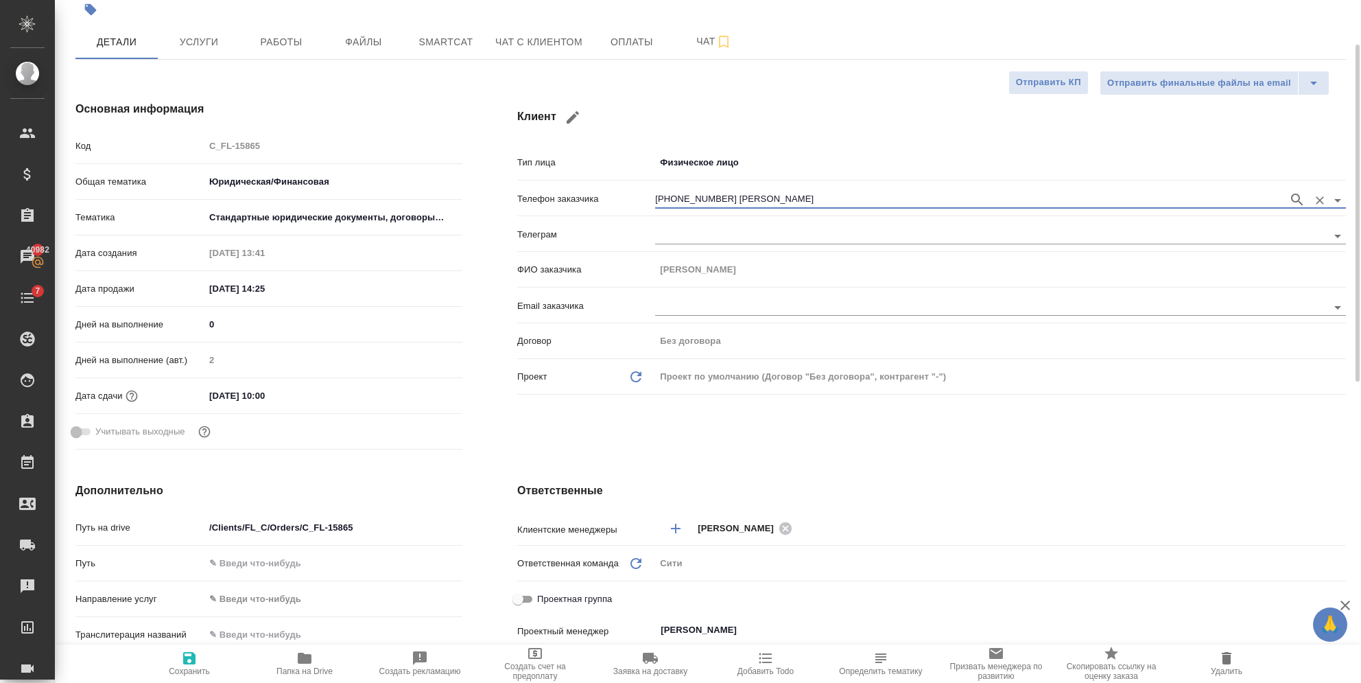
click at [194, 667] on span "Сохранить" at bounding box center [189, 671] width 41 height 10
type textarea "x"
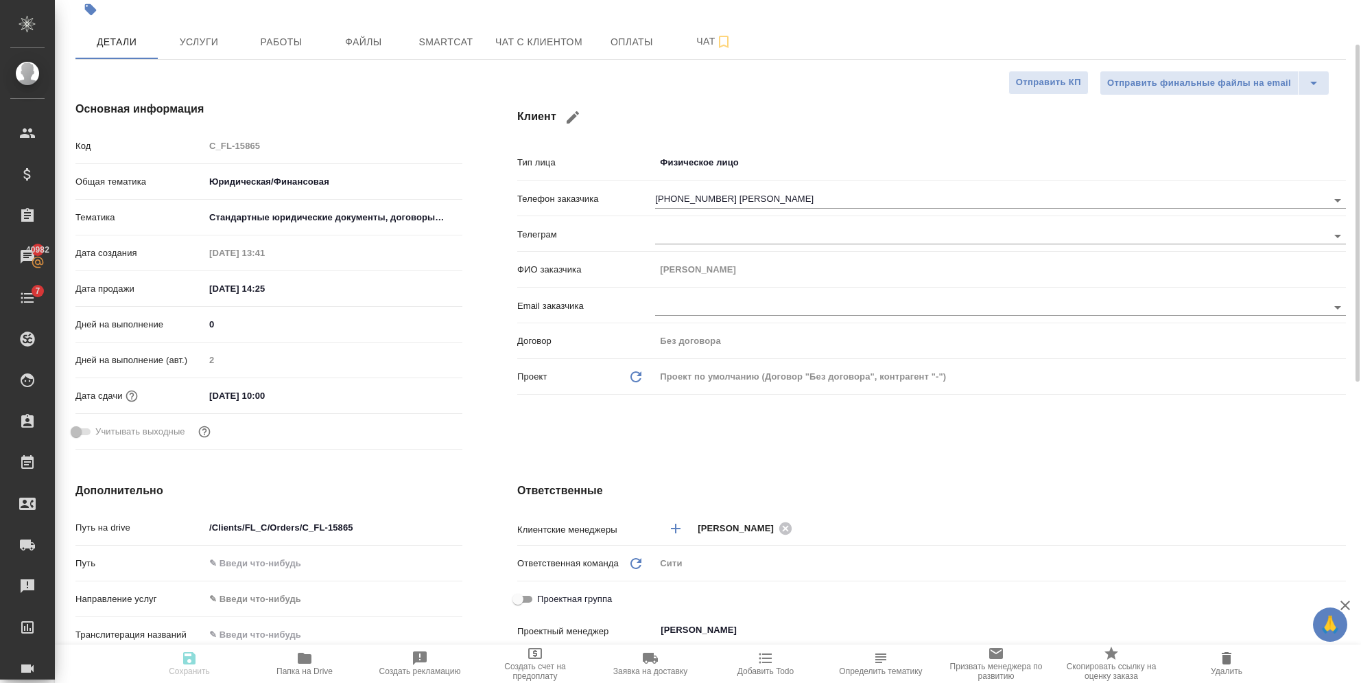
type textarea "x"
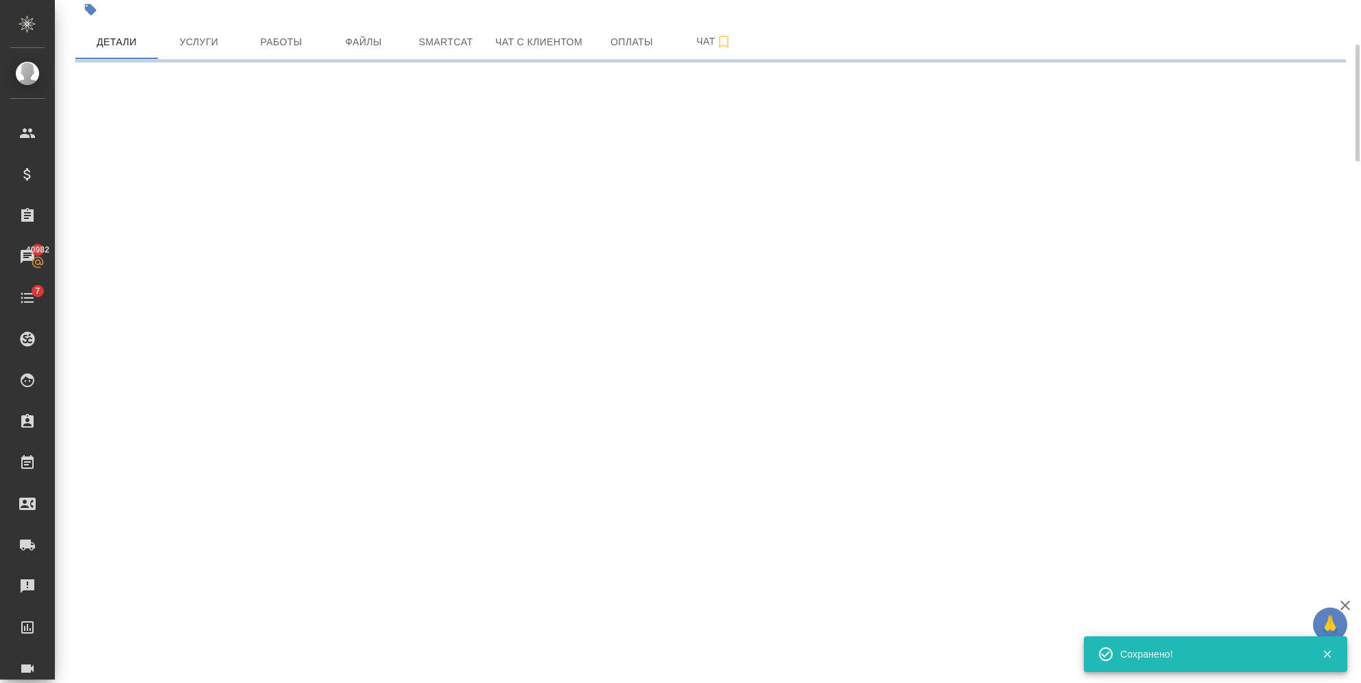
select select "RU"
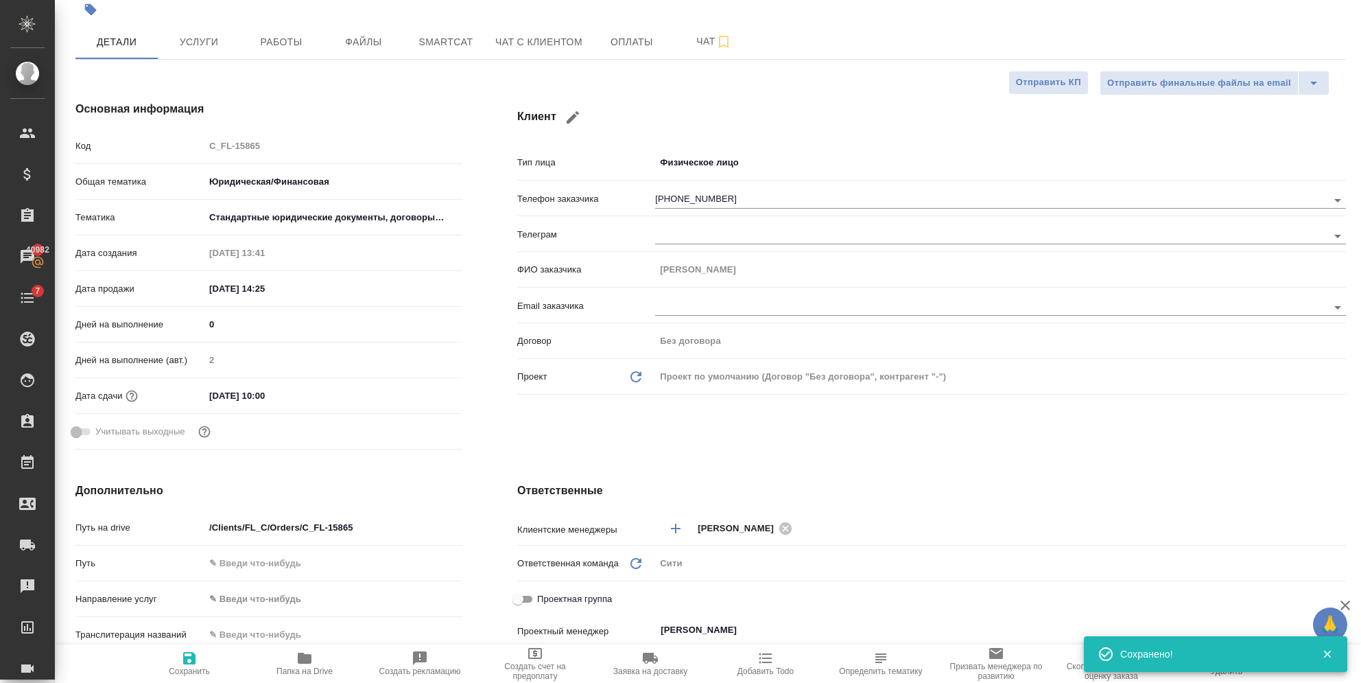
type textarea "x"
click at [531, 40] on span "Чат с клиентом" at bounding box center [538, 42] width 87 height 17
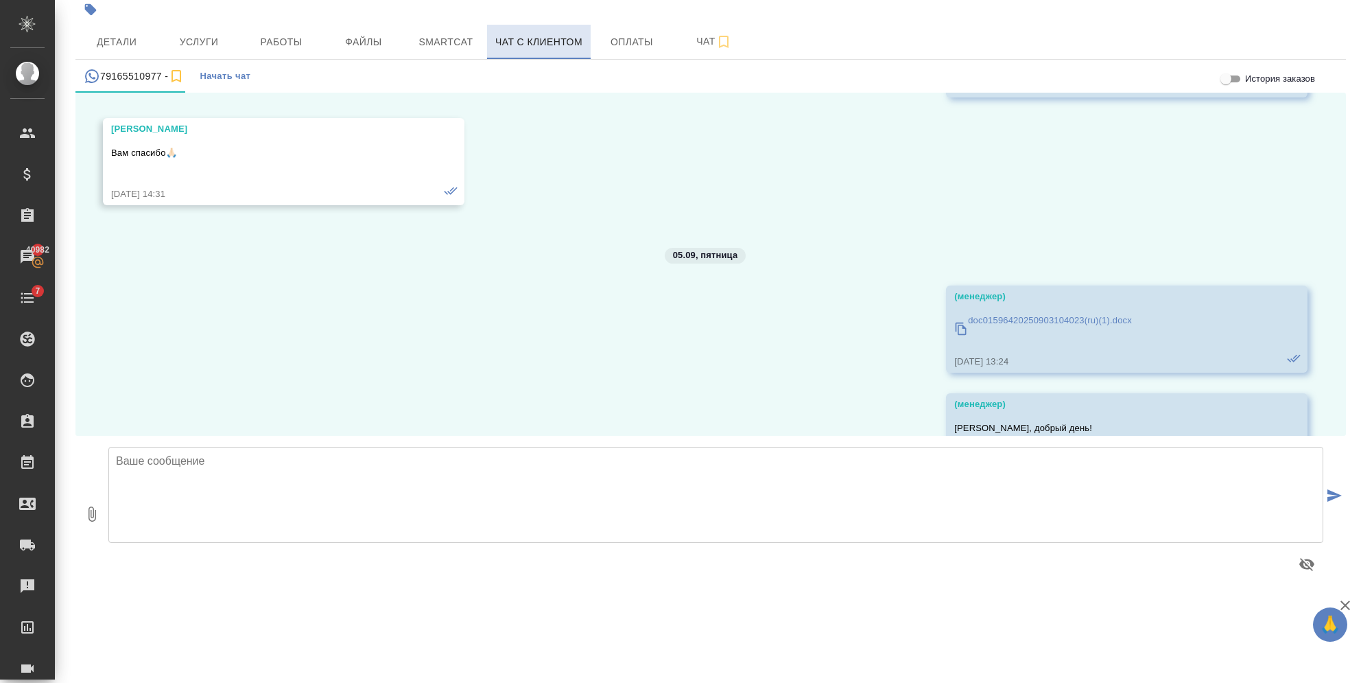
scroll to position [1566, 0]
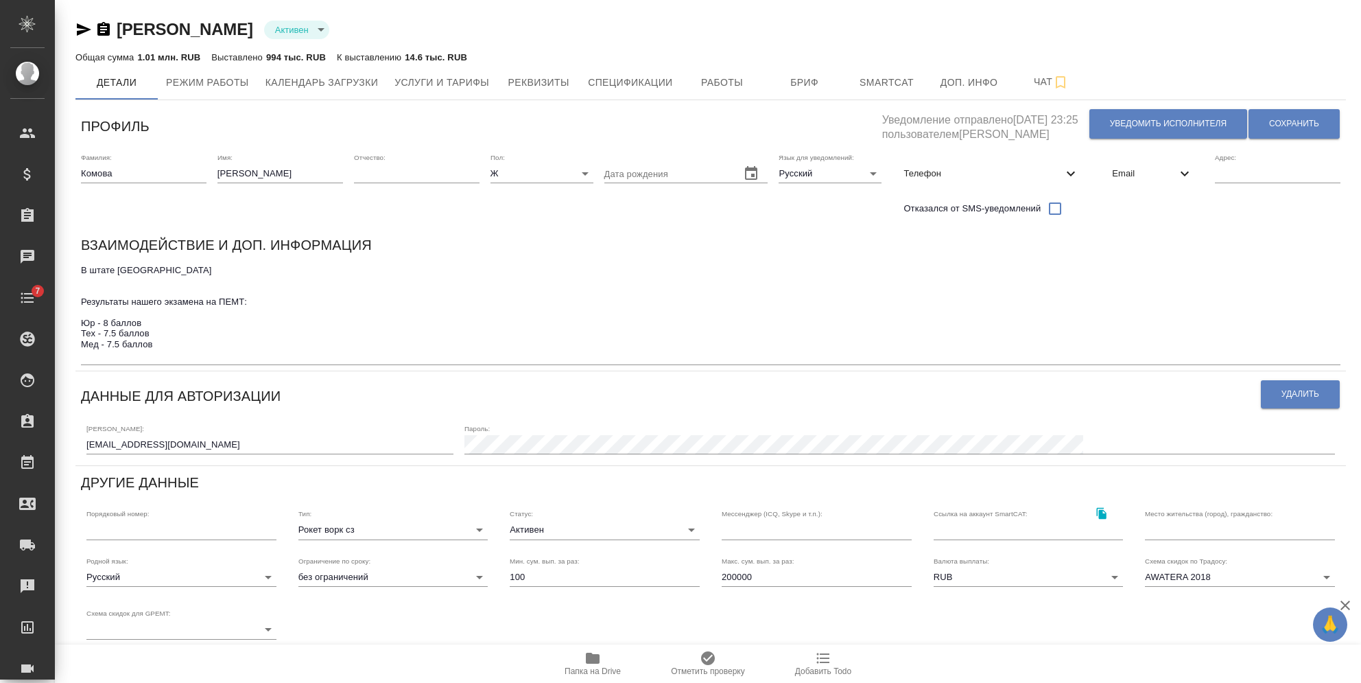
drag, startPoint x: 107, startPoint y: 29, endPoint x: 139, endPoint y: 24, distance: 32.6
click at [107, 29] on icon "button" at bounding box center [103, 29] width 12 height 14
click at [1146, 122] on span "Уведомить исполнителя" at bounding box center [1168, 124] width 117 height 12
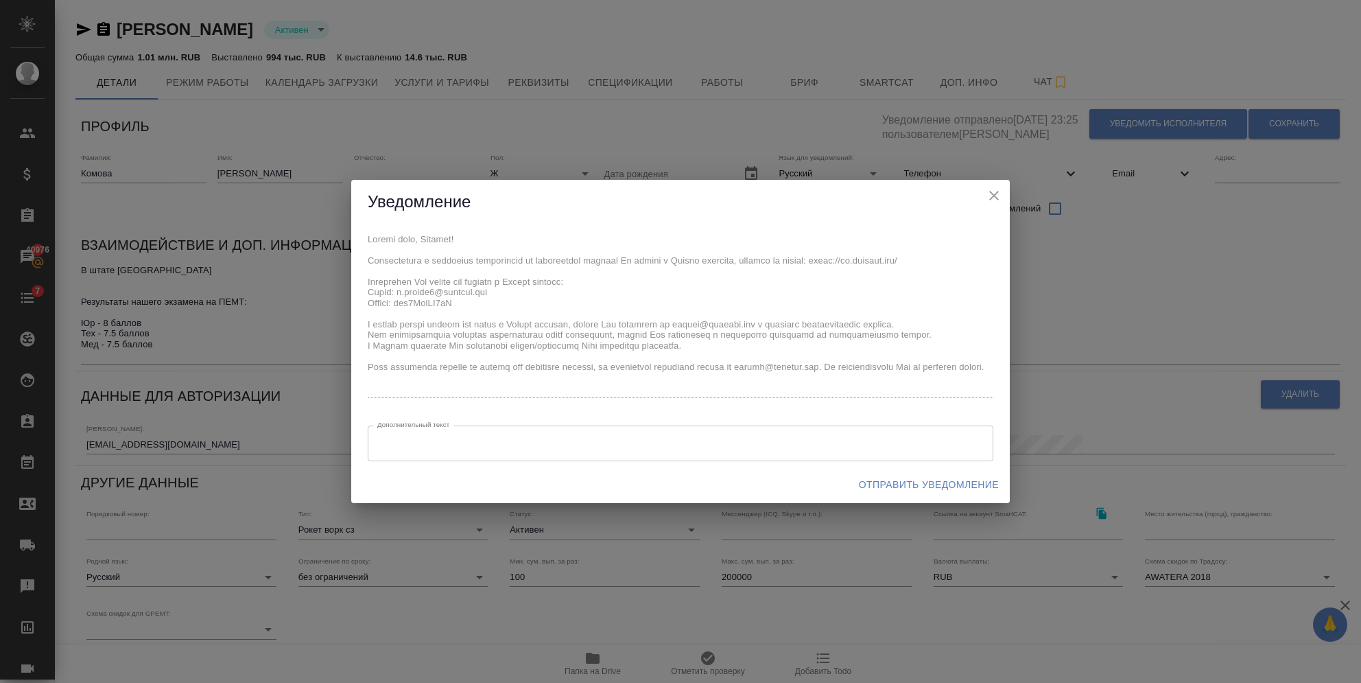
click at [880, 480] on span "Отправить уведомление" at bounding box center [929, 484] width 140 height 17
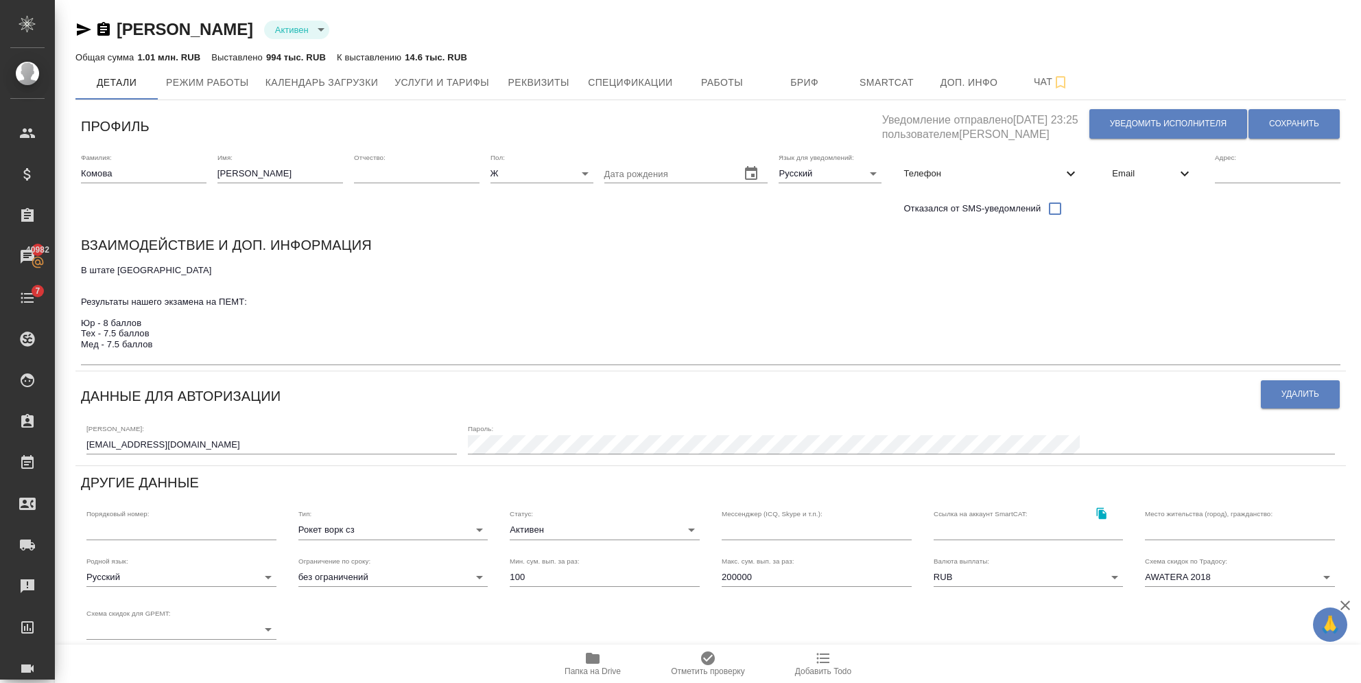
click at [79, 31] on icon "button" at bounding box center [84, 29] width 14 height 12
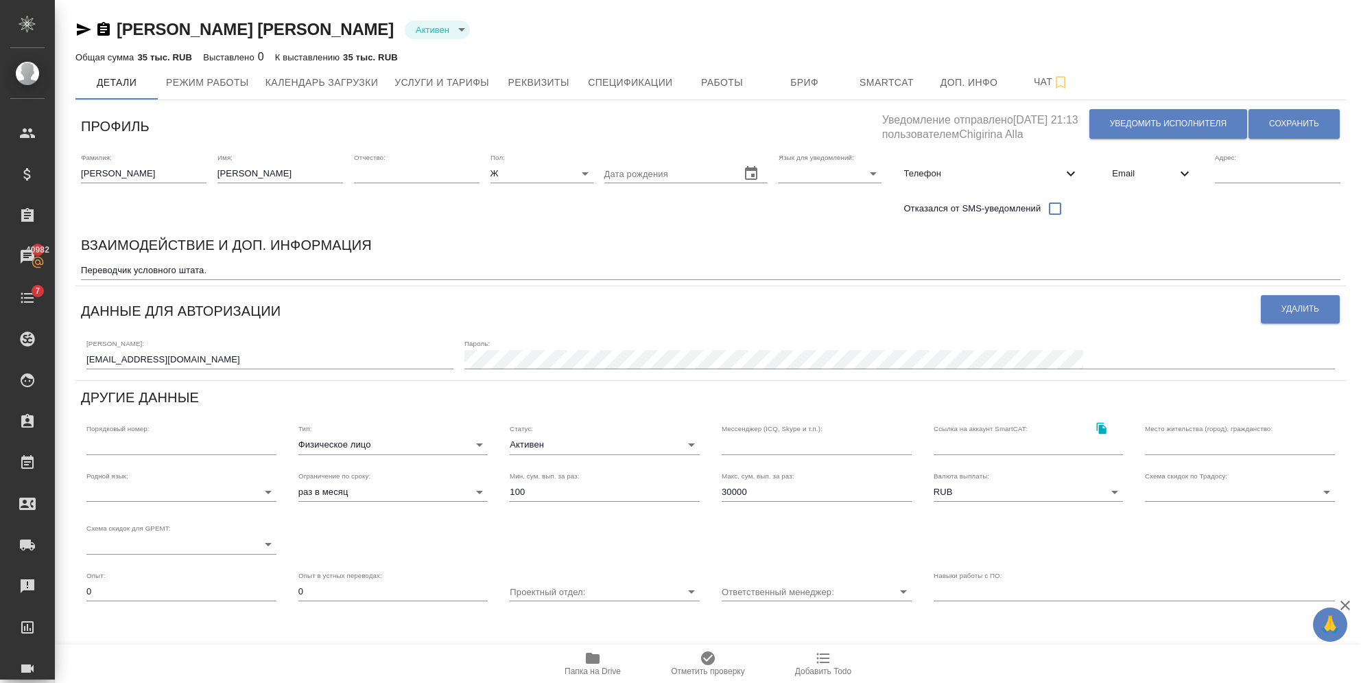
click at [108, 21] on icon "button" at bounding box center [103, 29] width 16 height 16
click at [99, 26] on icon "button" at bounding box center [103, 29] width 12 height 14
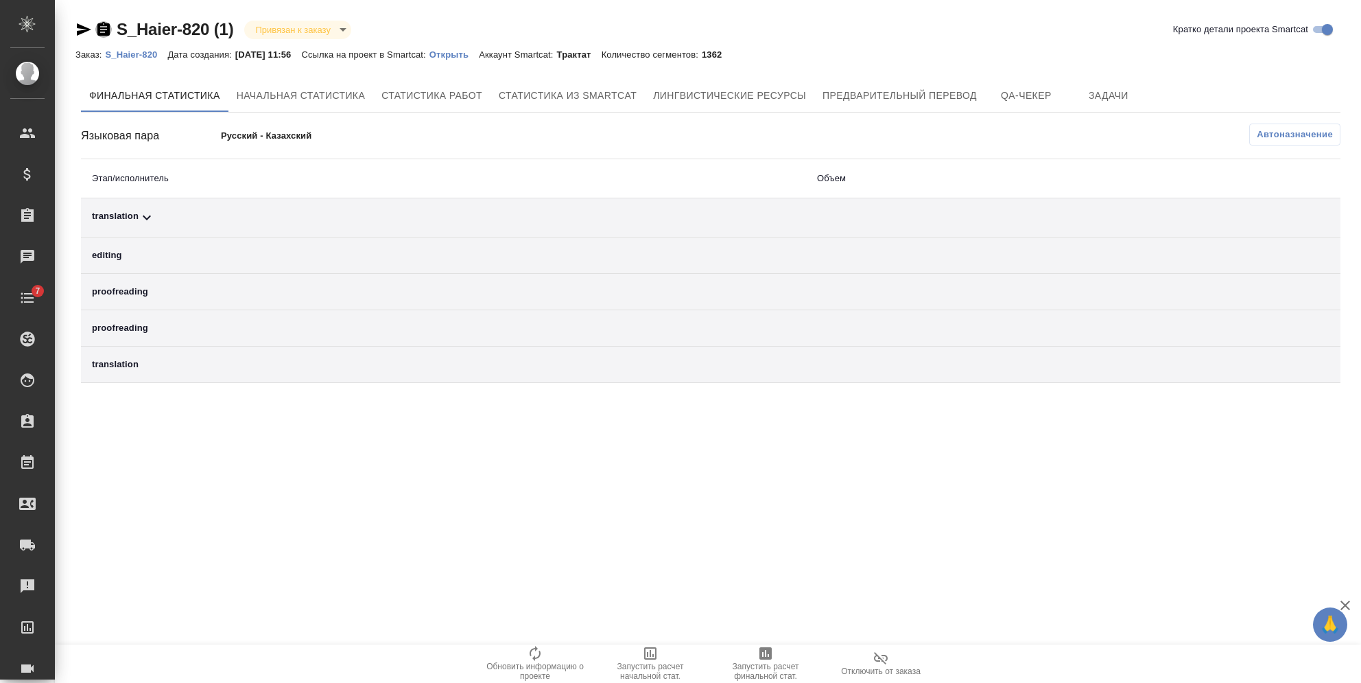
click at [104, 30] on icon "button" at bounding box center [103, 29] width 16 height 16
click at [477, 54] on p "Открыть" at bounding box center [453, 54] width 49 height 10
click at [1275, 121] on div "Финальная статистика Начальная статистика Статистика работ Статистика из Smartc…" at bounding box center [711, 231] width 1260 height 304
click at [1277, 132] on span "Автоназначение" at bounding box center [1295, 135] width 76 height 14
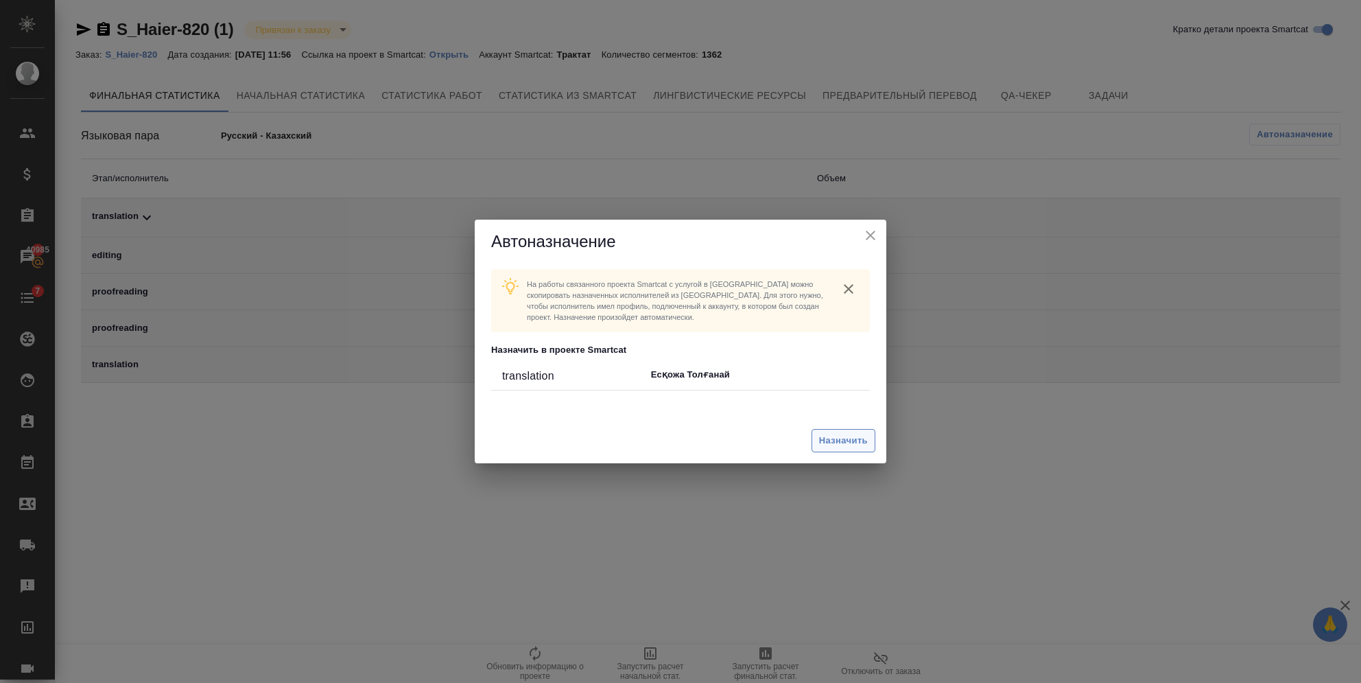
click at [838, 438] on span "Назначить" at bounding box center [843, 441] width 49 height 16
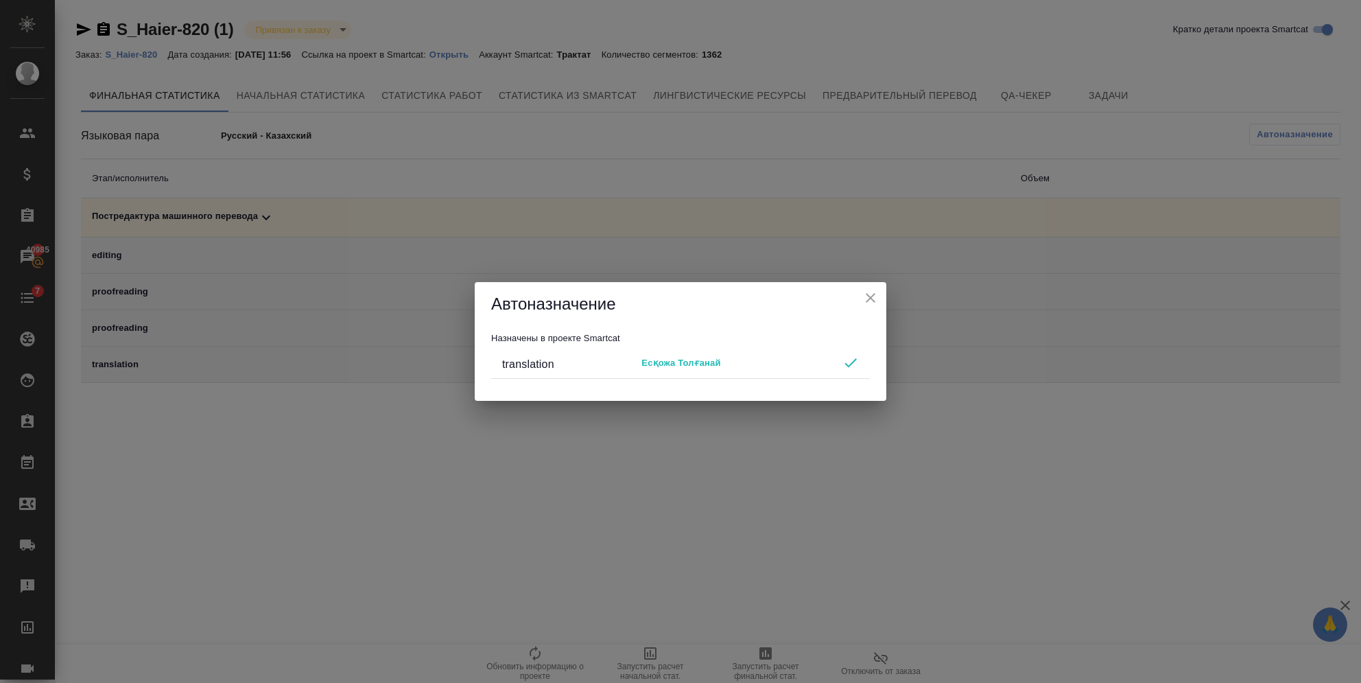
click at [873, 296] on icon "close" at bounding box center [870, 298] width 16 height 16
